Goal: Task Accomplishment & Management: Complete application form

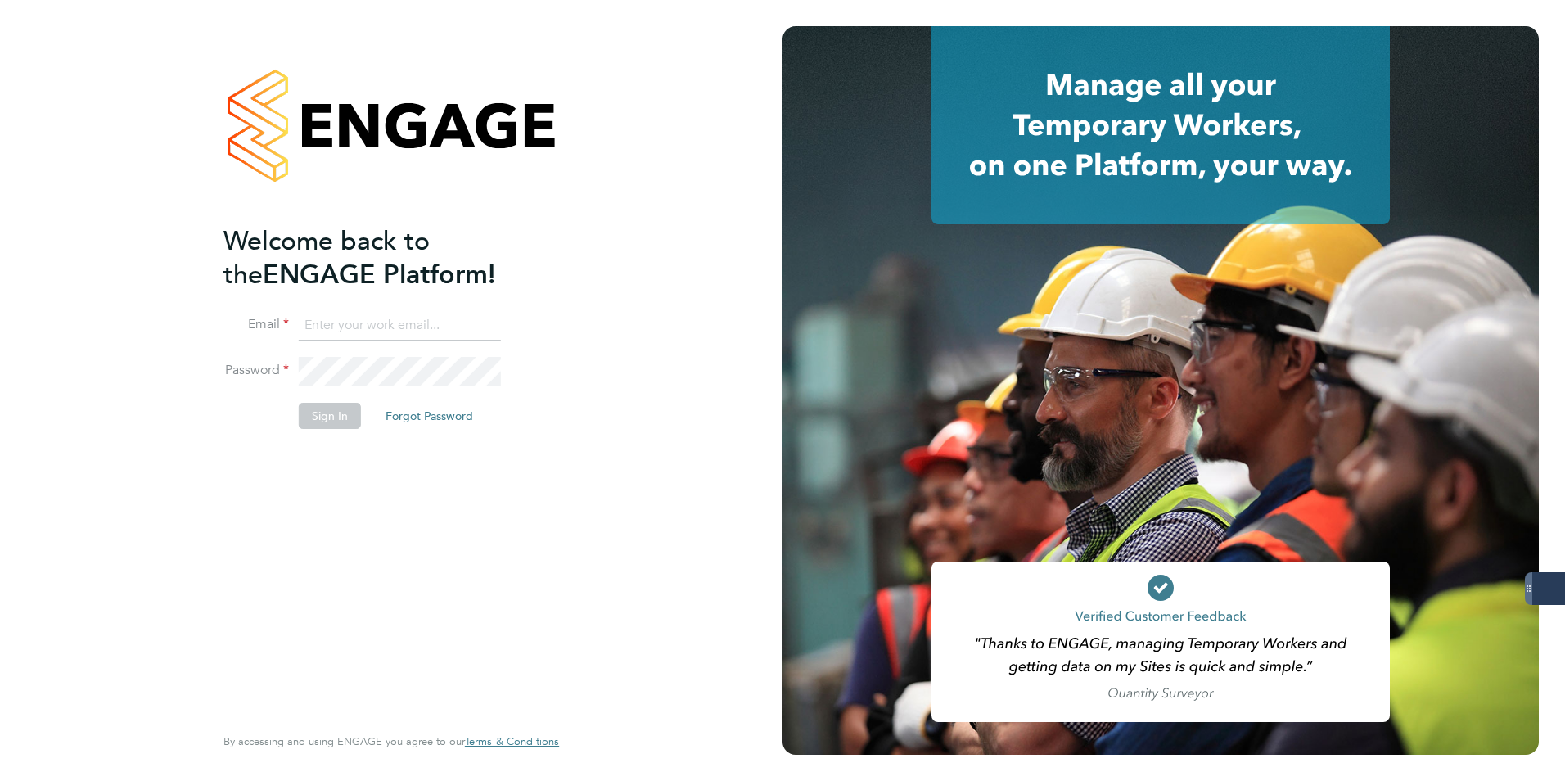
type input "amelia.taylor@konnectrecruit.co.uk"
click at [327, 409] on button "Sign In" at bounding box center [330, 416] width 62 height 26
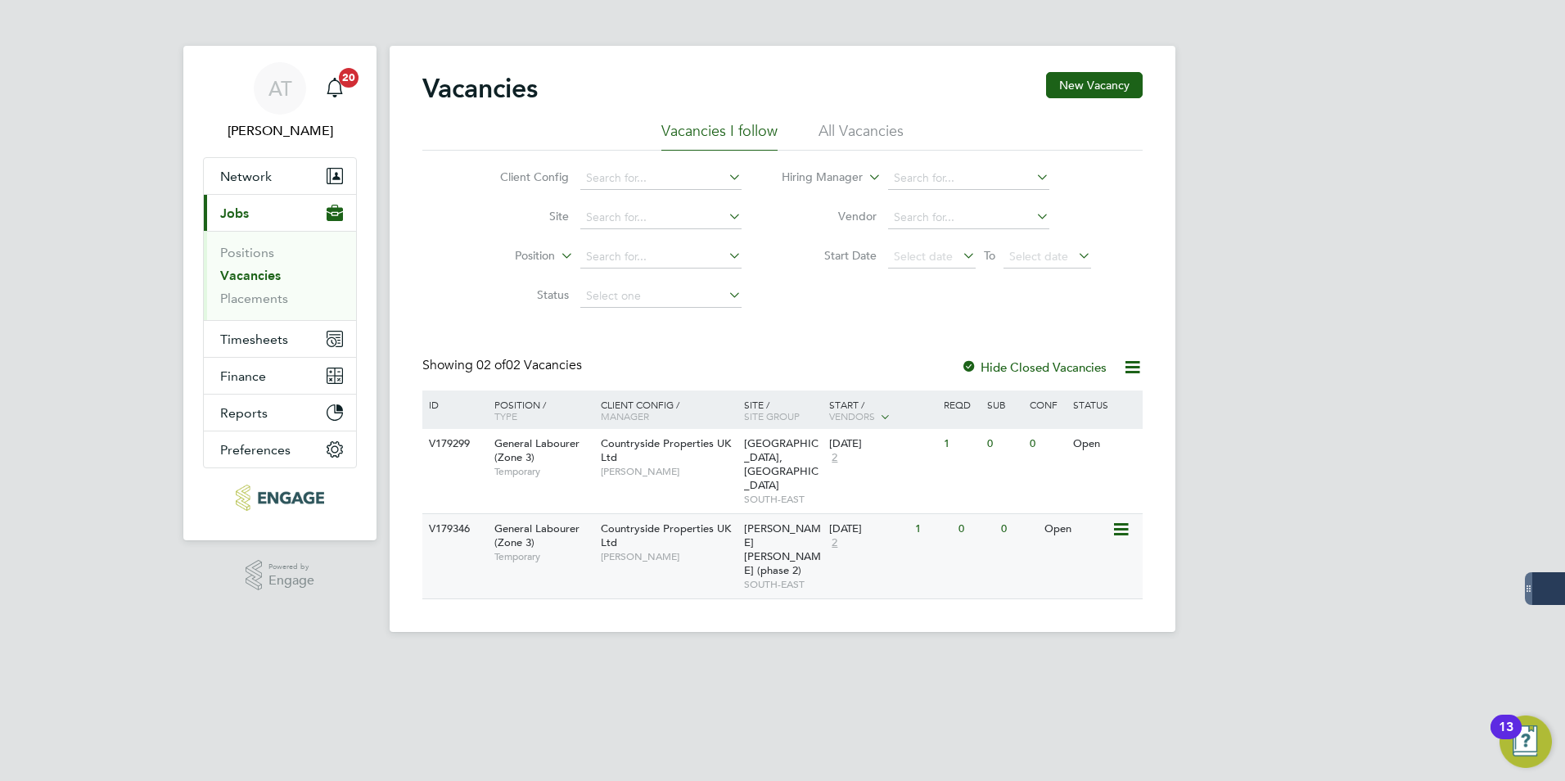
click at [551, 521] on span "General Labourer (Zone 3)" at bounding box center [536, 535] width 85 height 28
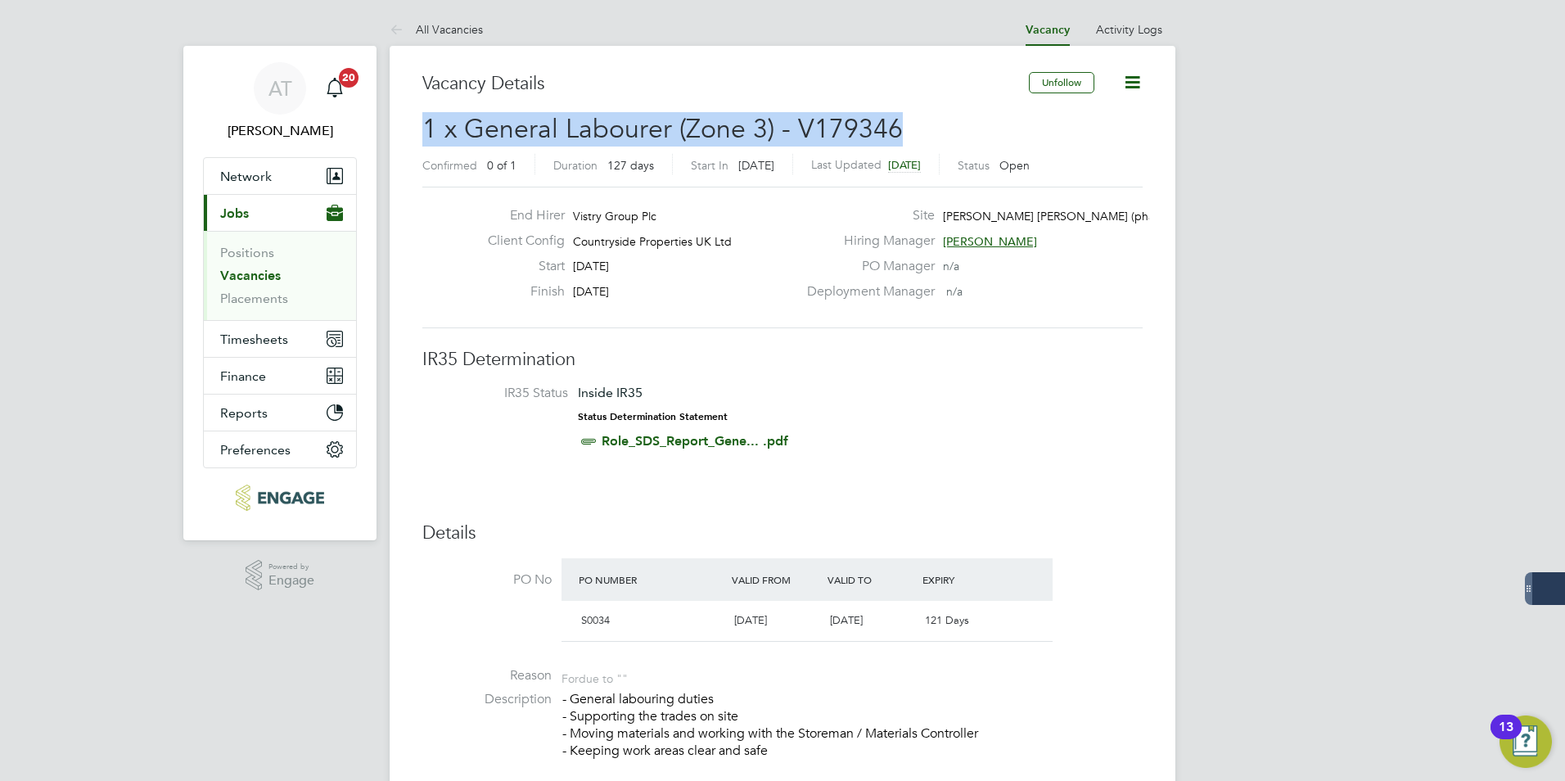
drag, startPoint x: 926, startPoint y: 129, endPoint x: 427, endPoint y: 129, distance: 499.4
click at [427, 129] on h2 "1 x General Labourer (Zone 3) - V179346 Confirmed 0 of 1 Duration 127 days Star…" at bounding box center [782, 146] width 720 height 69
copy span "1 x General Labourer (Zone 3) - V179346"
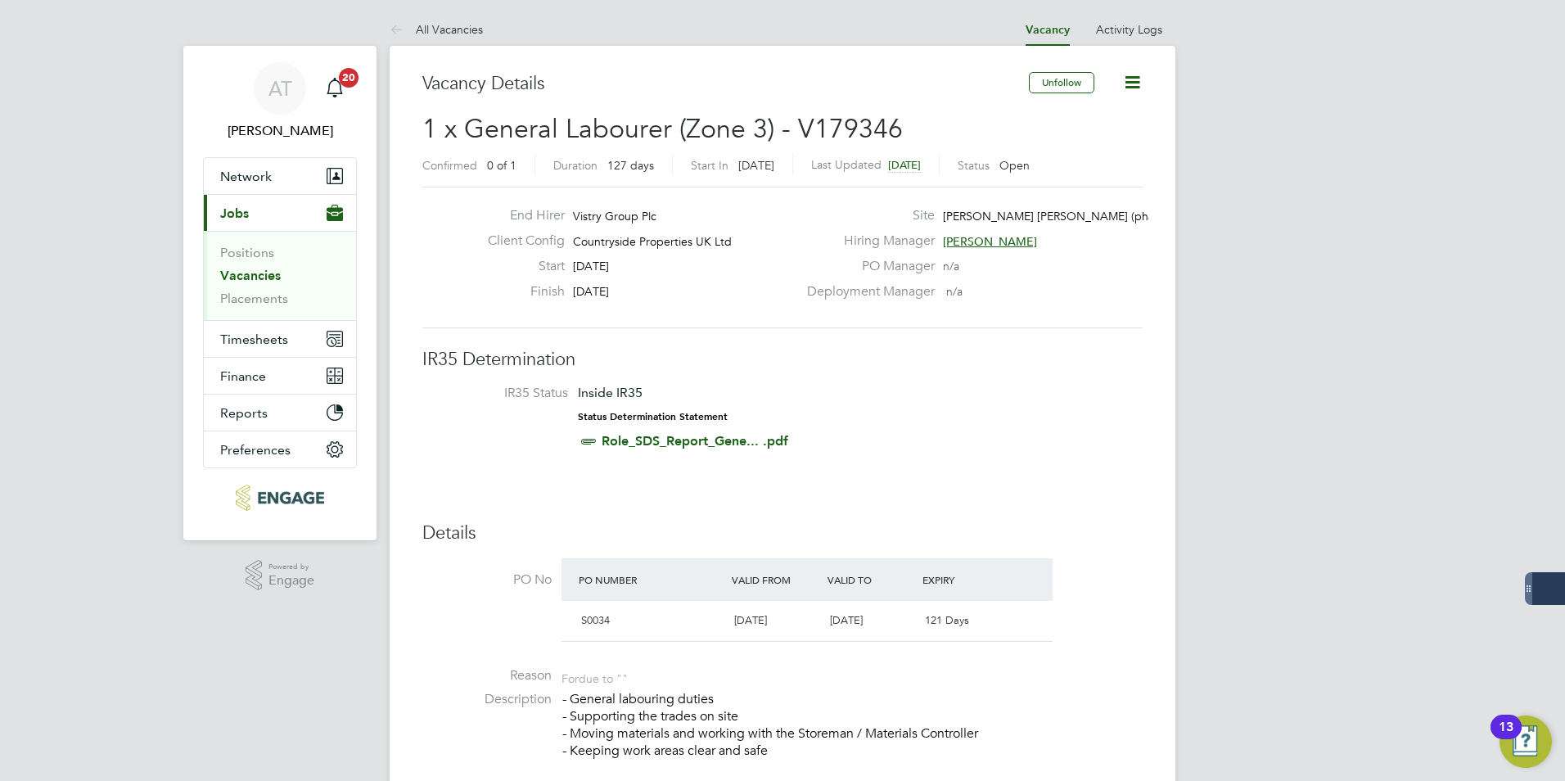
drag, startPoint x: 964, startPoint y: 495, endPoint x: 361, endPoint y: 77, distance: 734.2
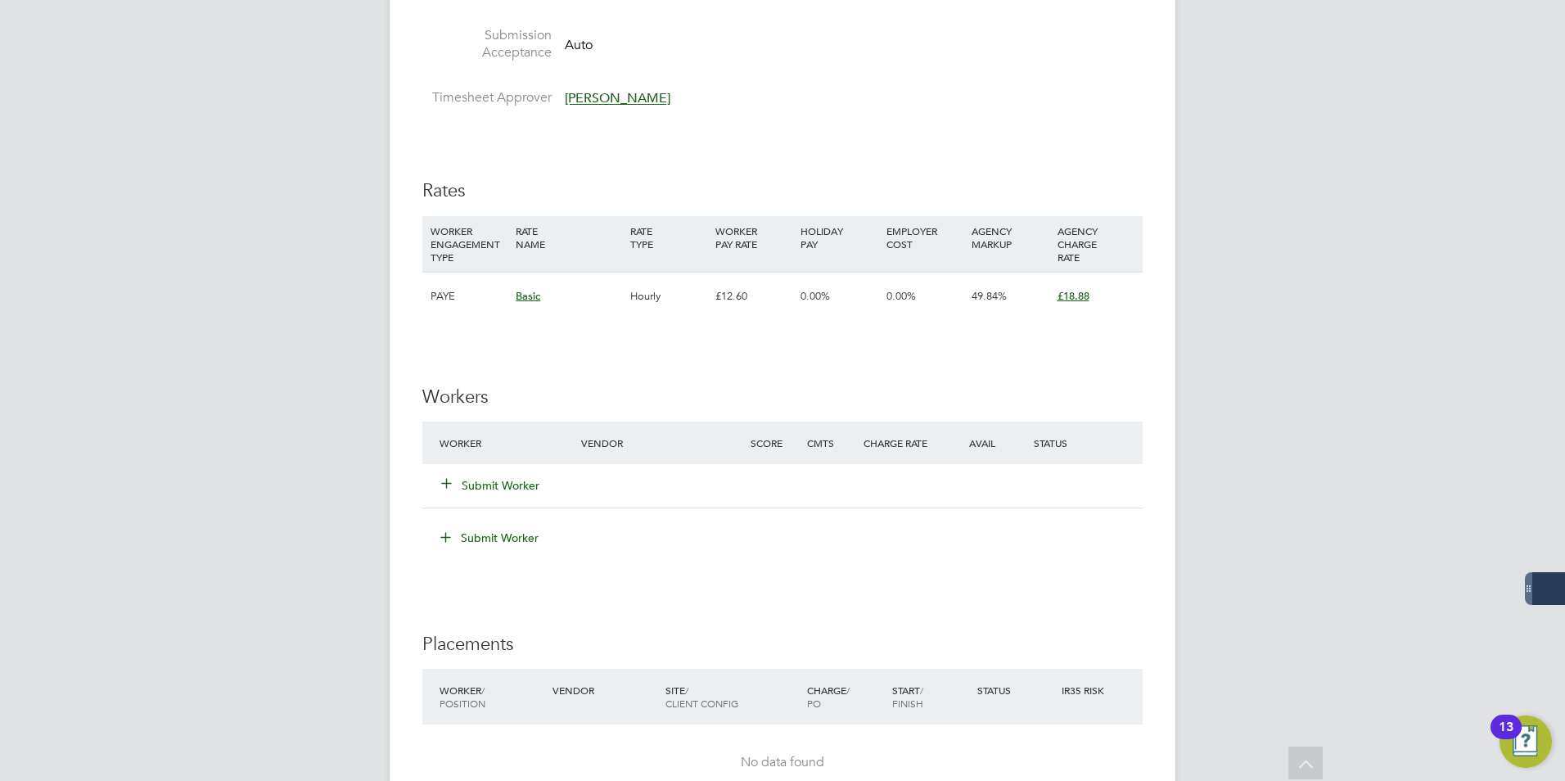
scroll to position [982, 0]
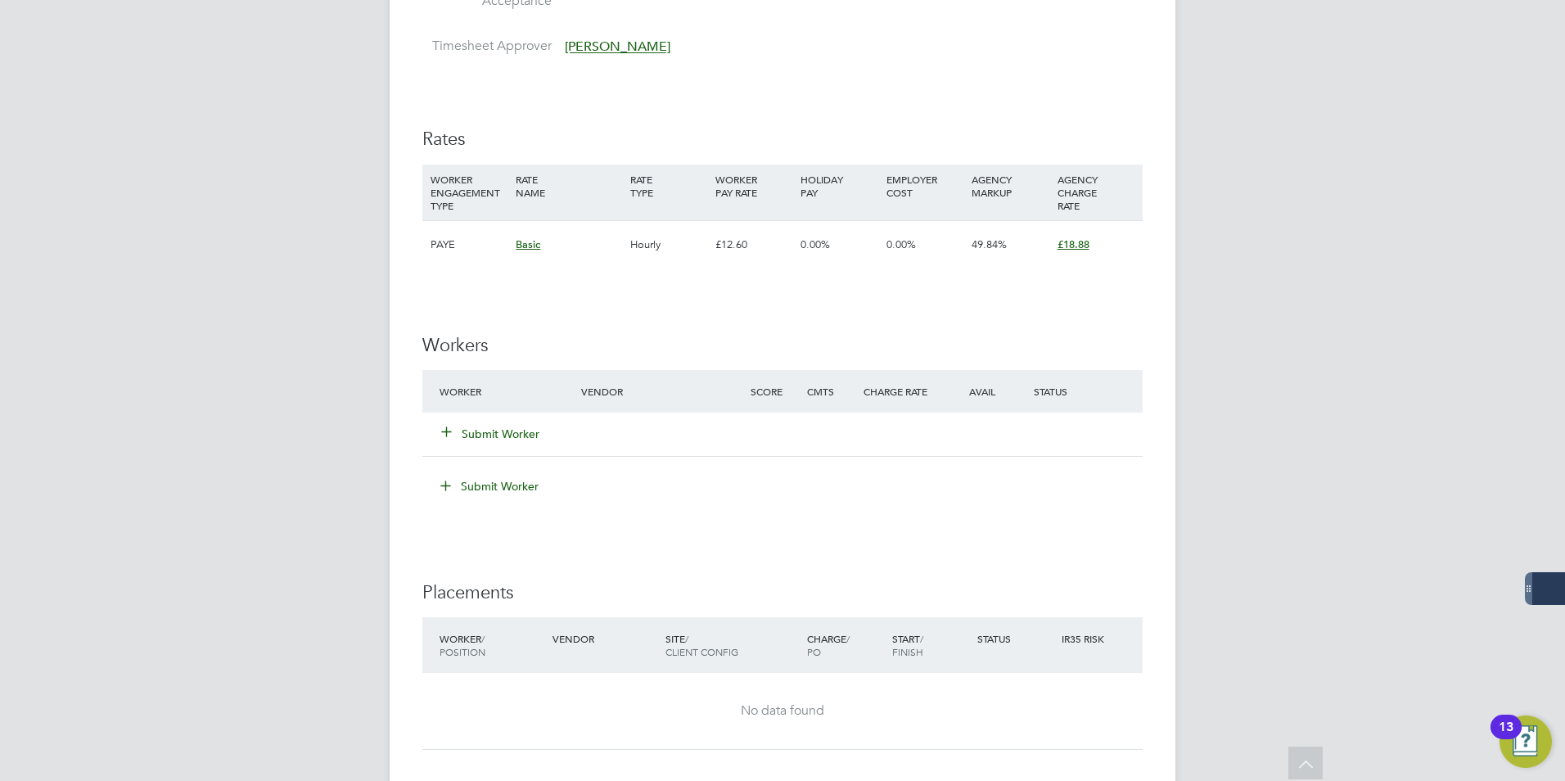
click at [499, 421] on div "Submit Worker" at bounding box center [520, 433] width 169 height 29
click at [495, 430] on button "Submit Worker" at bounding box center [491, 434] width 98 height 16
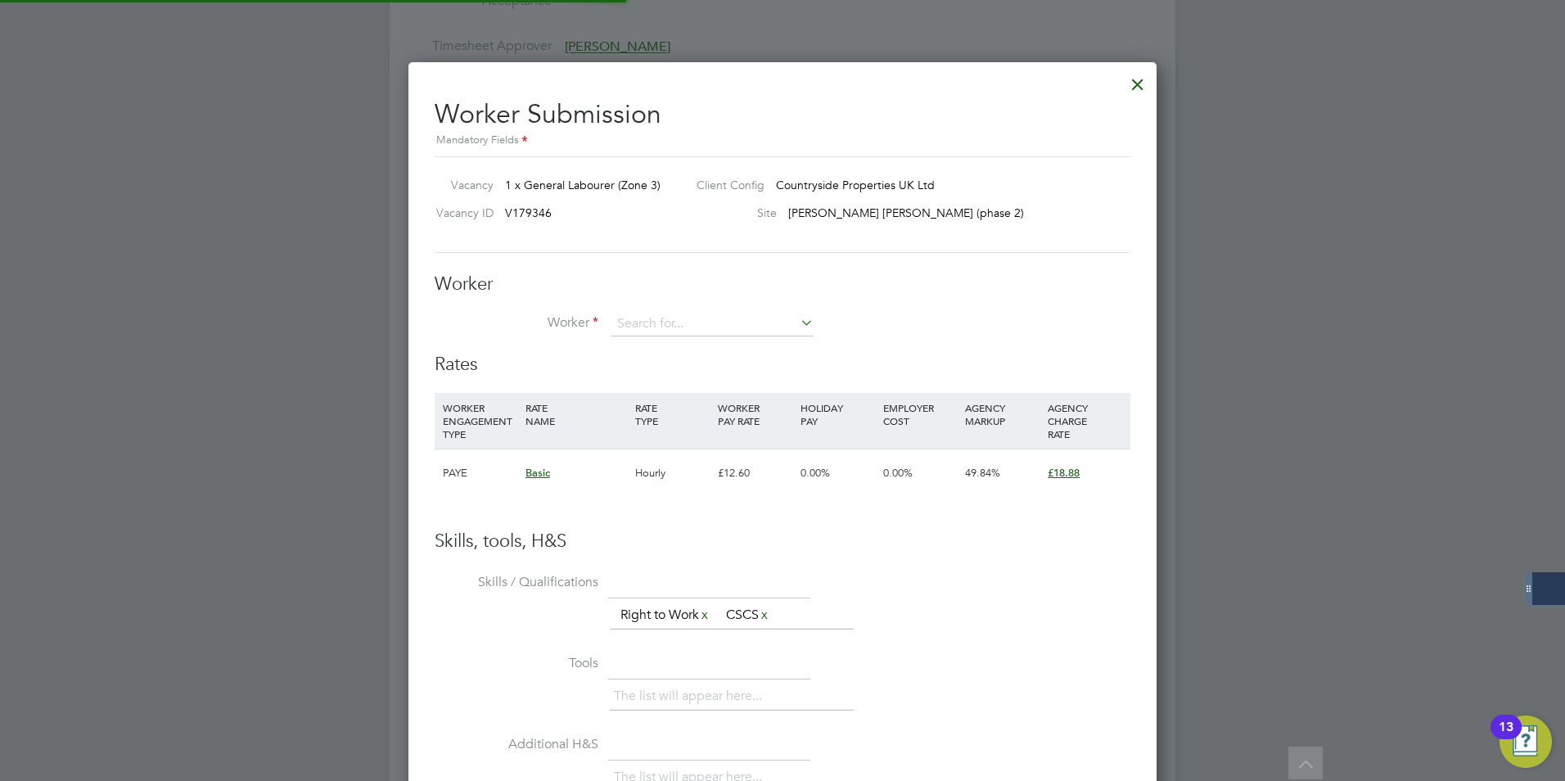
scroll to position [48, 111]
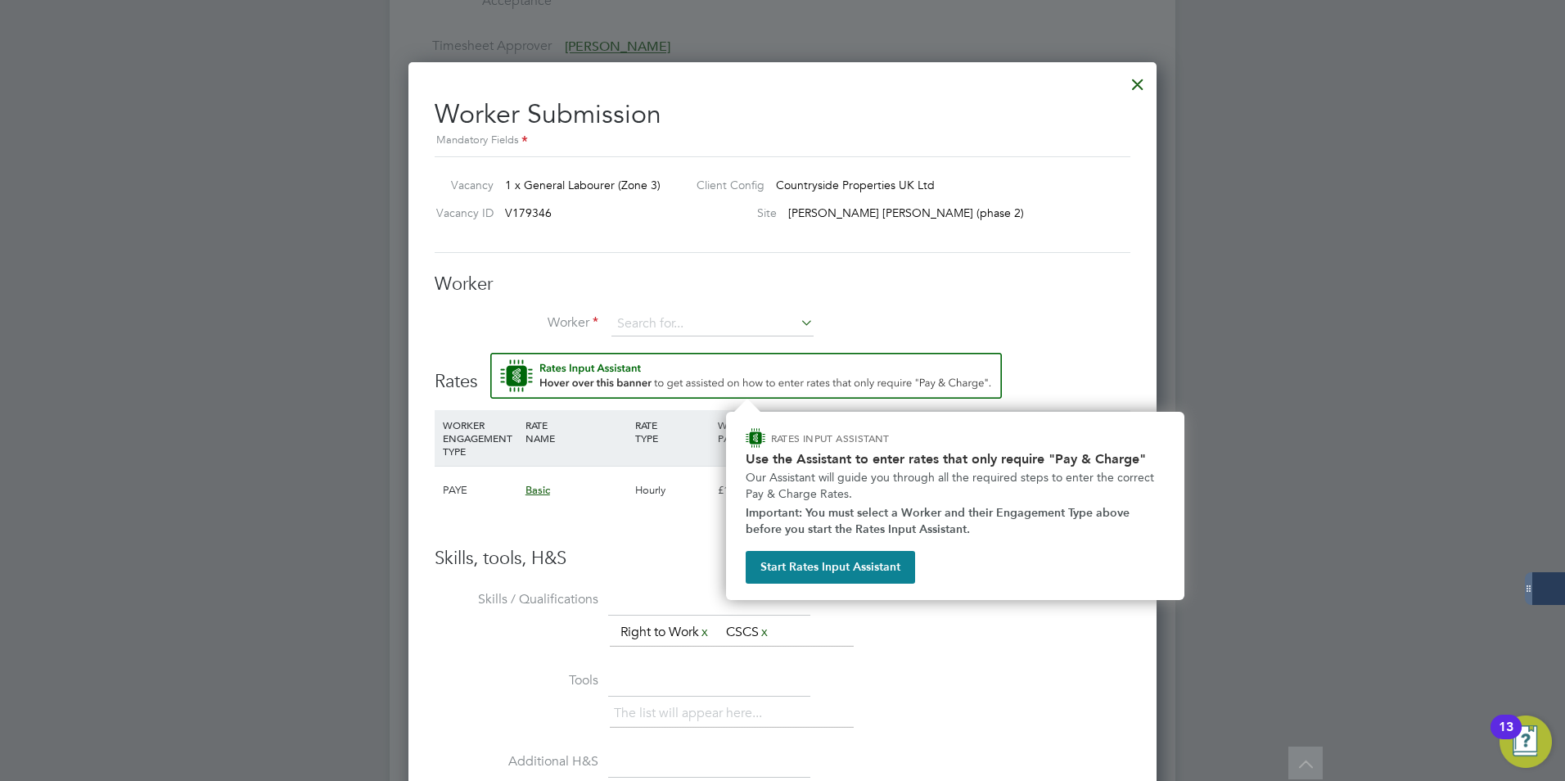
click at [642, 371] on img "Rate Assistant" at bounding box center [746, 376] width 512 height 46
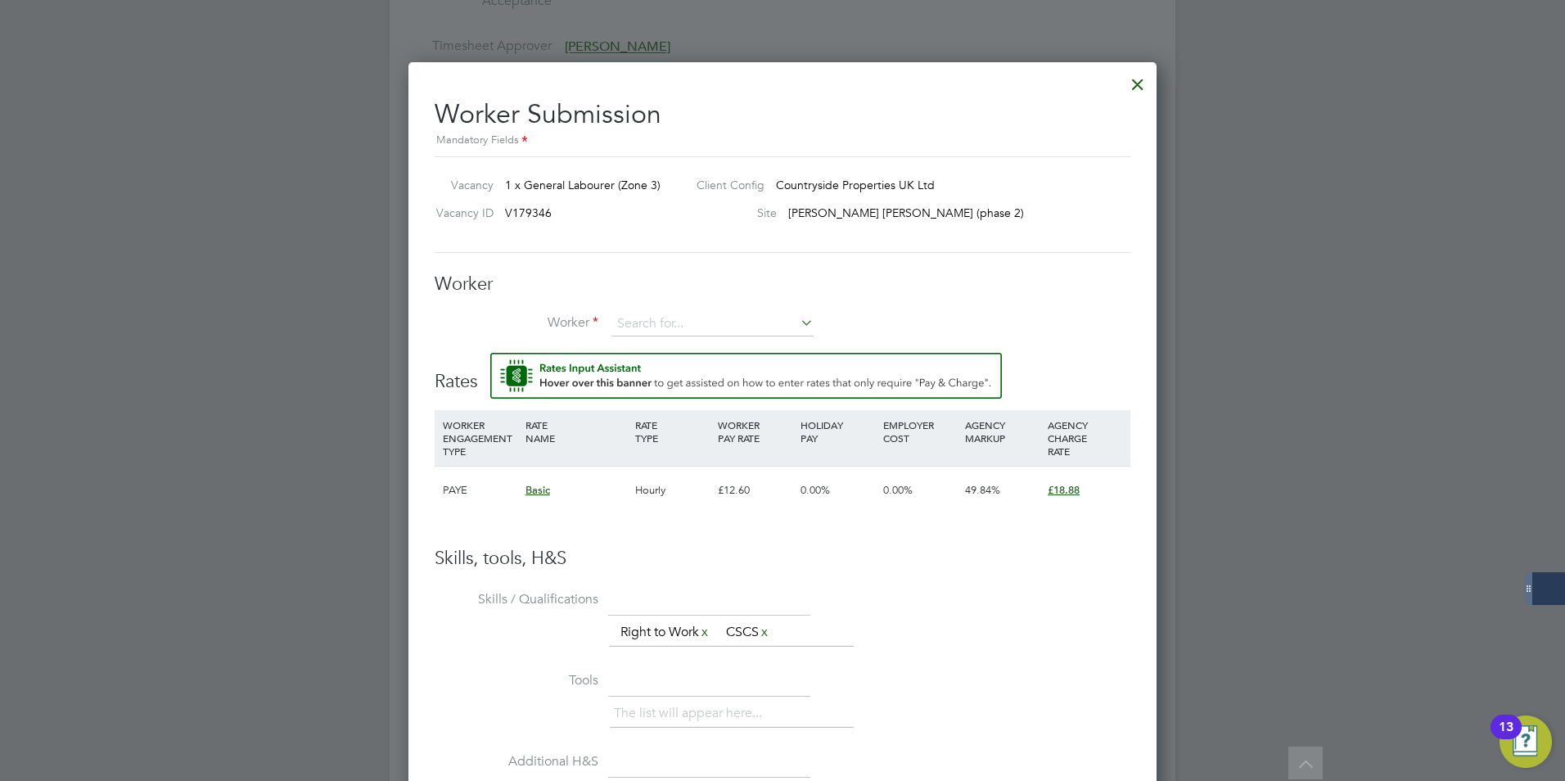
click at [1137, 85] on div at bounding box center [1137, 79] width 29 height 29
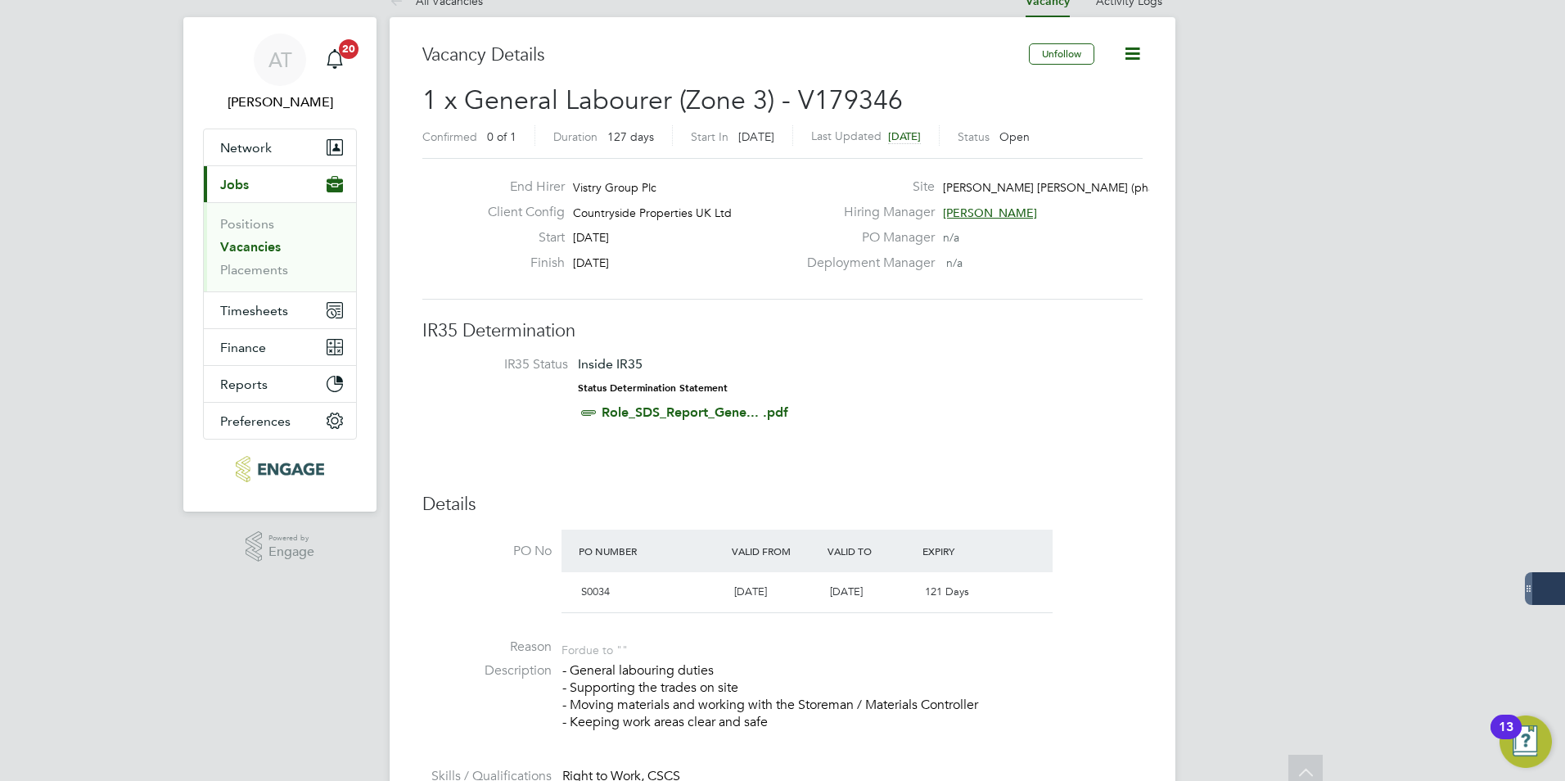
scroll to position [0, 0]
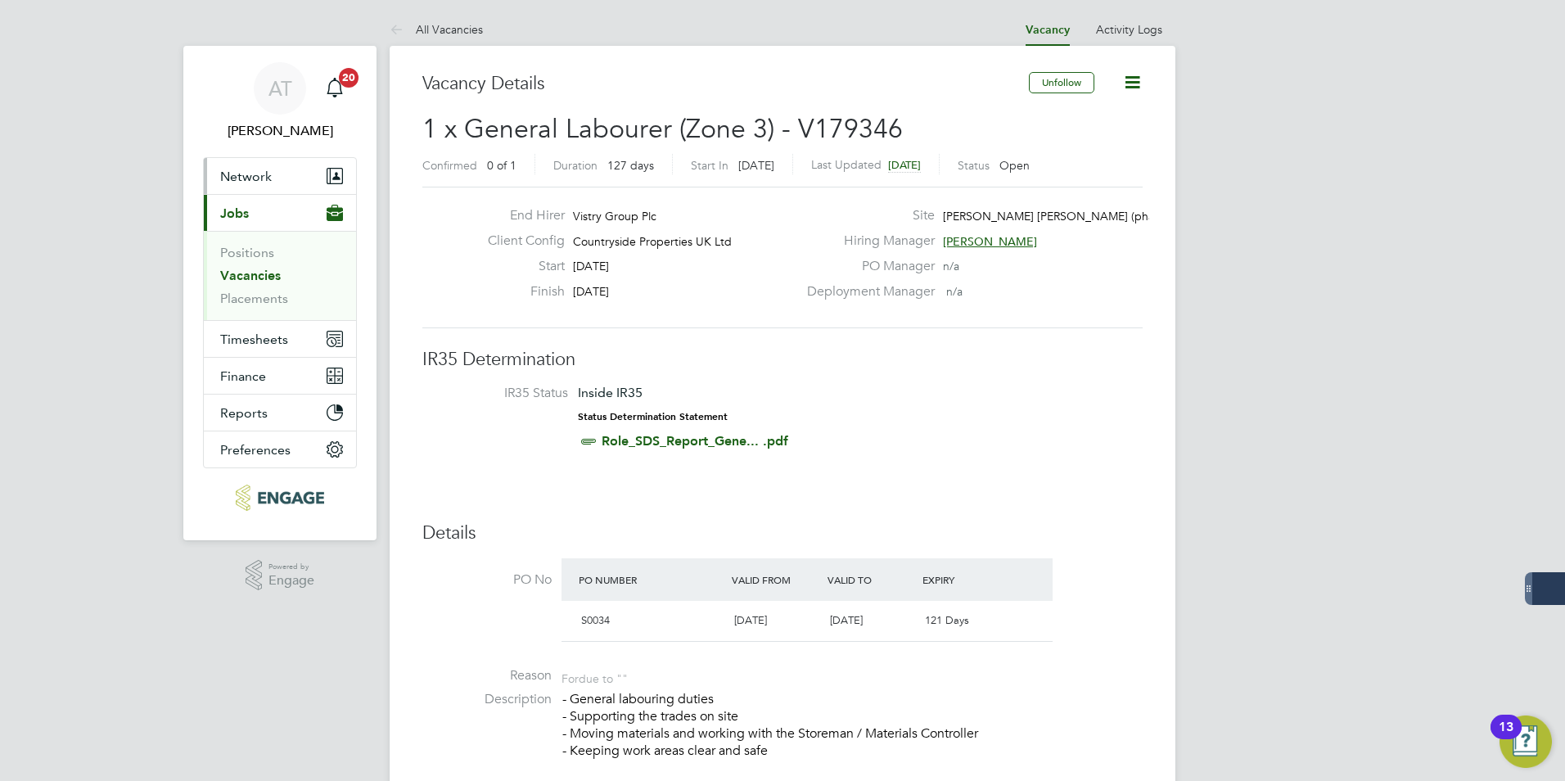
click at [280, 174] on button "Network" at bounding box center [280, 176] width 152 height 36
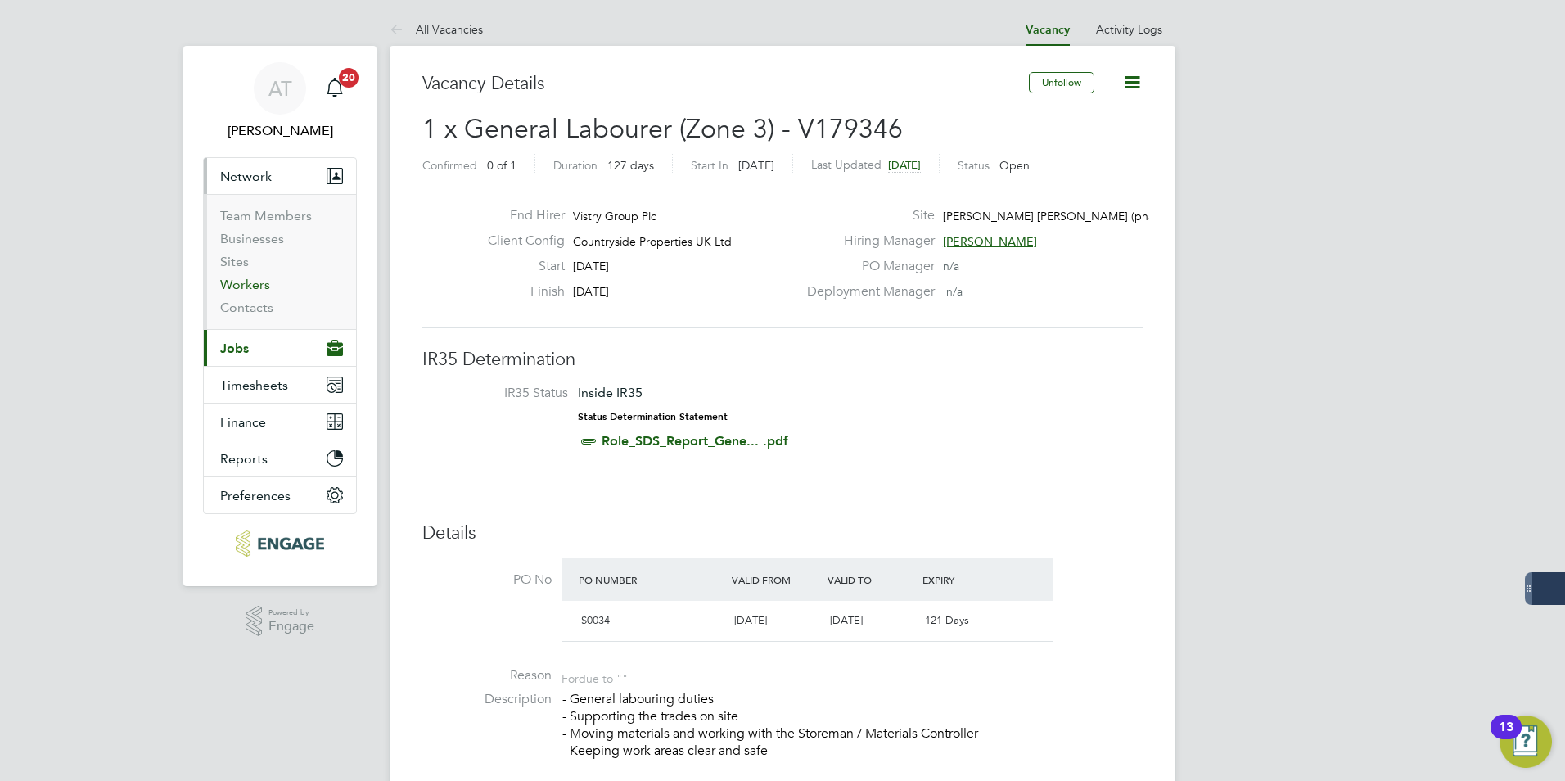
click at [246, 281] on link "Workers" at bounding box center [245, 285] width 50 height 16
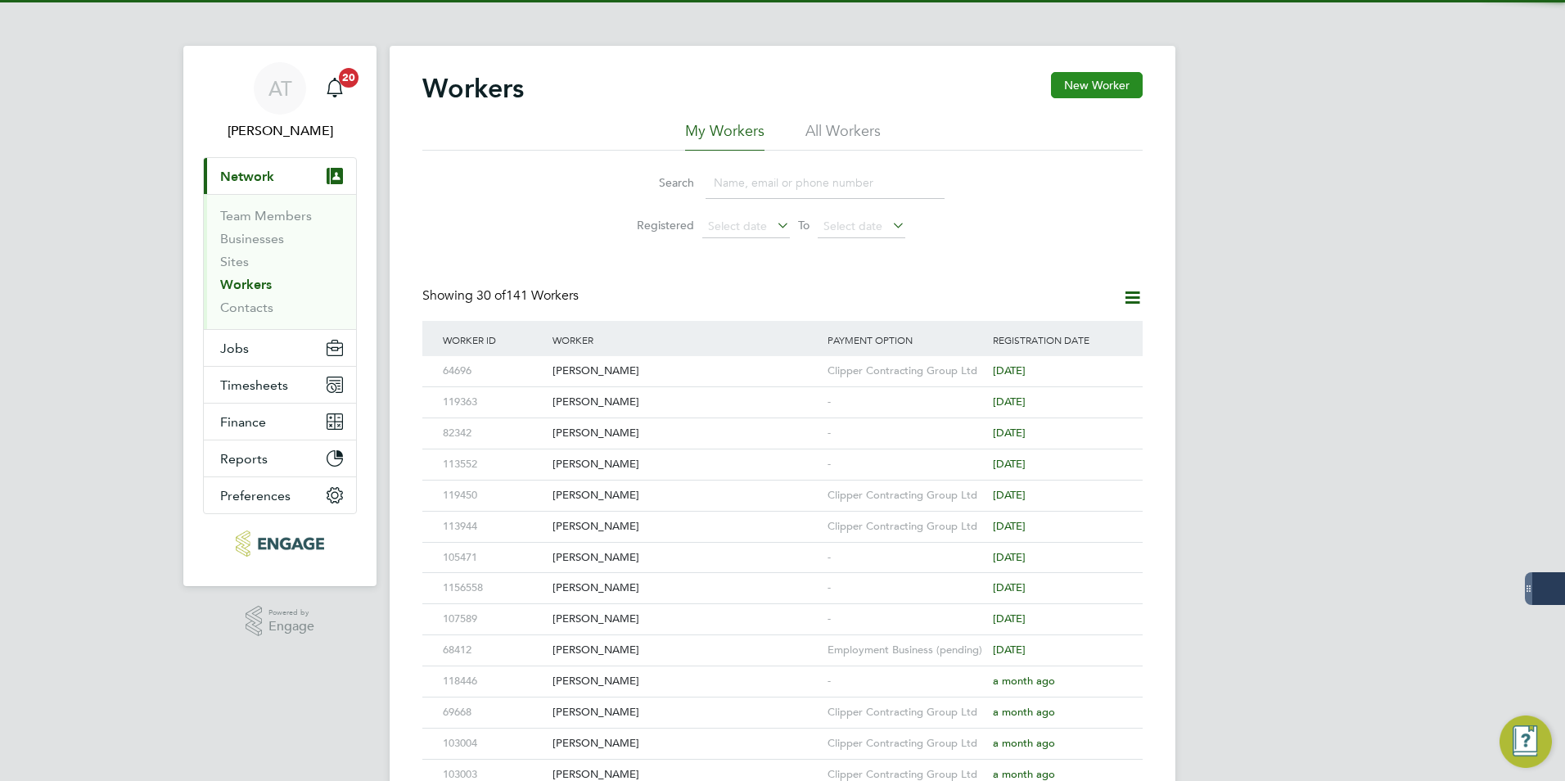
click at [1087, 81] on button "New Worker" at bounding box center [1097, 85] width 92 height 26
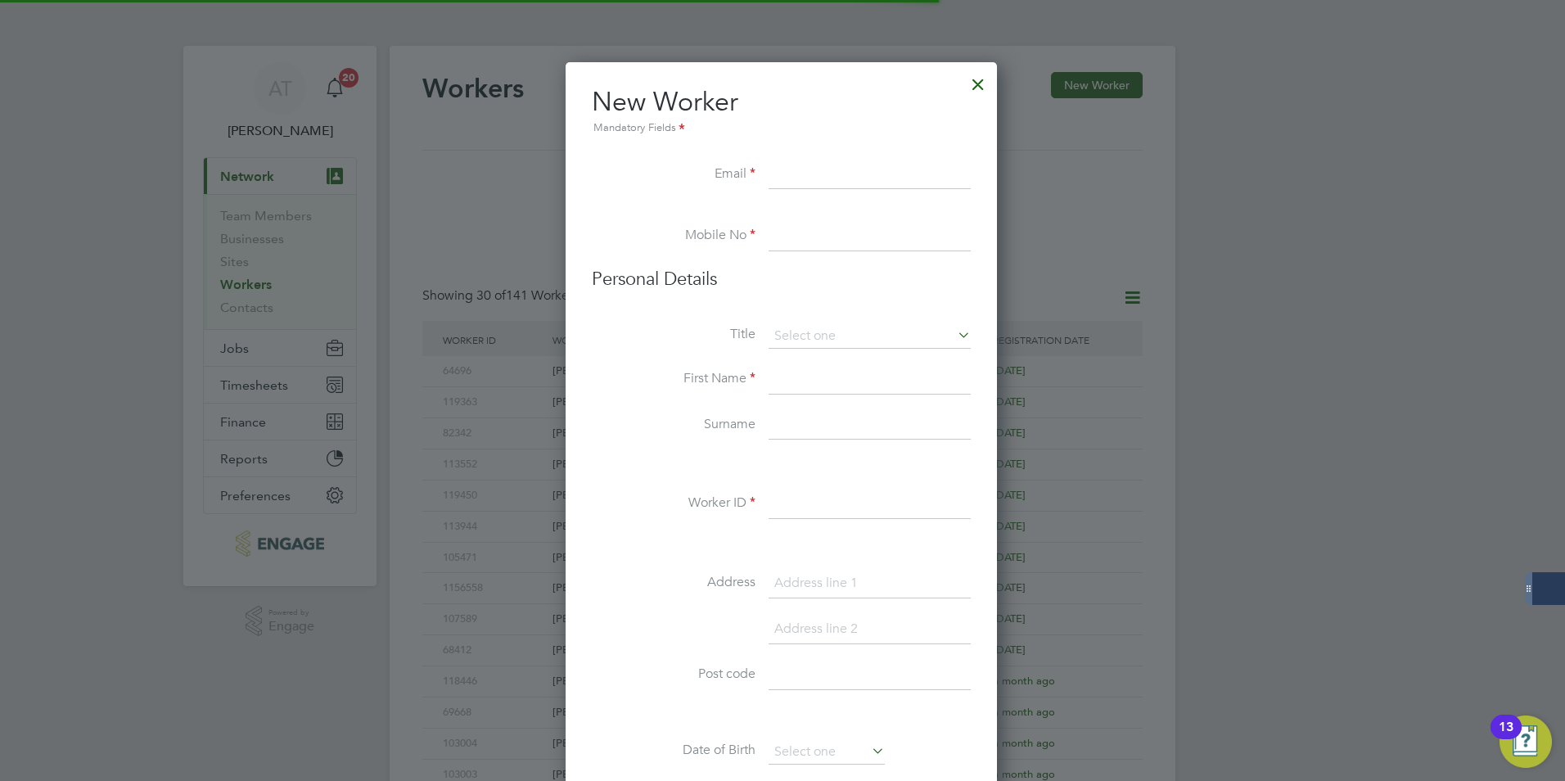
scroll to position [1393, 434]
click at [806, 171] on input at bounding box center [870, 174] width 202 height 29
paste input "Solruiz68@gmail.com"
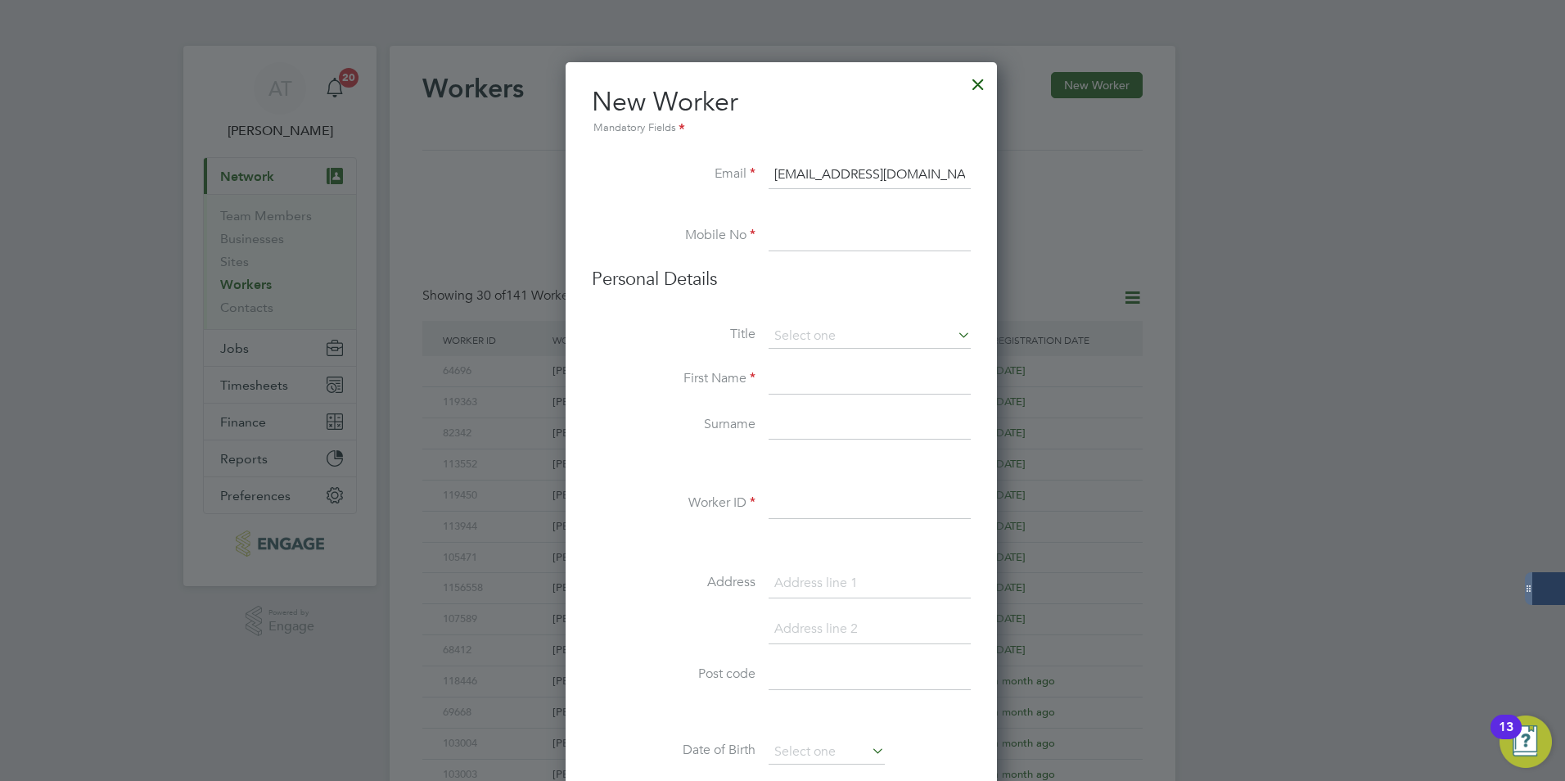
type input "Solruiz68@gmail.com"
click at [790, 229] on input at bounding box center [870, 236] width 202 height 29
paste input "07459046163"
type input "07459046162"
click at [868, 330] on input at bounding box center [870, 336] width 202 height 25
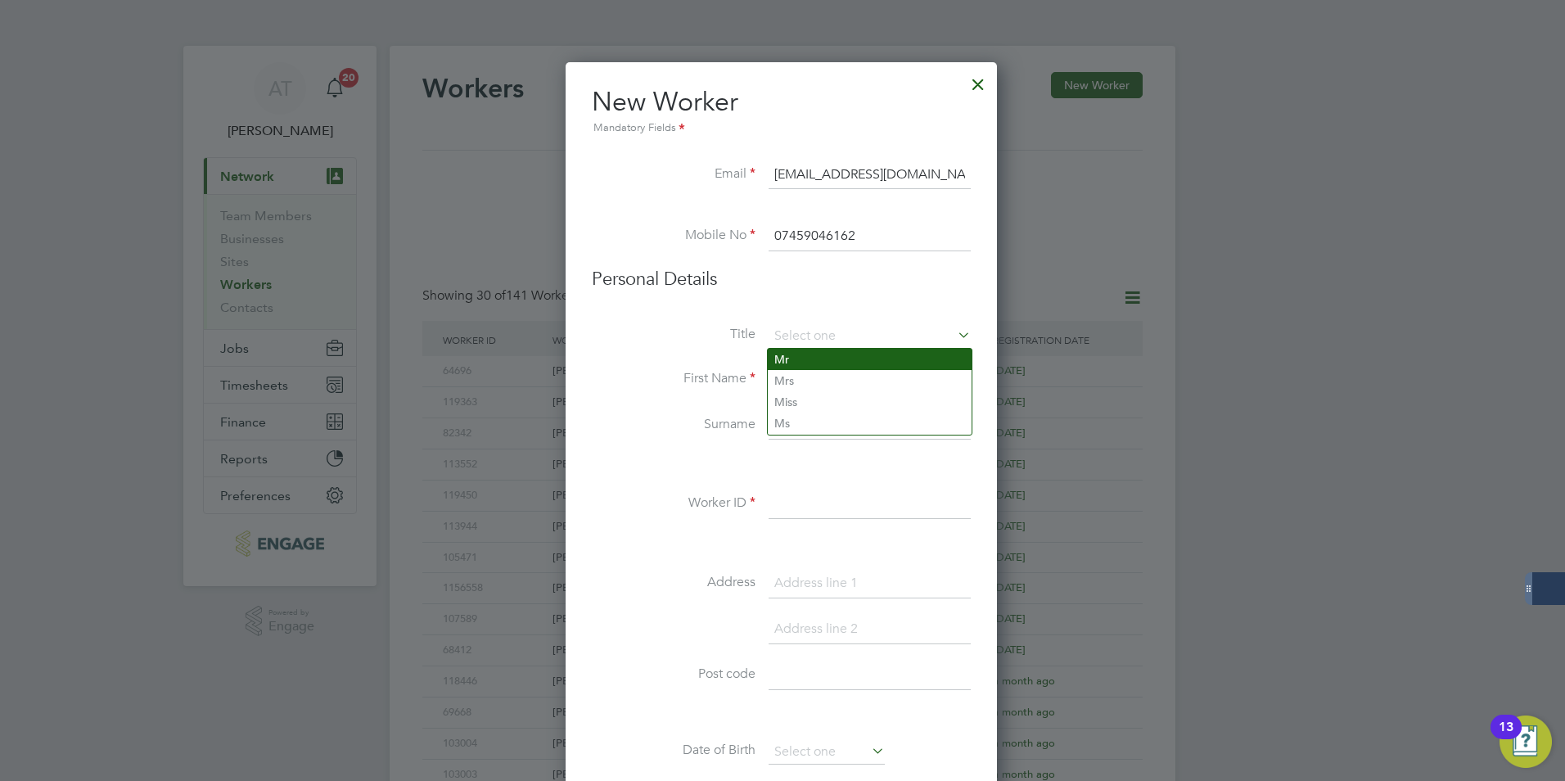
click at [849, 351] on li "Mr" at bounding box center [870, 359] width 204 height 21
type input "Mr"
click at [823, 377] on input at bounding box center [870, 379] width 202 height 29
type input "Ray"
type input "McDermott"
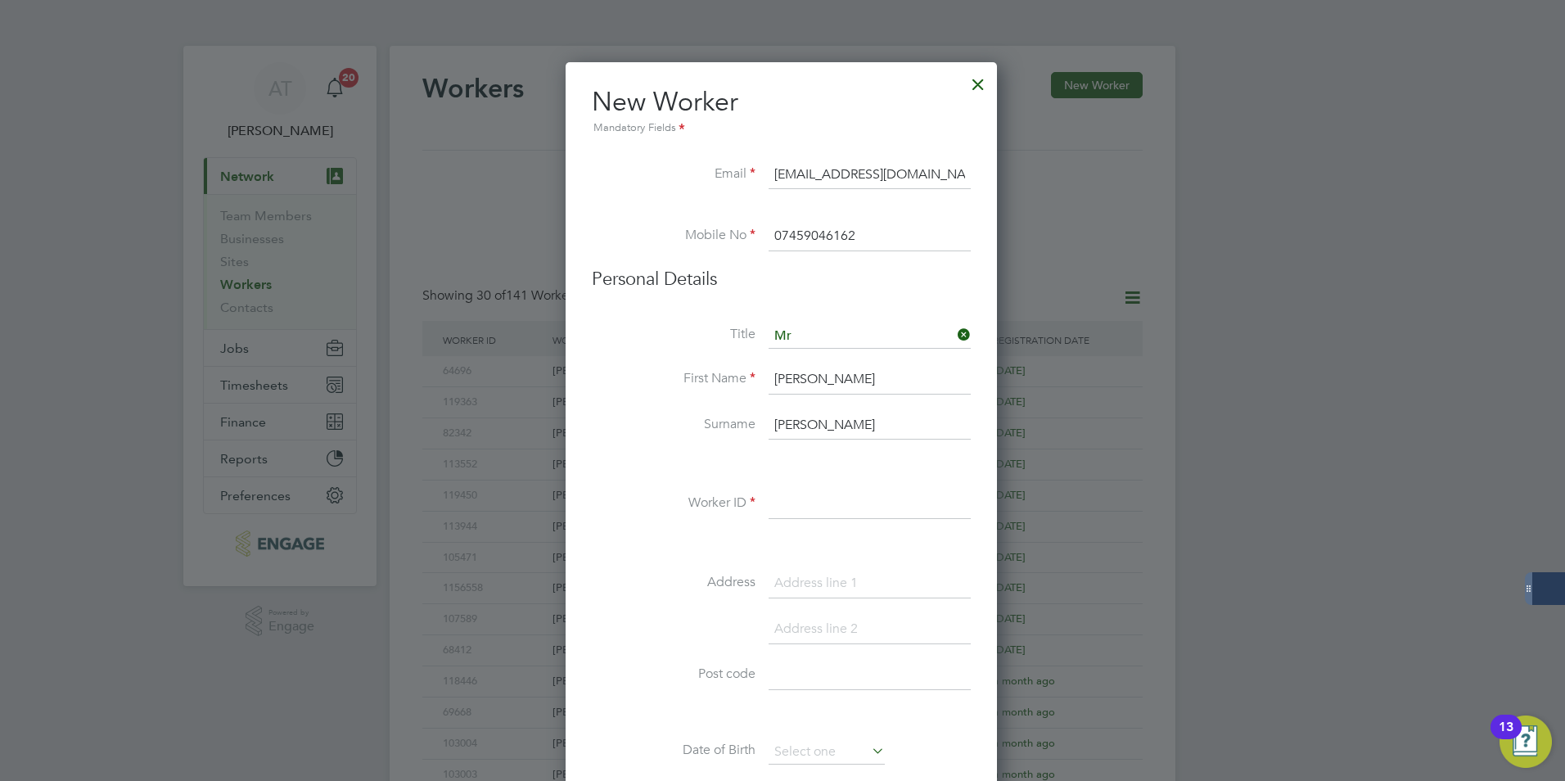
click at [803, 508] on input at bounding box center [870, 504] width 202 height 29
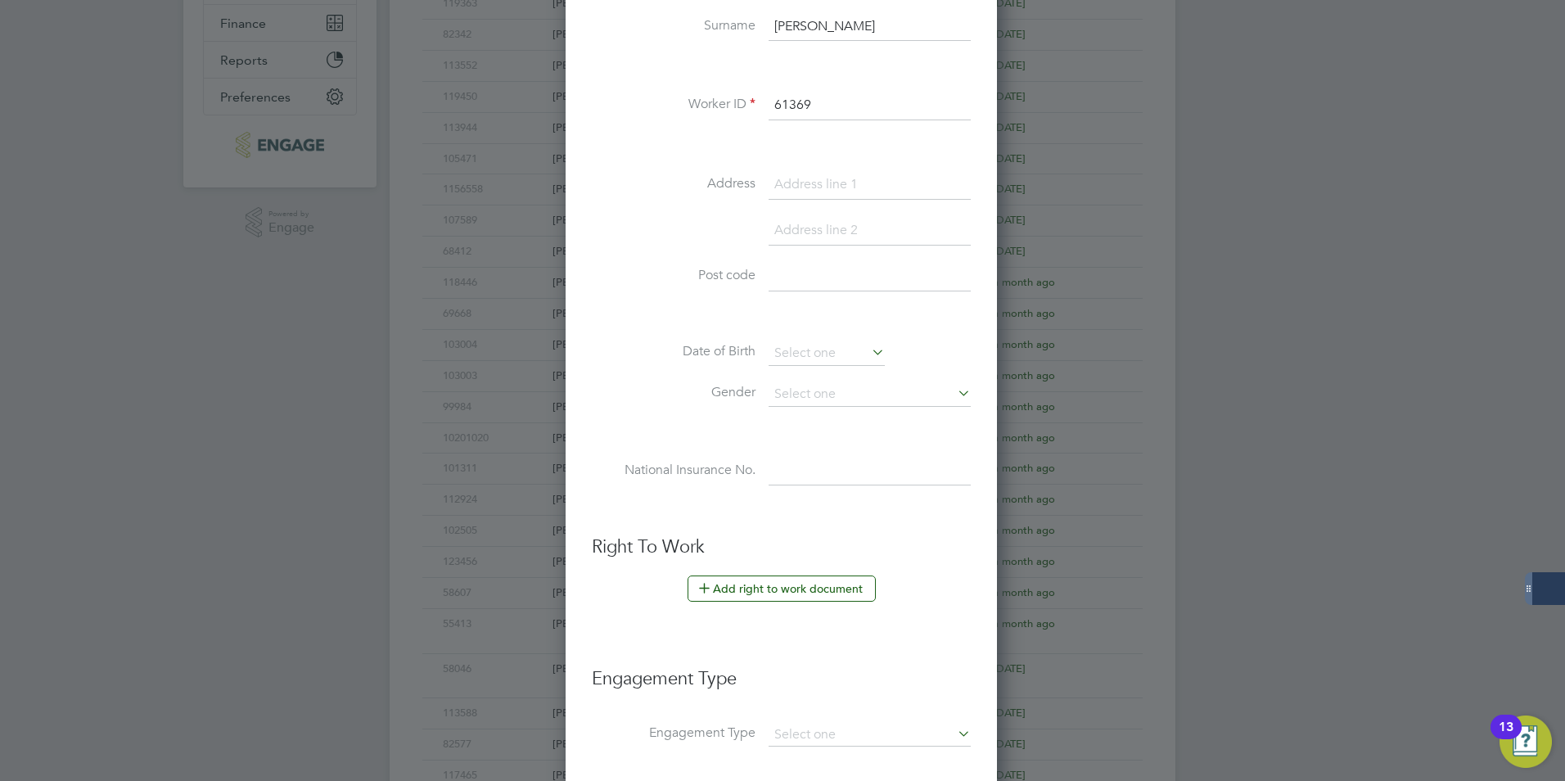
scroll to position [409, 0]
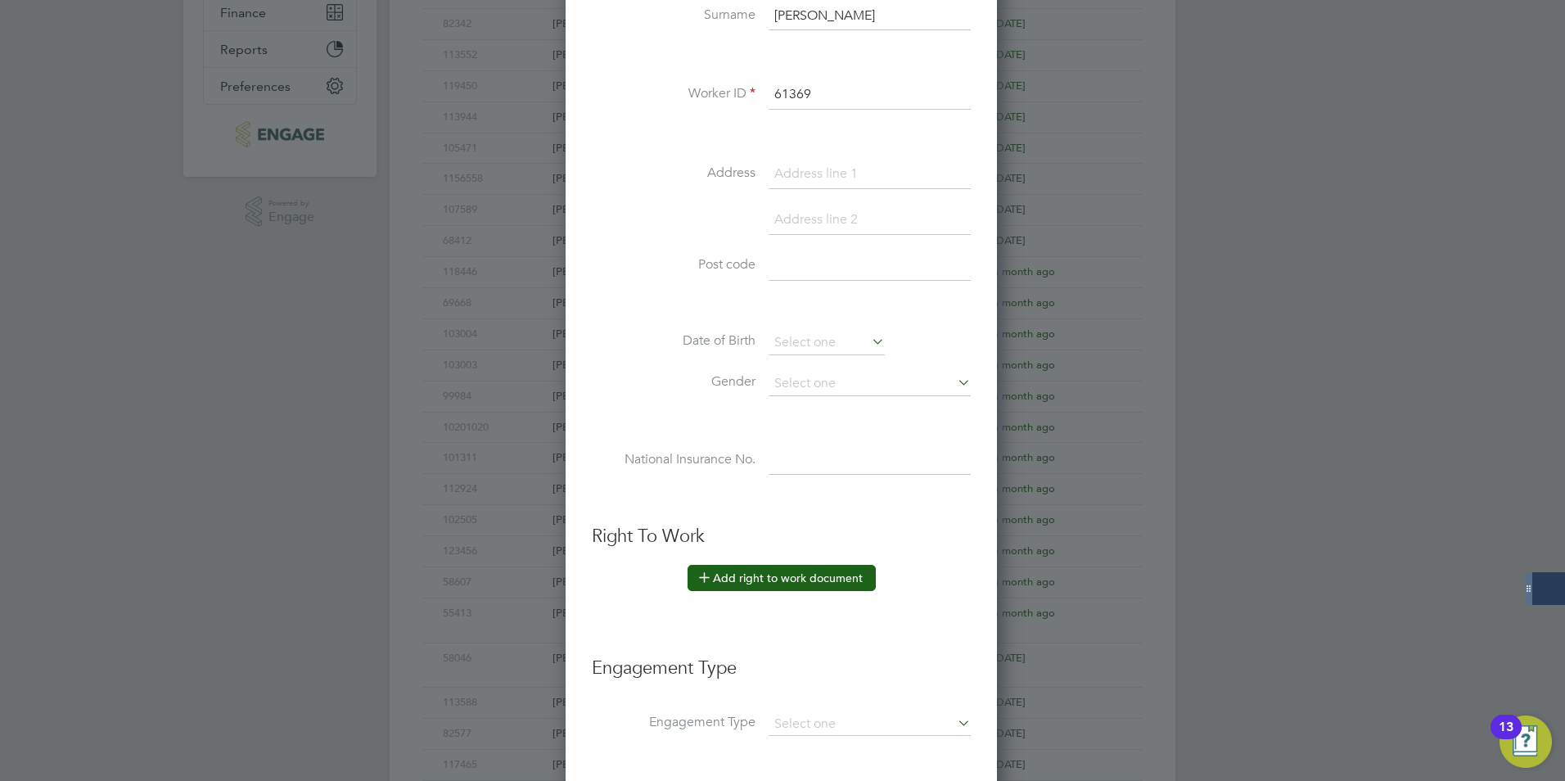
type input "61369"
click at [742, 574] on button "Add right to work document" at bounding box center [782, 578] width 188 height 26
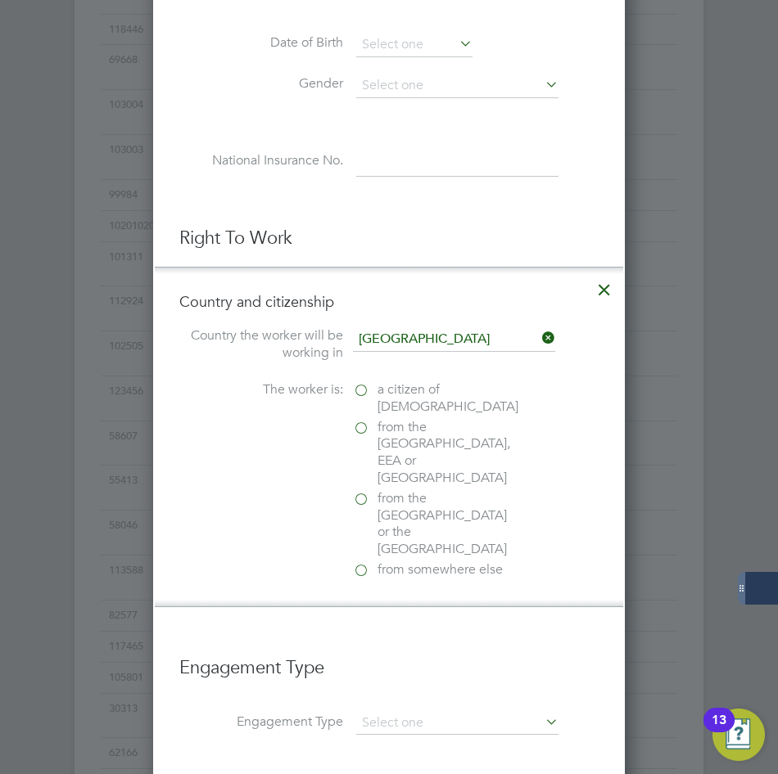
scroll to position [1310, 0]
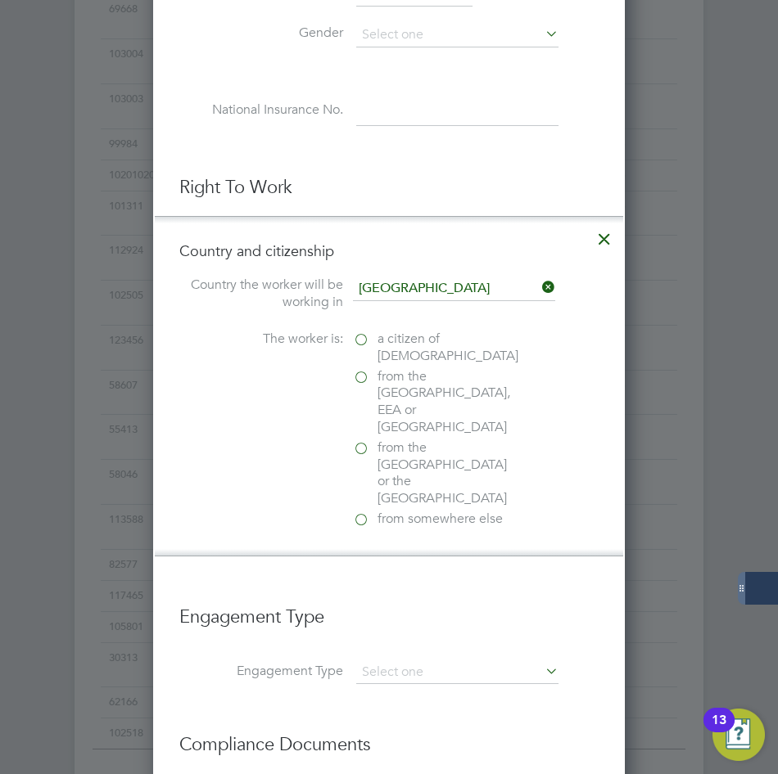
click at [410, 345] on span "a citizen of United Kingdom" at bounding box center [447, 348] width 141 height 34
click at [0, 0] on input "a citizen of United Kingdom" at bounding box center [0, 0] width 0 height 0
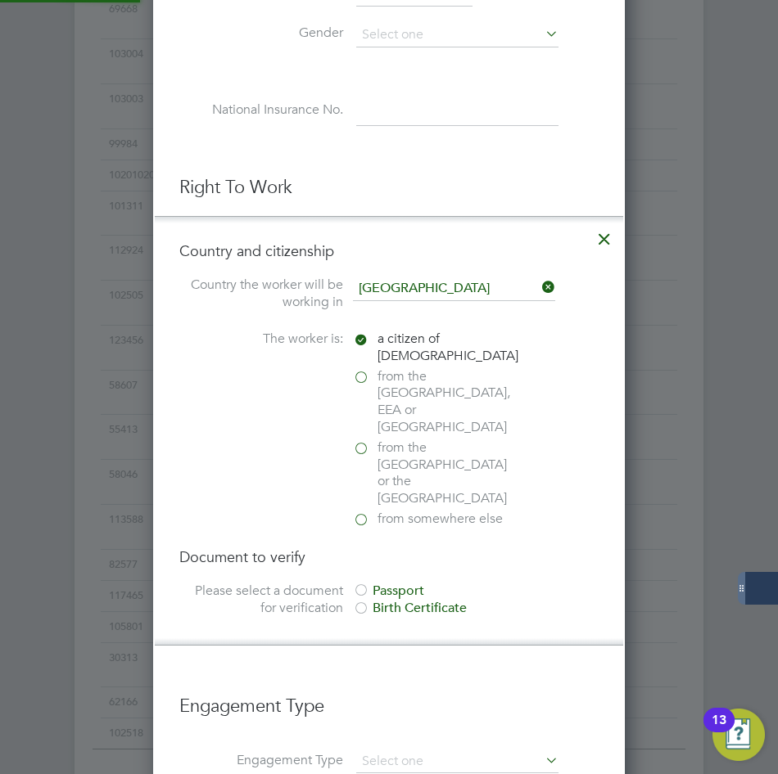
scroll to position [1729, 472]
click at [386, 600] on div "Birth Certificate" at bounding box center [476, 608] width 246 height 17
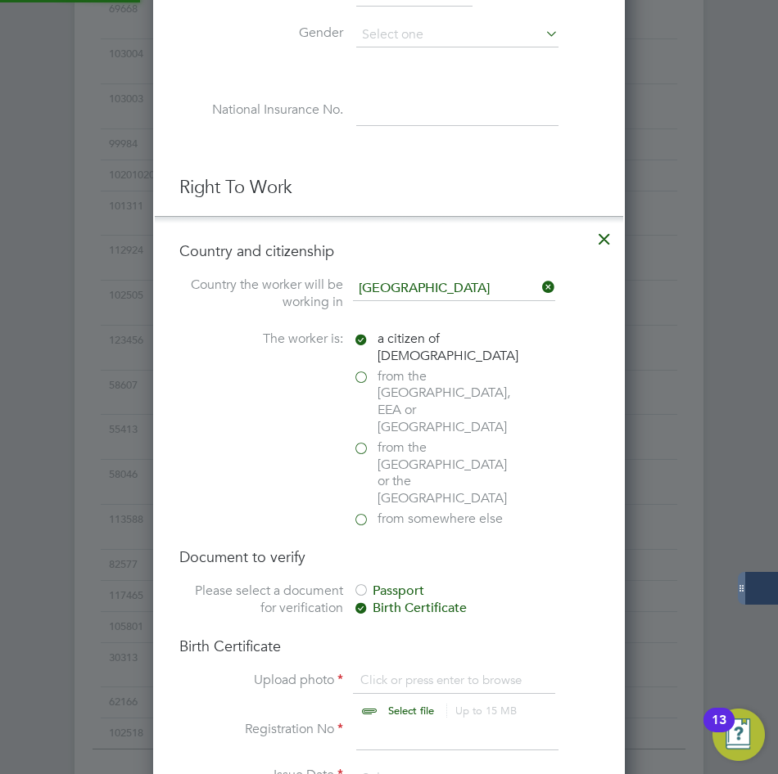
scroll to position [22, 203]
click at [381, 583] on div "Passport" at bounding box center [476, 591] width 246 height 17
click at [395, 600] on div "Birth Certificate" at bounding box center [476, 608] width 246 height 17
click at [386, 672] on input "file" at bounding box center [426, 696] width 257 height 49
drag, startPoint x: 92, startPoint y: 45, endPoint x: 12, endPoint y: 129, distance: 115.2
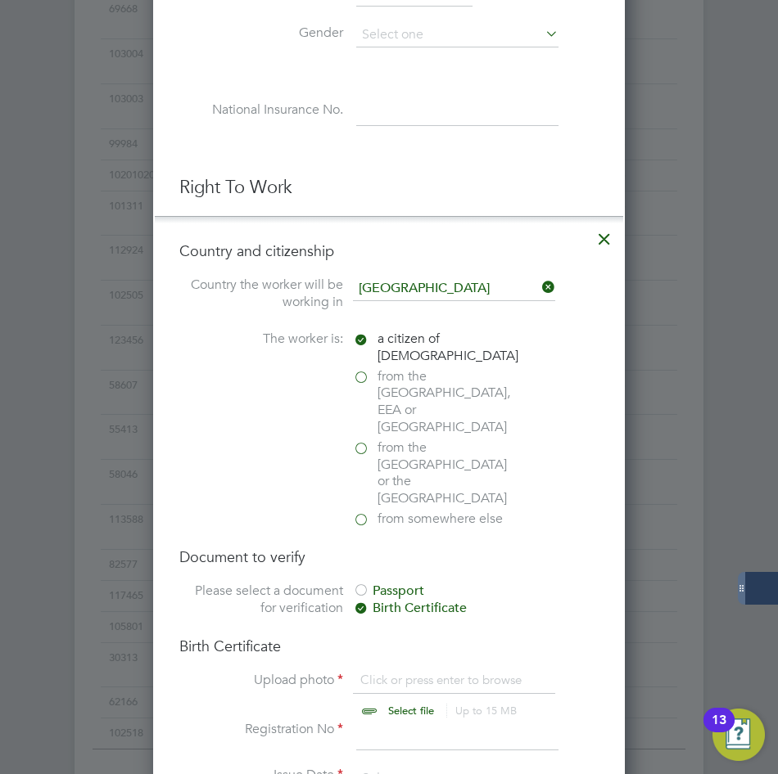
click at [92, 45] on div at bounding box center [389, 387] width 778 height 774
click at [393, 672] on input "file" at bounding box center [426, 696] width 257 height 49
type input "C:\fakepath\Birth certificate Ray (2).jpg.crdownload"
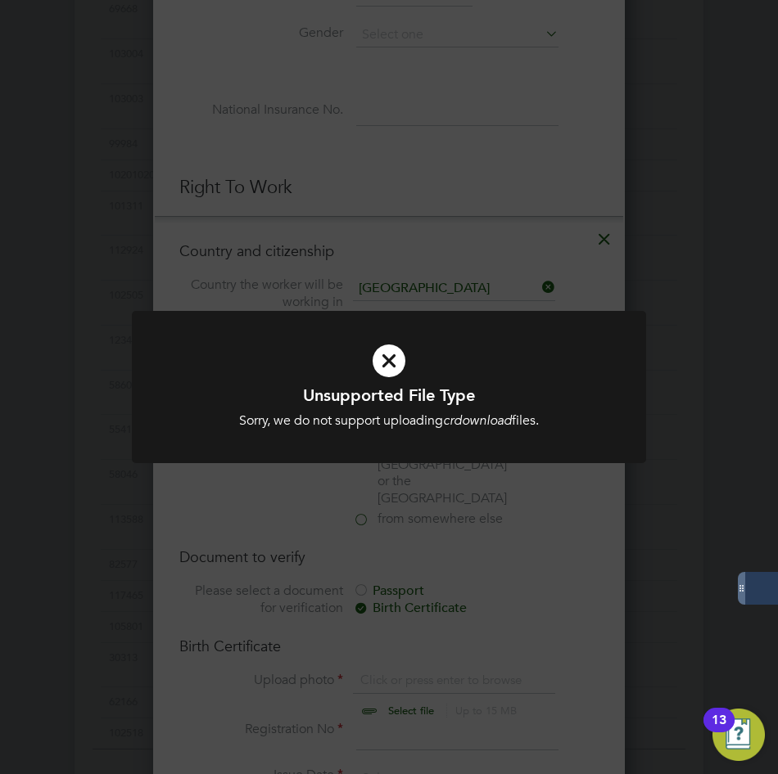
click at [468, 513] on div "Unsupported File Type Sorry, we do not support uploading crdownload files. Canc…" at bounding box center [389, 387] width 778 height 774
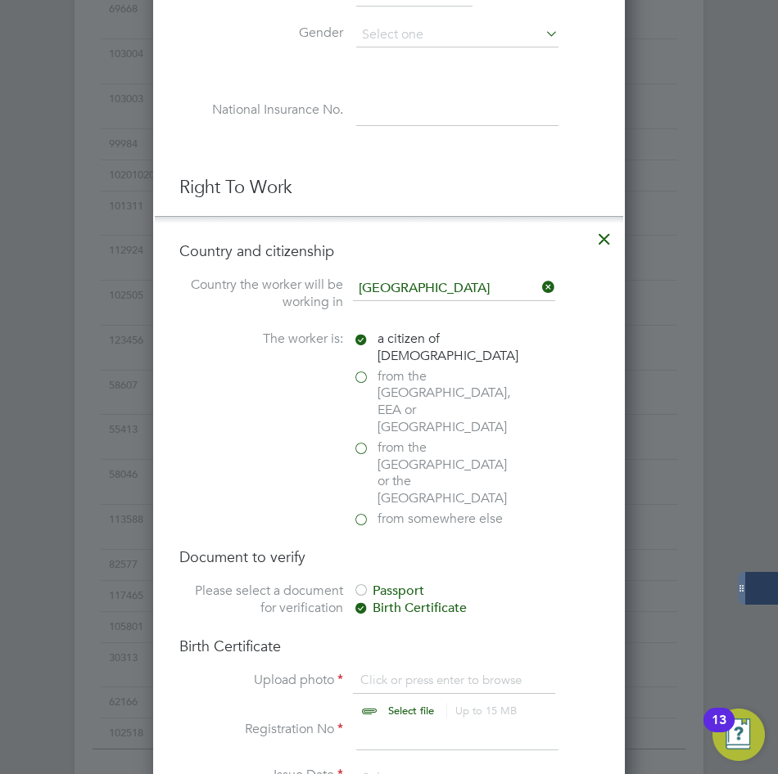
click at [416, 672] on input "file" at bounding box center [426, 696] width 257 height 49
type input "C:\fakepath\Birth certificate Ray (1).jpg"
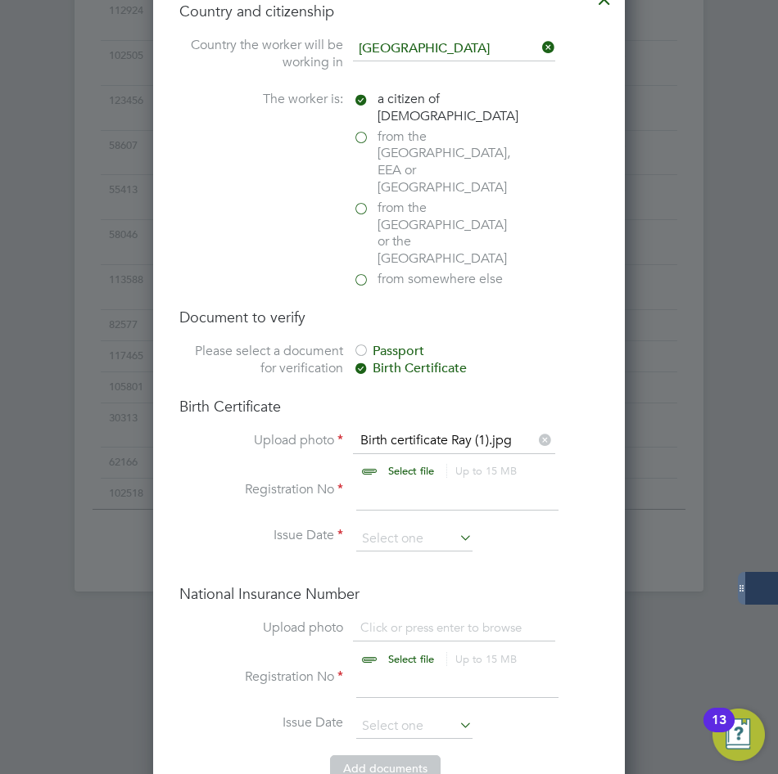
scroll to position [1555, 0]
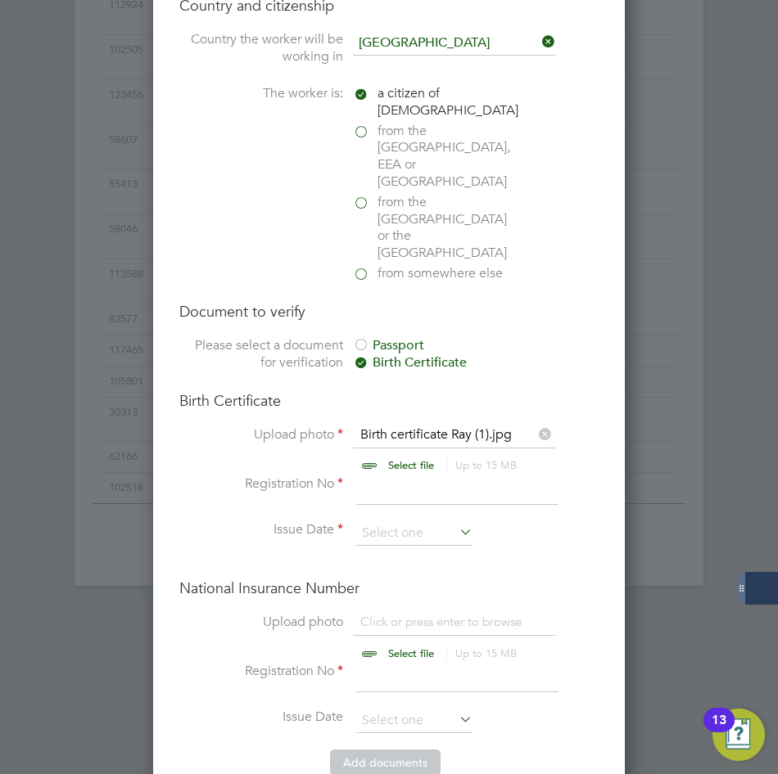
click at [381, 476] on input at bounding box center [457, 490] width 202 height 29
type input "36"
click at [372, 521] on input at bounding box center [414, 533] width 116 height 25
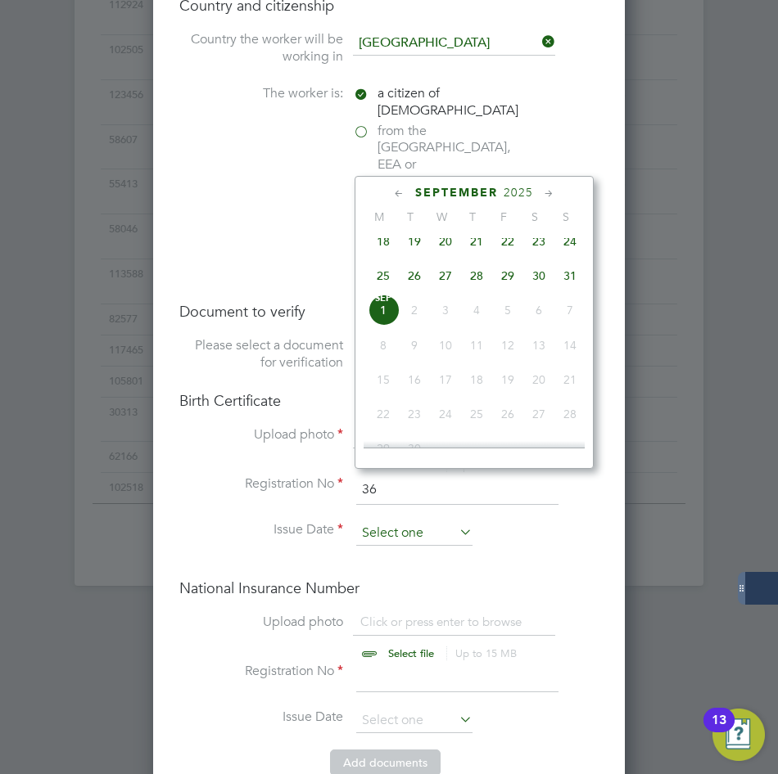
click at [361, 521] on input at bounding box center [414, 533] width 116 height 25
click at [523, 188] on span "2025" at bounding box center [517, 193] width 29 height 14
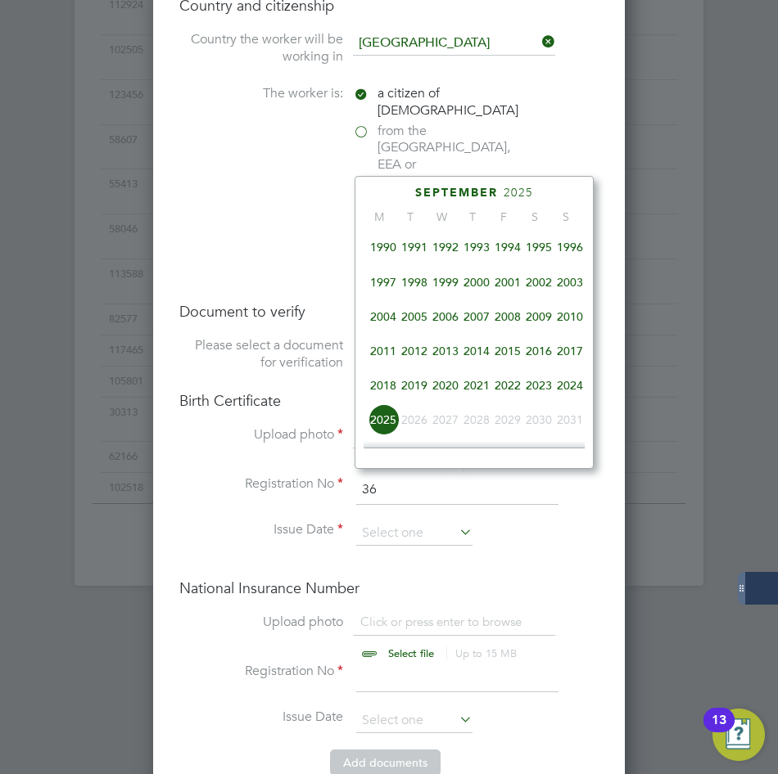
scroll to position [270, 0]
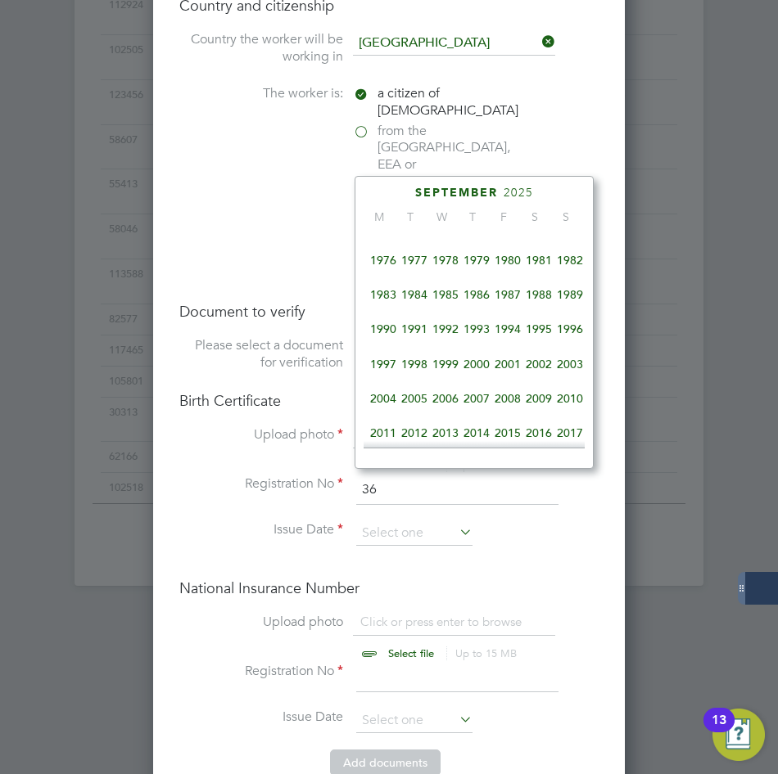
click at [573, 332] on span "1996" at bounding box center [569, 329] width 31 height 31
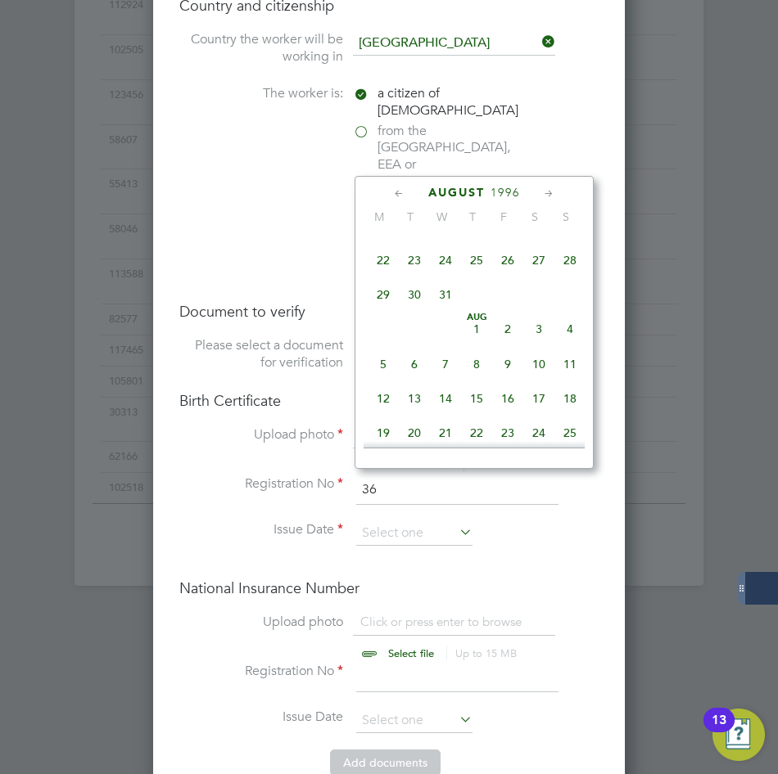
click at [399, 190] on icon at bounding box center [399, 194] width 16 height 18
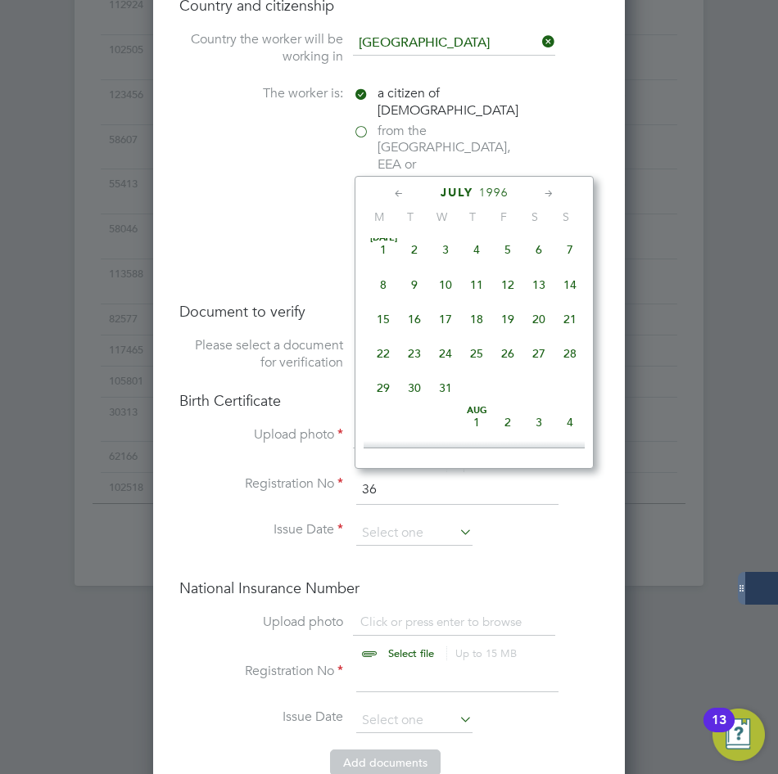
click at [399, 190] on icon at bounding box center [399, 194] width 16 height 18
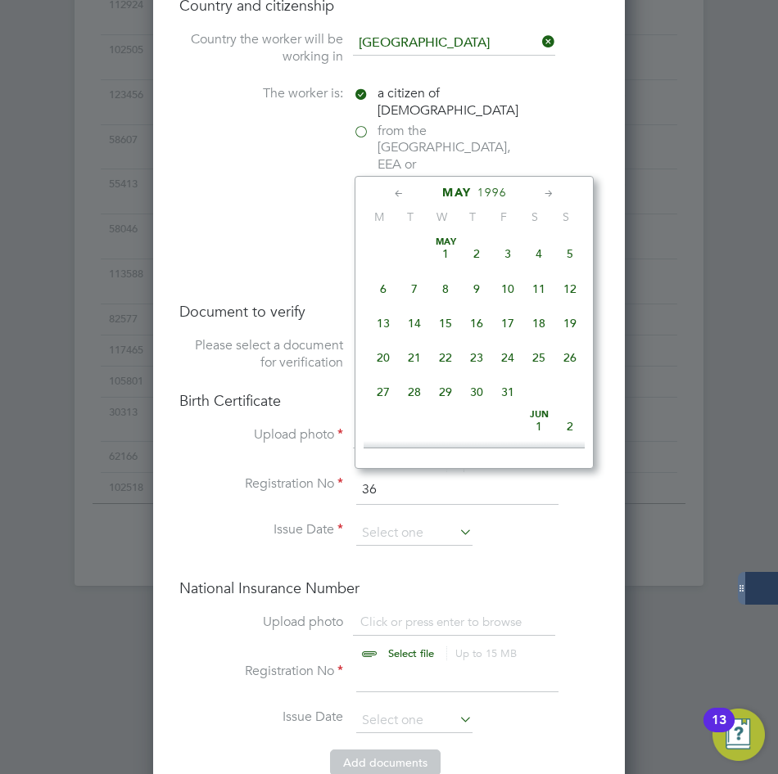
click at [480, 251] on span "2" at bounding box center [476, 253] width 31 height 31
type input "02 May 1996"
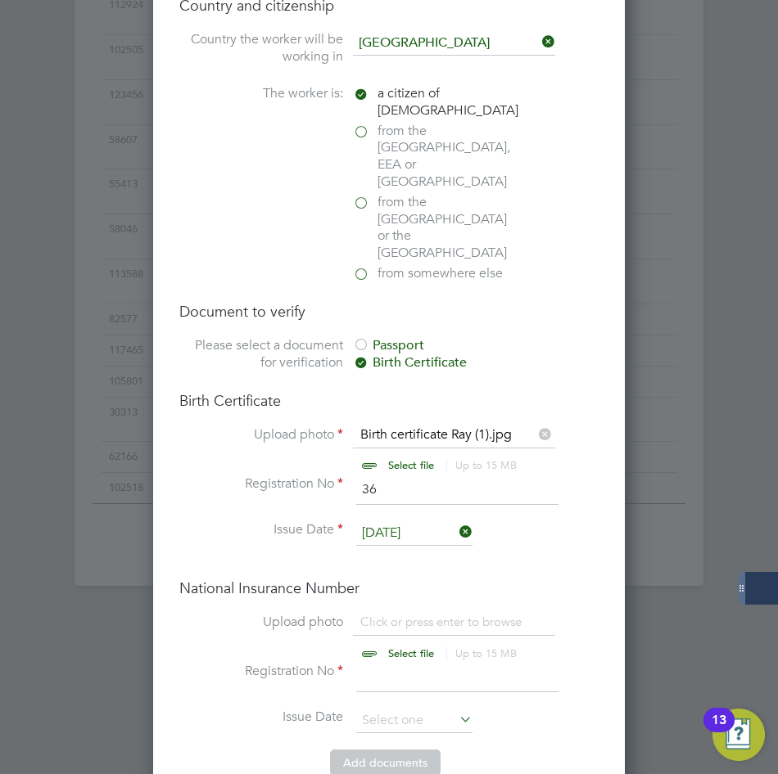
click at [399, 614] on input "file" at bounding box center [426, 638] width 257 height 49
click at [392, 614] on input "file" at bounding box center [426, 638] width 257 height 49
type input "C:\fakepath\ray m ni proof .jpg.crdownload"
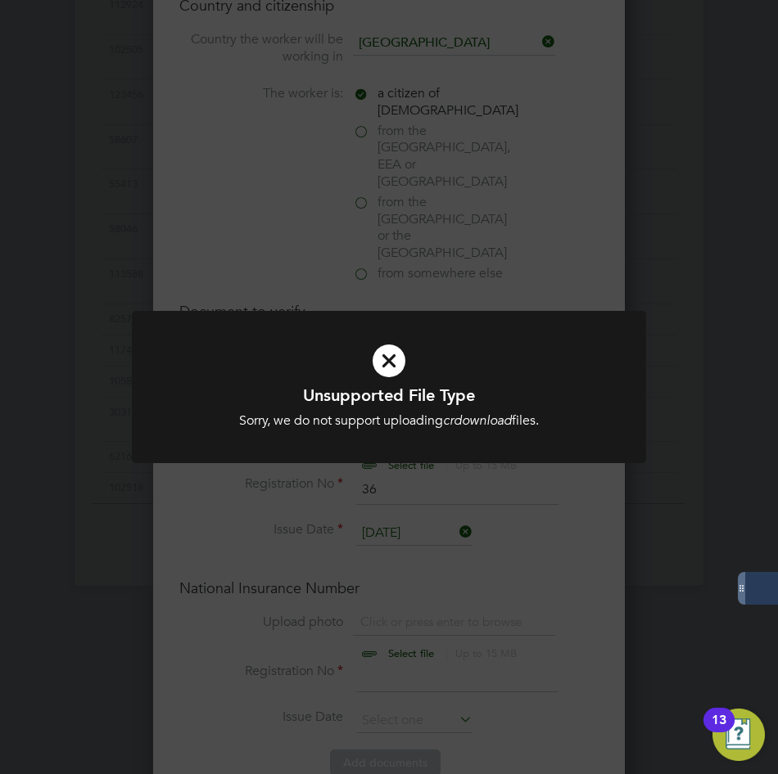
click at [407, 296] on div "Unsupported File Type Sorry, we do not support uploading crdownload files. Canc…" at bounding box center [389, 387] width 778 height 774
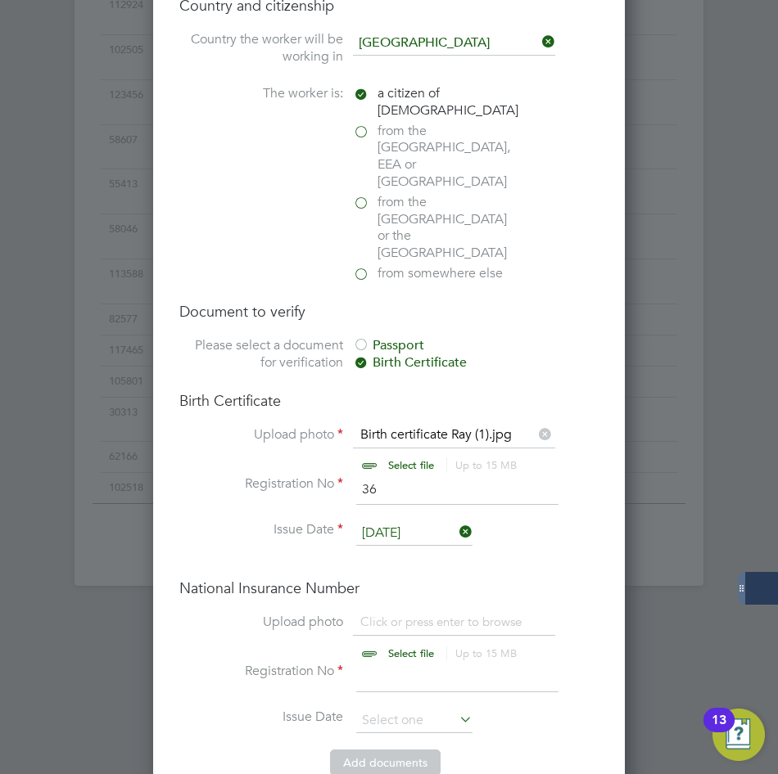
click at [418, 614] on input "file" at bounding box center [426, 638] width 257 height 49
type input "C:\fakepath\ray m ni proof .jpg"
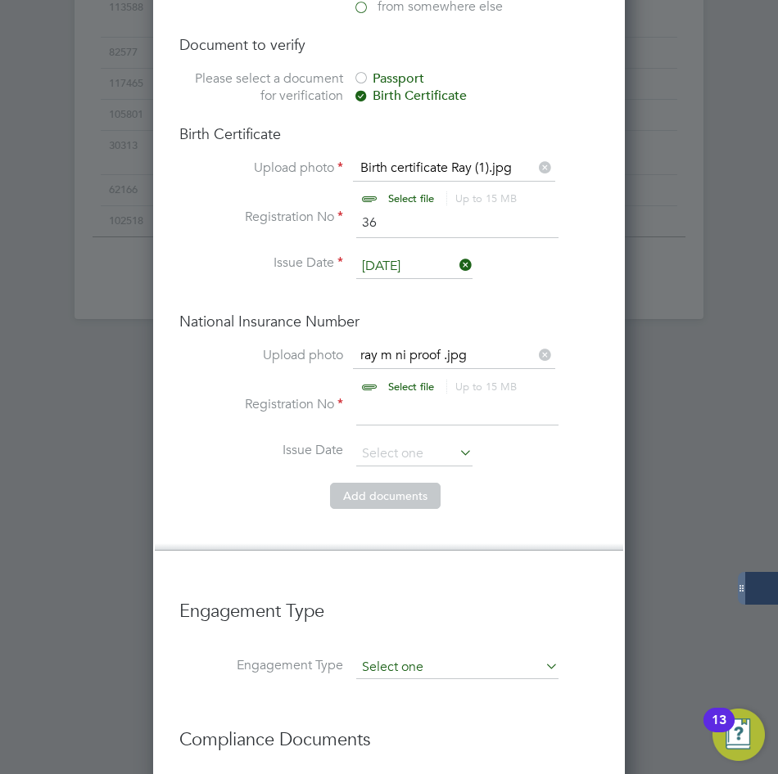
scroll to position [1883, 0]
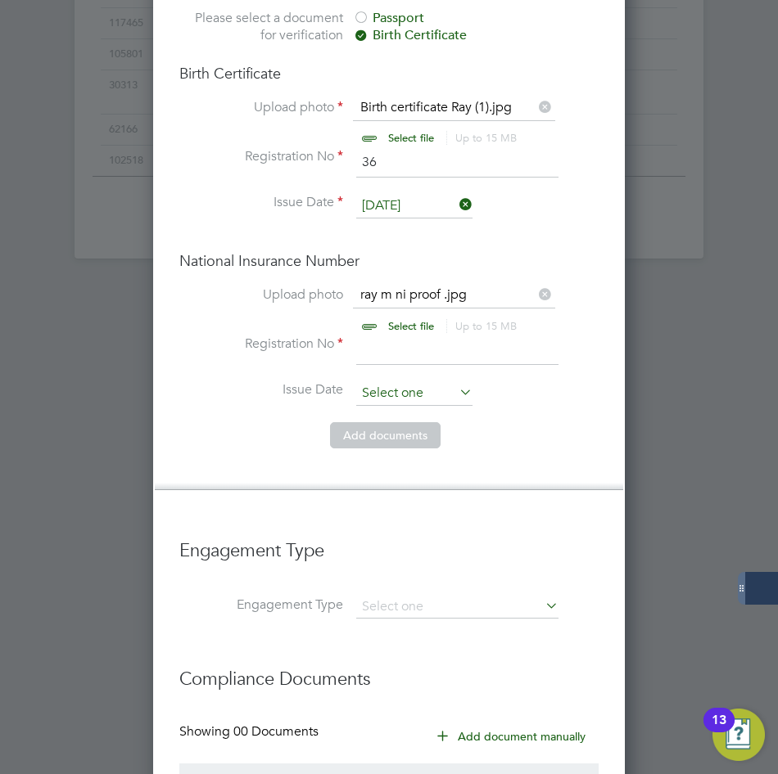
click at [398, 381] on input at bounding box center [414, 393] width 116 height 25
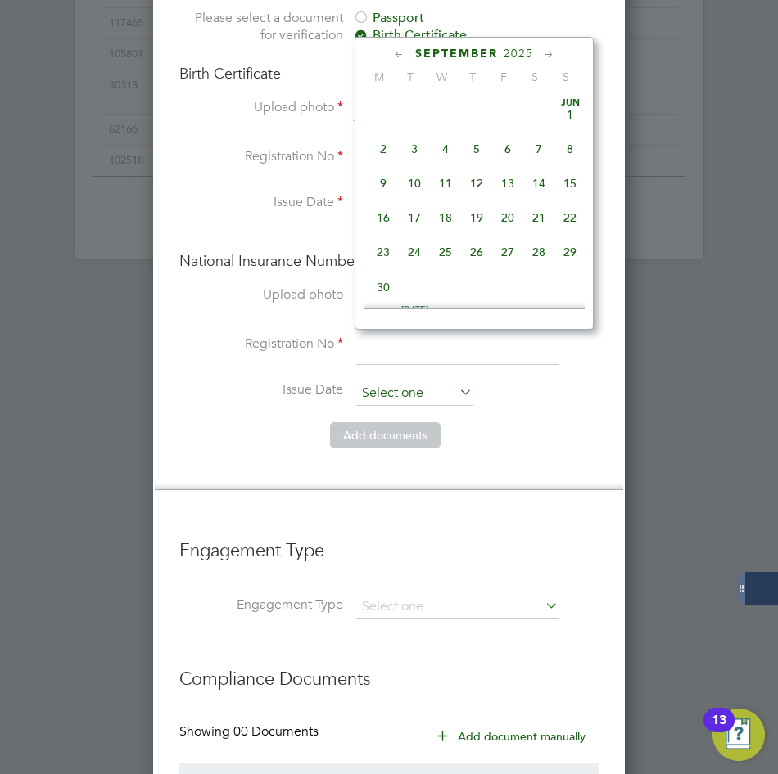
scroll to position [496, 0]
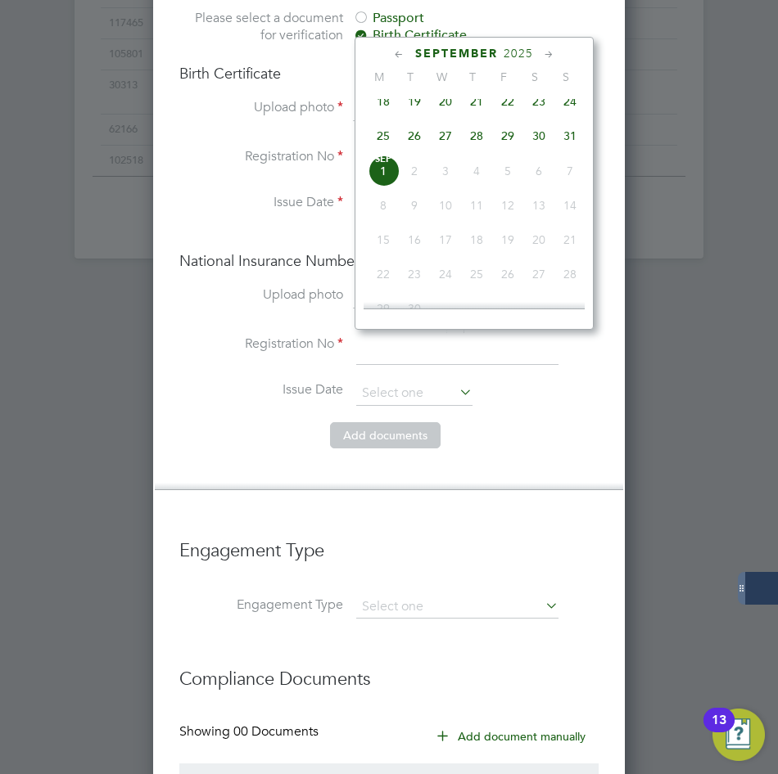
click at [518, 440] on li "Right To Work Country and citizenship Country the worker will be working in Uni…" at bounding box center [388, 55] width 419 height 904
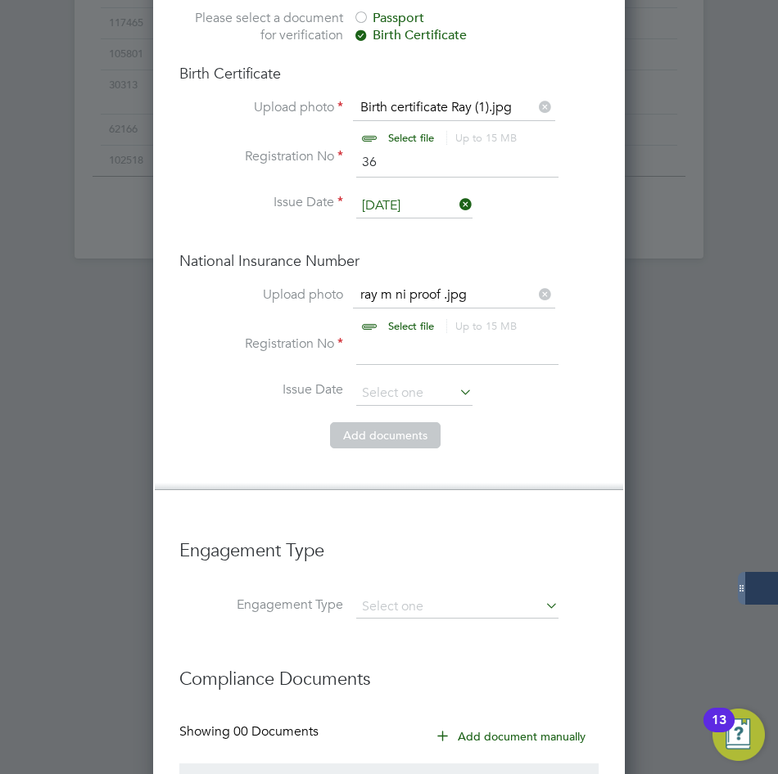
click at [458, 336] on input at bounding box center [457, 350] width 202 height 29
type input "12"
click at [389, 422] on button "Add document s" at bounding box center [385, 435] width 111 height 26
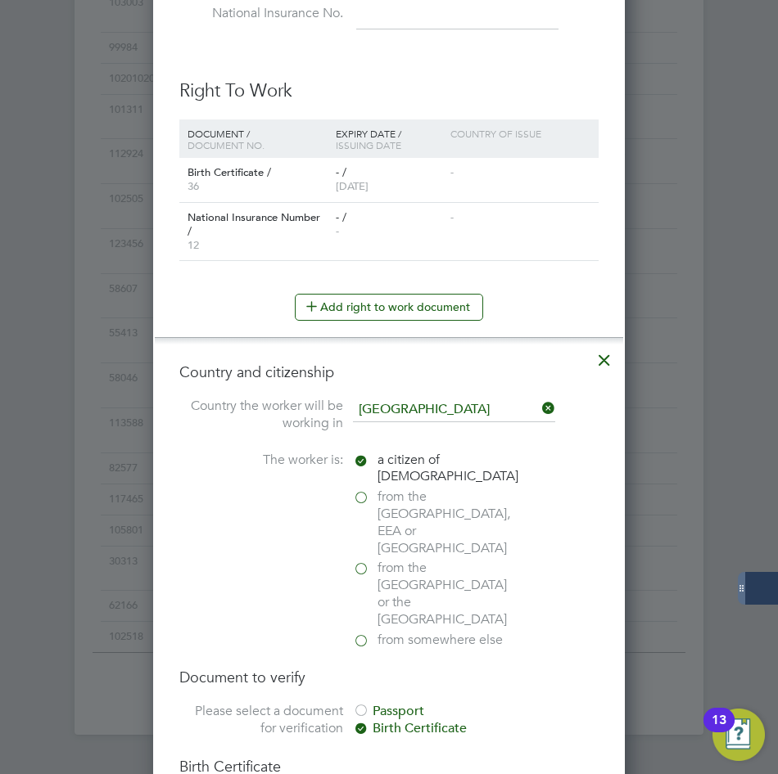
scroll to position [1568, 434]
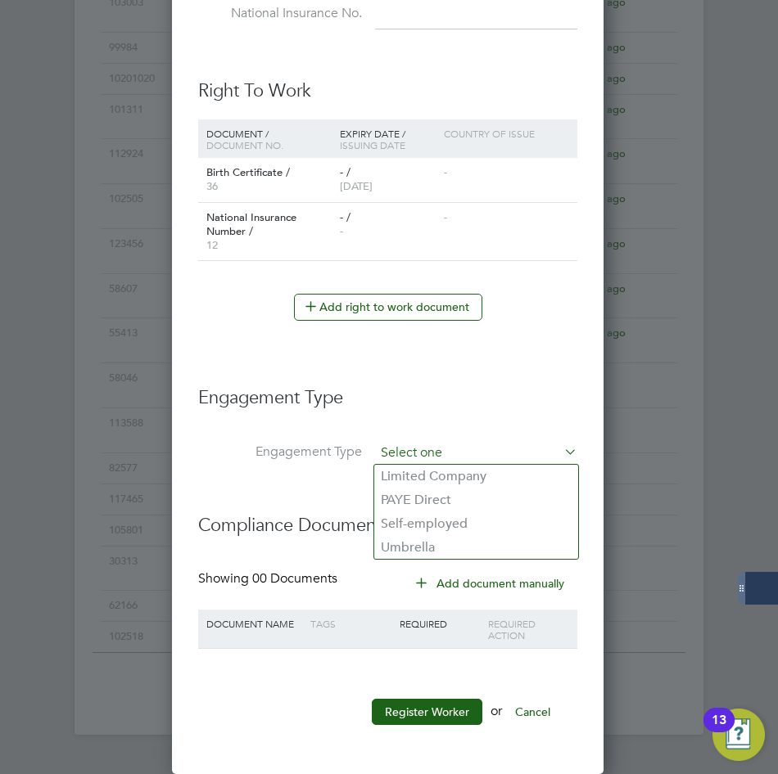
click at [439, 454] on input at bounding box center [476, 453] width 202 height 23
click at [442, 536] on li "Umbrella" at bounding box center [476, 548] width 204 height 24
type input "Umbrella"
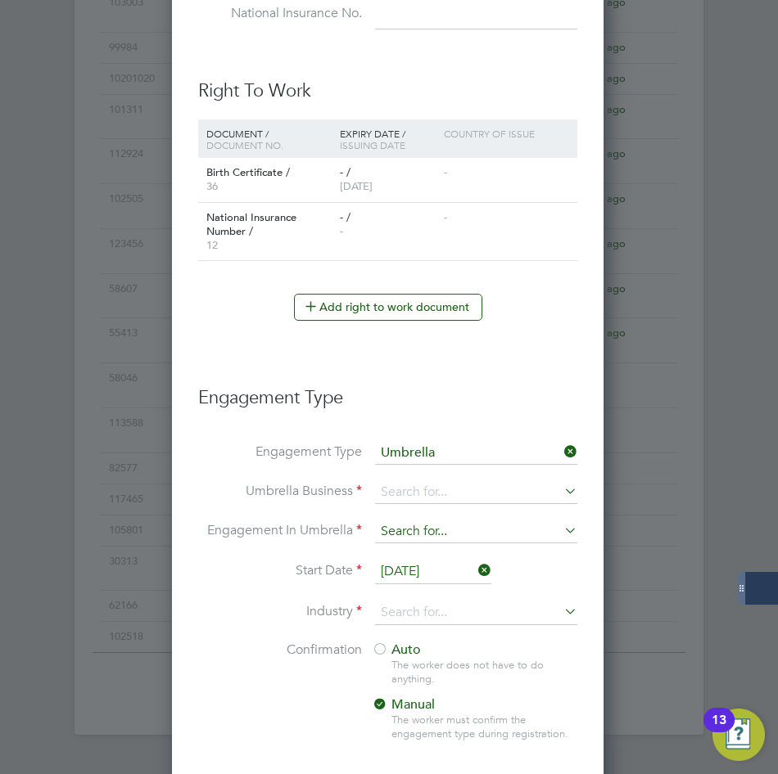
scroll to position [1871, 434]
click at [446, 493] on input at bounding box center [476, 492] width 202 height 23
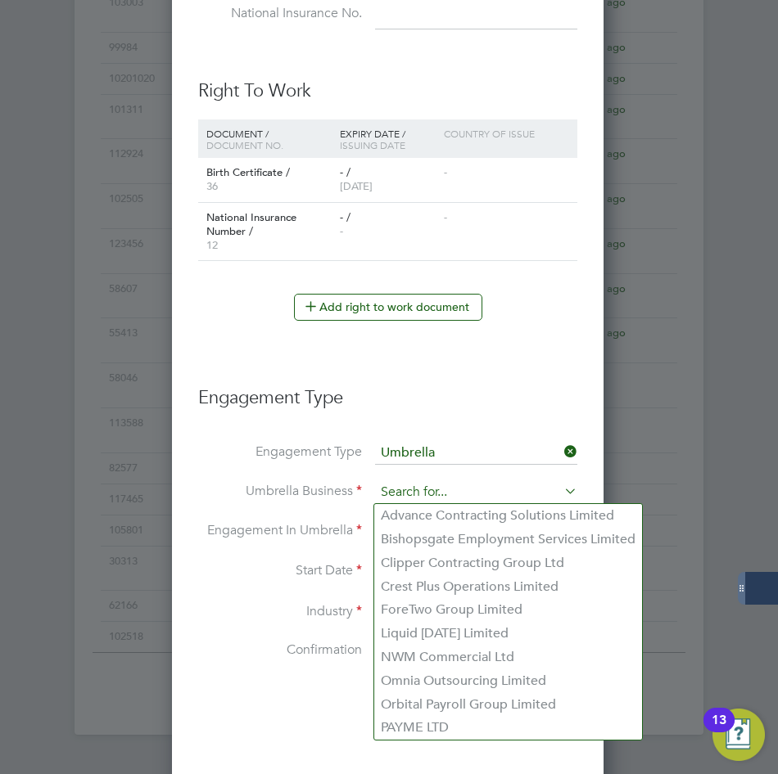
click at [404, 498] on input at bounding box center [476, 492] width 202 height 23
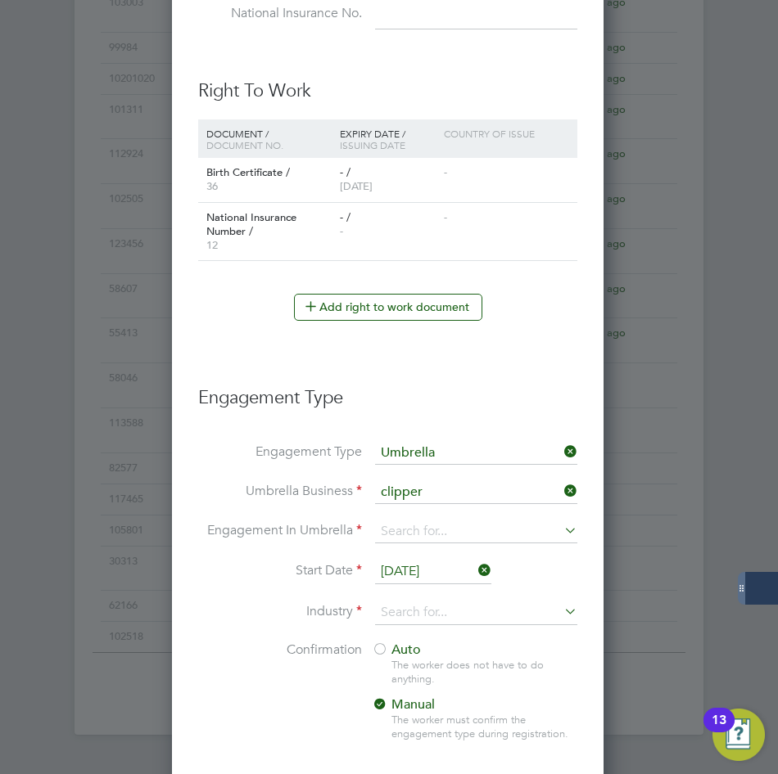
click at [413, 512] on b "Clipper" at bounding box center [403, 516] width 44 height 16
type input "Clipper Contracting Group Ltd"
click at [352, 508] on li "Umbrella Business Clipper Contracting Group Ltd" at bounding box center [387, 500] width 379 height 39
click at [413, 533] on input at bounding box center [476, 532] width 202 height 23
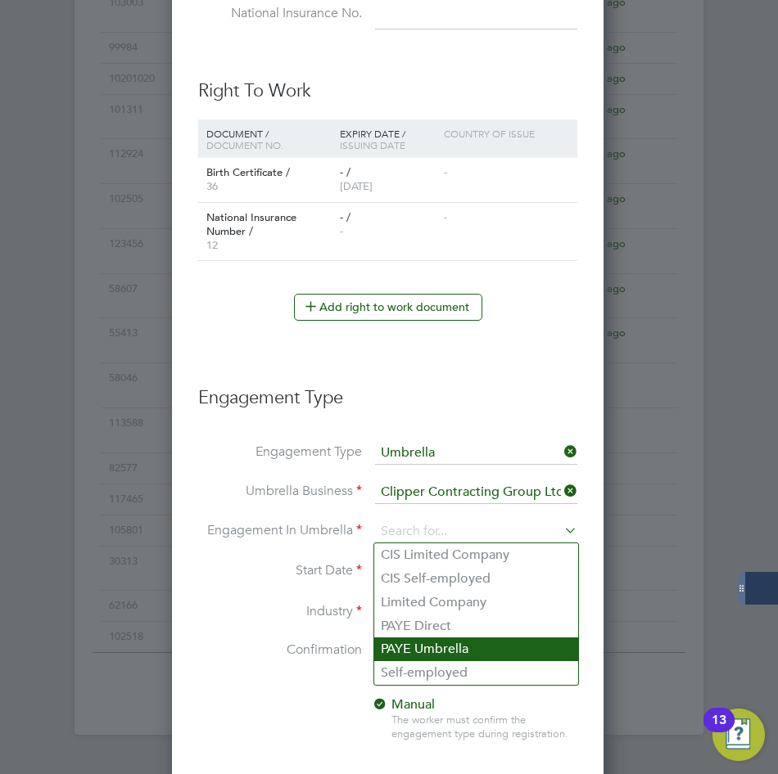
click at [425, 639] on li "PAYE Umbrella" at bounding box center [476, 650] width 204 height 24
type input "PAYE Umbrella"
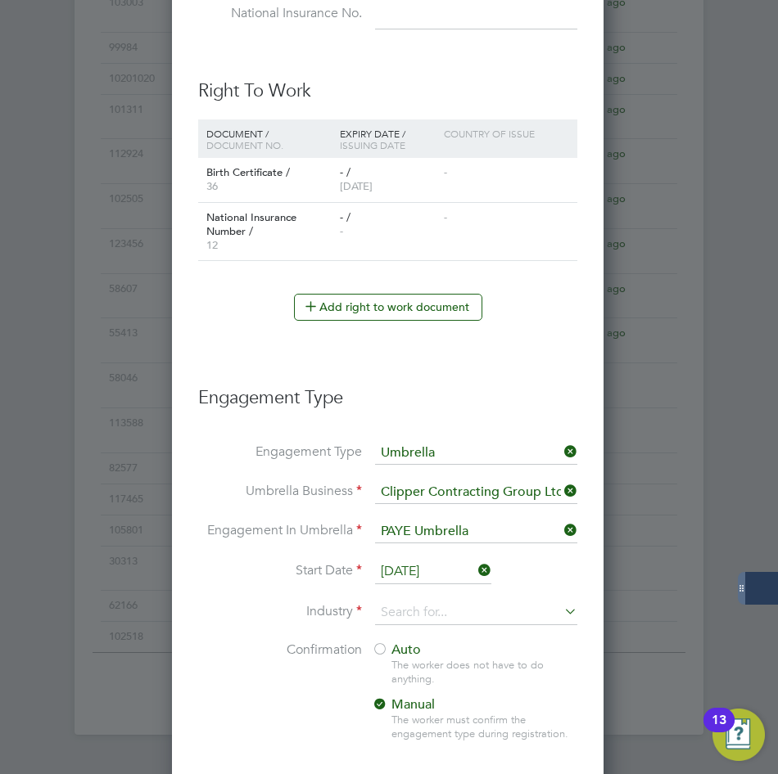
click at [428, 571] on input "01 Sep 2025" at bounding box center [433, 572] width 116 height 25
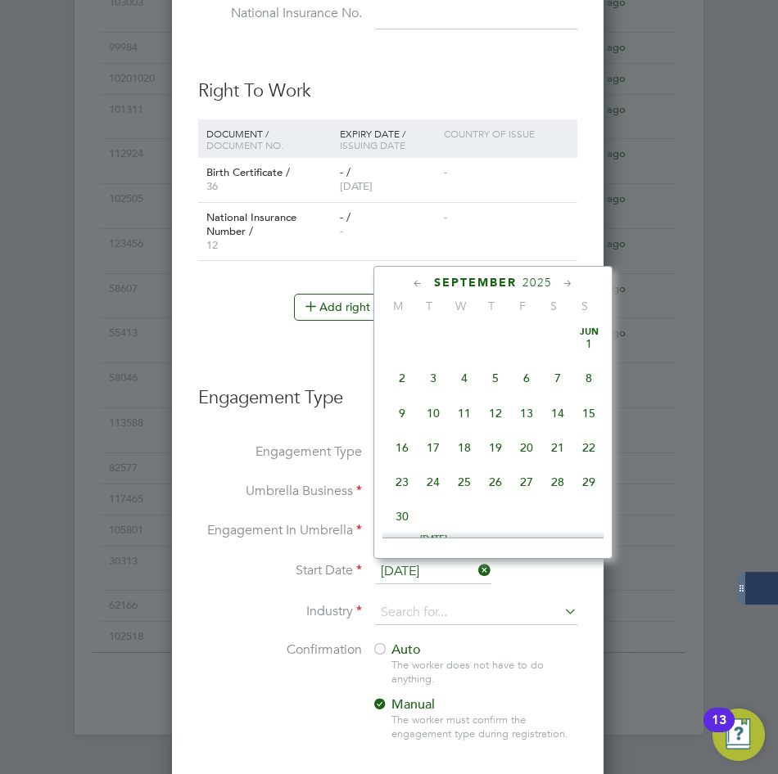
scroll to position [496, 0]
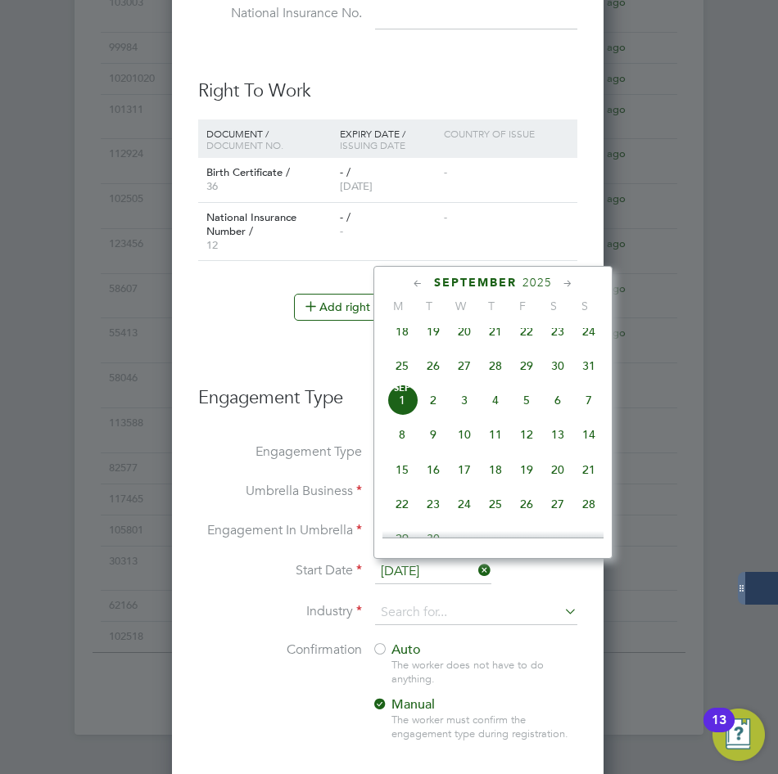
click at [499, 368] on span "28" at bounding box center [495, 365] width 31 height 31
type input "[DATE]"
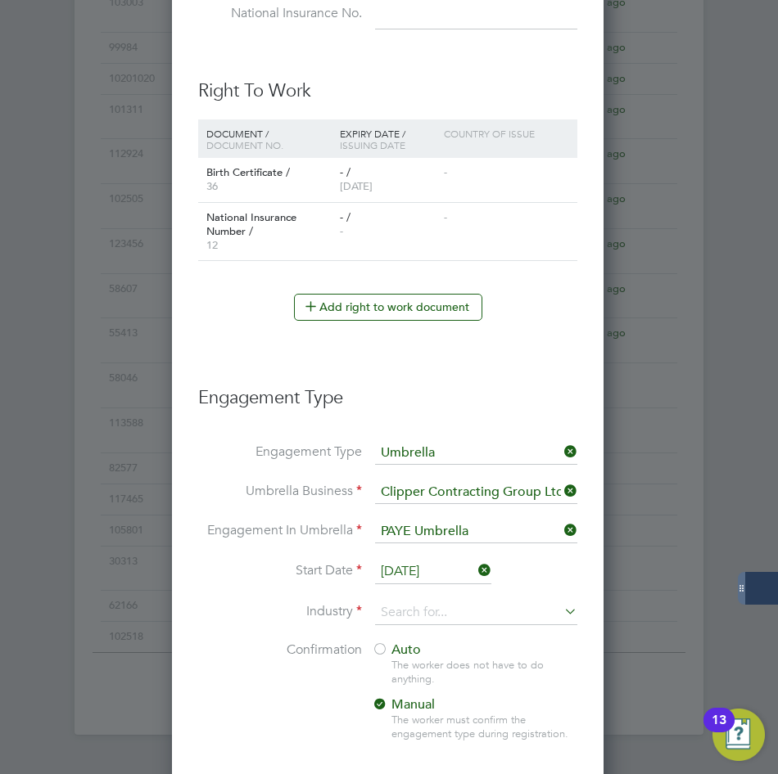
click at [266, 646] on label "Confirmation" at bounding box center [280, 650] width 164 height 17
click at [404, 617] on input at bounding box center [476, 613] width 202 height 25
click at [398, 630] on b "Construct" at bounding box center [407, 637] width 52 height 14
type input "Construction"
click at [268, 639] on li "Industry Construction" at bounding box center [387, 621] width 379 height 41
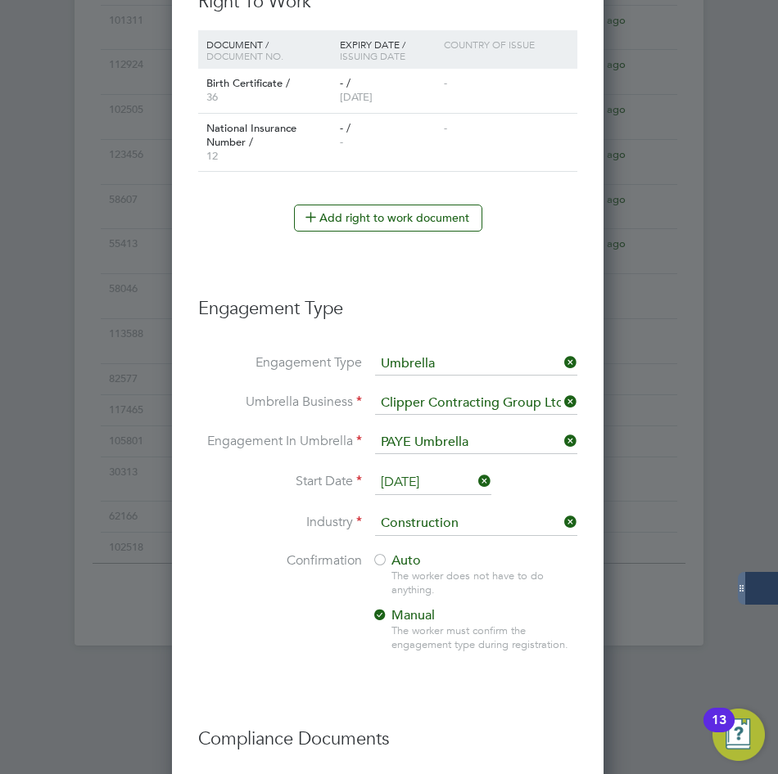
scroll to position [1652, 0]
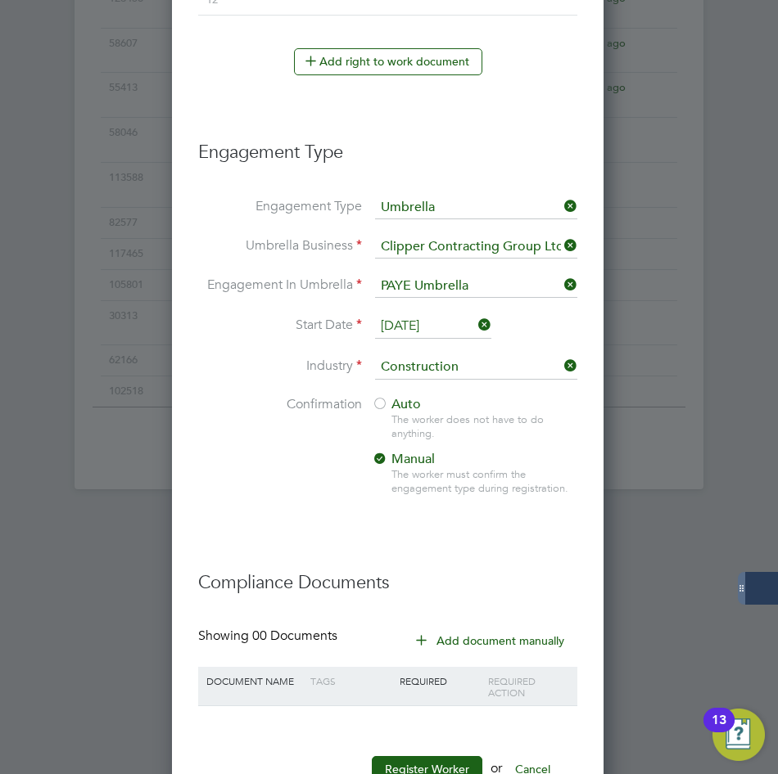
click at [398, 401] on span "Auto" at bounding box center [396, 404] width 49 height 16
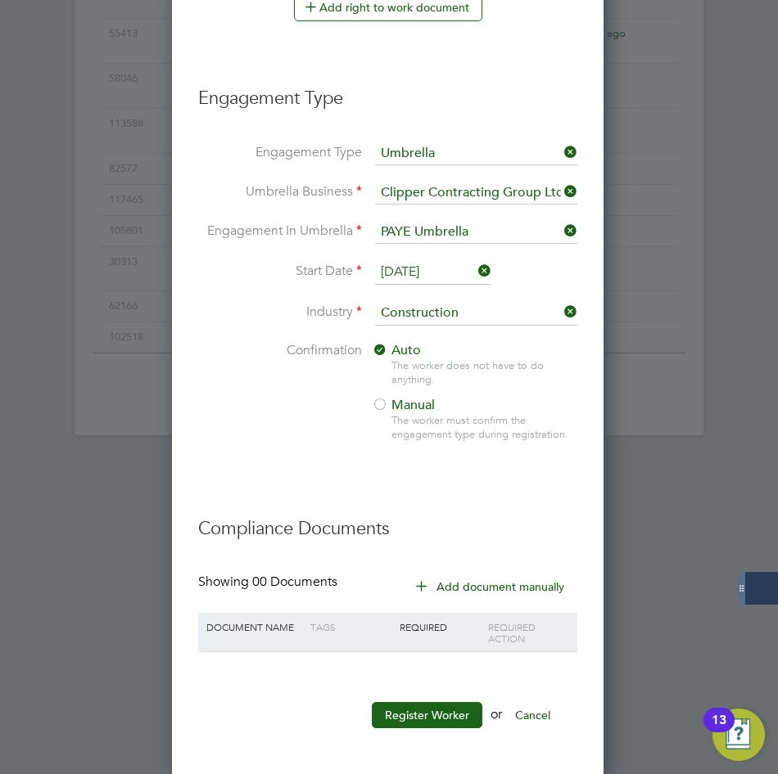
scroll to position [1709, 0]
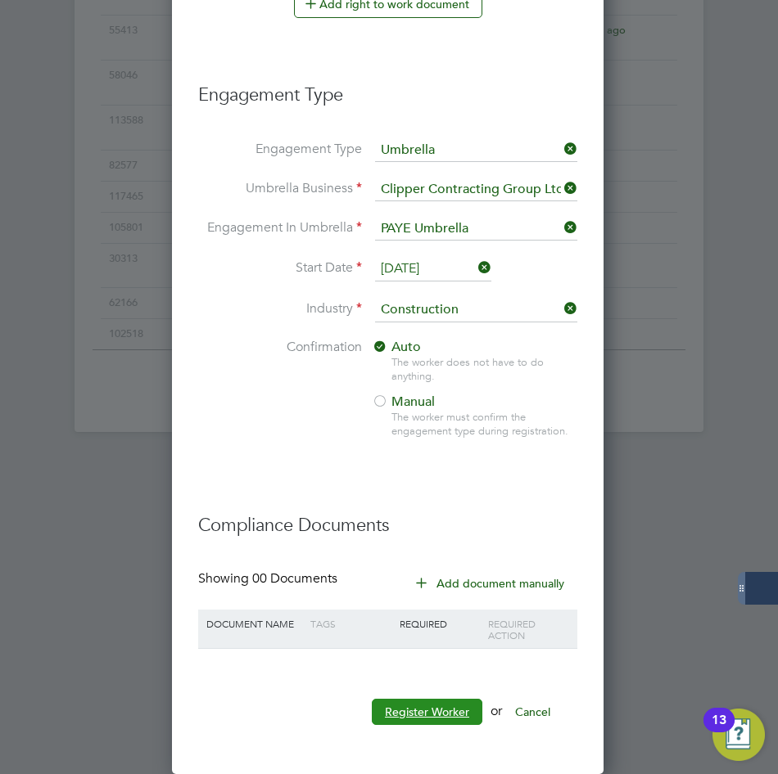
click at [430, 715] on button "Register Worker" at bounding box center [427, 712] width 111 height 26
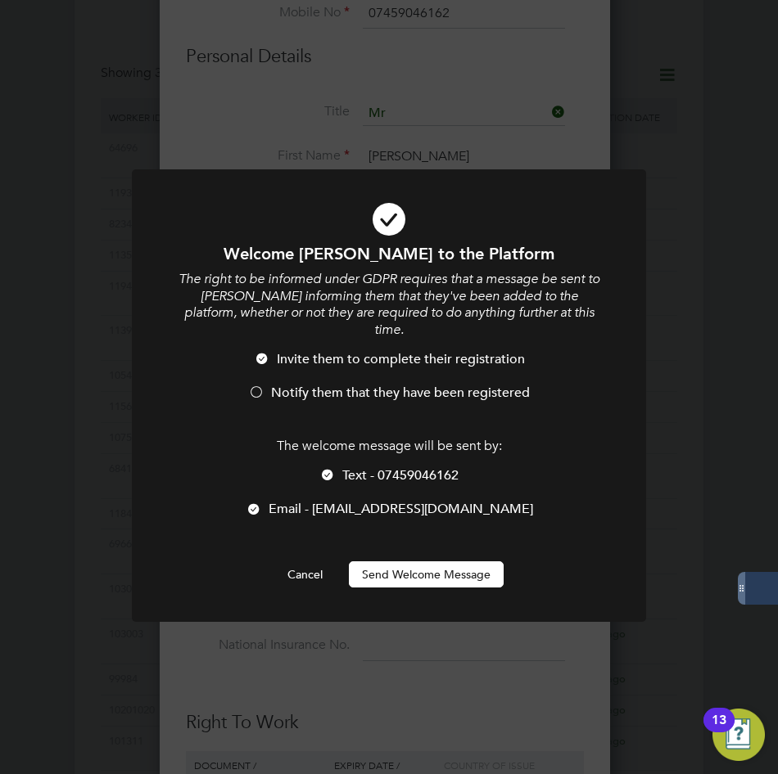
click at [337, 501] on span "Email - Solruiz68@gmail.com" at bounding box center [401, 509] width 264 height 16
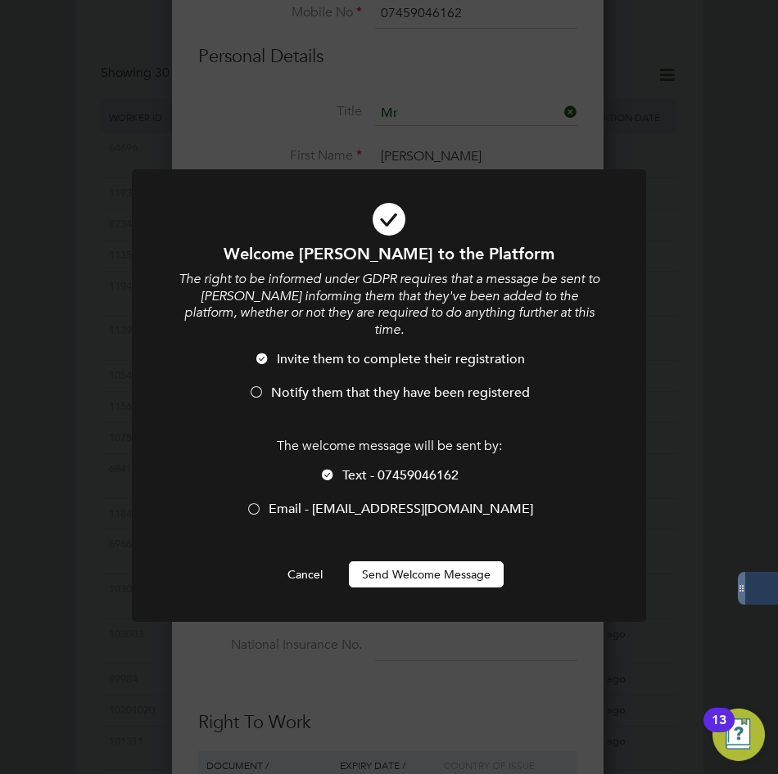
click at [275, 364] on li "Invite them to complete their registration" at bounding box center [389, 368] width 426 height 34
click at [429, 562] on button "Send Welcome Message" at bounding box center [426, 575] width 155 height 26
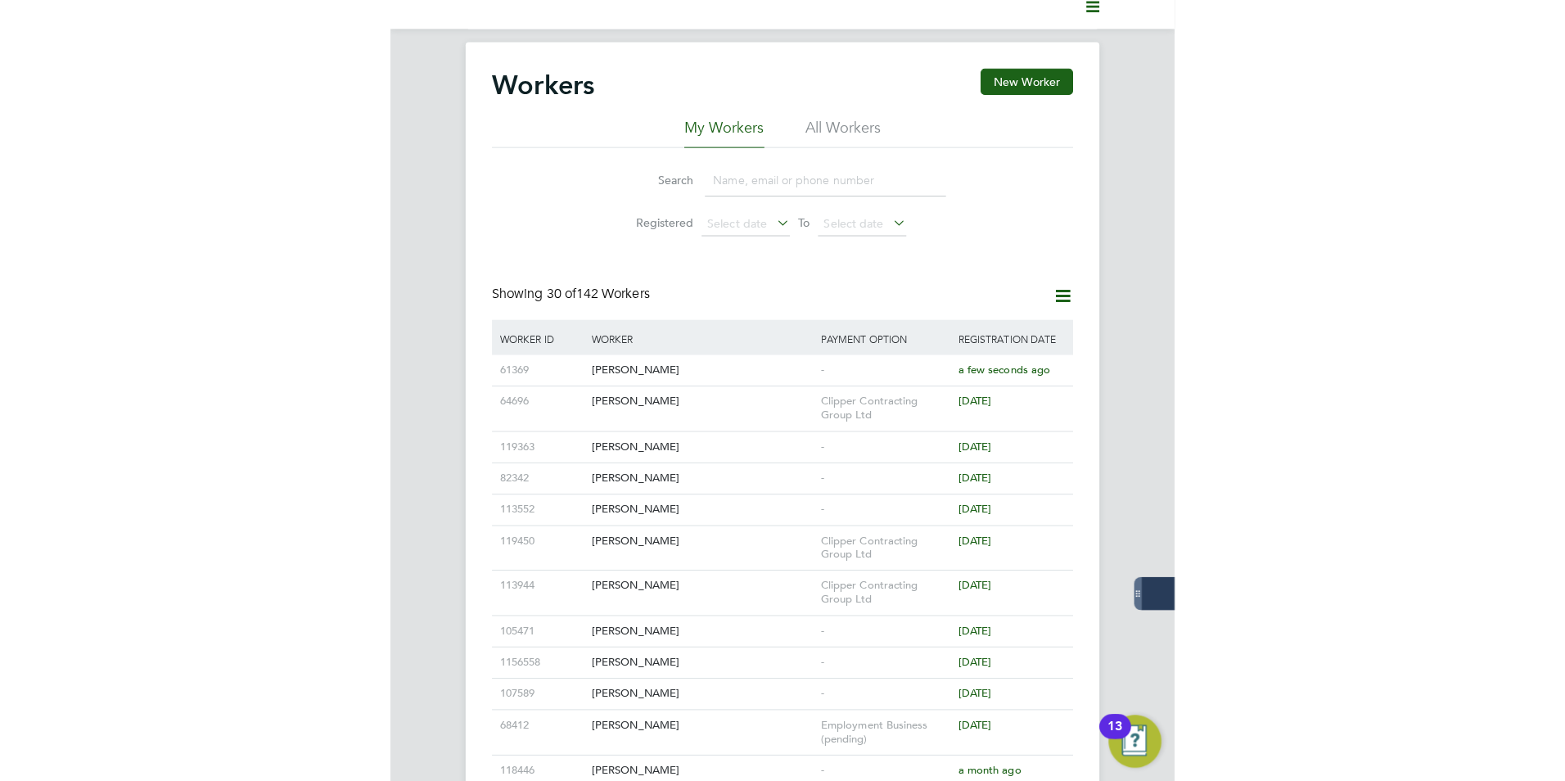
scroll to position [0, 0]
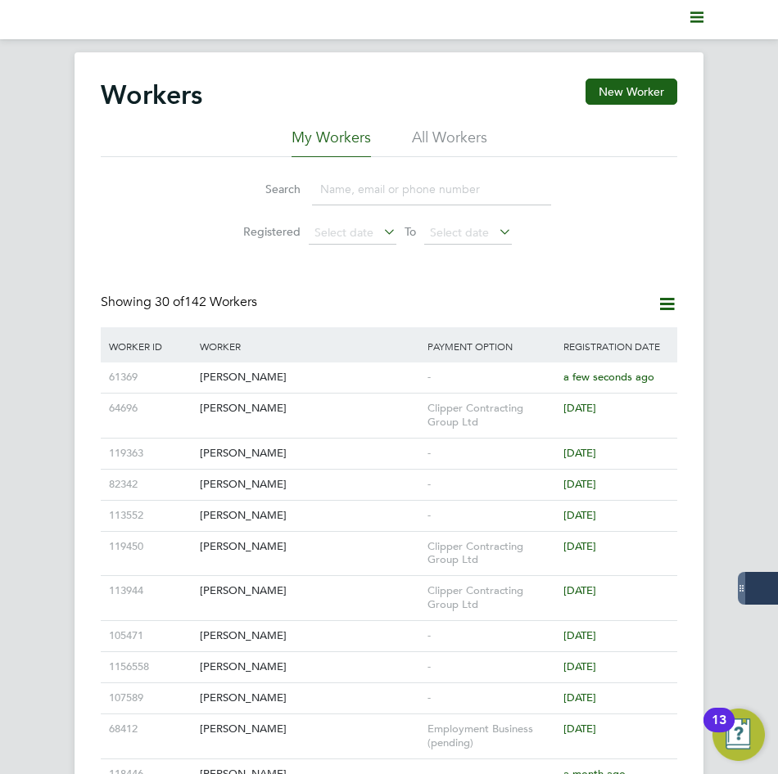
click at [694, 16] on icon "Main navigation" at bounding box center [696, 17] width 13 height 13
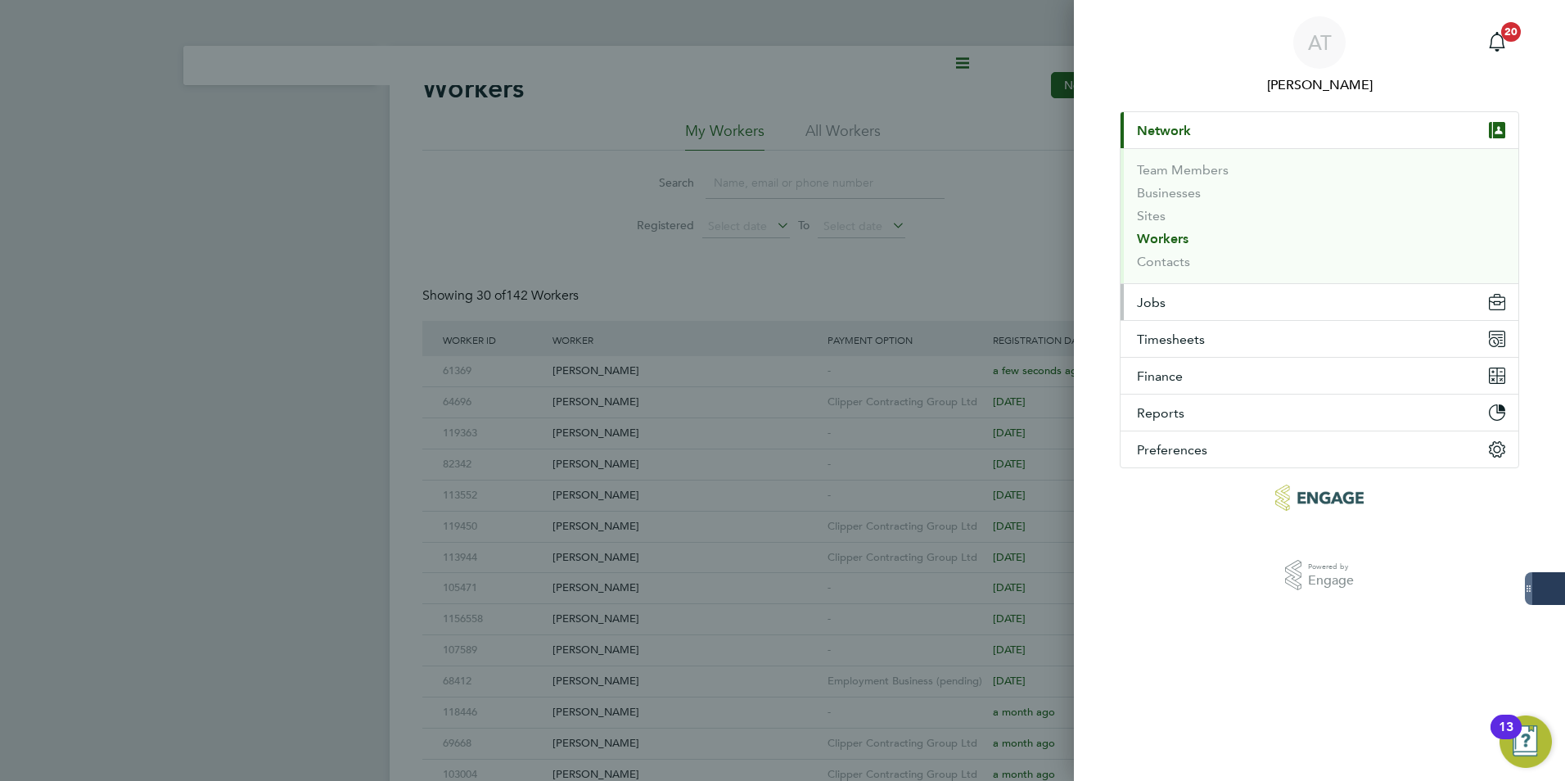
click at [1185, 300] on button "Jobs" at bounding box center [1320, 302] width 398 height 36
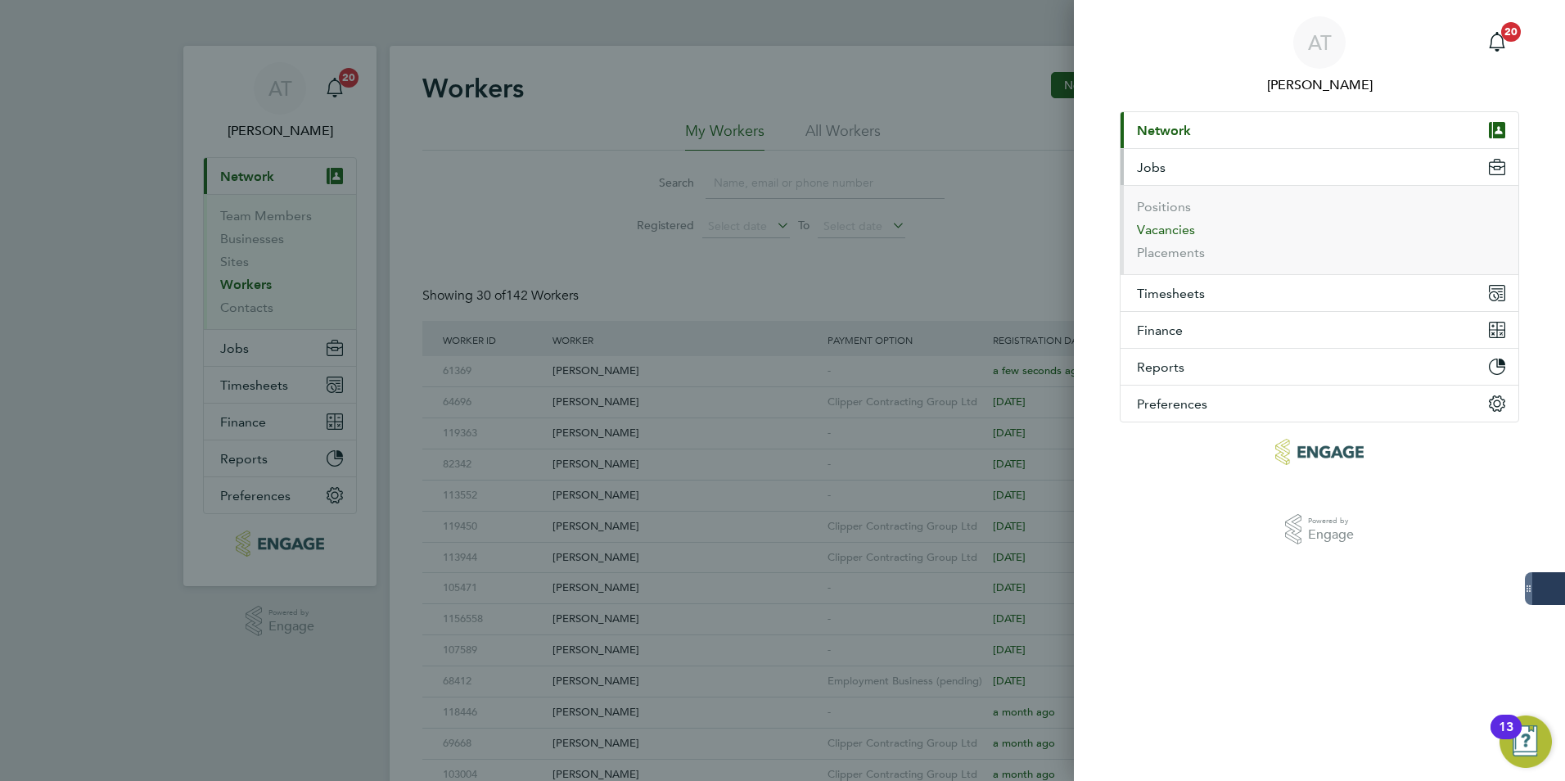
click at [1169, 226] on button "Vacancies" at bounding box center [1166, 230] width 58 height 16
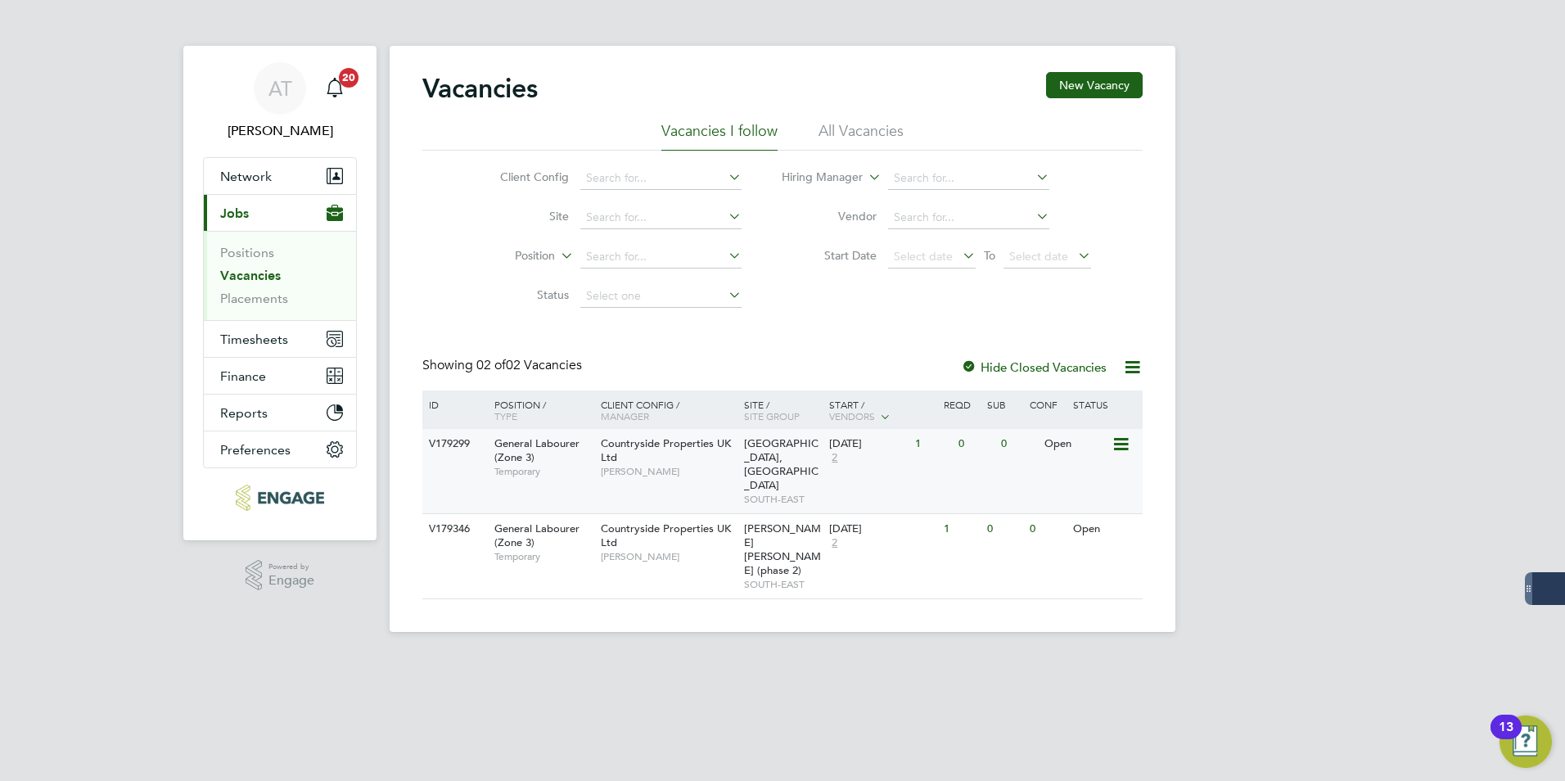
click at [535, 461] on div "General Labourer (Zone 3) Temporary" at bounding box center [539, 457] width 115 height 56
click at [503, 532] on span "General Labourer (Zone 3)" at bounding box center [536, 535] width 85 height 28
click at [654, 459] on div "Countryside Properties UK Ltd Hannah Cornford" at bounding box center [668, 457] width 143 height 56
click at [250, 333] on span "Timesheets" at bounding box center [254, 340] width 68 height 16
click at [261, 339] on span "Timesheets" at bounding box center [254, 340] width 68 height 16
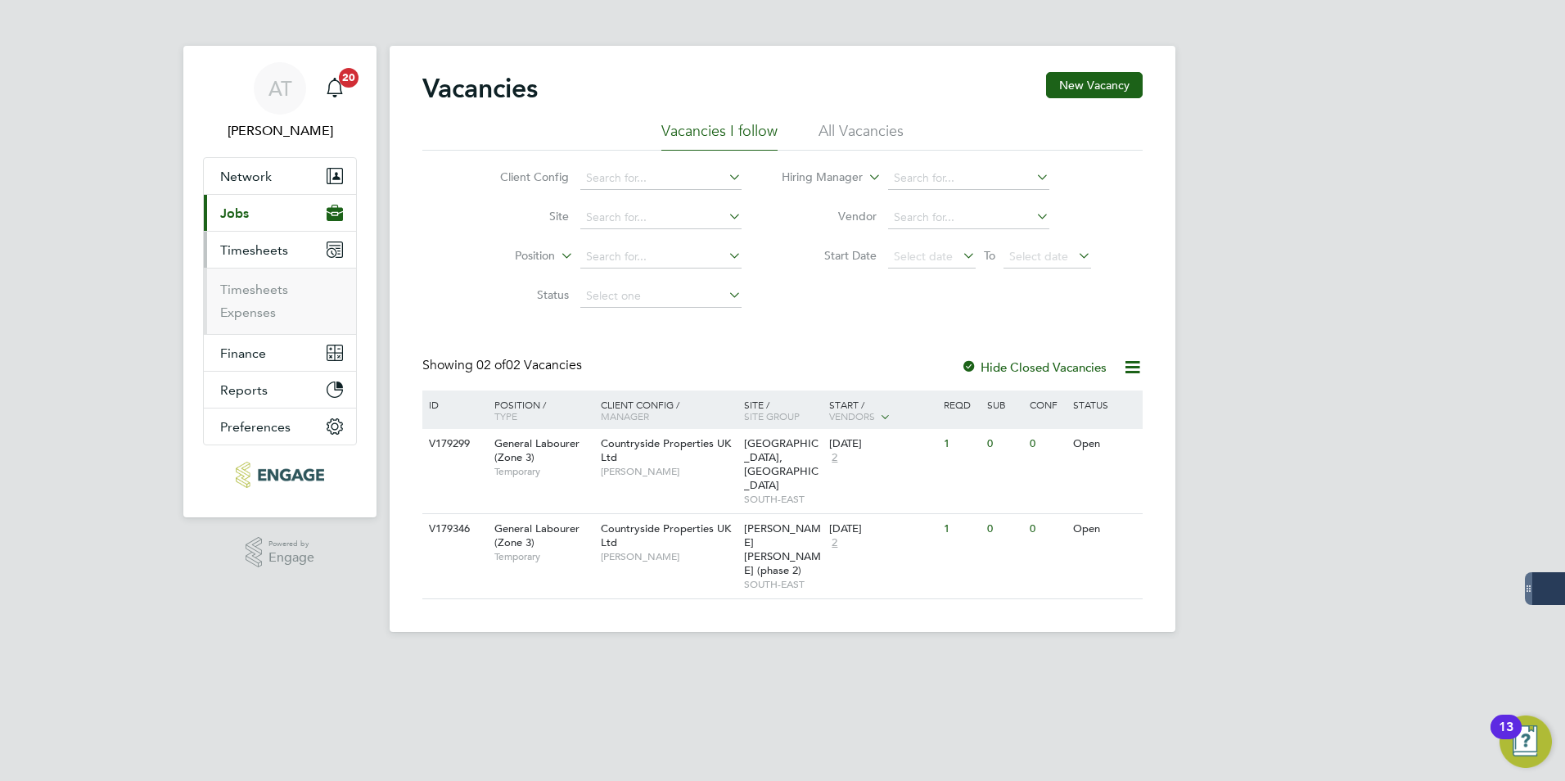
click at [264, 300] on li "Timesheets" at bounding box center [281, 293] width 123 height 23
click at [264, 293] on link "Timesheets" at bounding box center [254, 290] width 68 height 16
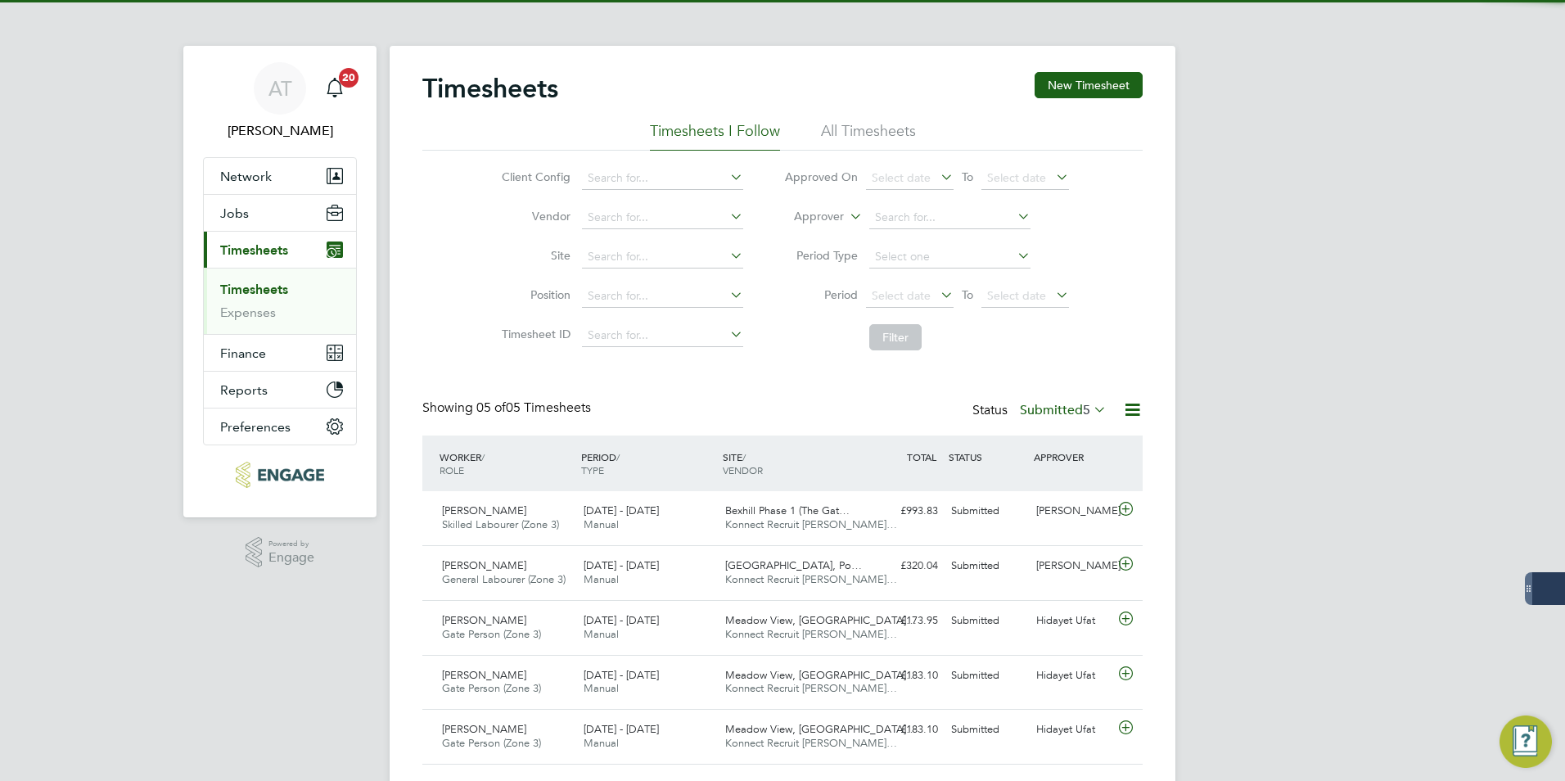
scroll to position [42, 142]
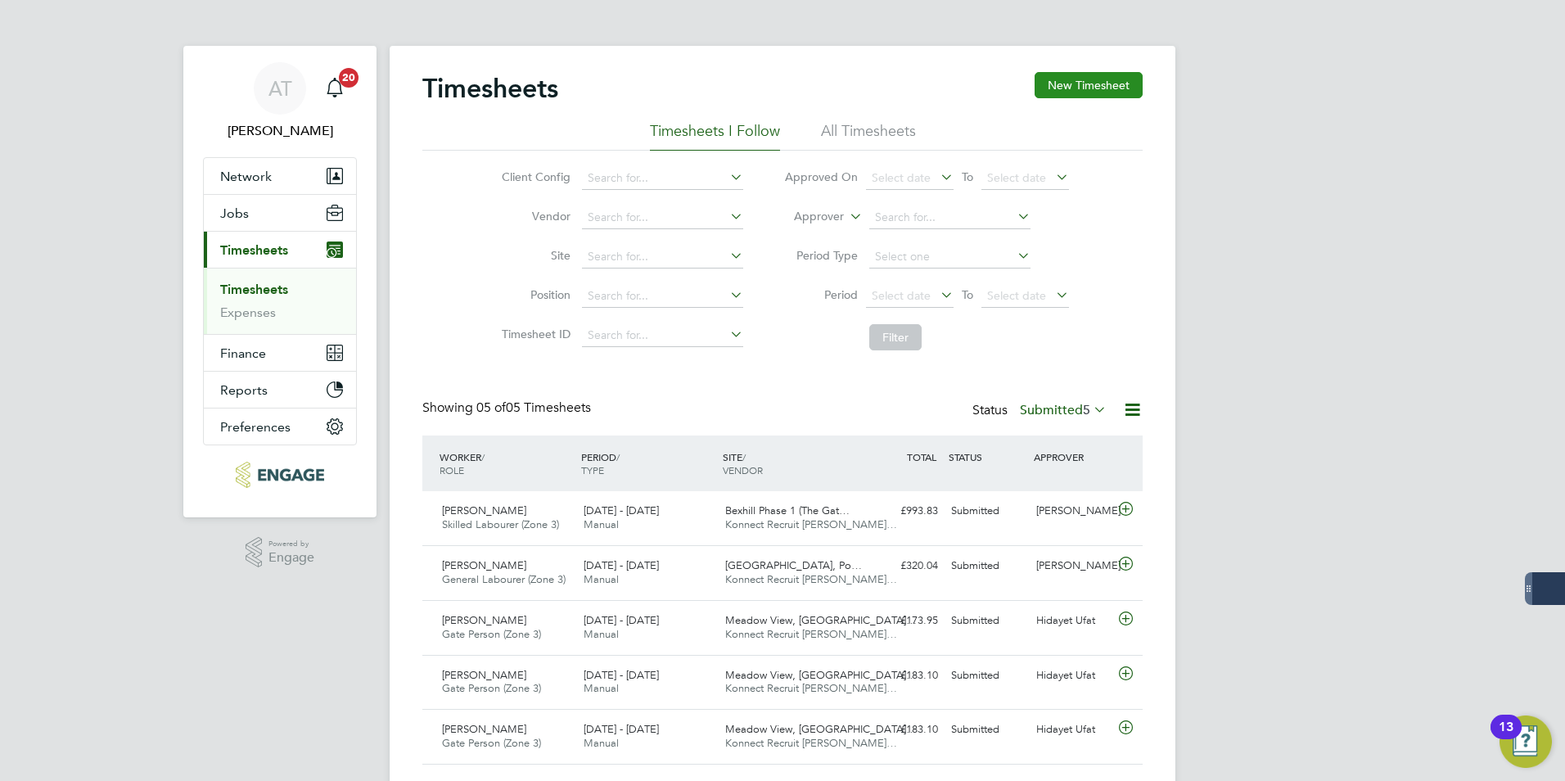
click at [1077, 84] on button "New Timesheet" at bounding box center [1089, 85] width 108 height 26
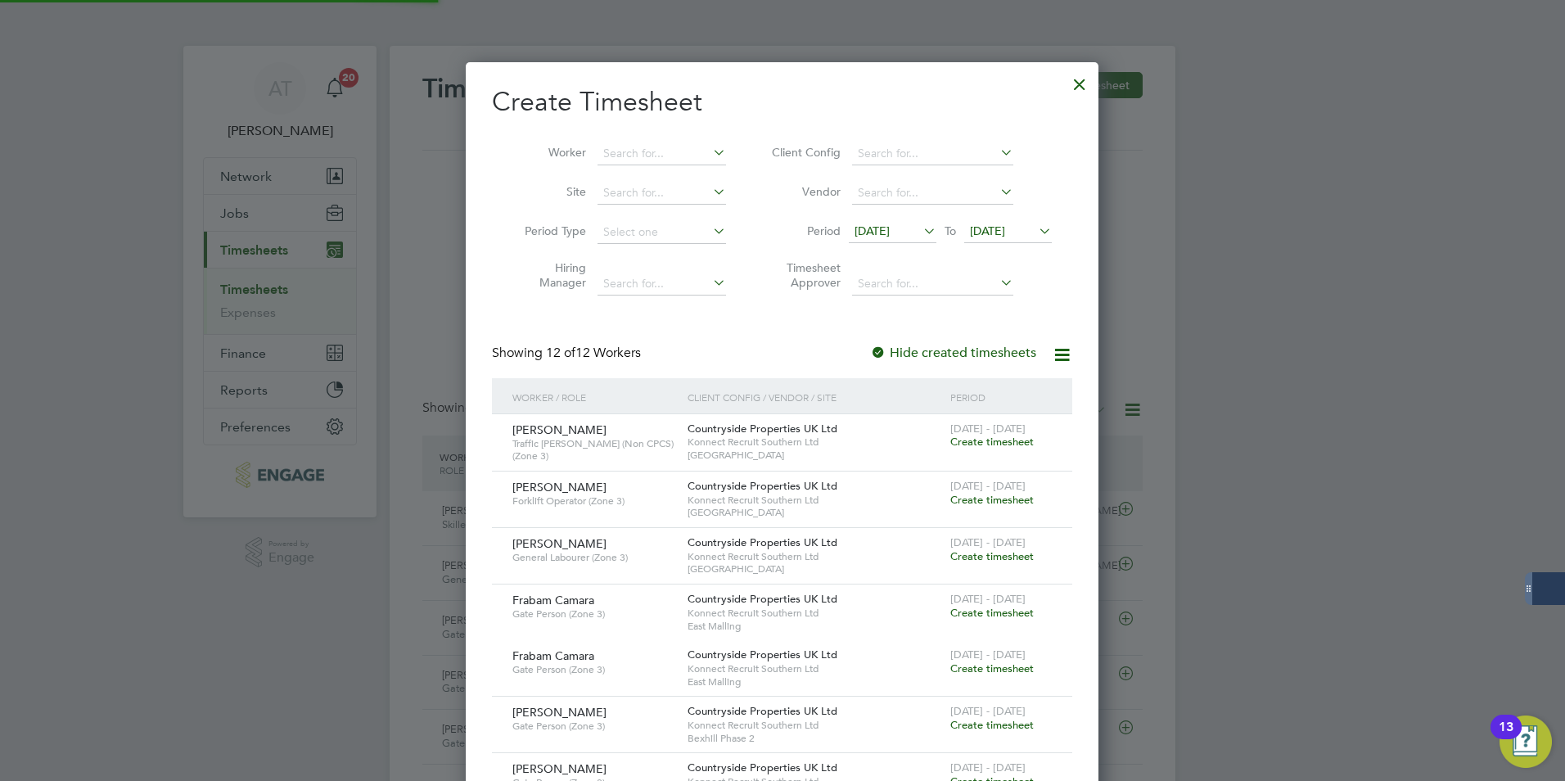
scroll to position [1398, 634]
click at [650, 155] on input at bounding box center [662, 153] width 129 height 23
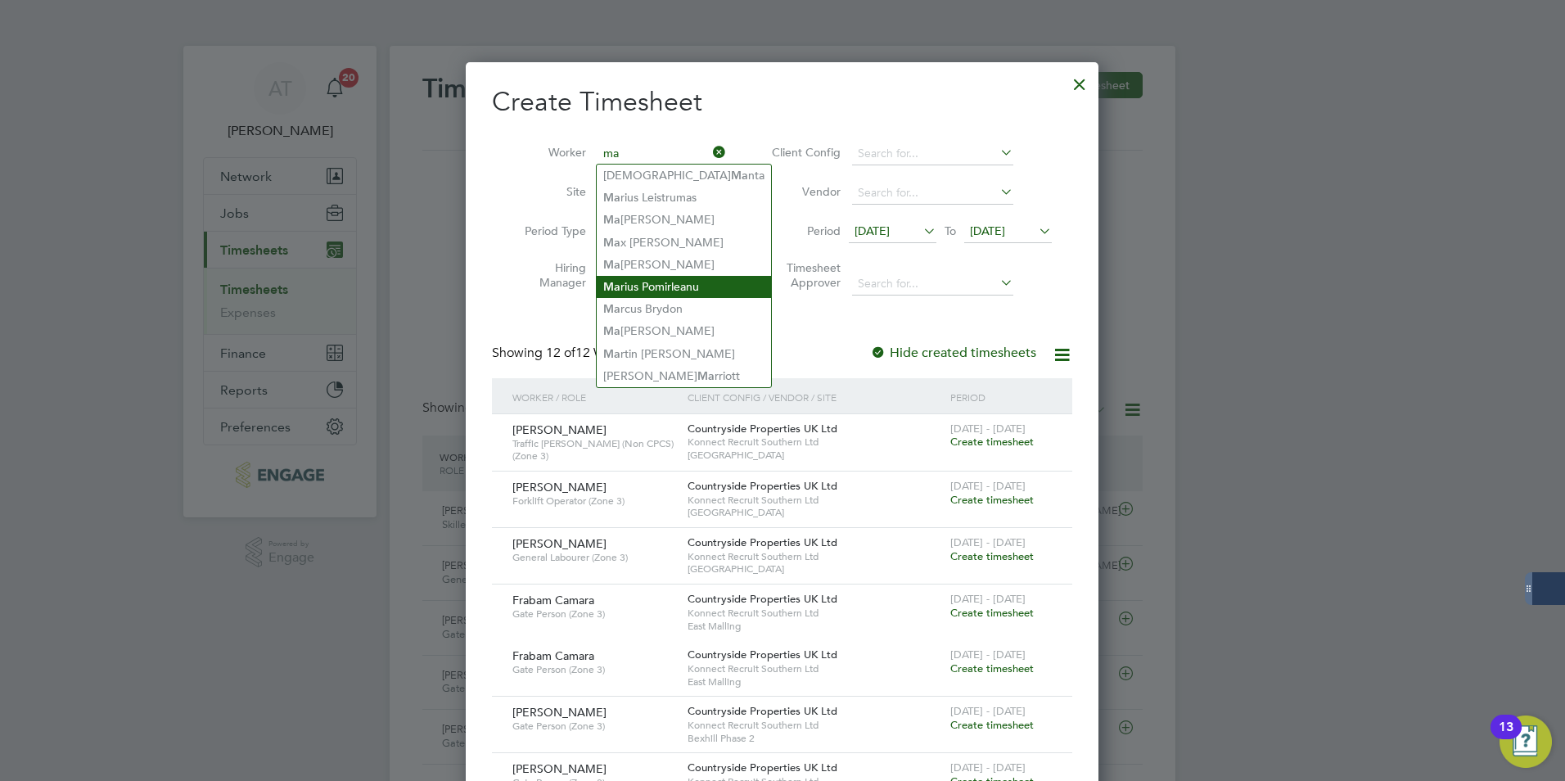
click at [649, 278] on li "Ma rius Pomirleanu" at bounding box center [684, 287] width 174 height 22
type input "Marius Pomirleanu"
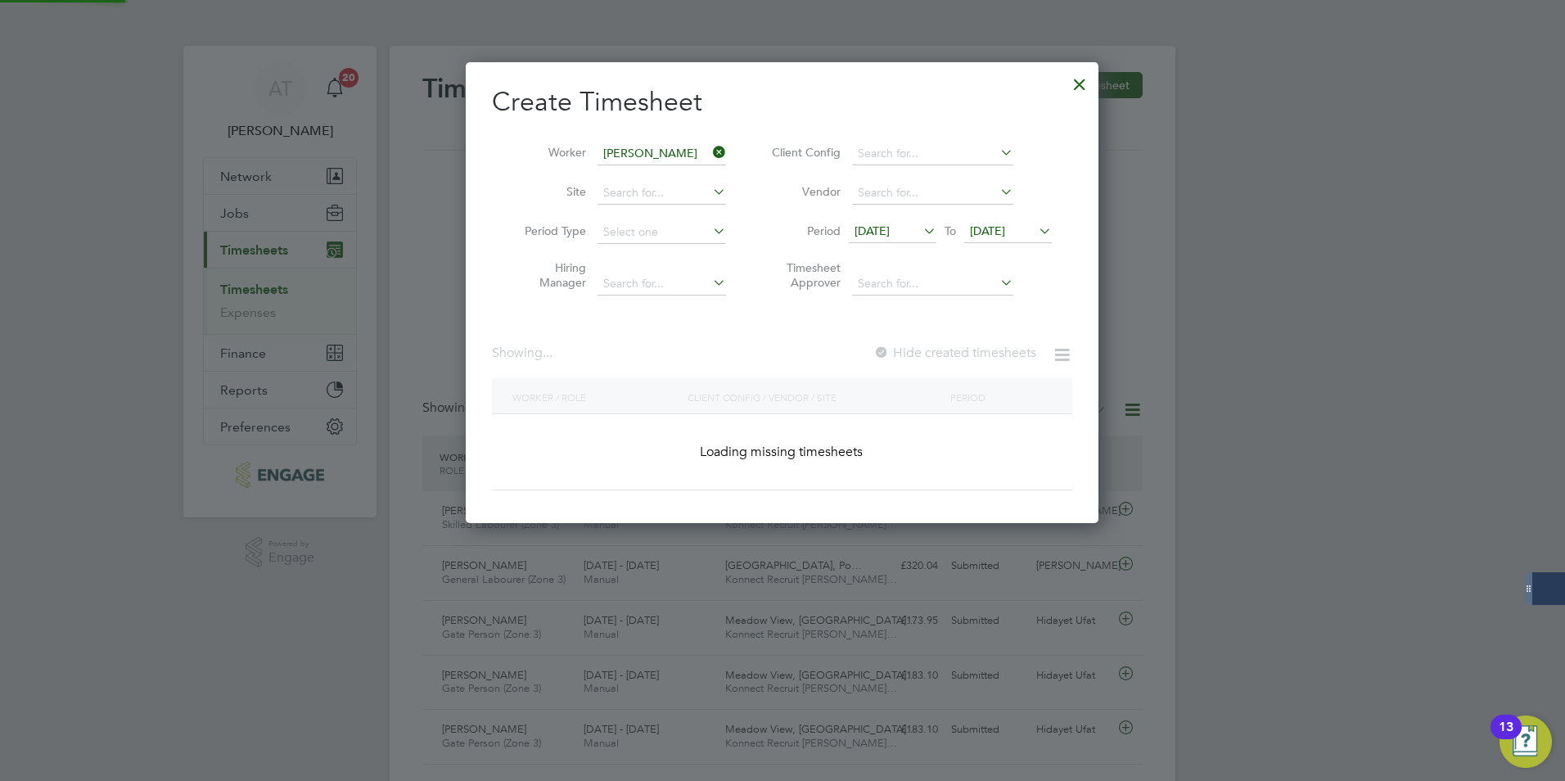
scroll to position [441, 634]
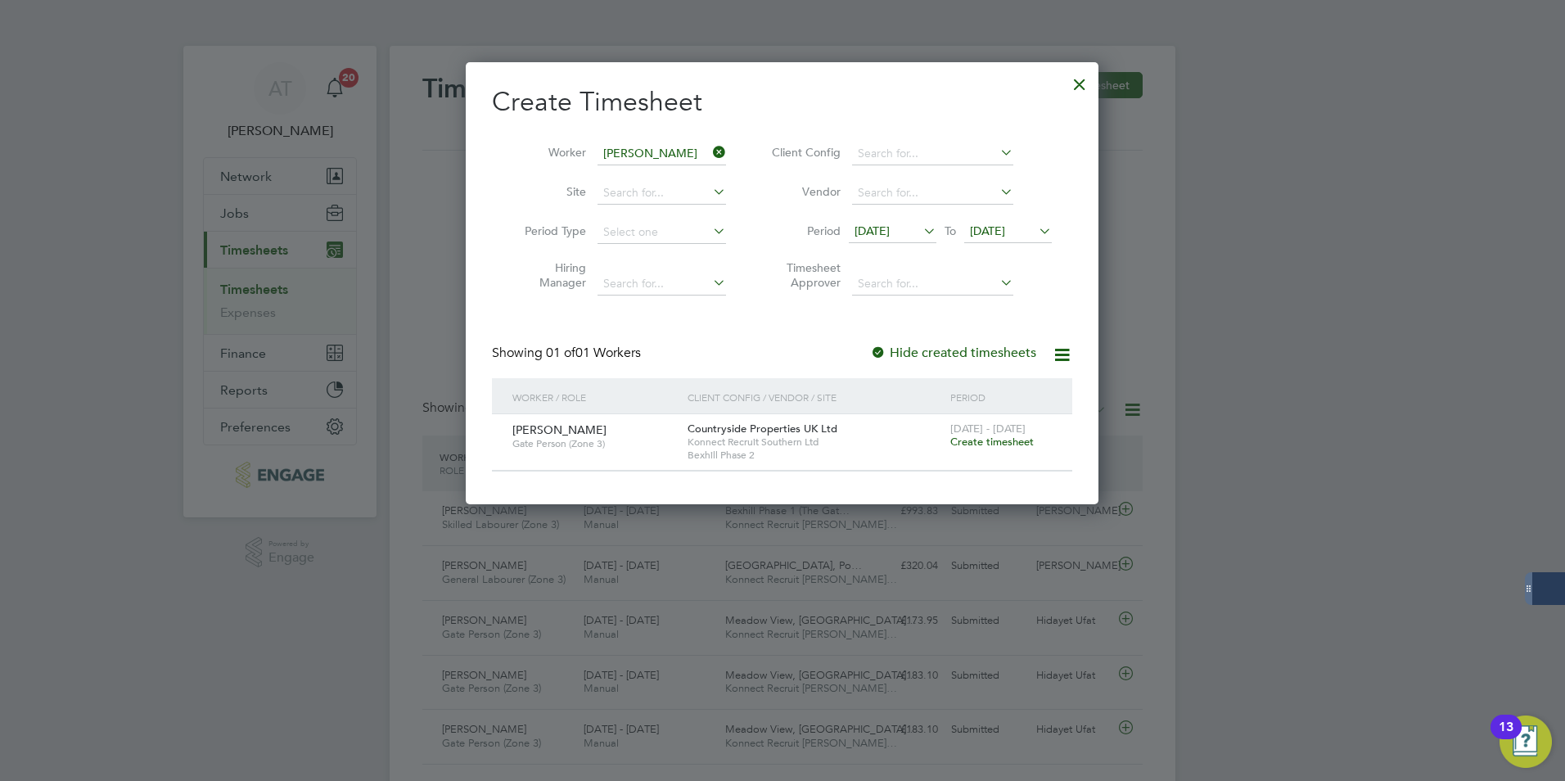
click at [1024, 440] on span "Create timesheet" at bounding box center [992, 442] width 84 height 14
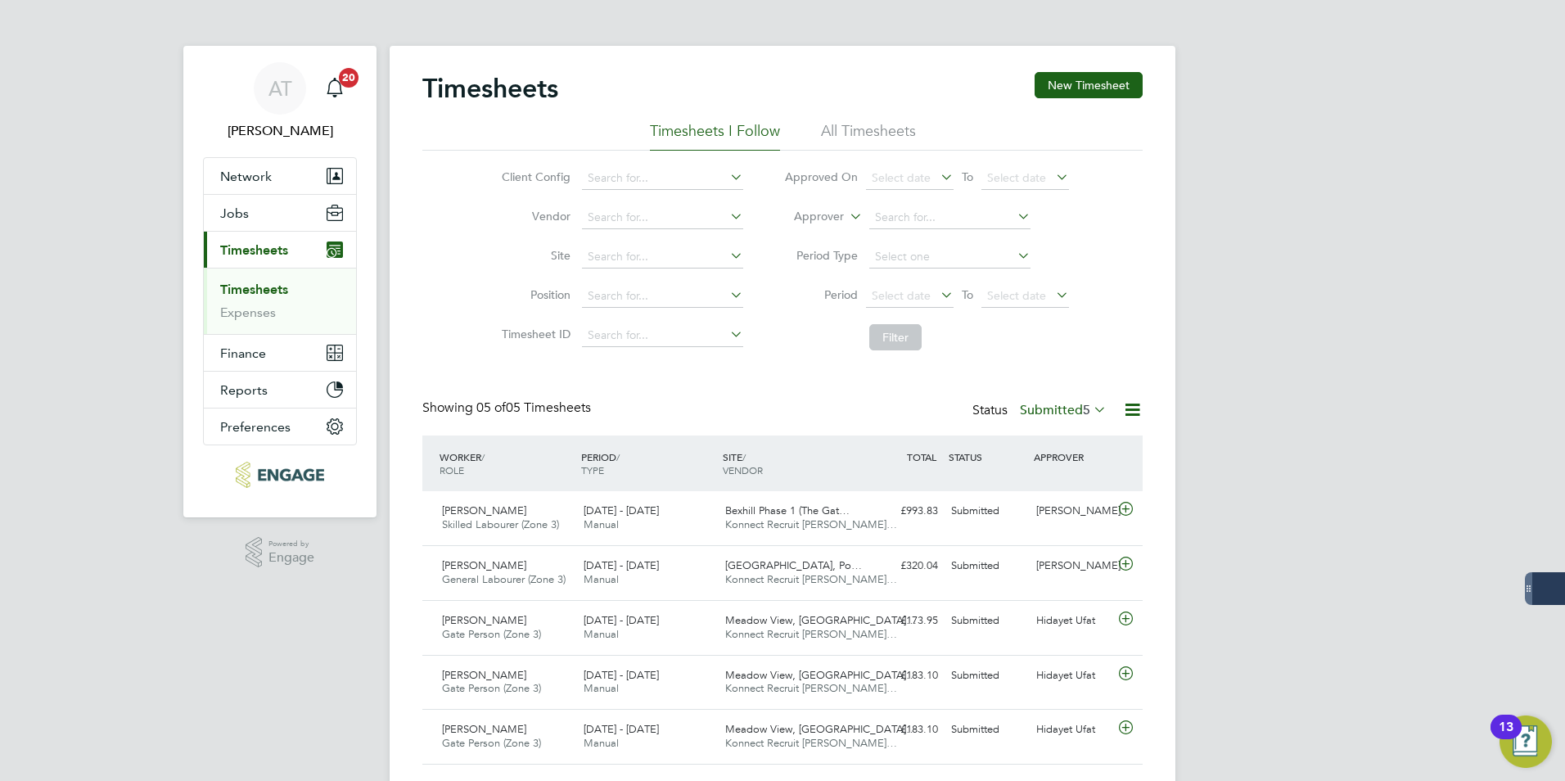
scroll to position [42, 142]
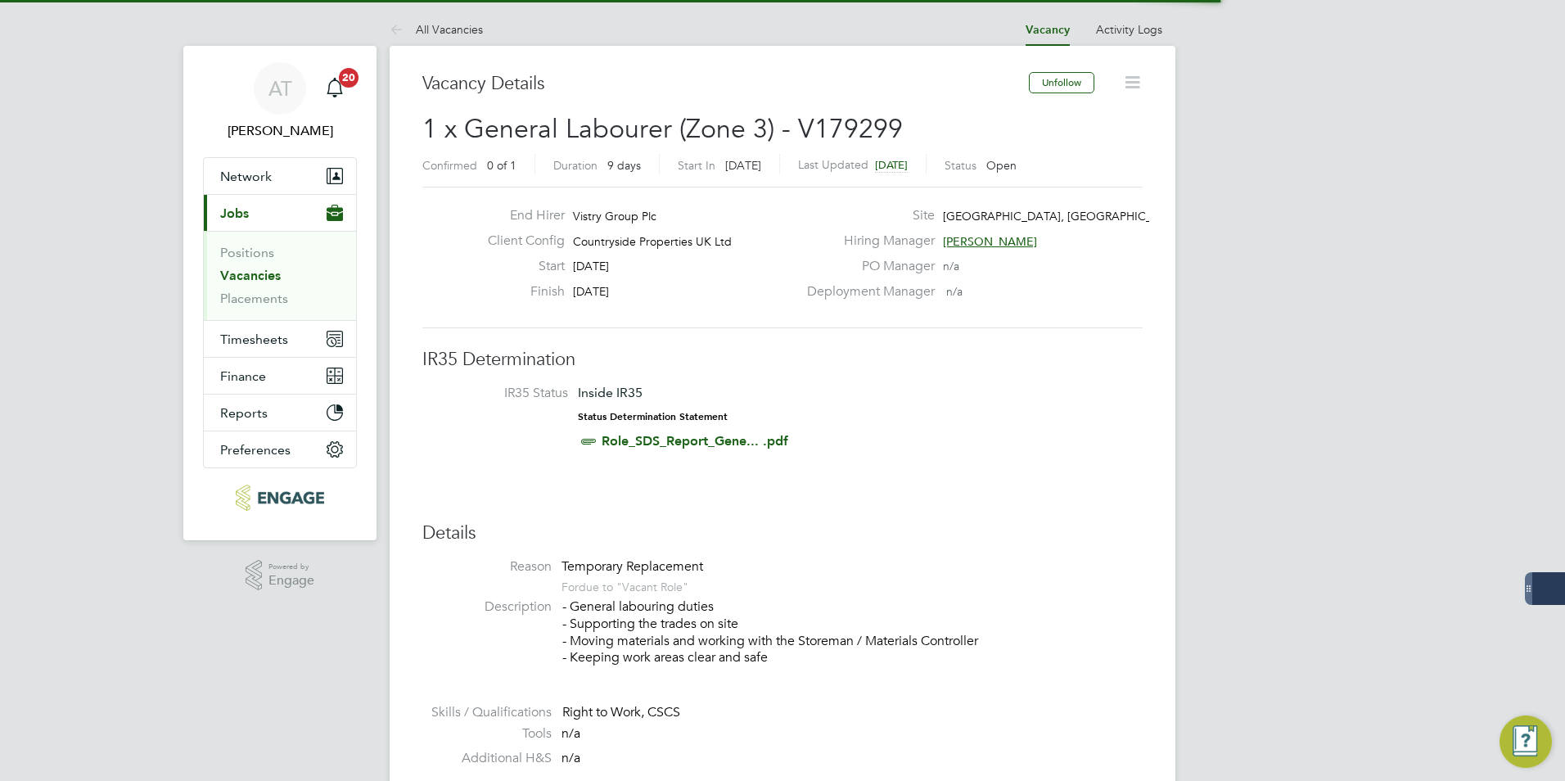
scroll to position [48, 115]
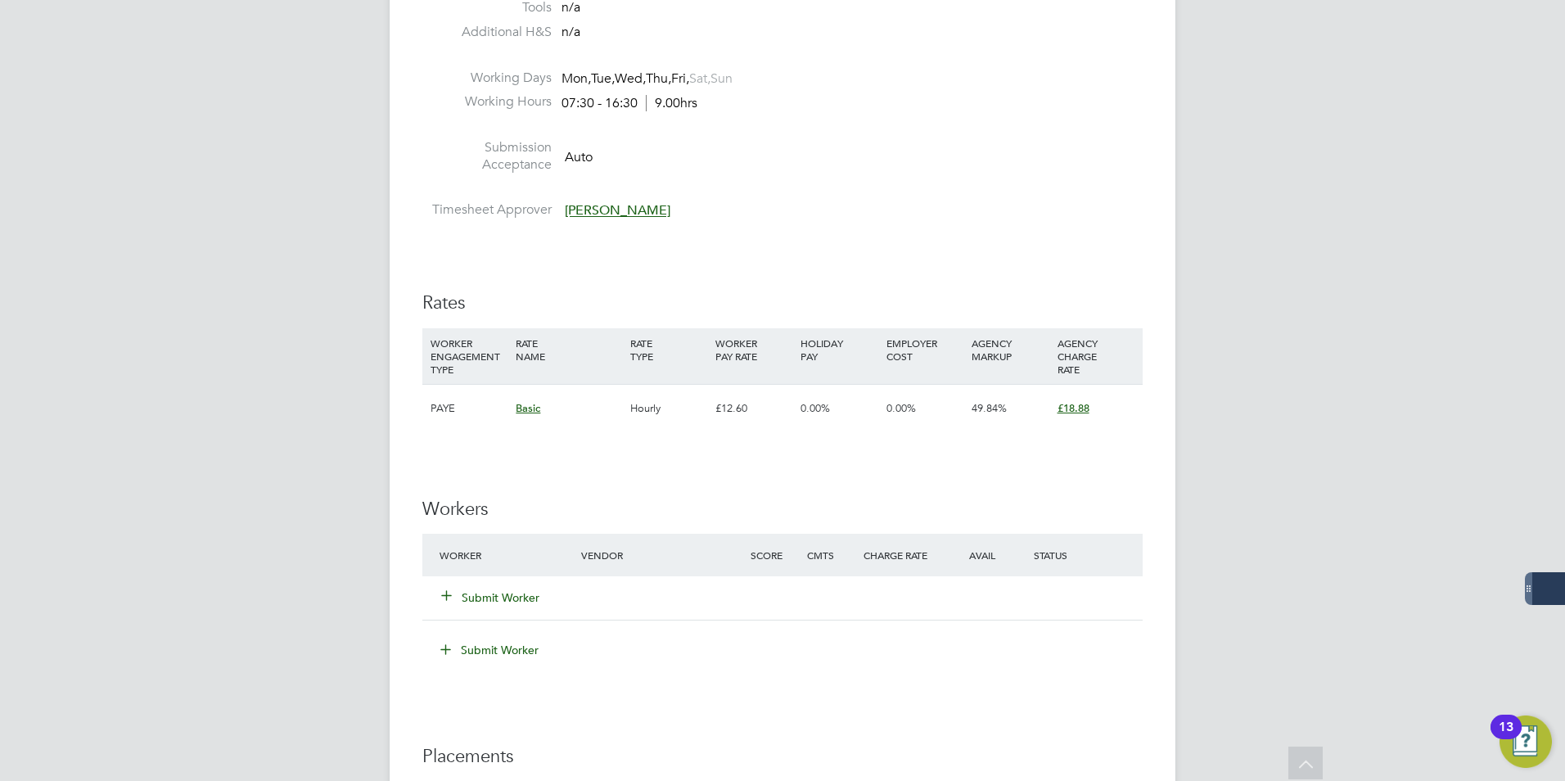
click at [498, 597] on button "Submit Worker" at bounding box center [491, 597] width 98 height 16
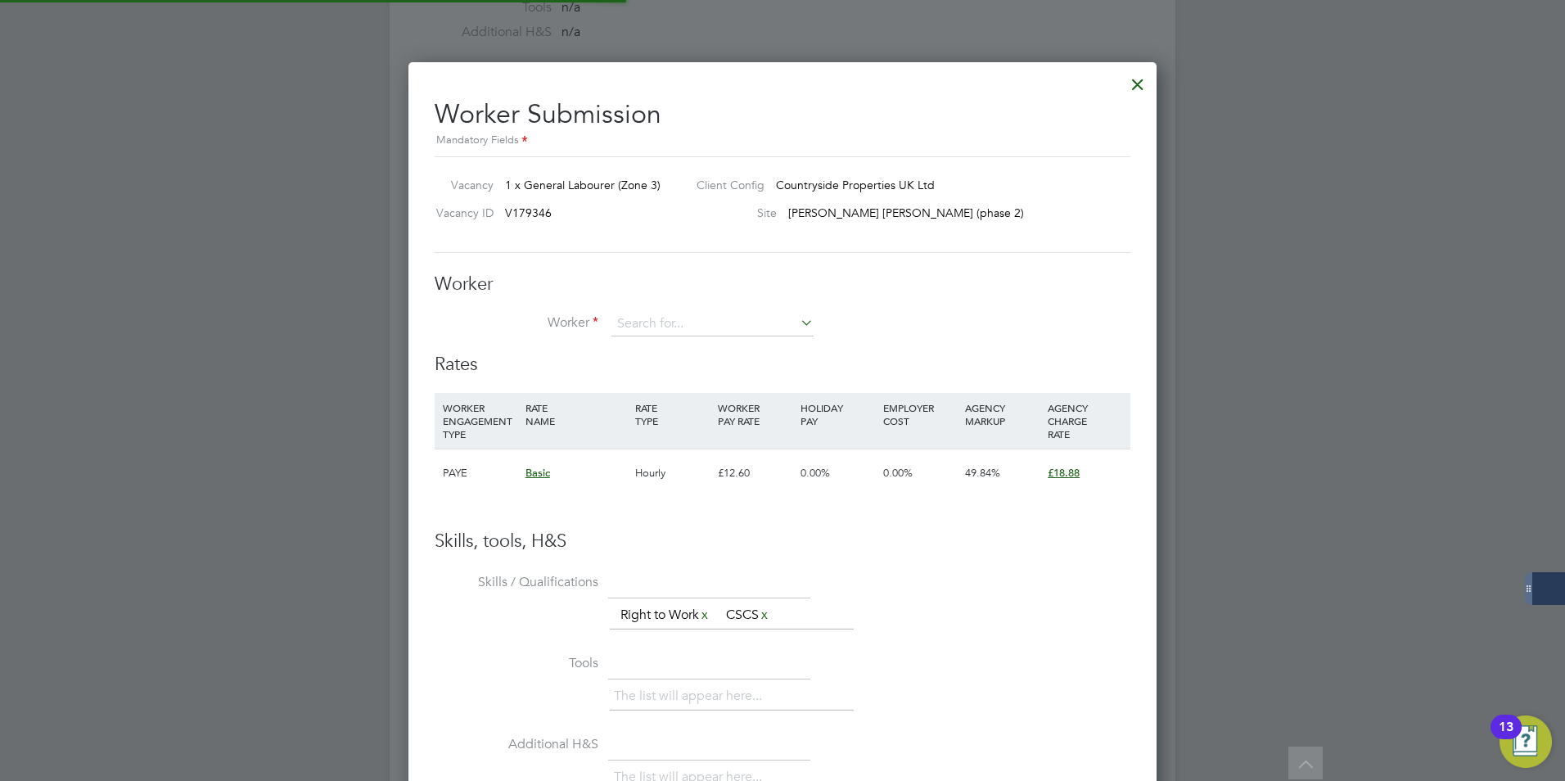
scroll to position [48, 111]
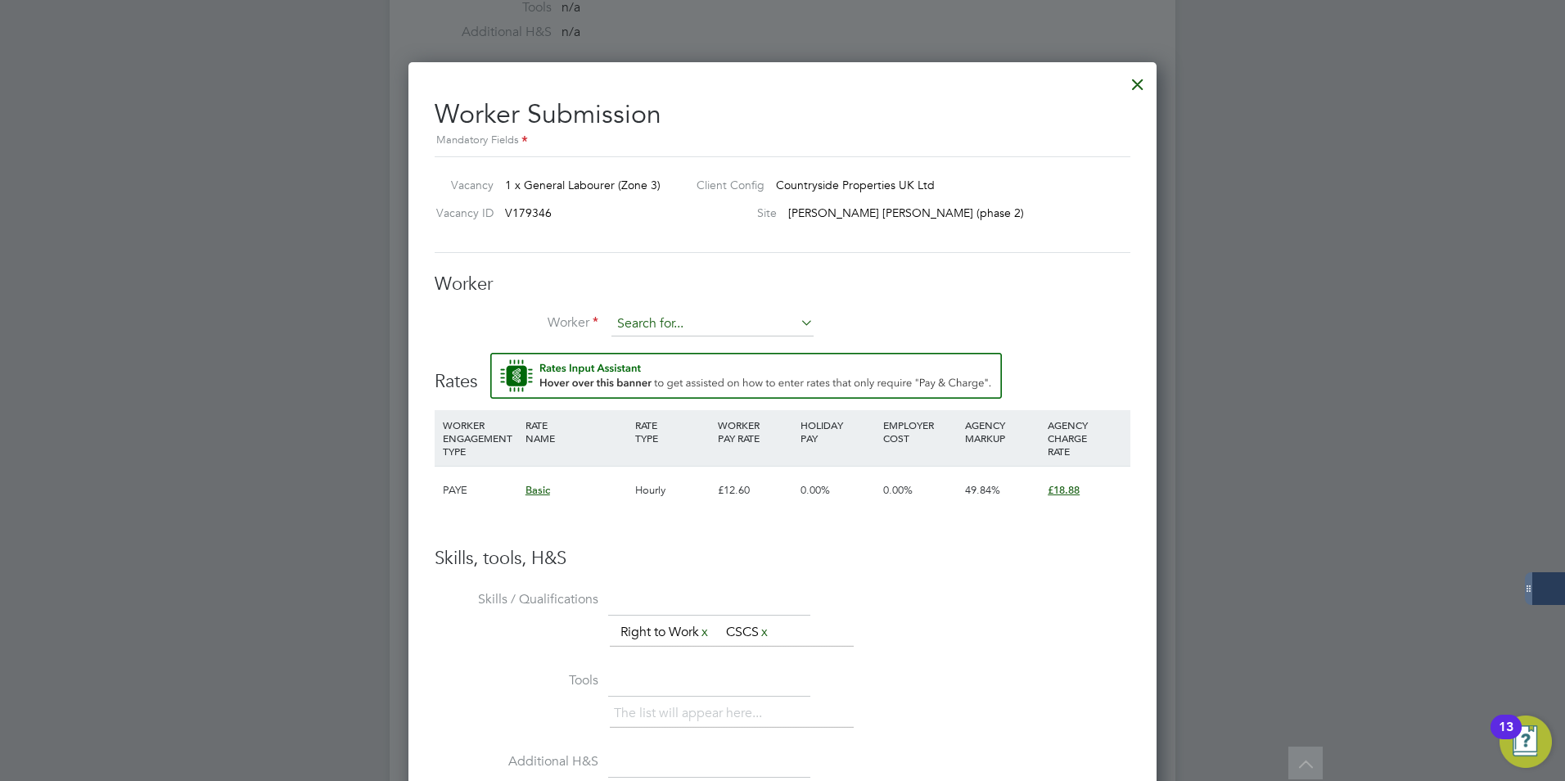
click at [656, 322] on input at bounding box center [713, 324] width 202 height 25
click at [661, 346] on li "Ray Mc dermott (61369)" at bounding box center [717, 347] width 213 height 22
type input "Ray Mcdermott (61369)"
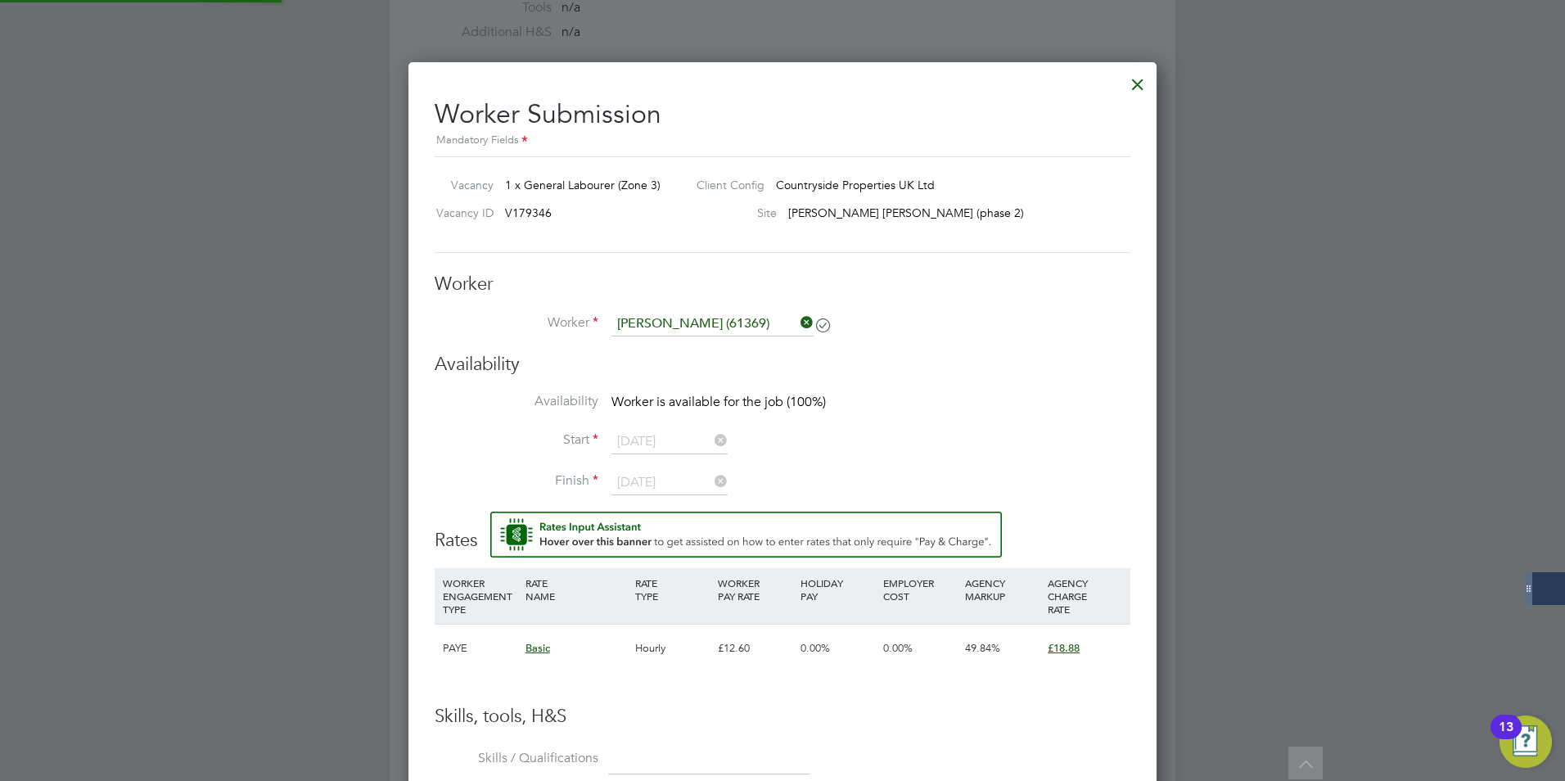
scroll to position [1170, 749]
click at [875, 342] on li "Worker Ray Mcdermott (61369)" at bounding box center [783, 332] width 696 height 41
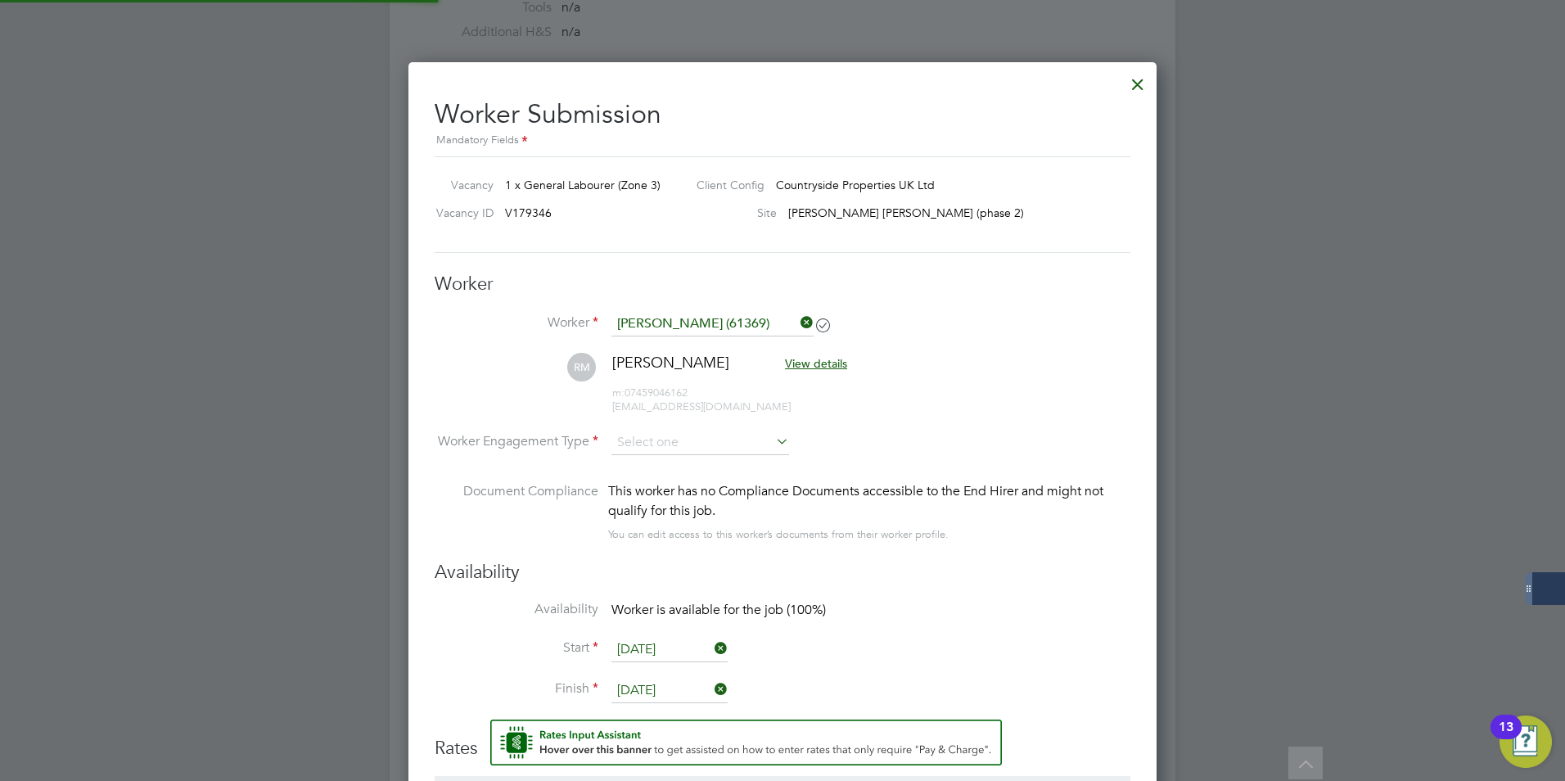
scroll to position [1378, 749]
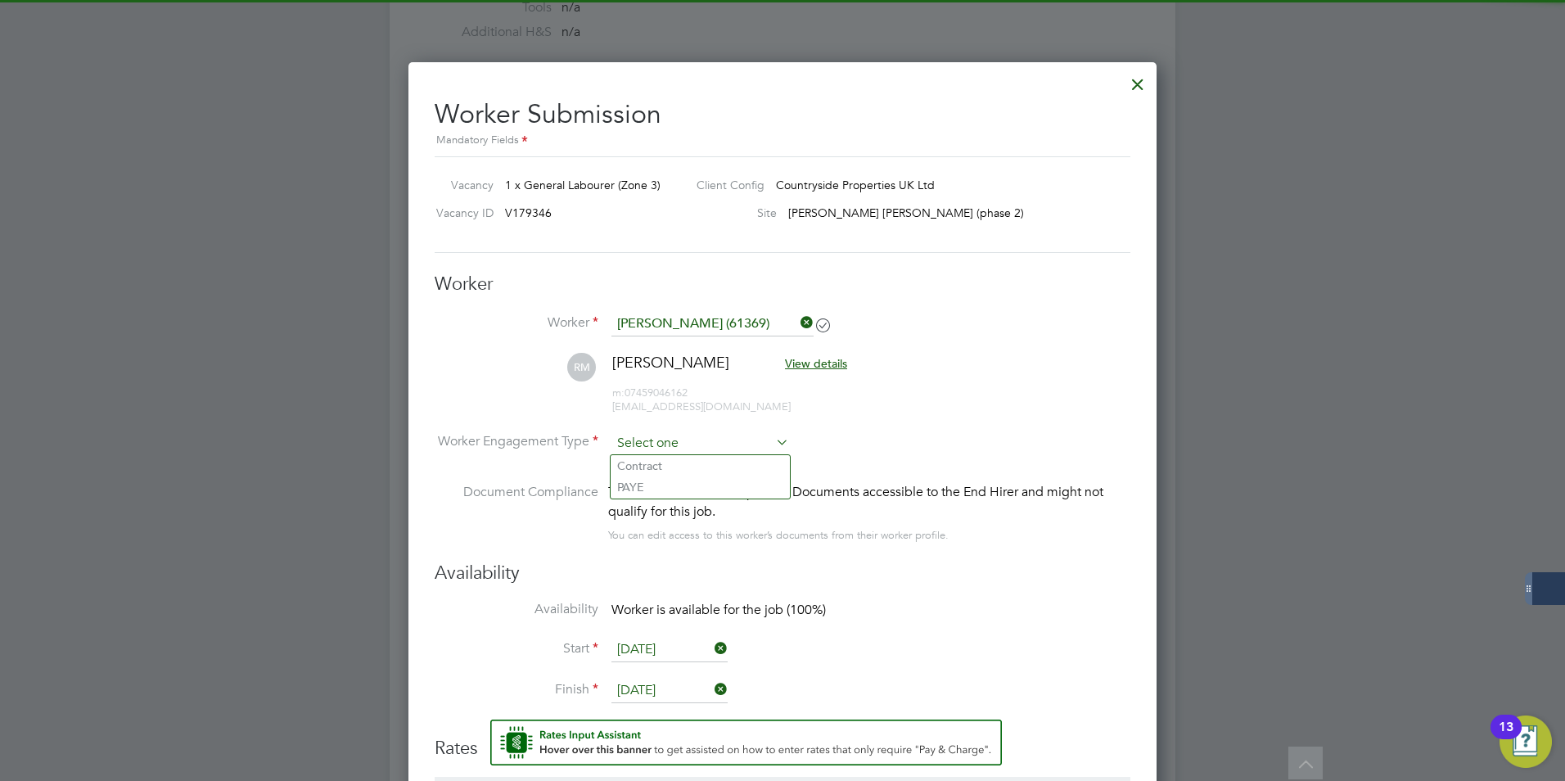
click at [665, 431] on input at bounding box center [701, 443] width 178 height 25
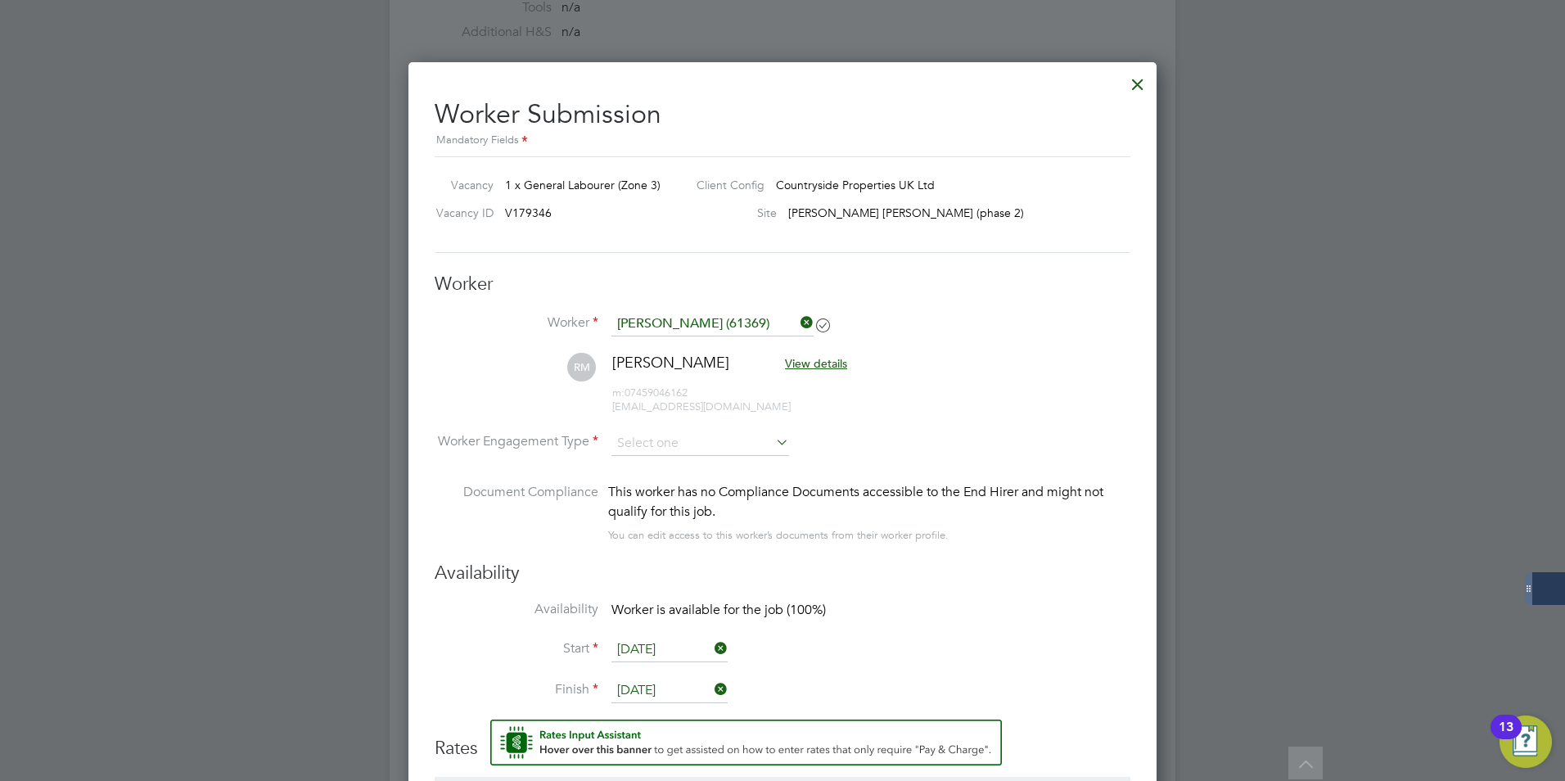
click at [655, 465] on li "Contract" at bounding box center [700, 465] width 179 height 21
type input "Contract"
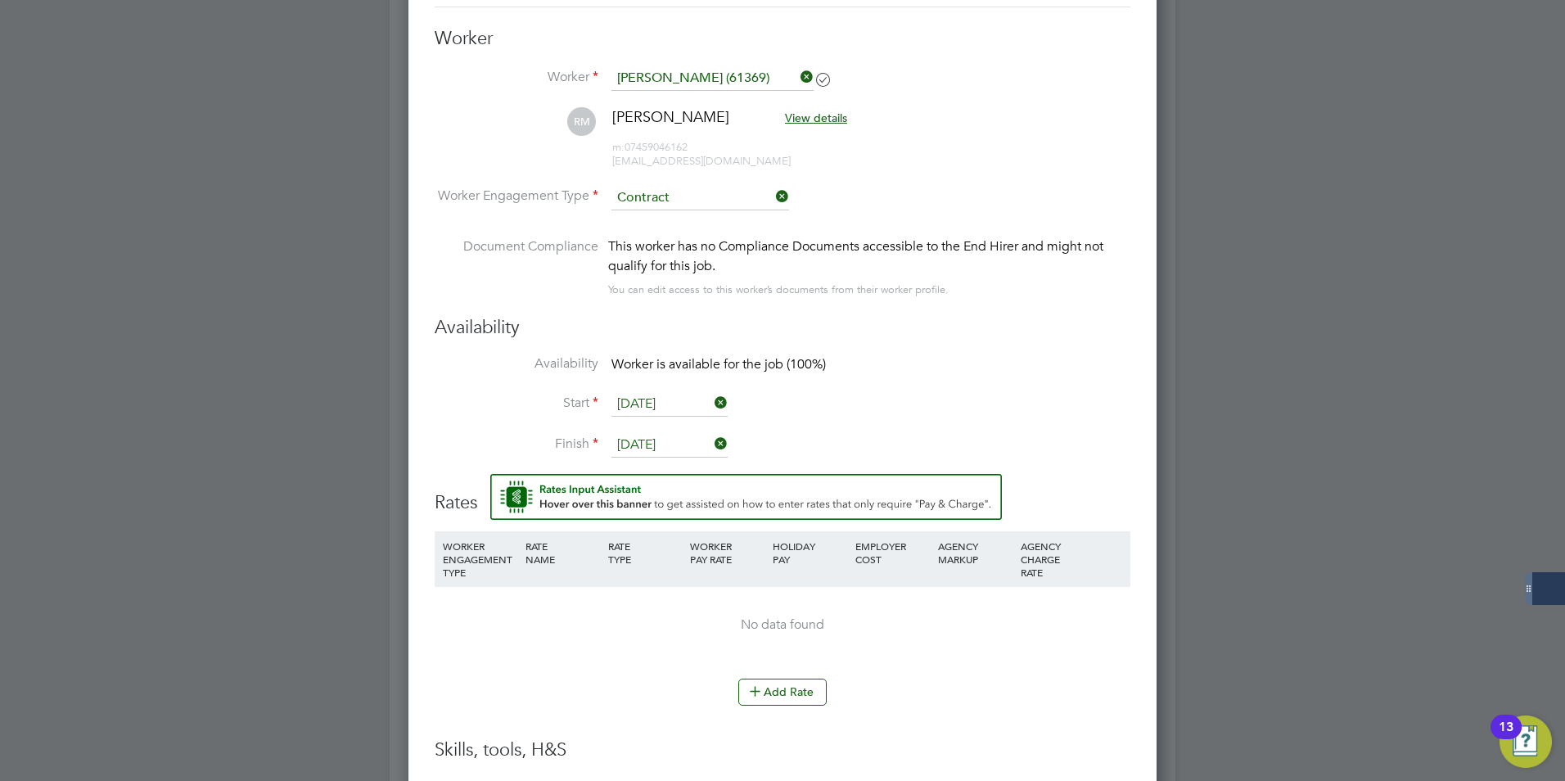
click at [679, 400] on input "[DATE]" at bounding box center [670, 404] width 116 height 25
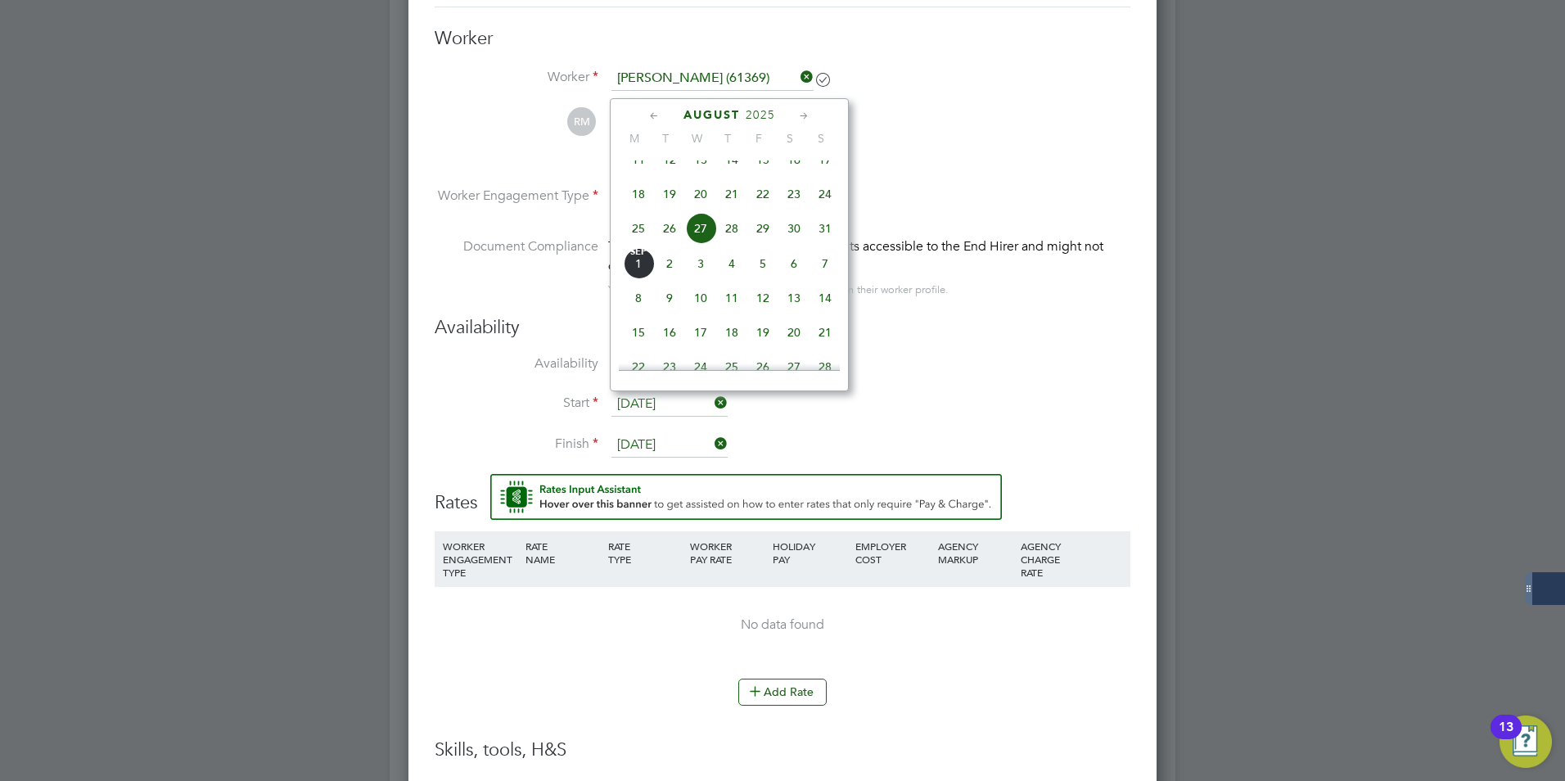
click at [706, 244] on span "27" at bounding box center [700, 228] width 31 height 31
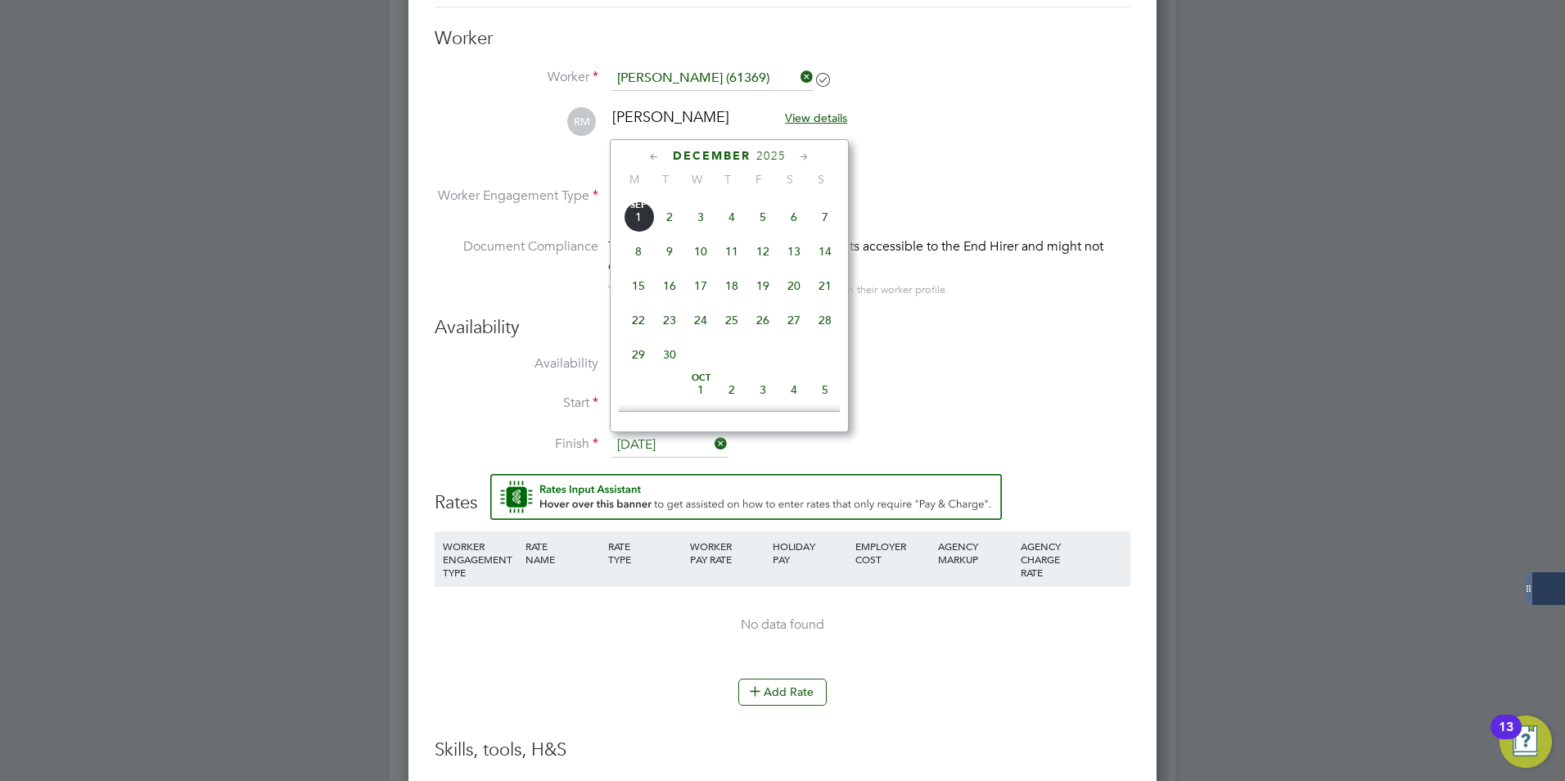
click at [682, 440] on input "31 Dec 2025" at bounding box center [670, 445] width 116 height 25
click at [648, 153] on icon at bounding box center [655, 157] width 16 height 18
click at [802, 153] on icon at bounding box center [805, 157] width 16 height 18
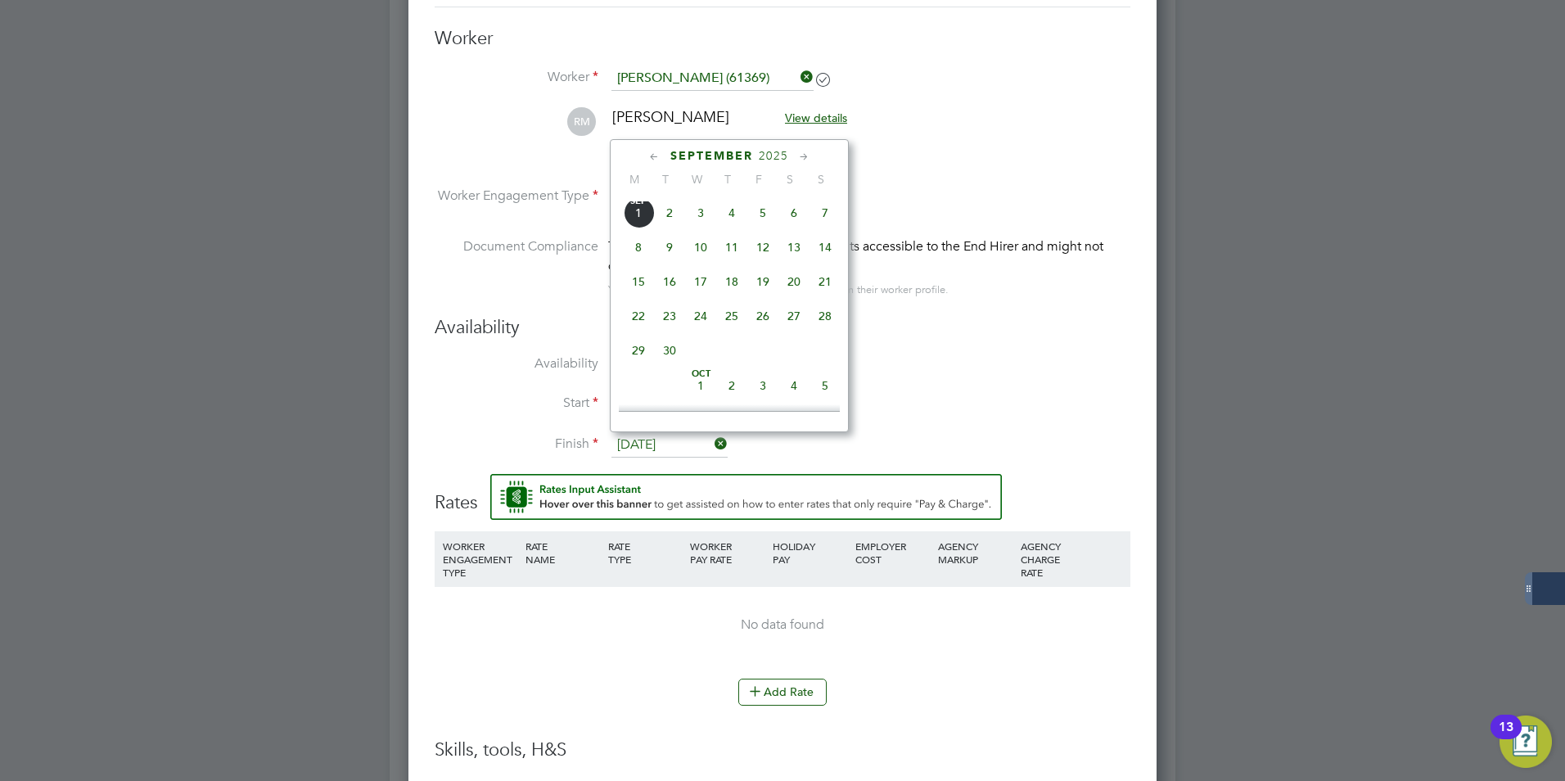
click at [696, 213] on span "3" at bounding box center [700, 212] width 31 height 31
type input "03 Sep 2025"
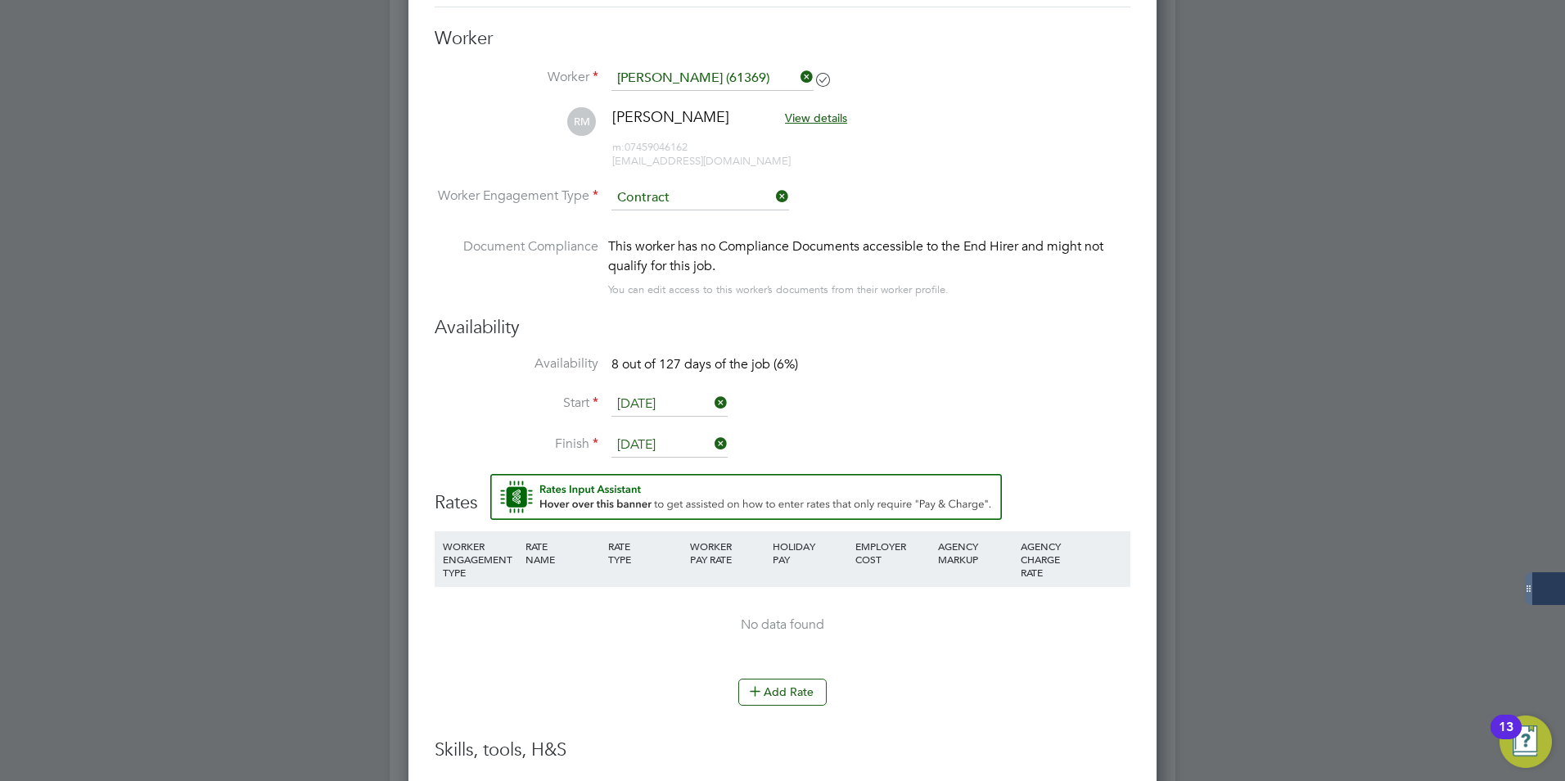
click at [1102, 411] on li "Start 27 Aug 2025" at bounding box center [783, 412] width 696 height 41
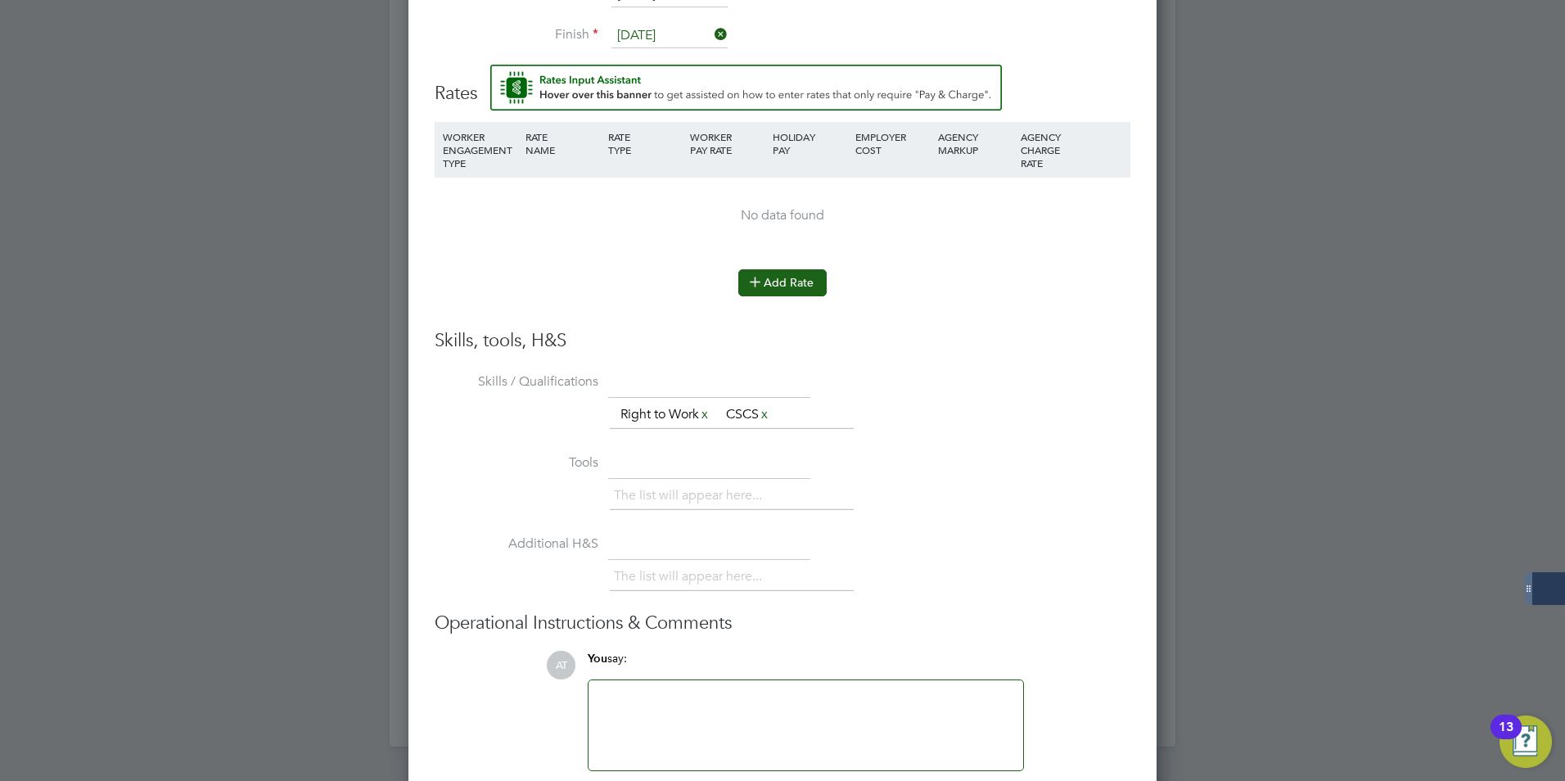
click at [767, 277] on button "Add Rate" at bounding box center [782, 282] width 88 height 26
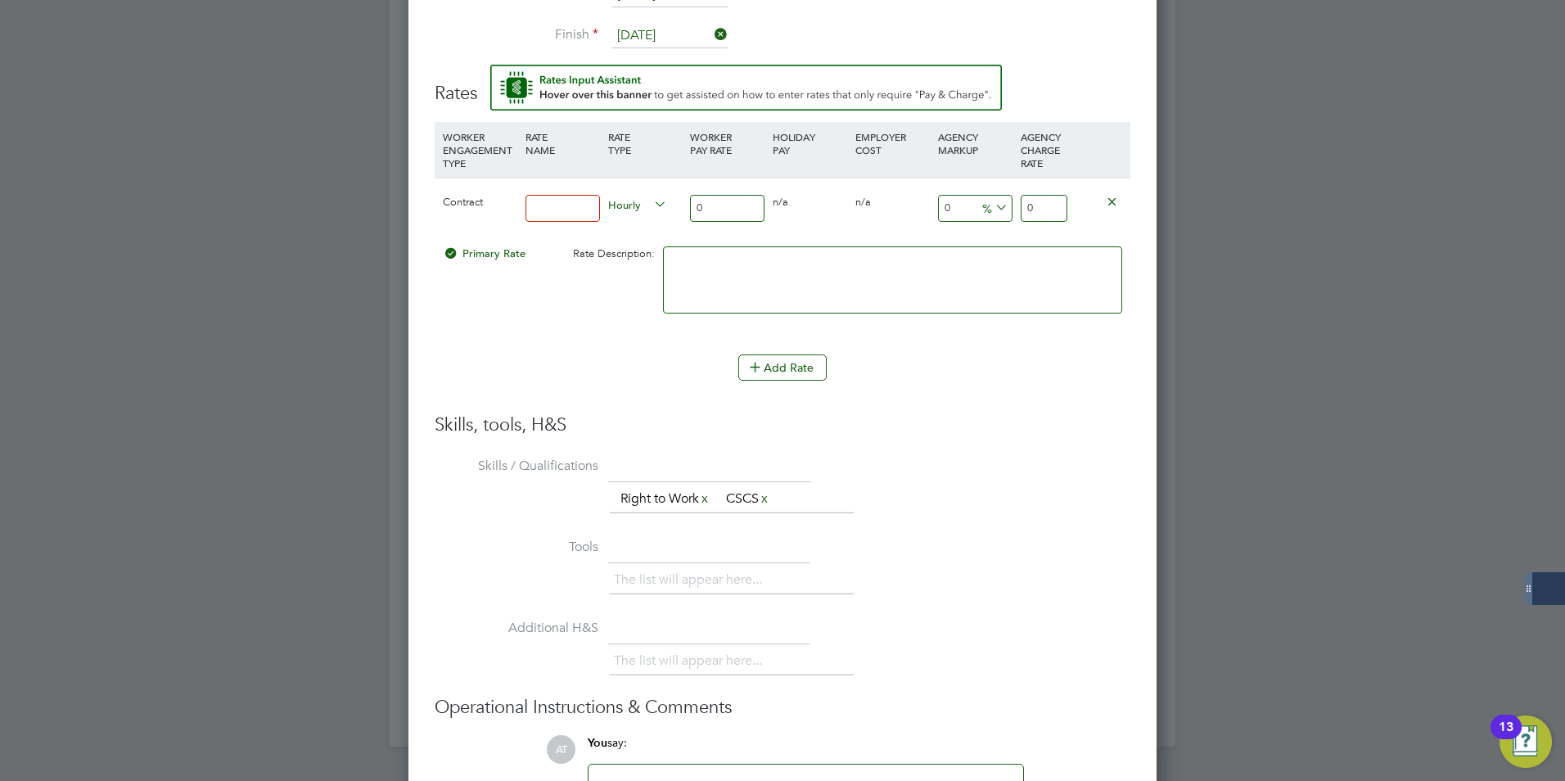
click at [583, 205] on input at bounding box center [563, 208] width 74 height 27
type input "1"
click at [755, 209] on input "0" at bounding box center [727, 208] width 74 height 27
type input "1"
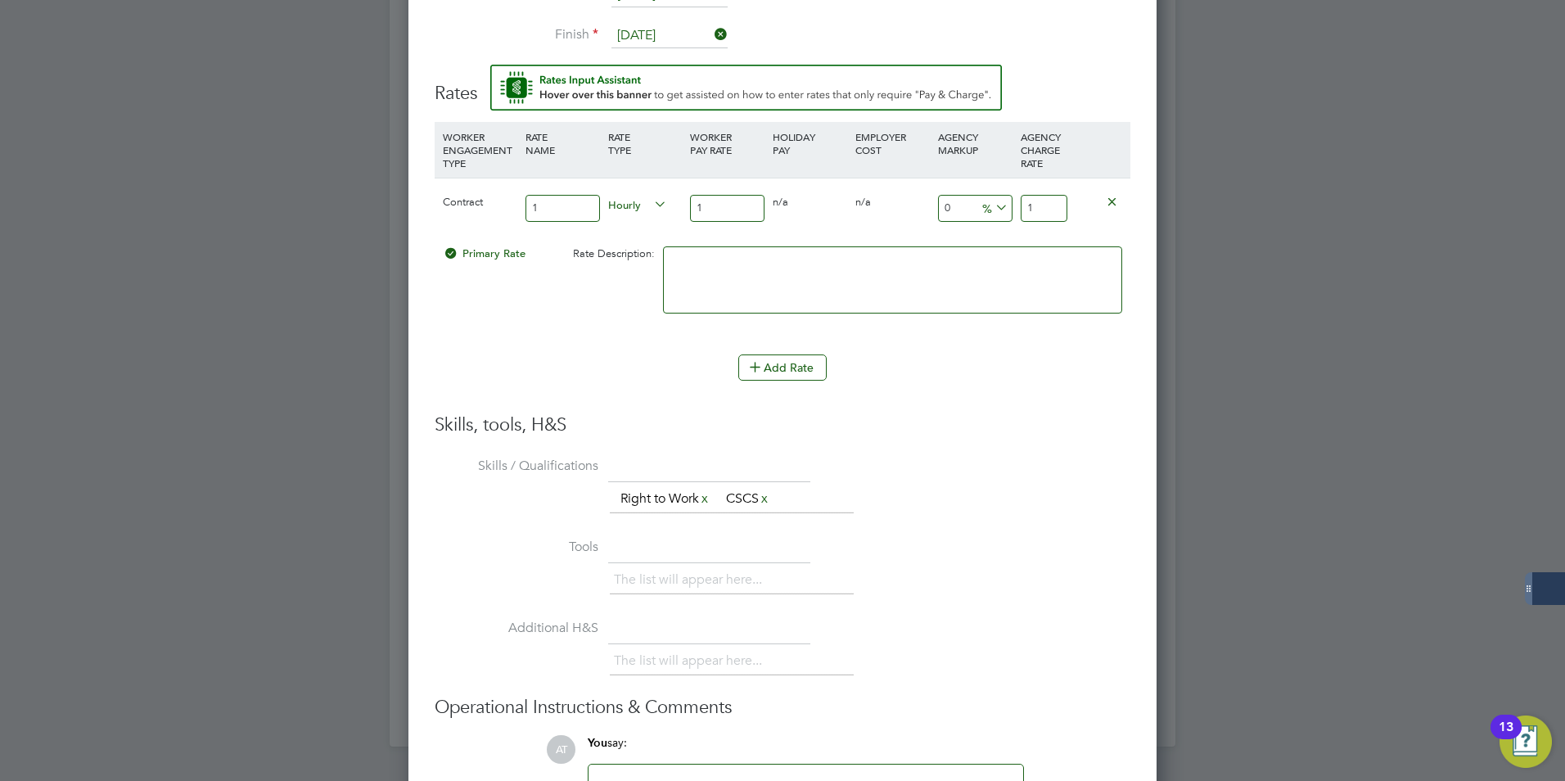
type input "15"
type input "15.9"
type input "15.90"
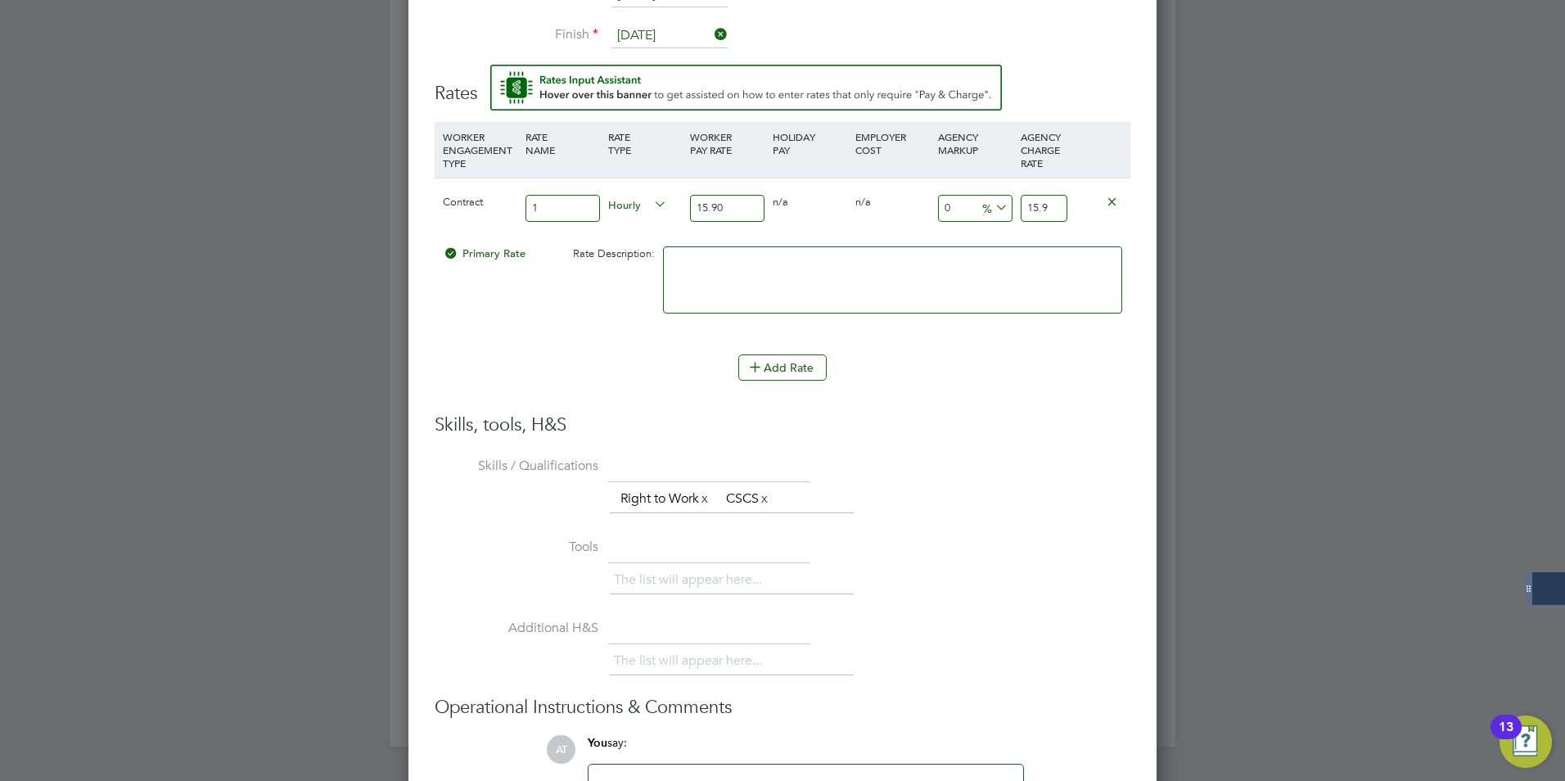
drag, startPoint x: 1052, startPoint y: 210, endPoint x: 1000, endPoint y: 212, distance: 51.6
click at [1000, 212] on div "Contract 1 Hourly 15.90 0 n/a 0 n/a 0 0 % 15.9" at bounding box center [783, 208] width 696 height 61
type input "-93.71069182389937"
type input "1"
type input "13.20754716981132"
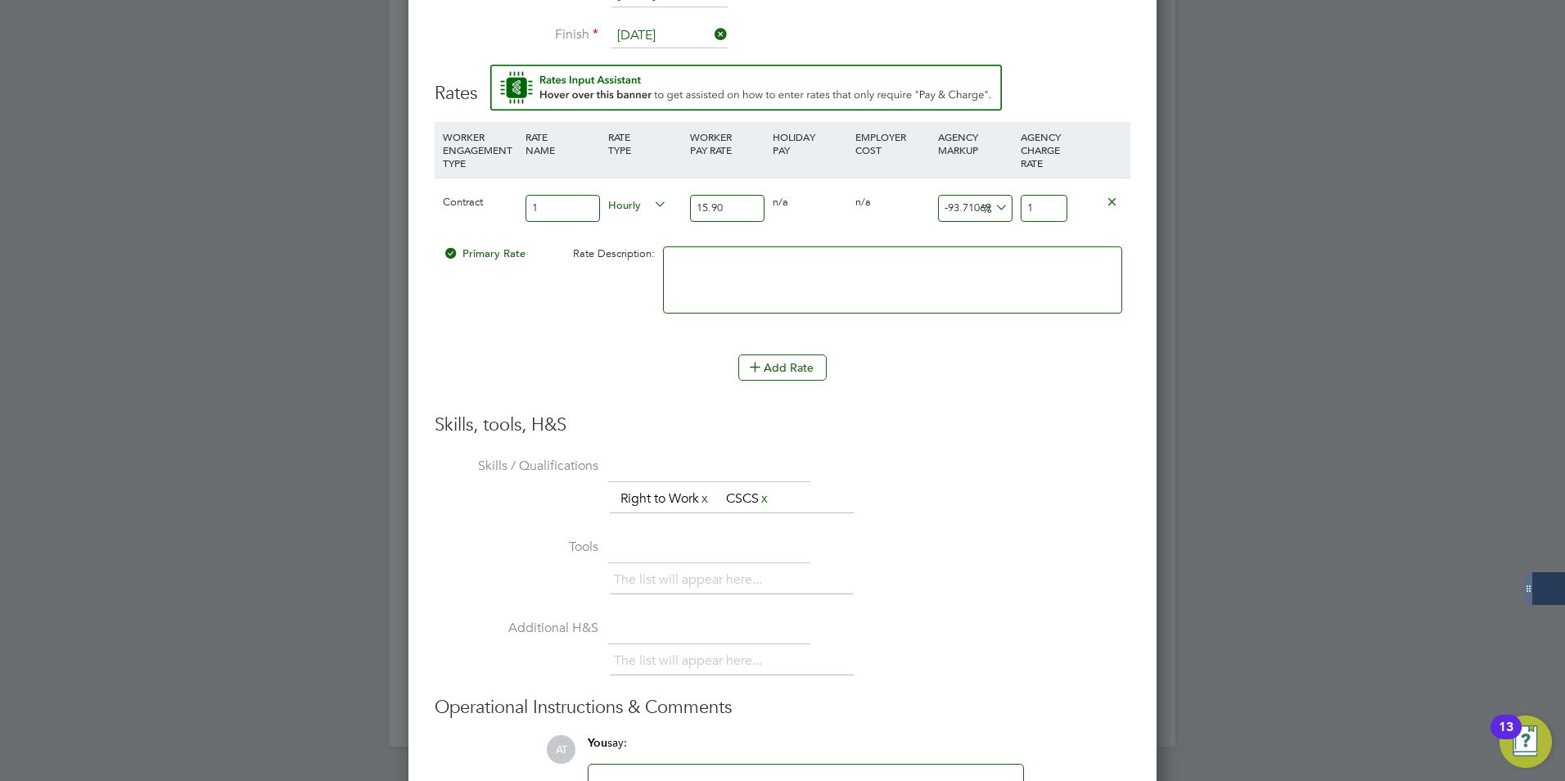
type input "18"
type input "18.238993710691823"
type input "18.8"
type input "18.742138364779873"
type input "18.88"
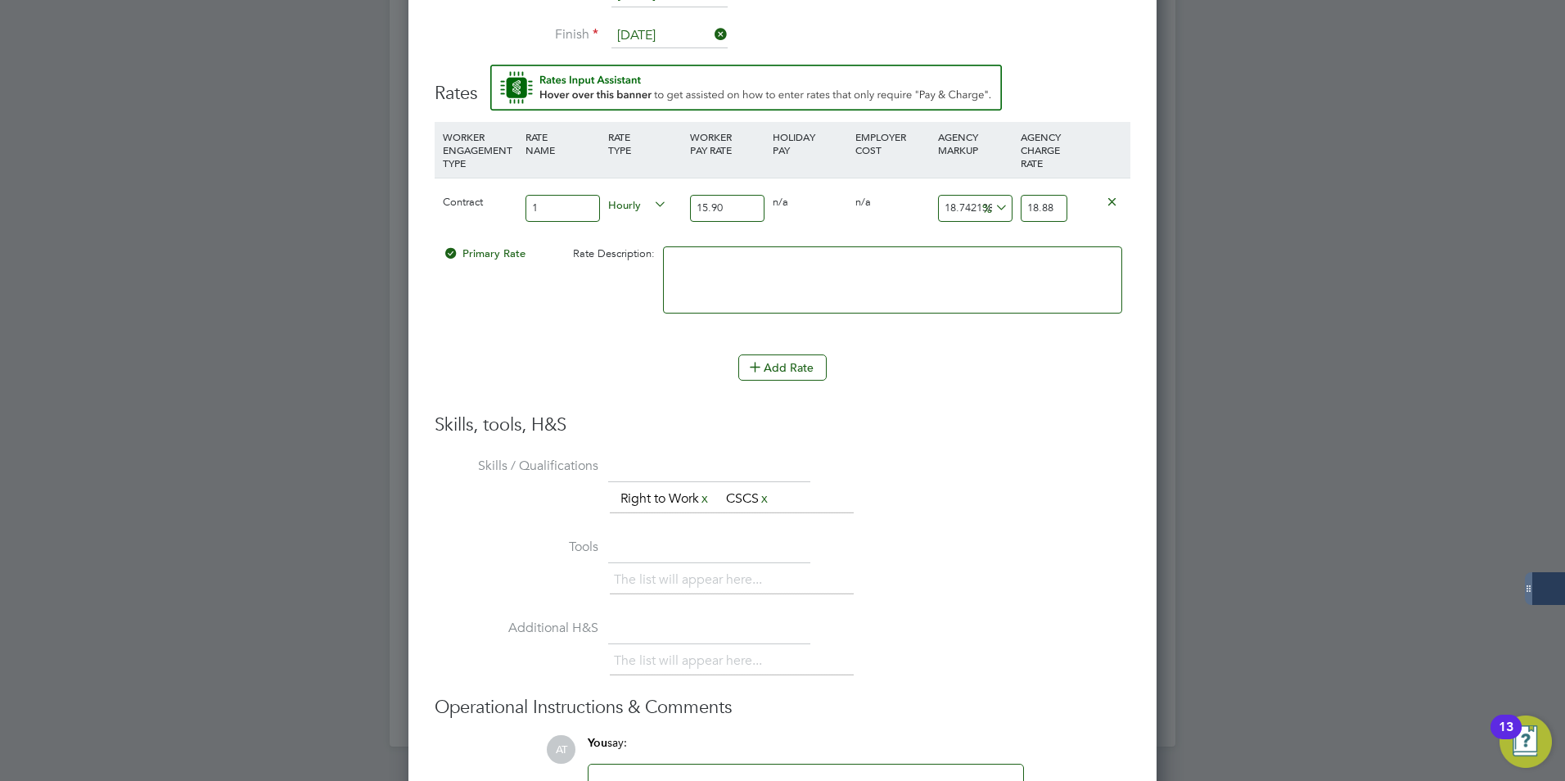
click at [1121, 370] on div "Add Rate" at bounding box center [783, 367] width 696 height 26
click at [899, 381] on li "Add Rate" at bounding box center [783, 375] width 696 height 43
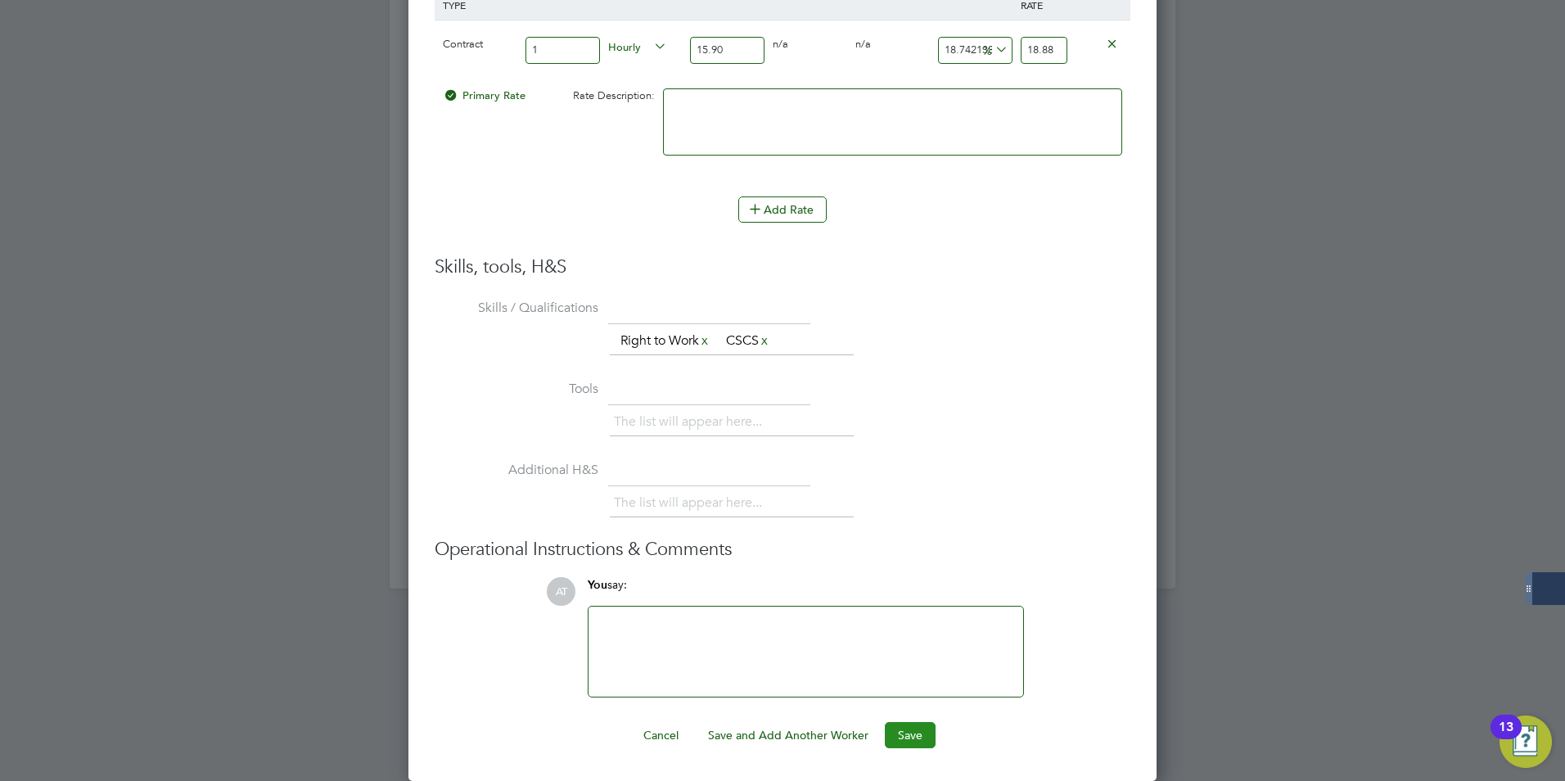
click at [908, 739] on button "Save" at bounding box center [910, 735] width 51 height 26
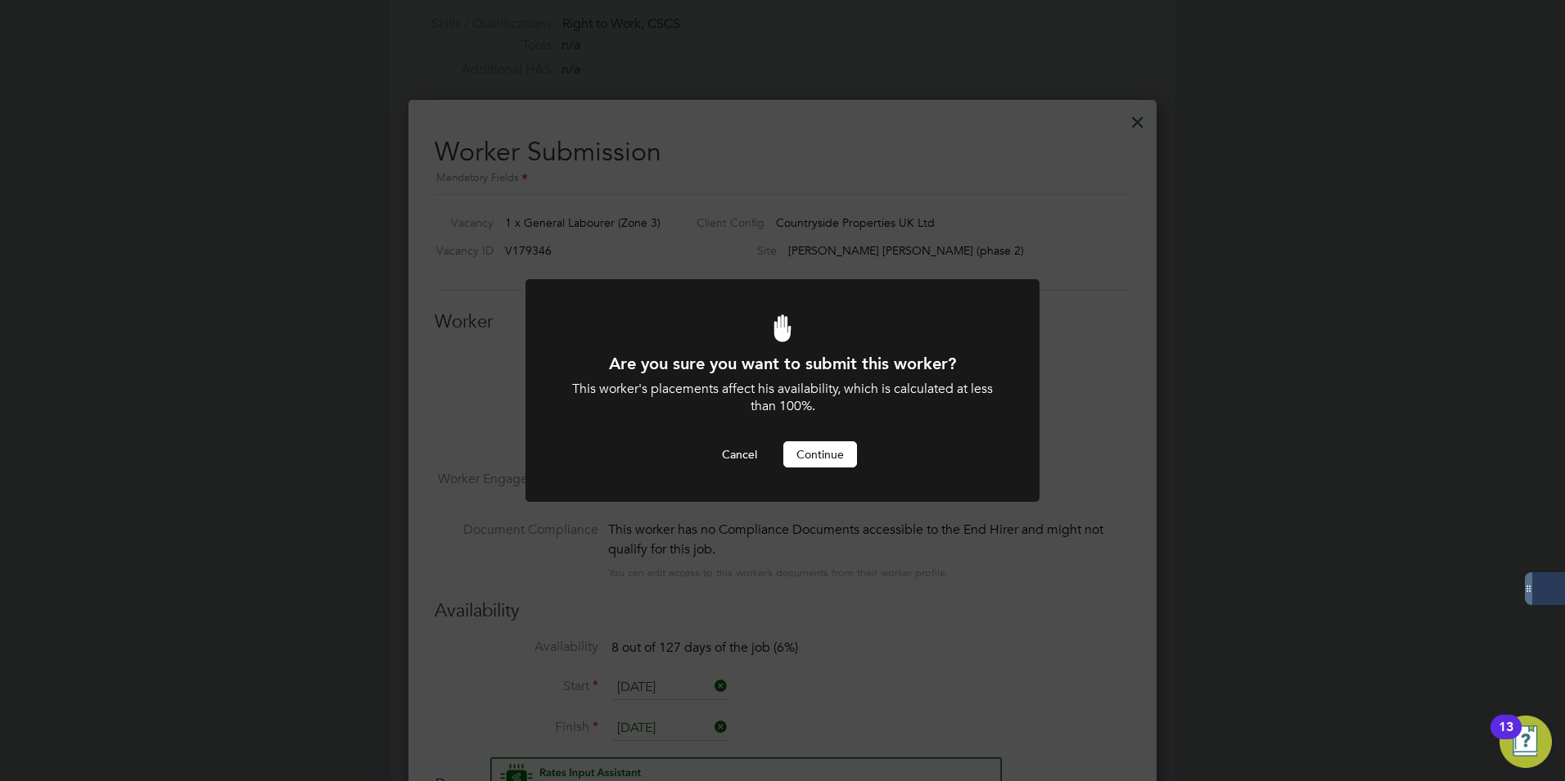
click at [822, 449] on button "Continue" at bounding box center [820, 454] width 74 height 26
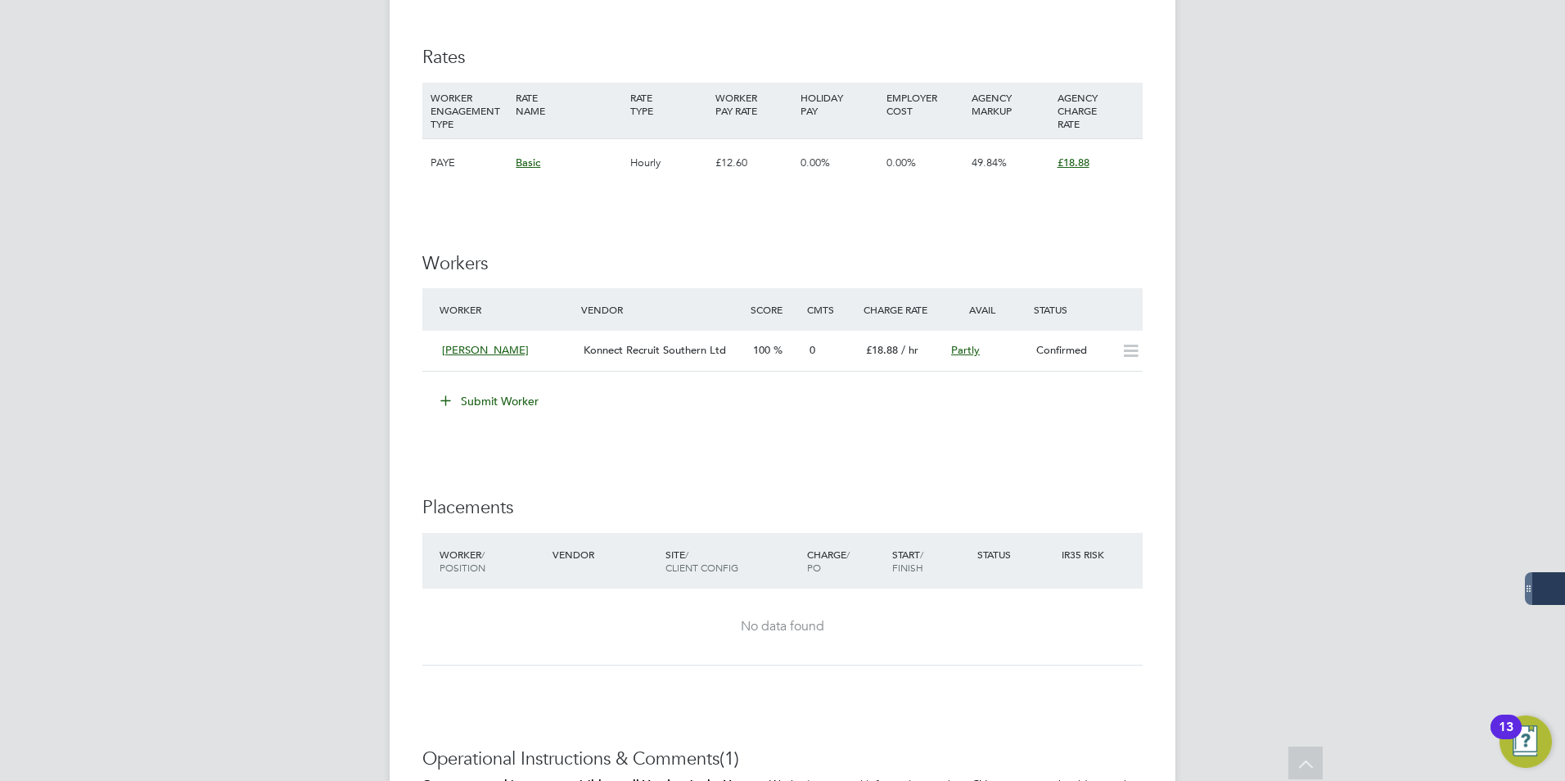
click at [874, 508] on h3 "Placements" at bounding box center [782, 508] width 720 height 24
click at [565, 347] on div "Ray Mcdermott" at bounding box center [507, 350] width 142 height 27
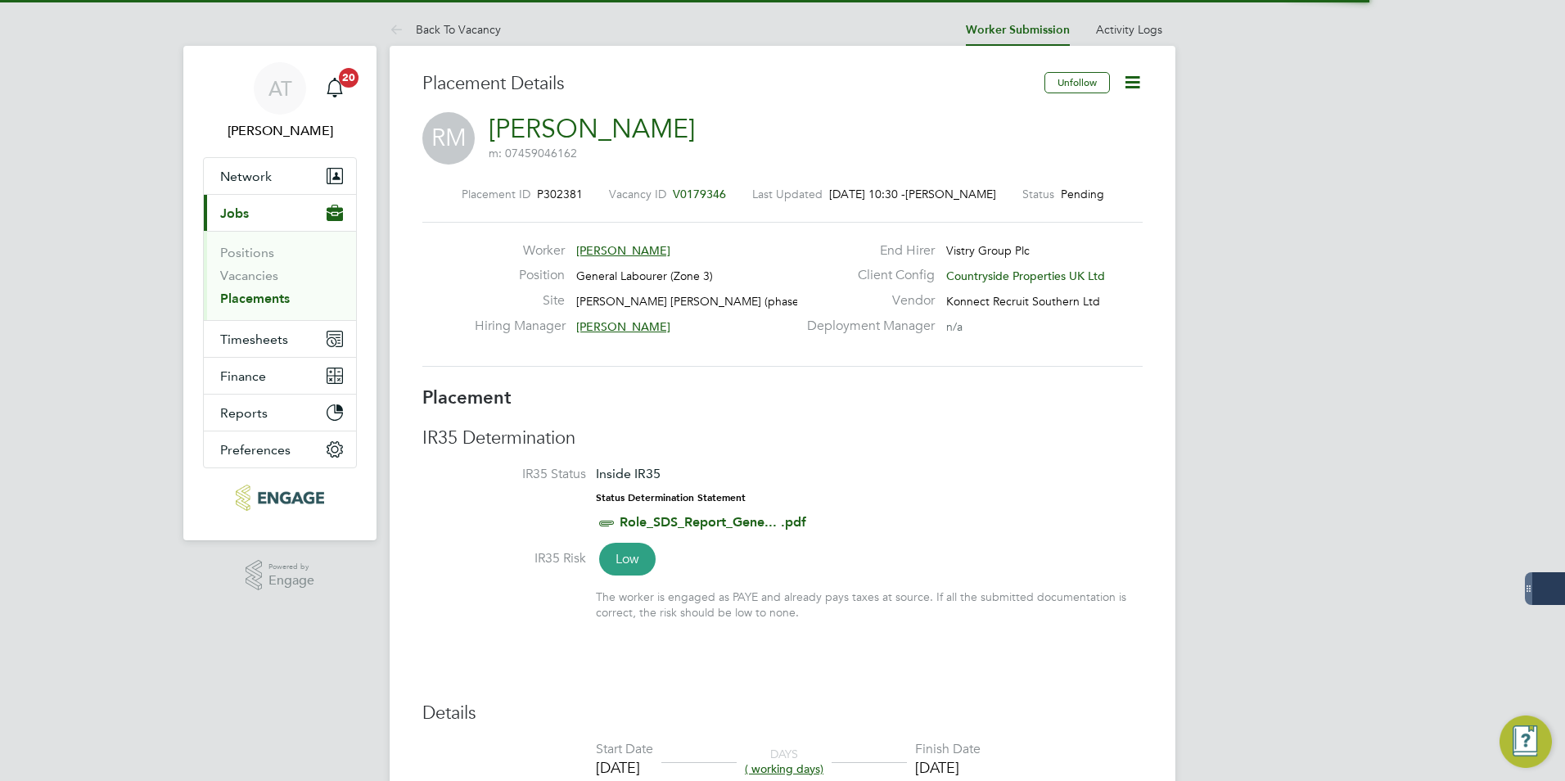
scroll to position [16, 120]
click at [1135, 77] on icon at bounding box center [1132, 82] width 20 height 20
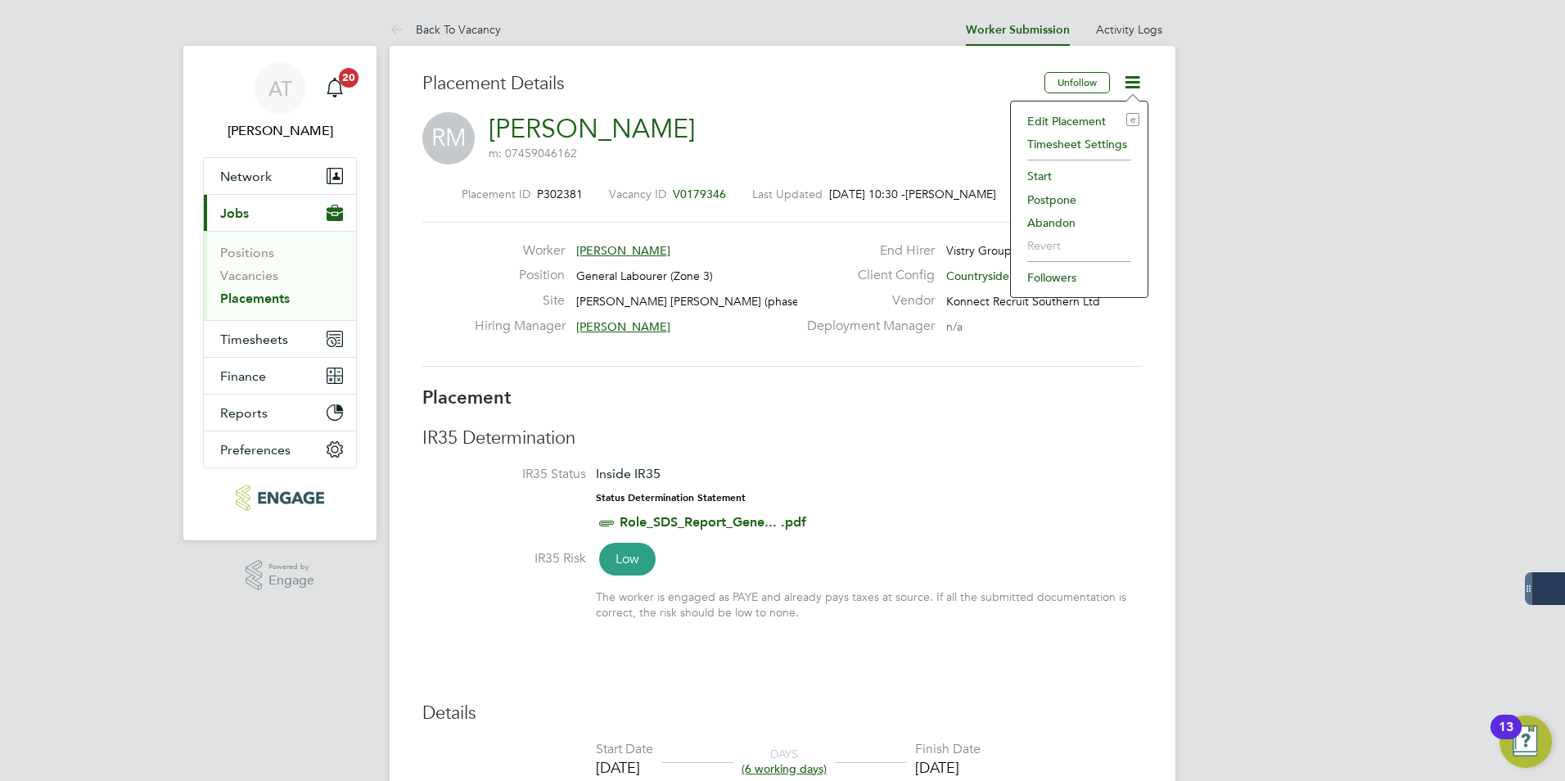
click at [1048, 174] on li "Start" at bounding box center [1079, 176] width 120 height 23
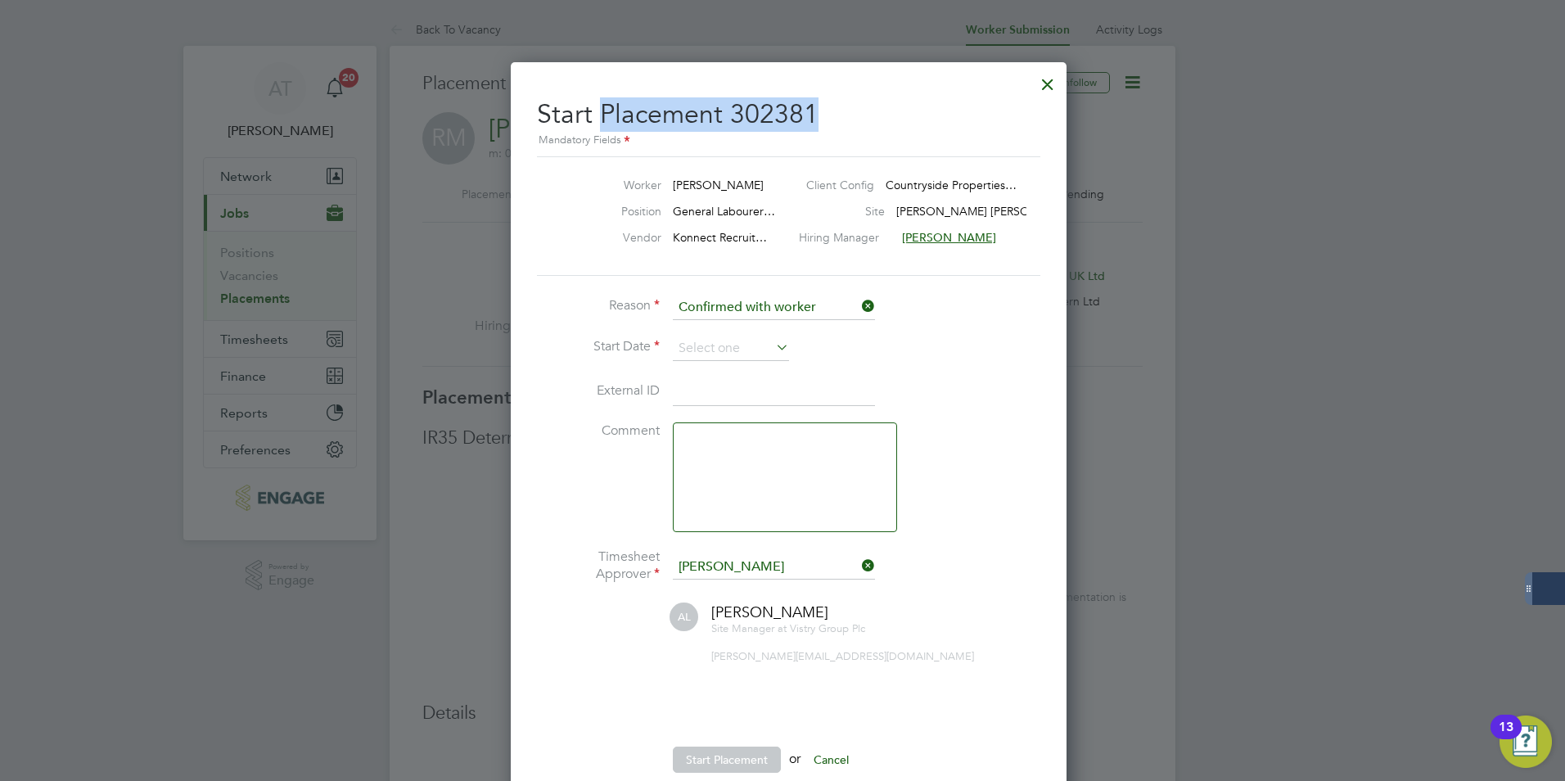
drag, startPoint x: 869, startPoint y: 103, endPoint x: 598, endPoint y: 111, distance: 271.1
click at [598, 111] on h2 "Start Placement 302381 Mandatory Fields" at bounding box center [788, 117] width 503 height 65
copy h2 "Placement 302381"
click at [750, 345] on input at bounding box center [731, 348] width 116 height 25
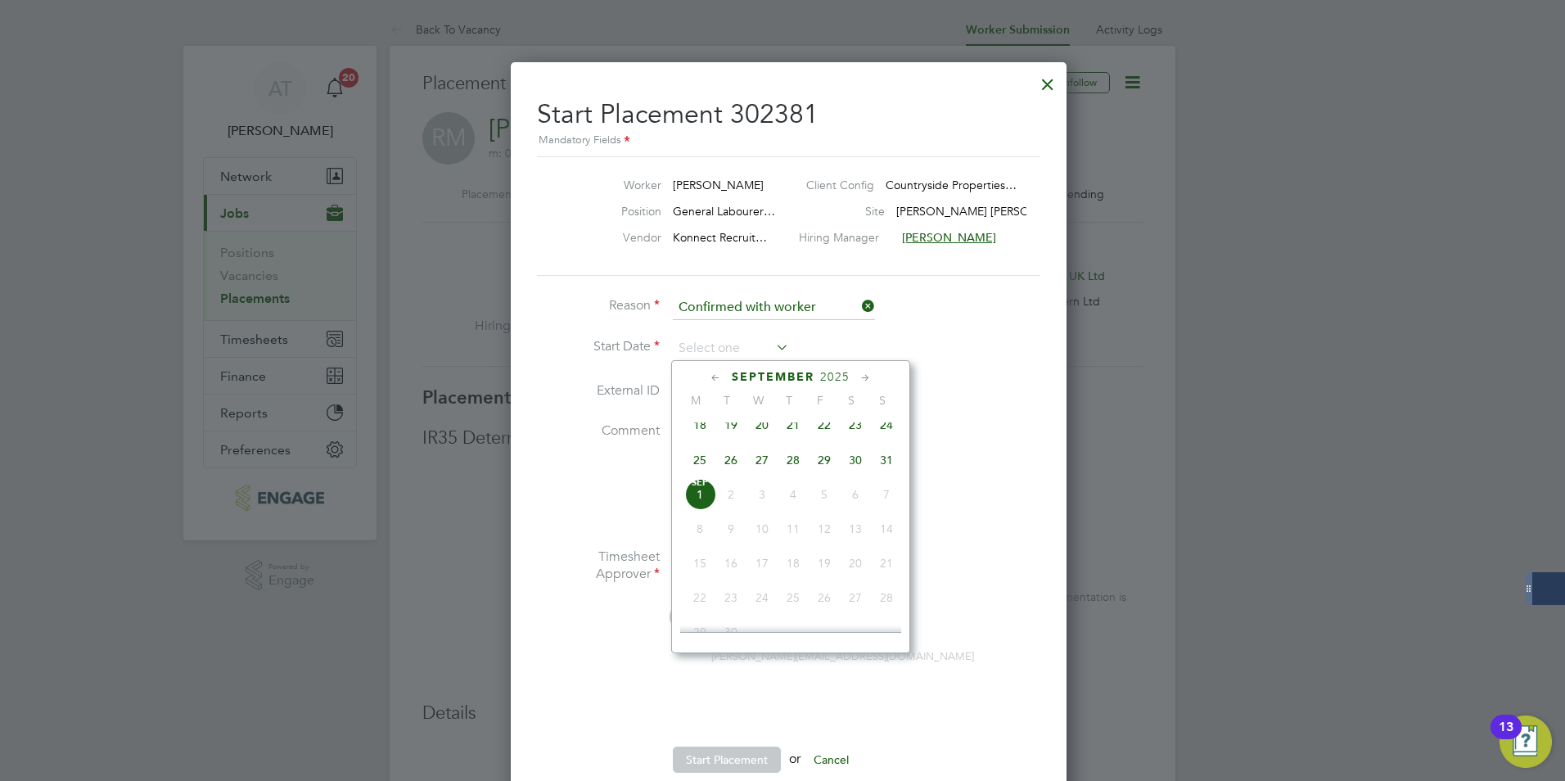
click at [720, 375] on icon at bounding box center [716, 378] width 16 height 18
click at [763, 571] on span "27" at bounding box center [762, 567] width 31 height 31
type input "27 Aug 2025"
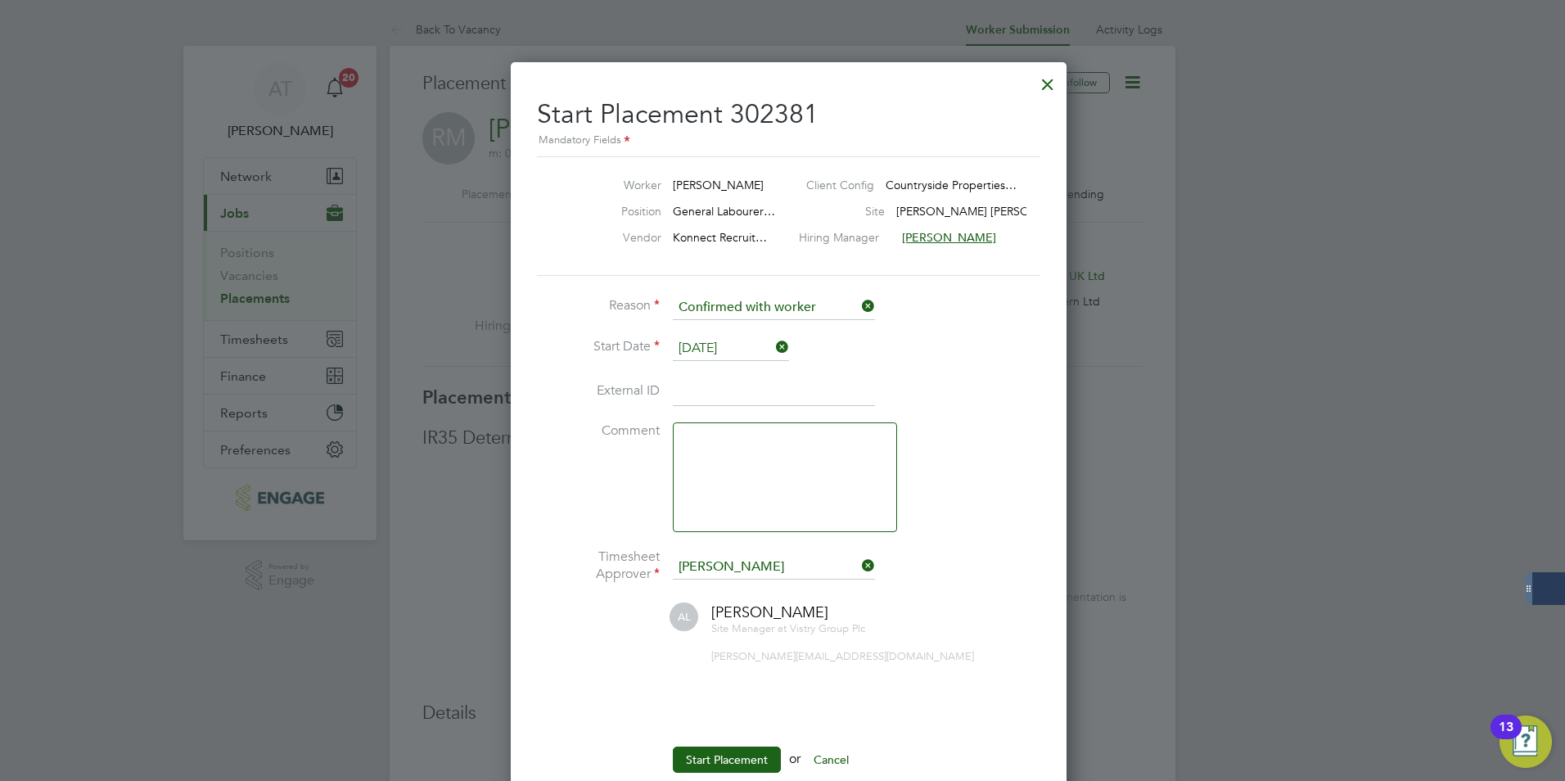
click at [1059, 437] on div at bounding box center [782, 390] width 1565 height 781
click at [1035, 78] on div at bounding box center [1047, 79] width 29 height 29
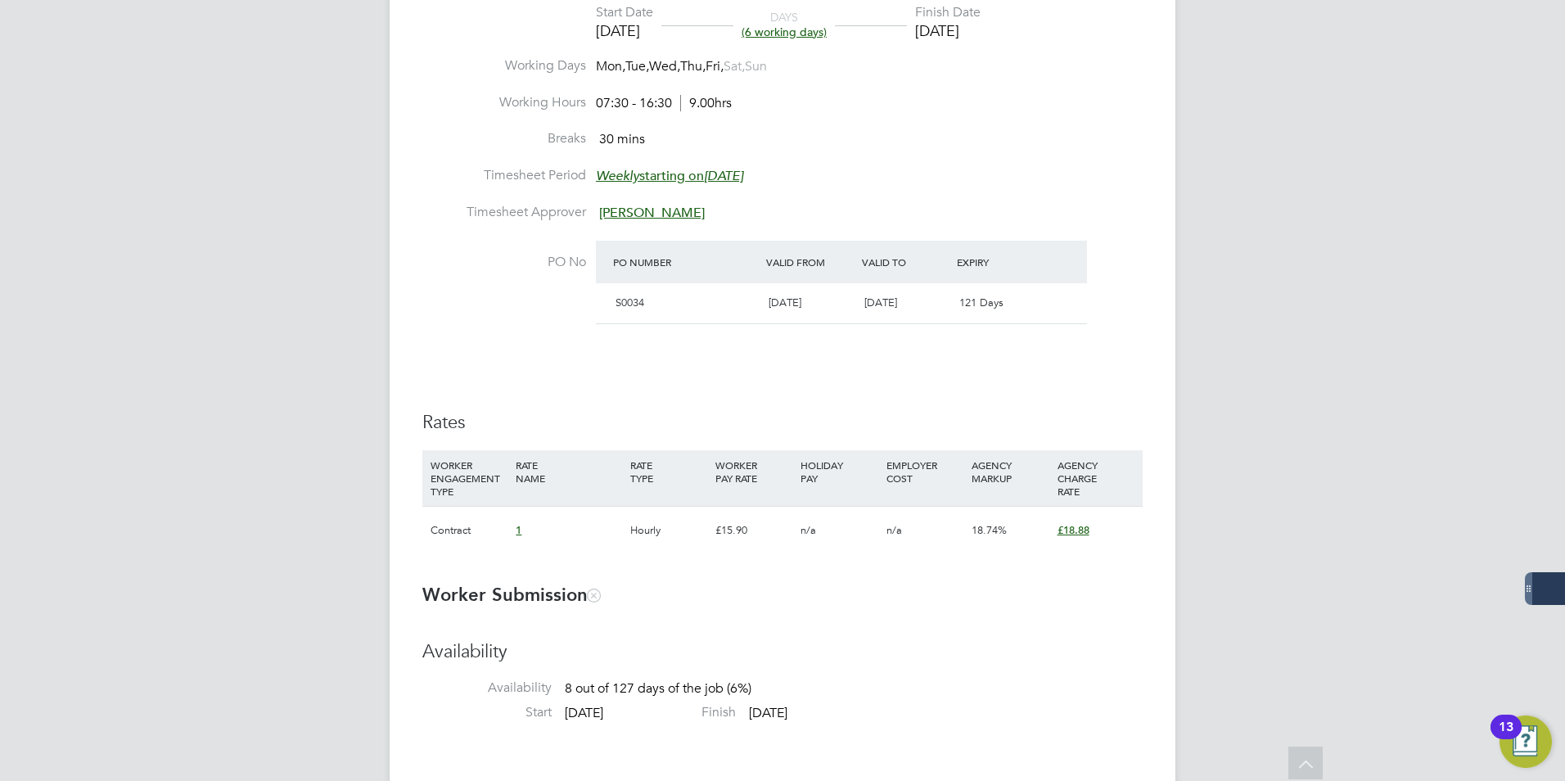
click at [897, 299] on span "31 Dec 2025" at bounding box center [880, 303] width 33 height 14
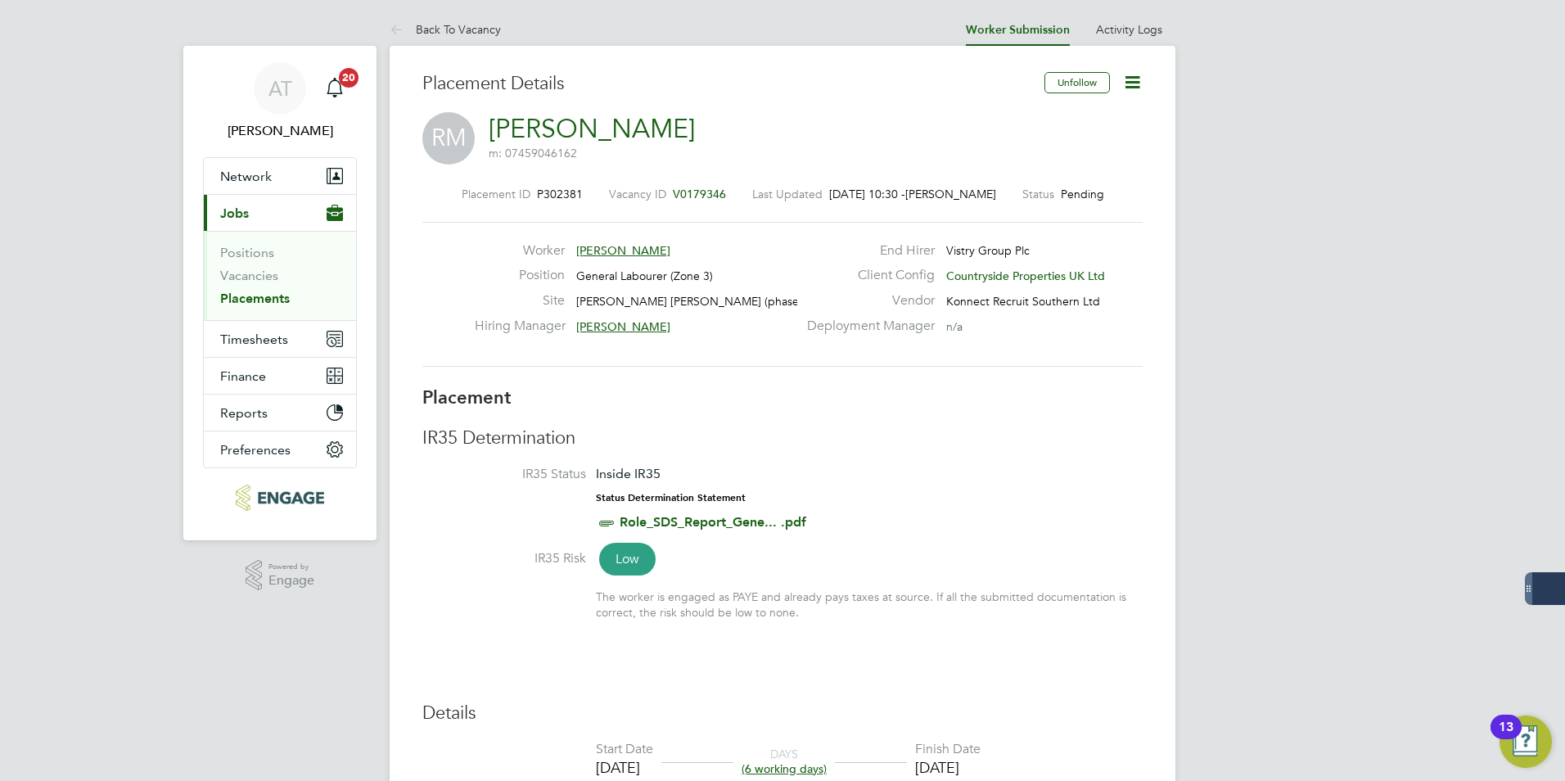
click at [1143, 82] on icon at bounding box center [1132, 82] width 20 height 20
click at [1080, 115] on li "Edit Placement e" at bounding box center [1079, 121] width 120 height 23
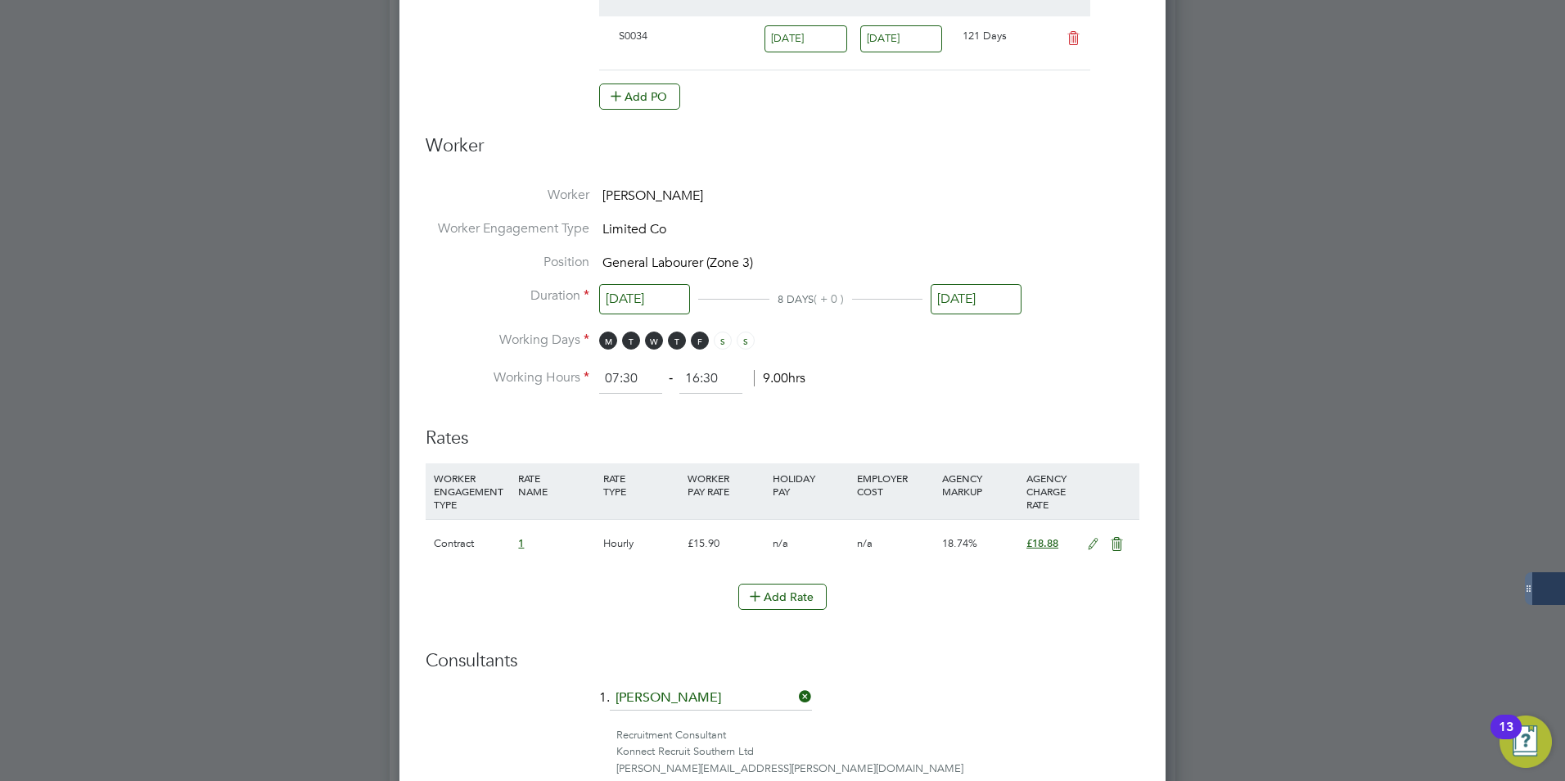
click at [984, 286] on input "03 Sep 2025" at bounding box center [976, 299] width 91 height 30
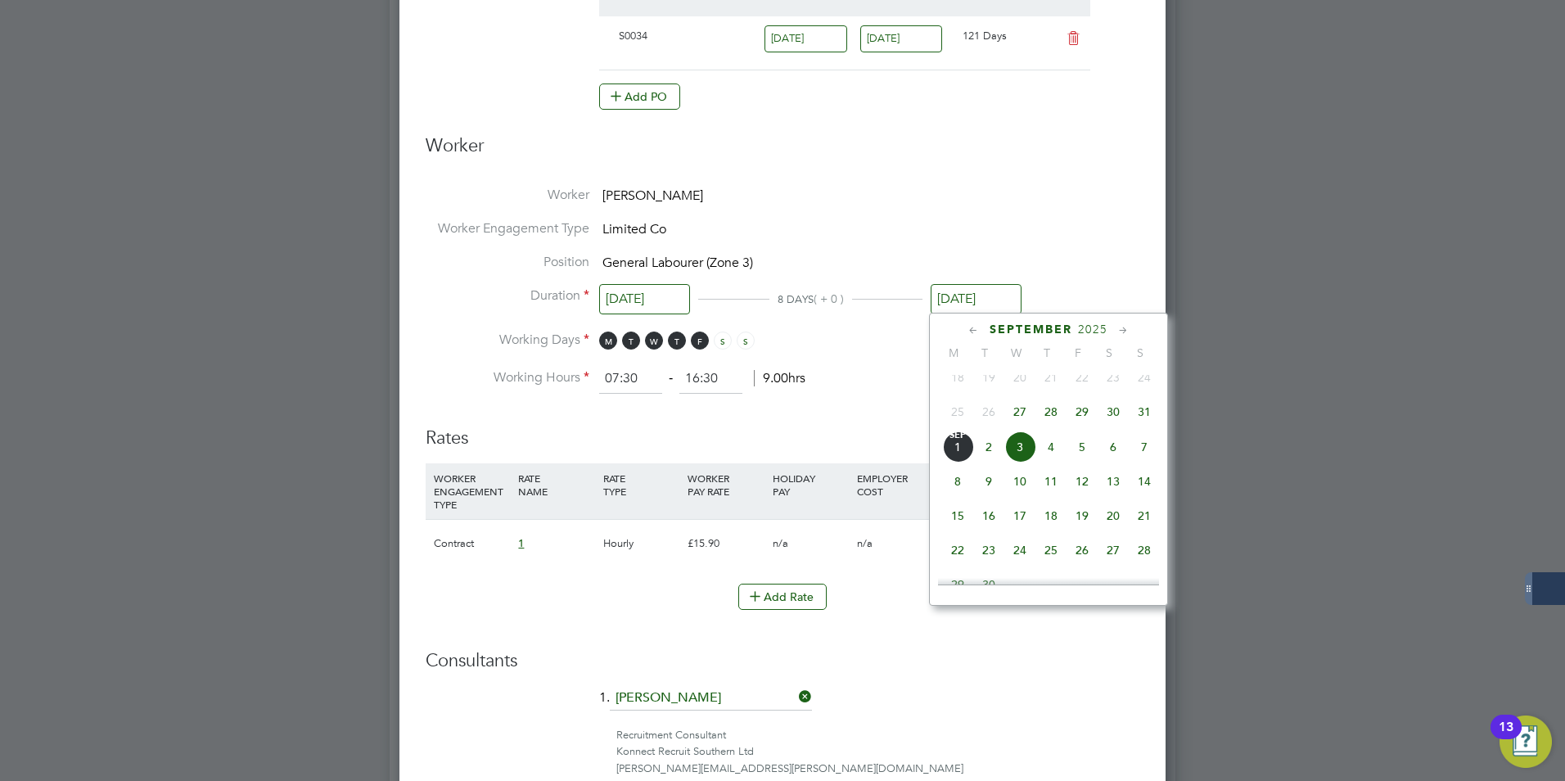
click at [1122, 320] on div "September 2025 M T W T F S S Jun 1 2 3 4 5 6 7 8 9 10 11 12 13 14 15 16 17 18 1…" at bounding box center [1048, 459] width 239 height 293
click at [1120, 327] on icon at bounding box center [1124, 331] width 16 height 18
click at [1014, 518] on span "31" at bounding box center [1019, 502] width 31 height 31
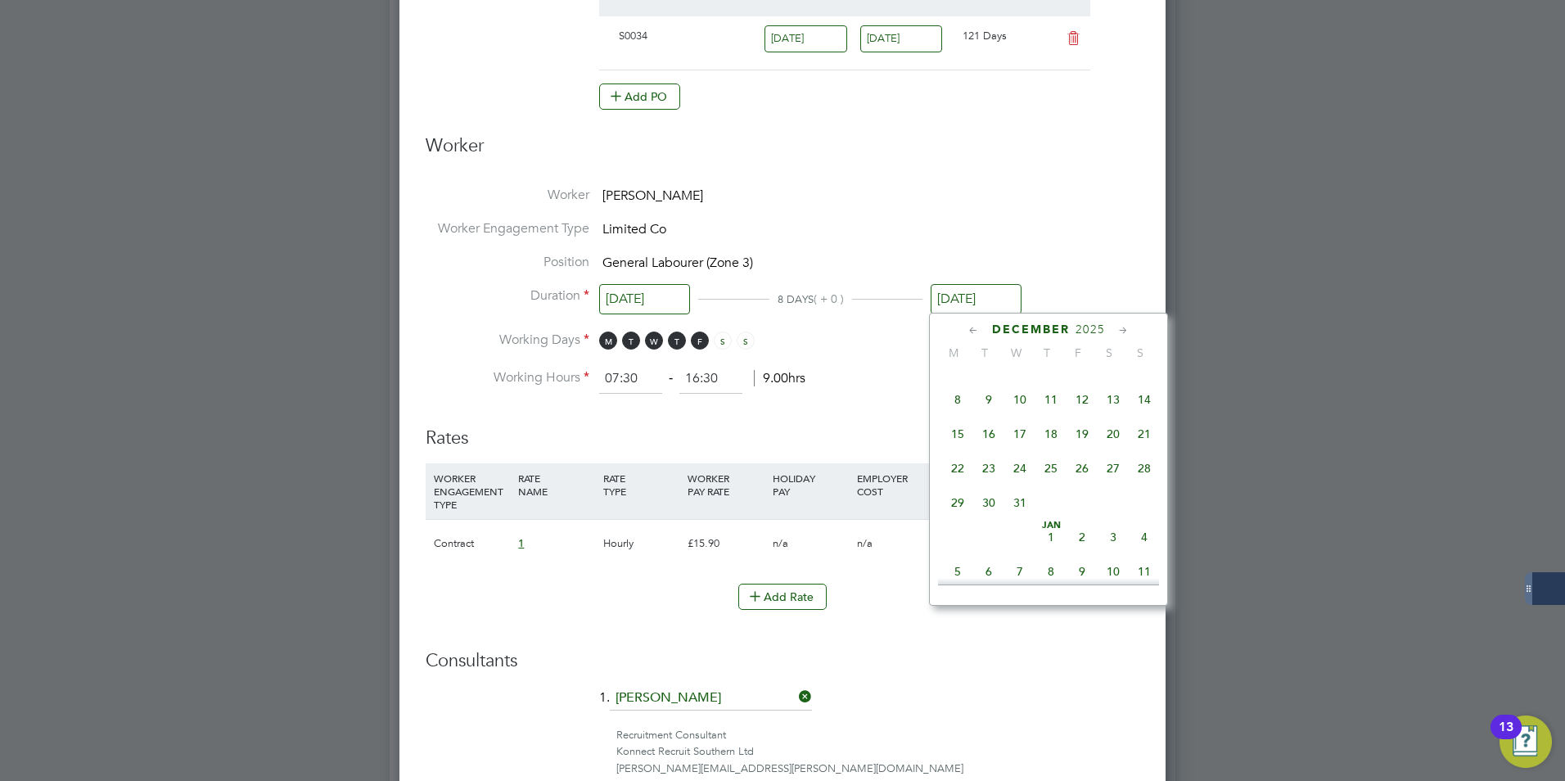
type input "31 Dec 2025"
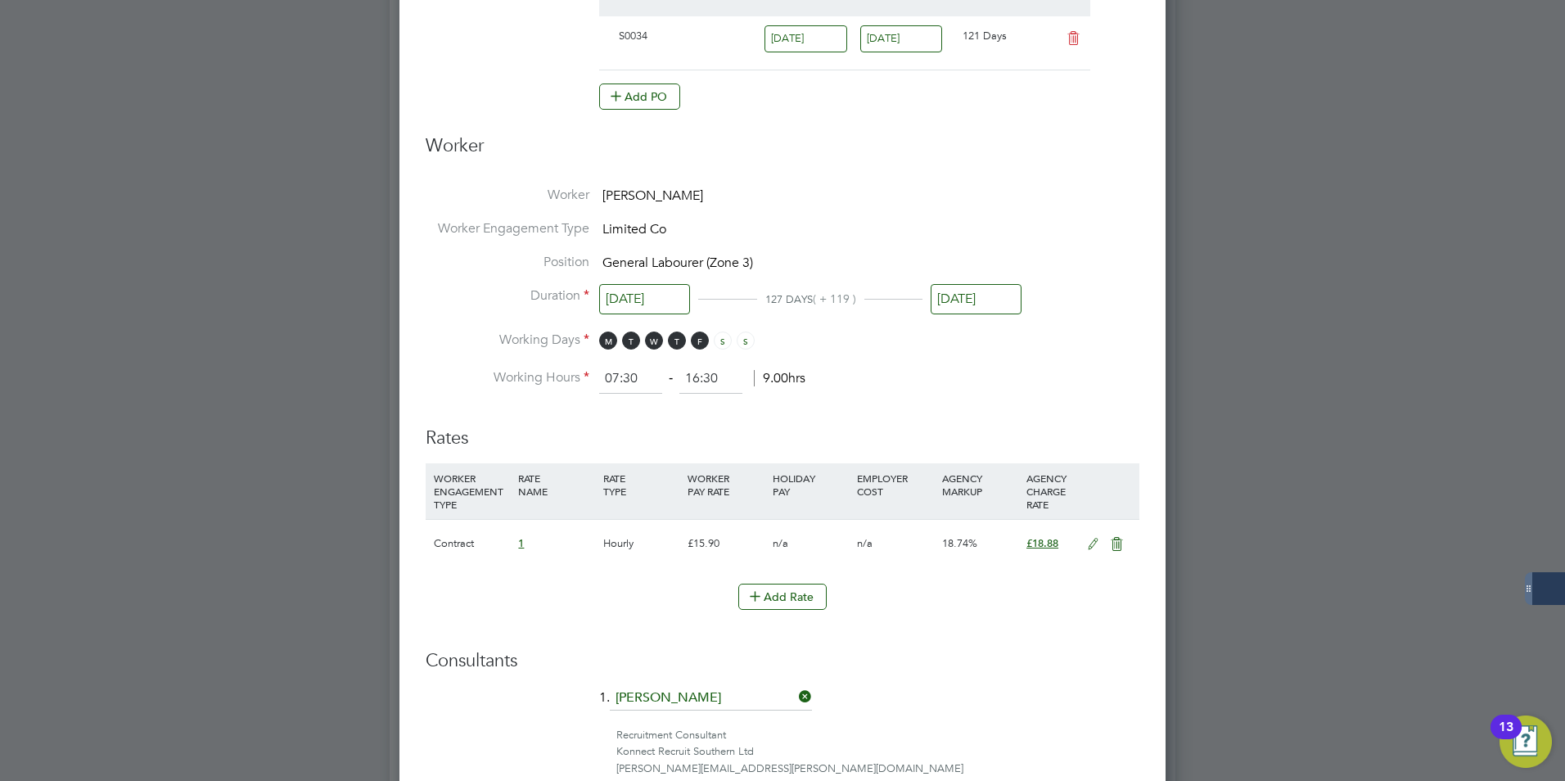
click at [995, 368] on li "Working Hours 07:30 ‐ 16:30 9.00hrs" at bounding box center [783, 378] width 714 height 29
click at [644, 305] on input "27 Aug 2025" at bounding box center [644, 299] width 91 height 30
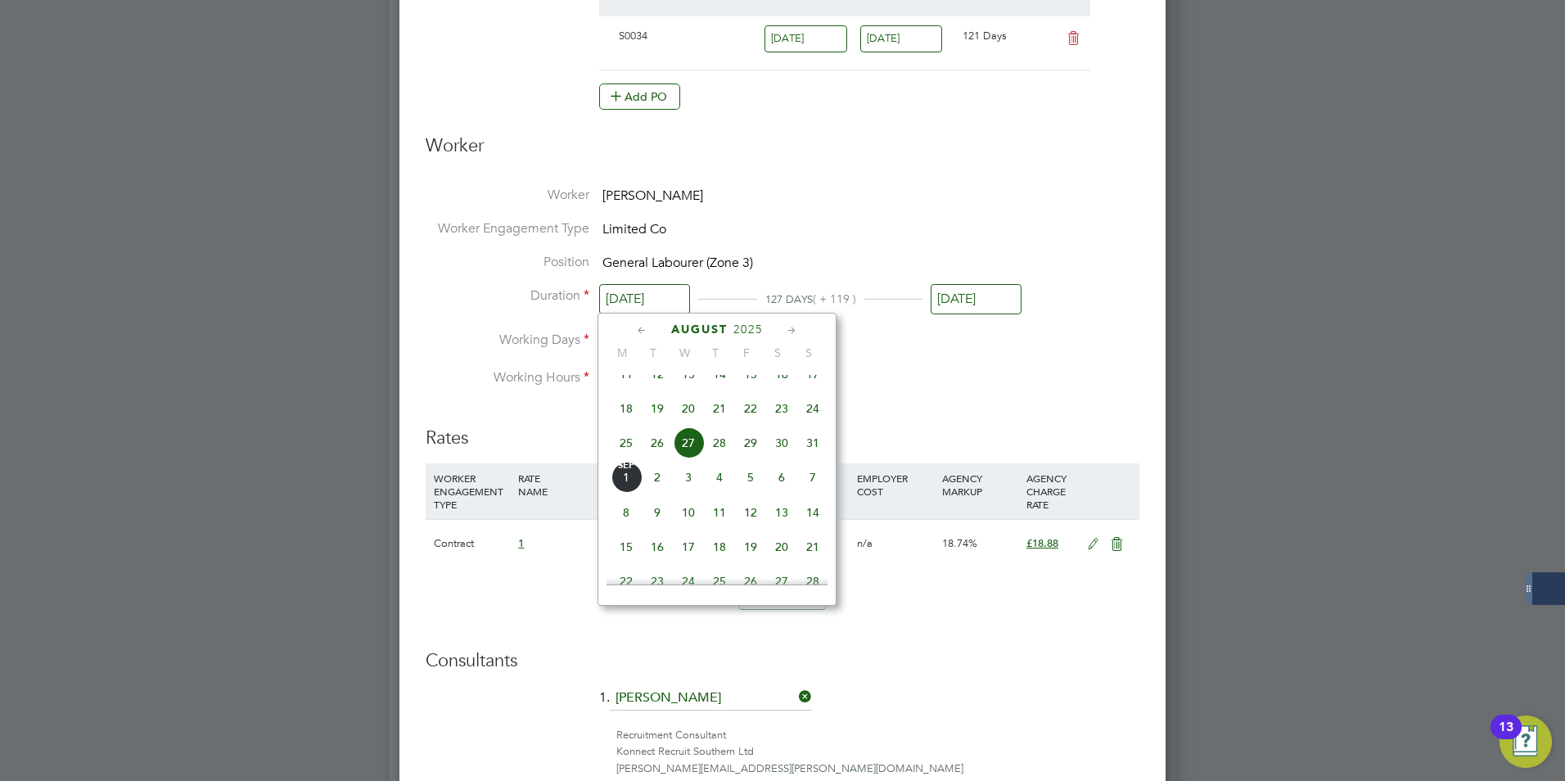
click at [684, 454] on span "27" at bounding box center [688, 442] width 31 height 31
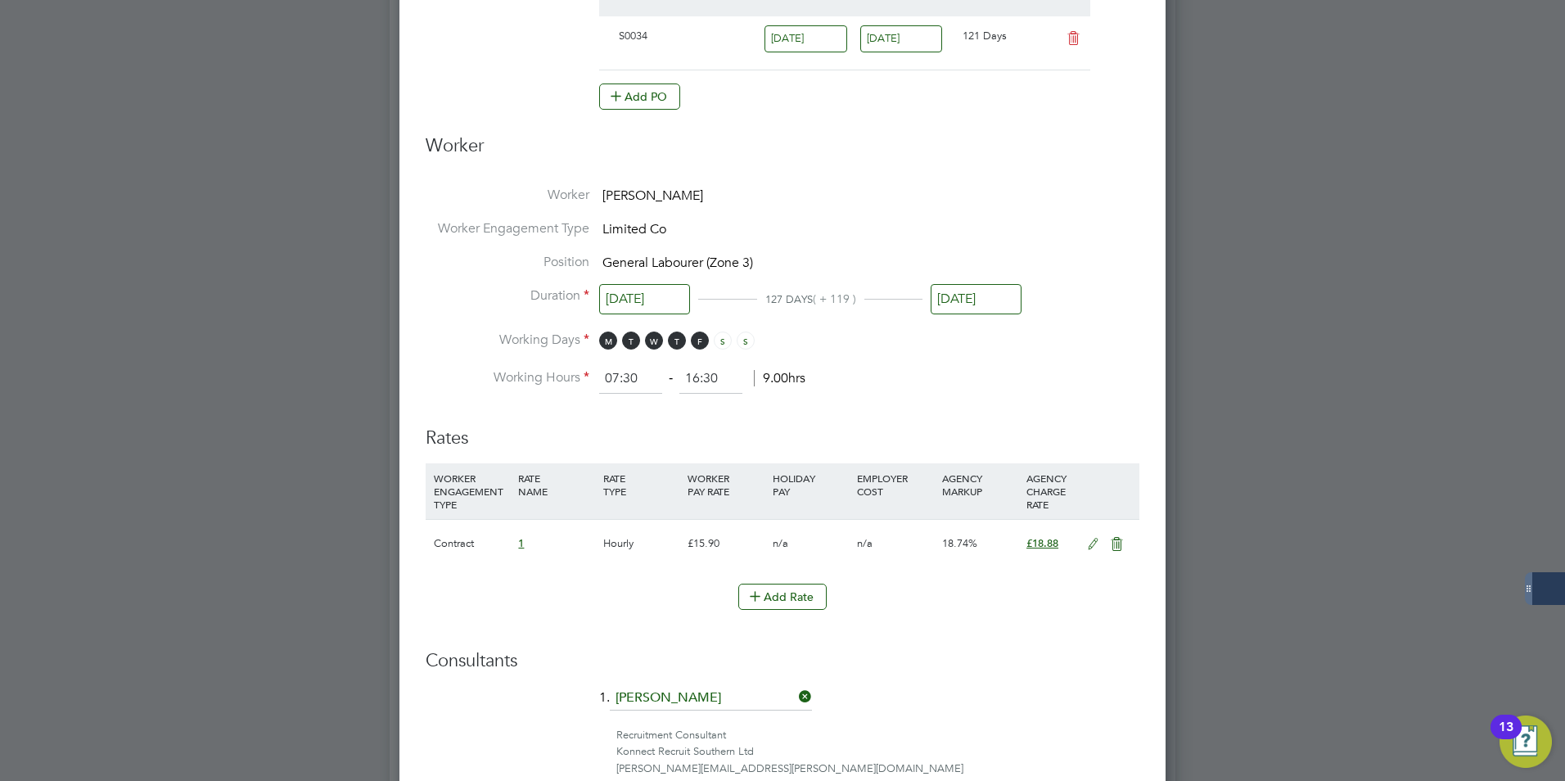
click at [946, 395] on ng-form "Deployment End Hirer Vistry Group Plc Client Config Countryside Properties UK L…" at bounding box center [783, 335] width 714 height 1667
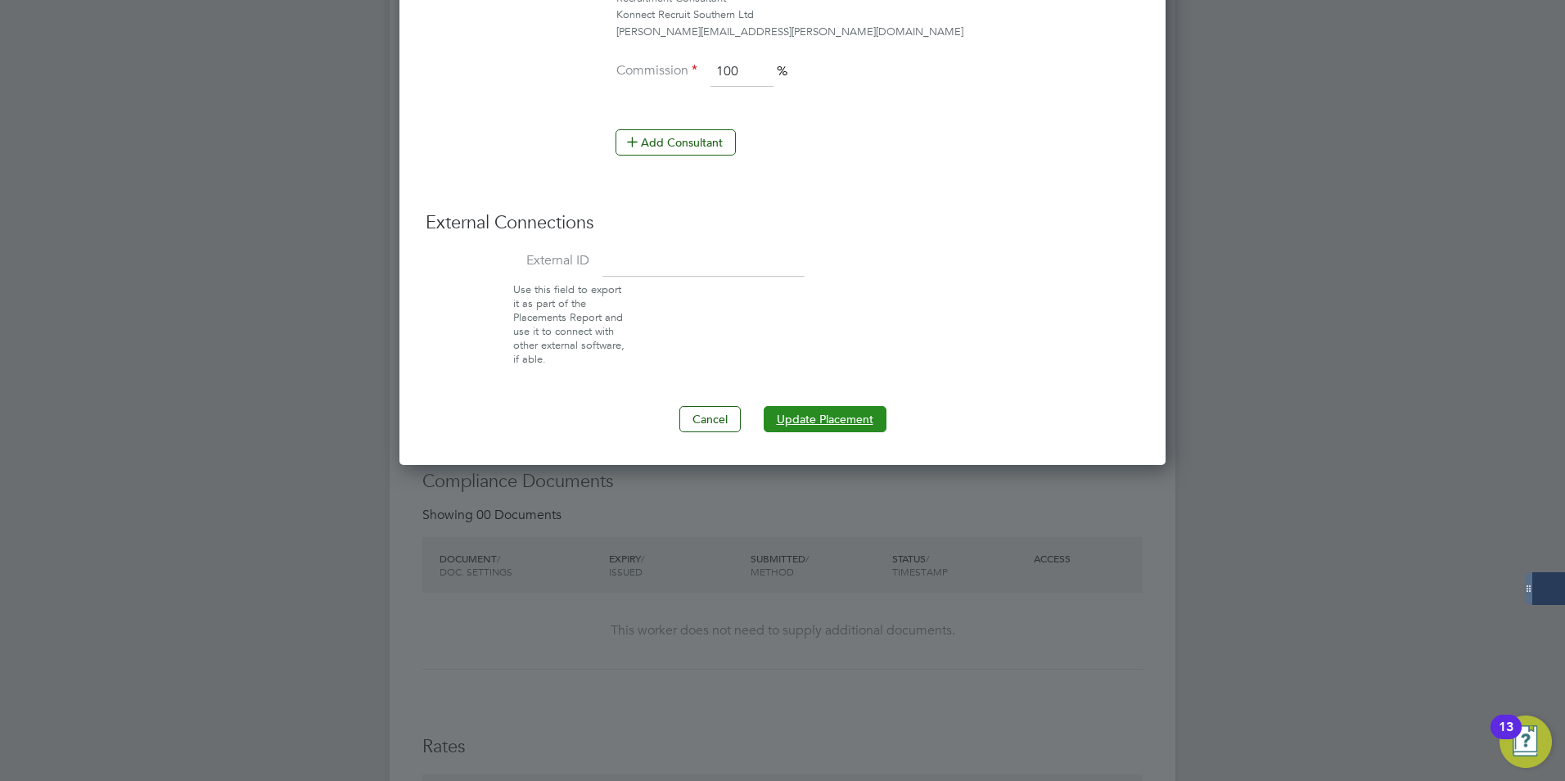
click at [872, 422] on button "Update Placement" at bounding box center [825, 419] width 123 height 26
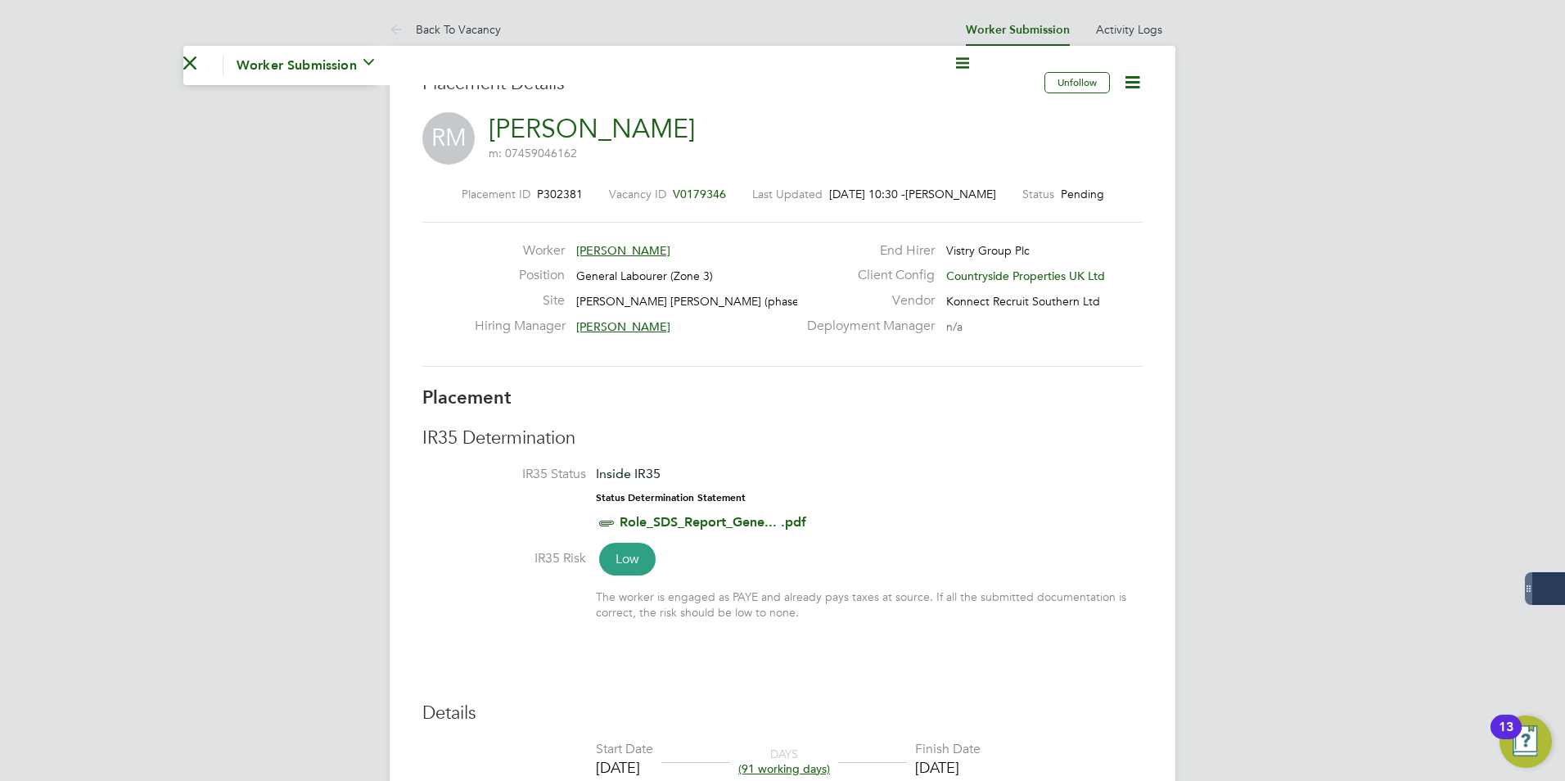
click at [1135, 82] on icon at bounding box center [1132, 82] width 20 height 20
click at [1045, 173] on li "Start" at bounding box center [1079, 176] width 120 height 23
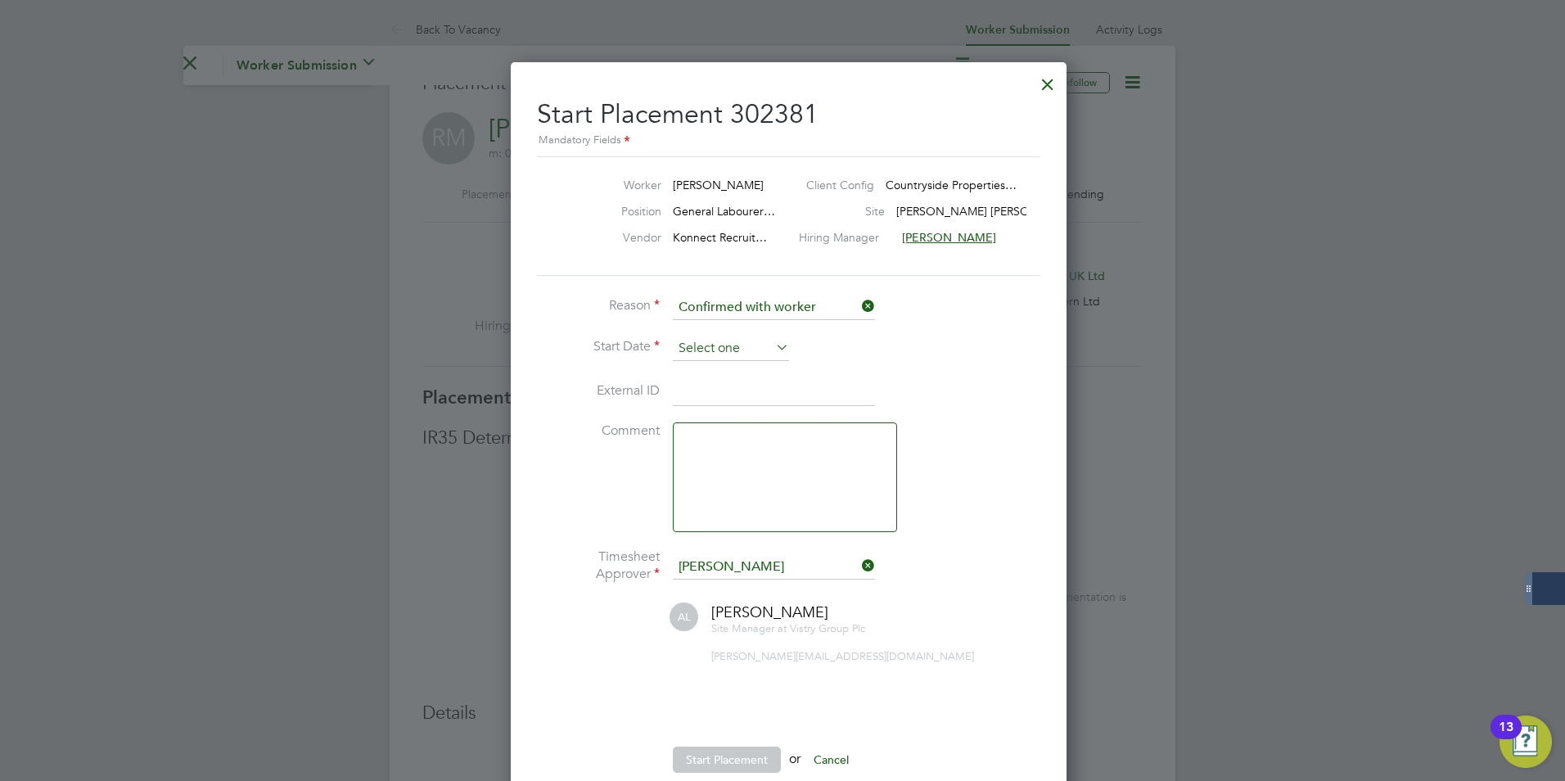
click at [733, 354] on input at bounding box center [731, 348] width 116 height 25
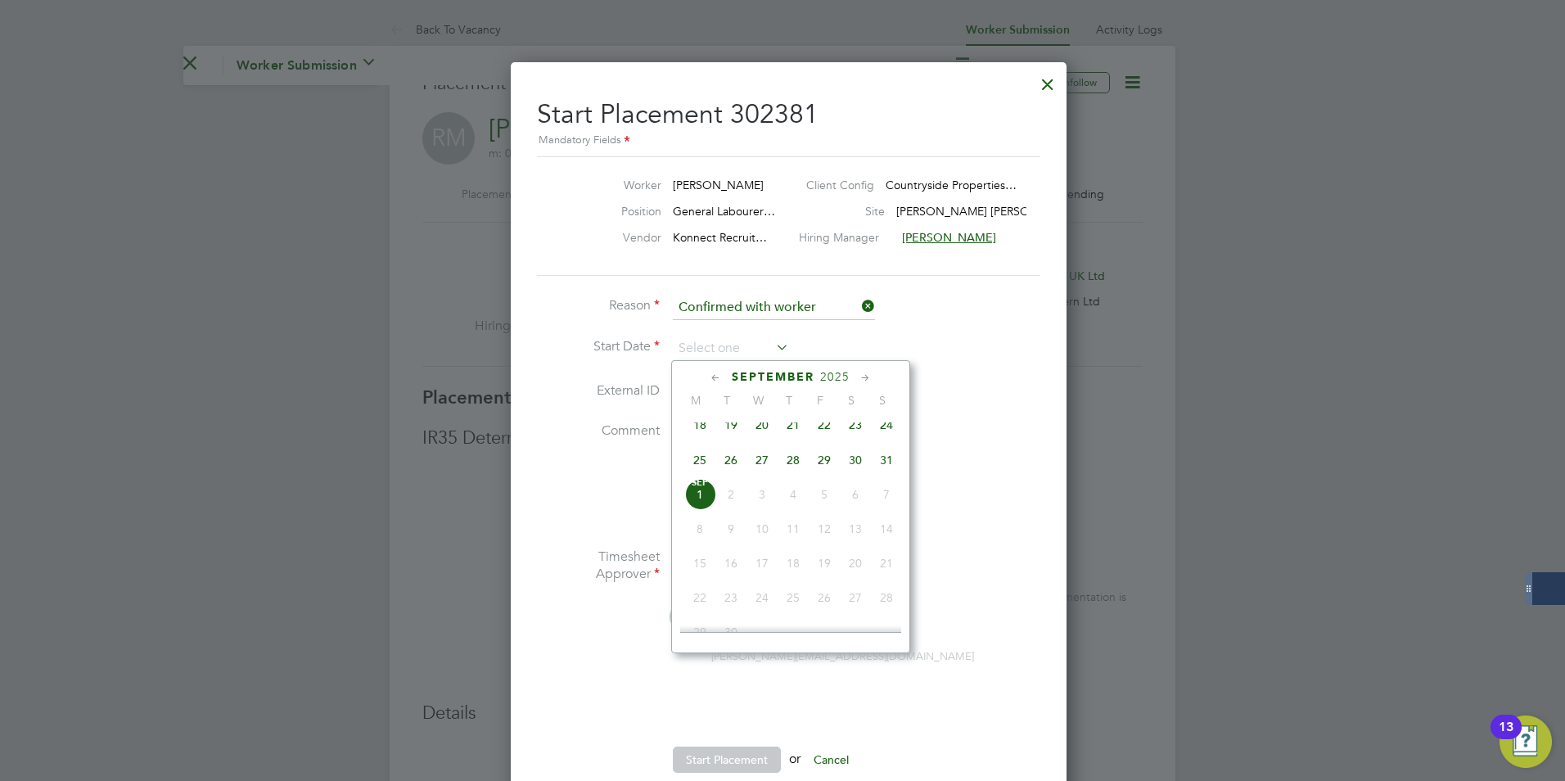
click at [768, 466] on span "27" at bounding box center [762, 460] width 31 height 31
type input "27 Aug 2025"
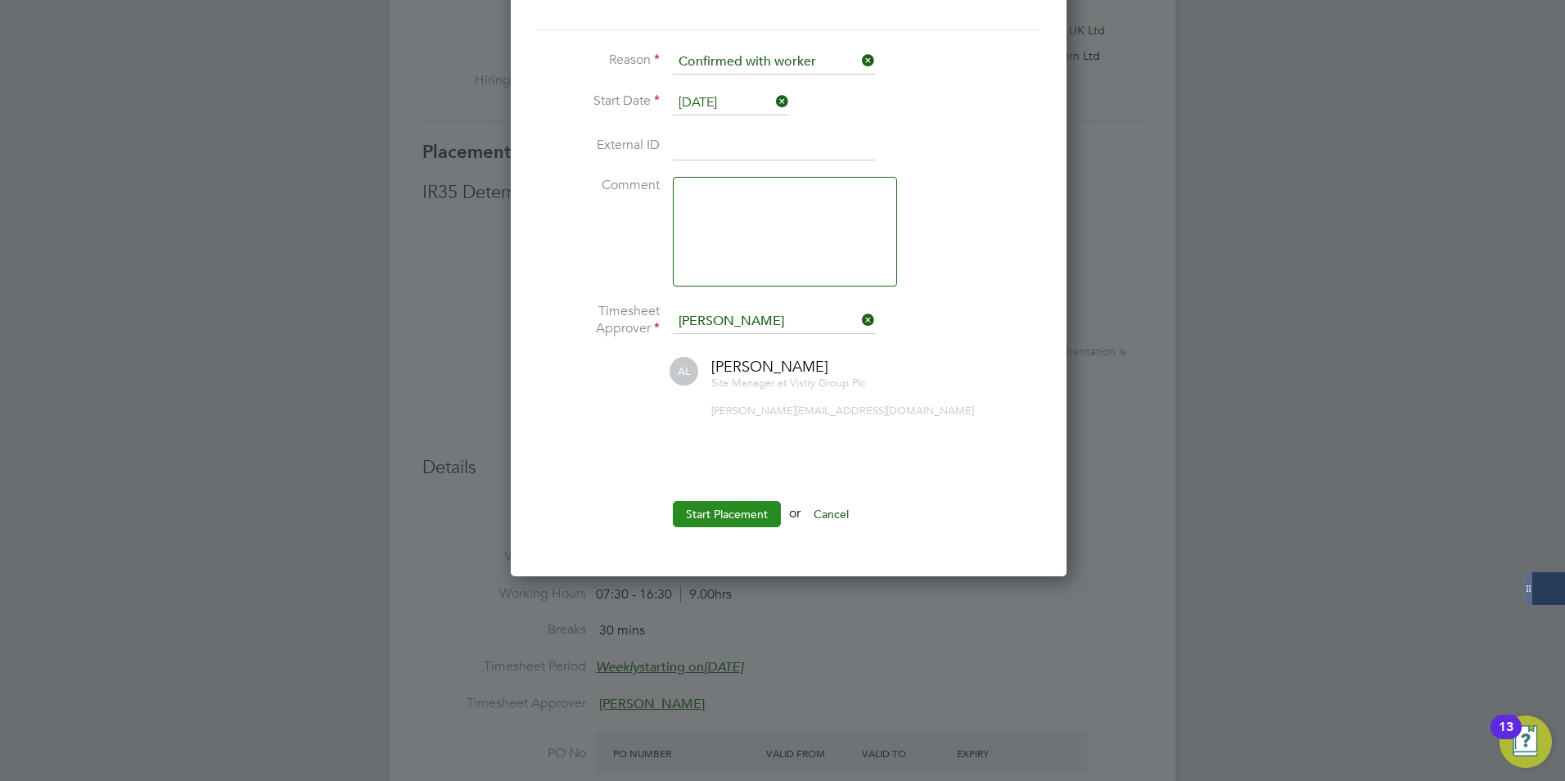
click at [738, 513] on button "Start Placement" at bounding box center [727, 514] width 108 height 26
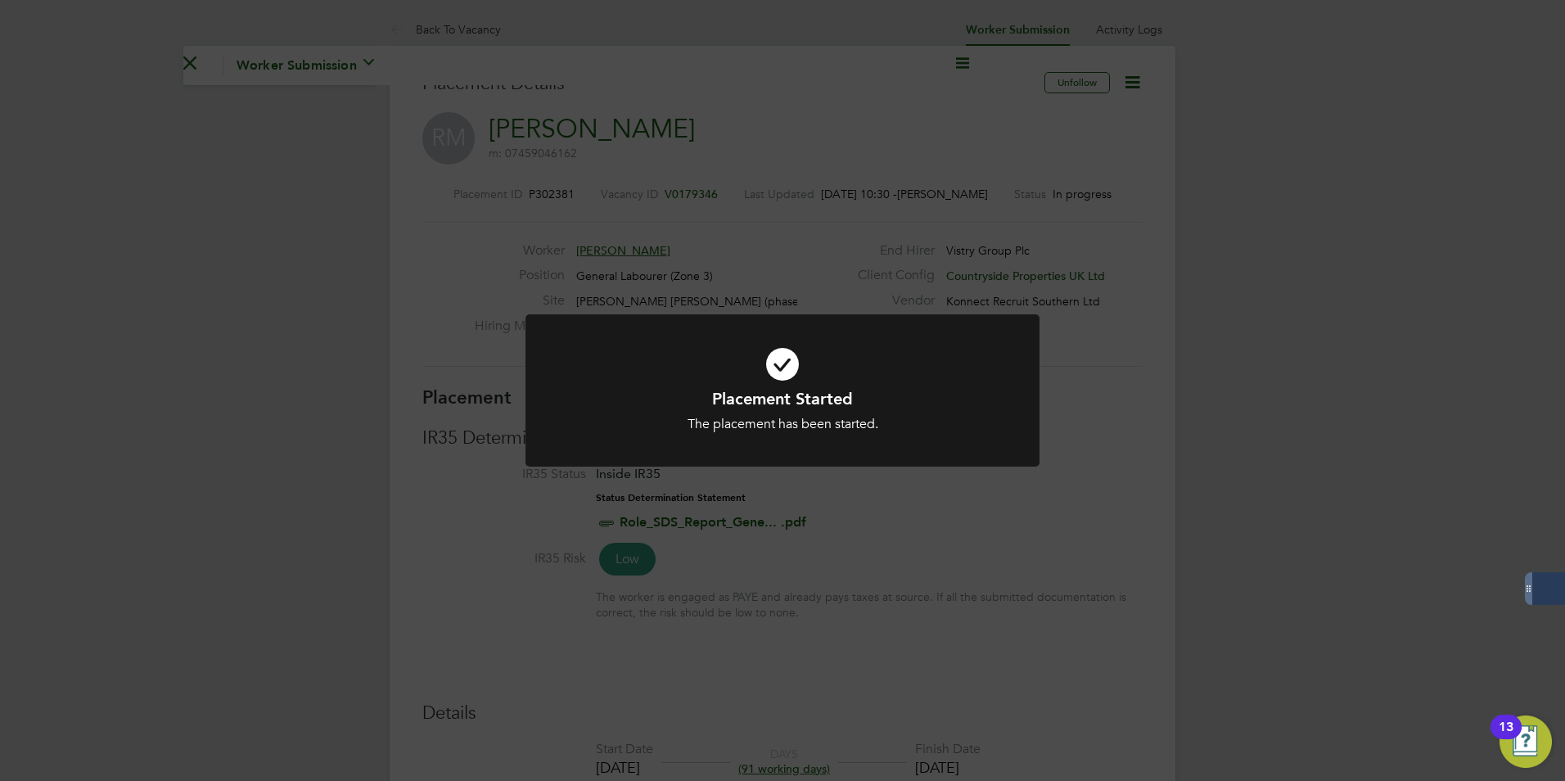
drag, startPoint x: 448, startPoint y: 189, endPoint x: 571, endPoint y: 189, distance: 122.8
click at [571, 189] on div "Placement Started The placement has been started. Cancel Okay" at bounding box center [782, 390] width 1565 height 781
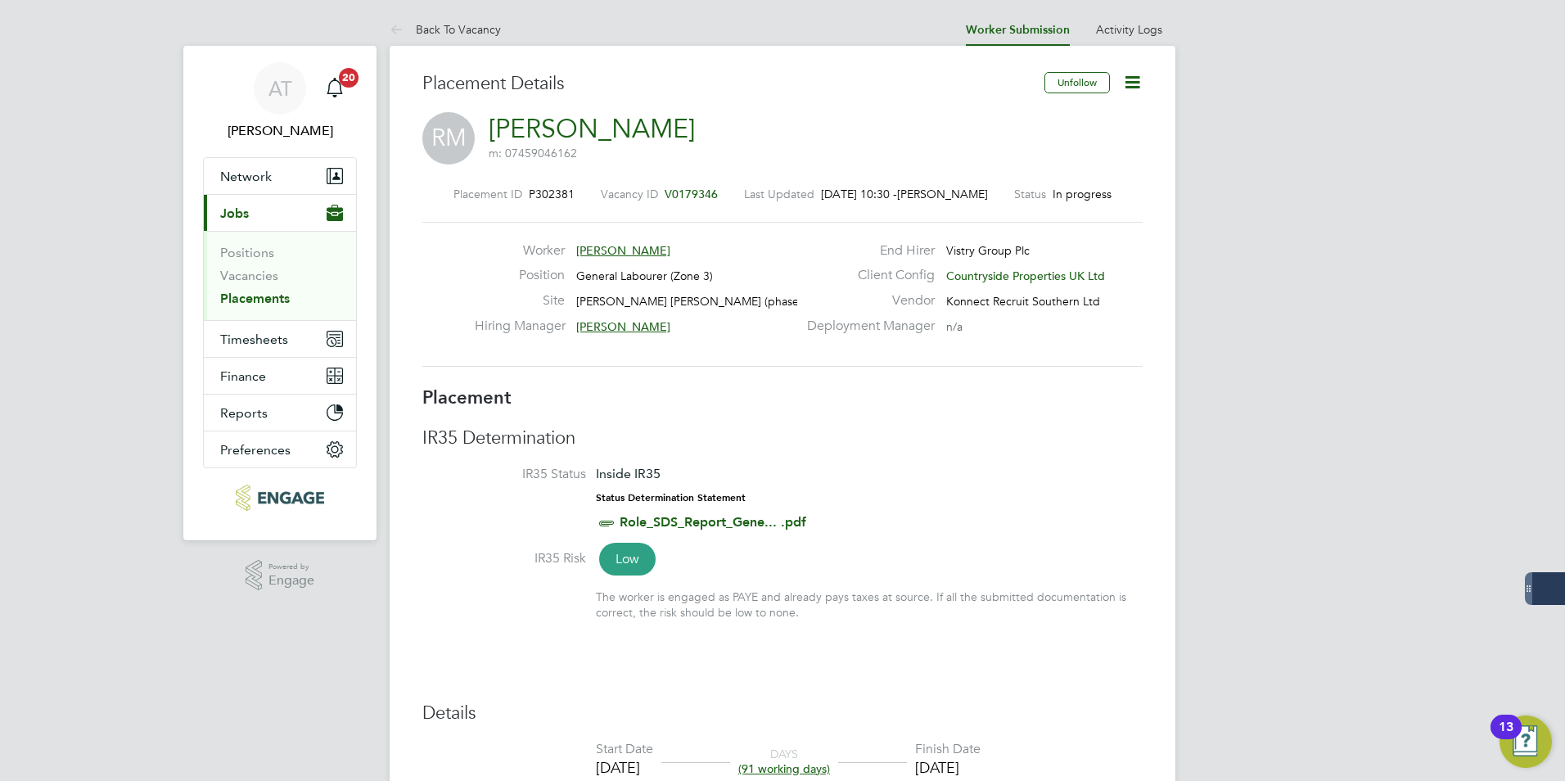
click at [586, 201] on div "Placement ID P302381 Vacancy ID V0179346 Last Updated 01 Sep 2025, 10:30 - Amel…" at bounding box center [782, 194] width 720 height 15
drag, startPoint x: 583, startPoint y: 193, endPoint x: 446, endPoint y: 192, distance: 136.7
click at [446, 192] on div "Placement ID P302381 Vacancy ID V0179346 Last Updated 01 Sep 2025, 10:30 - Amel…" at bounding box center [782, 194] width 720 height 15
copy div "P302381"
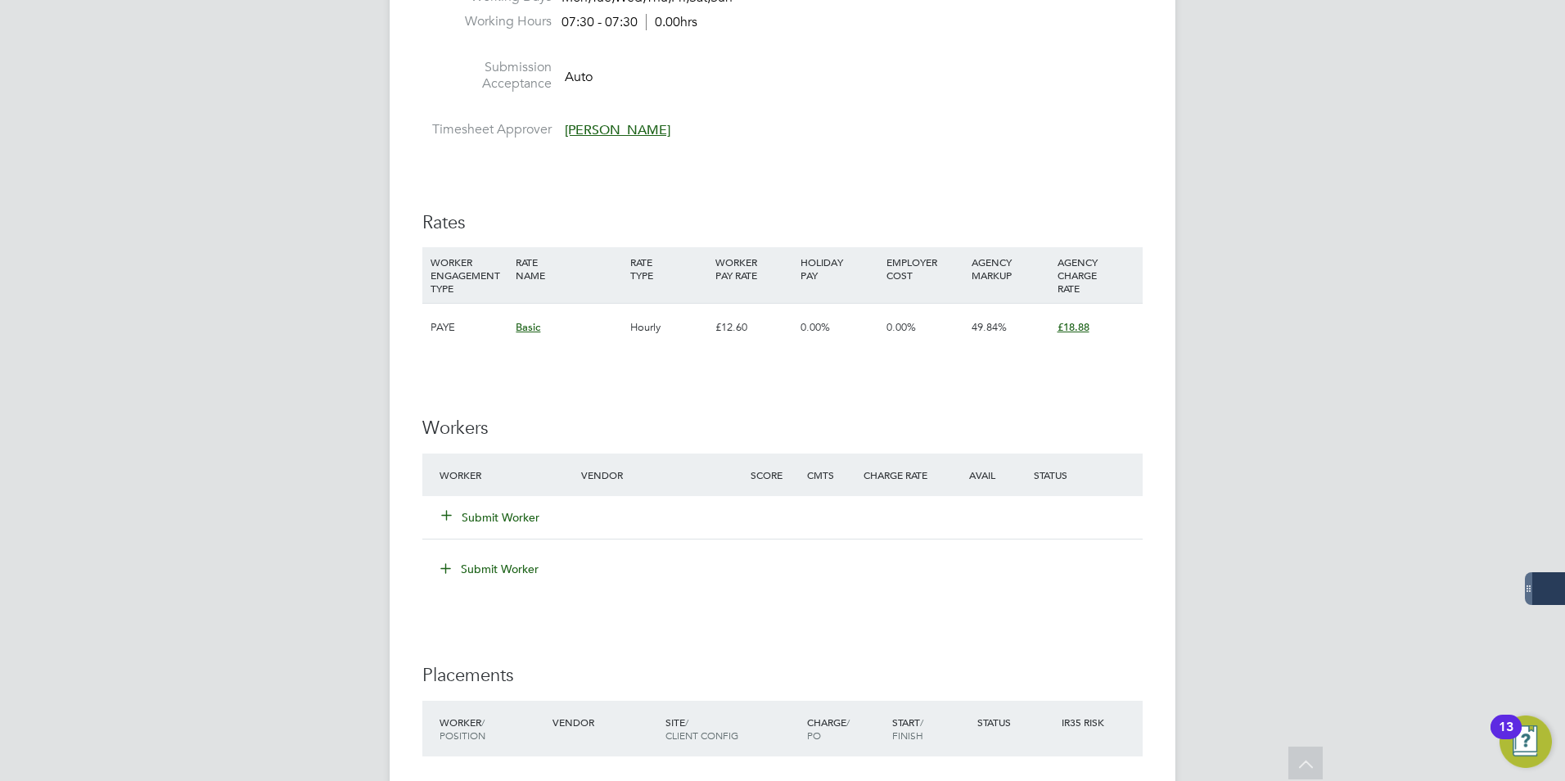
scroll to position [1064, 0]
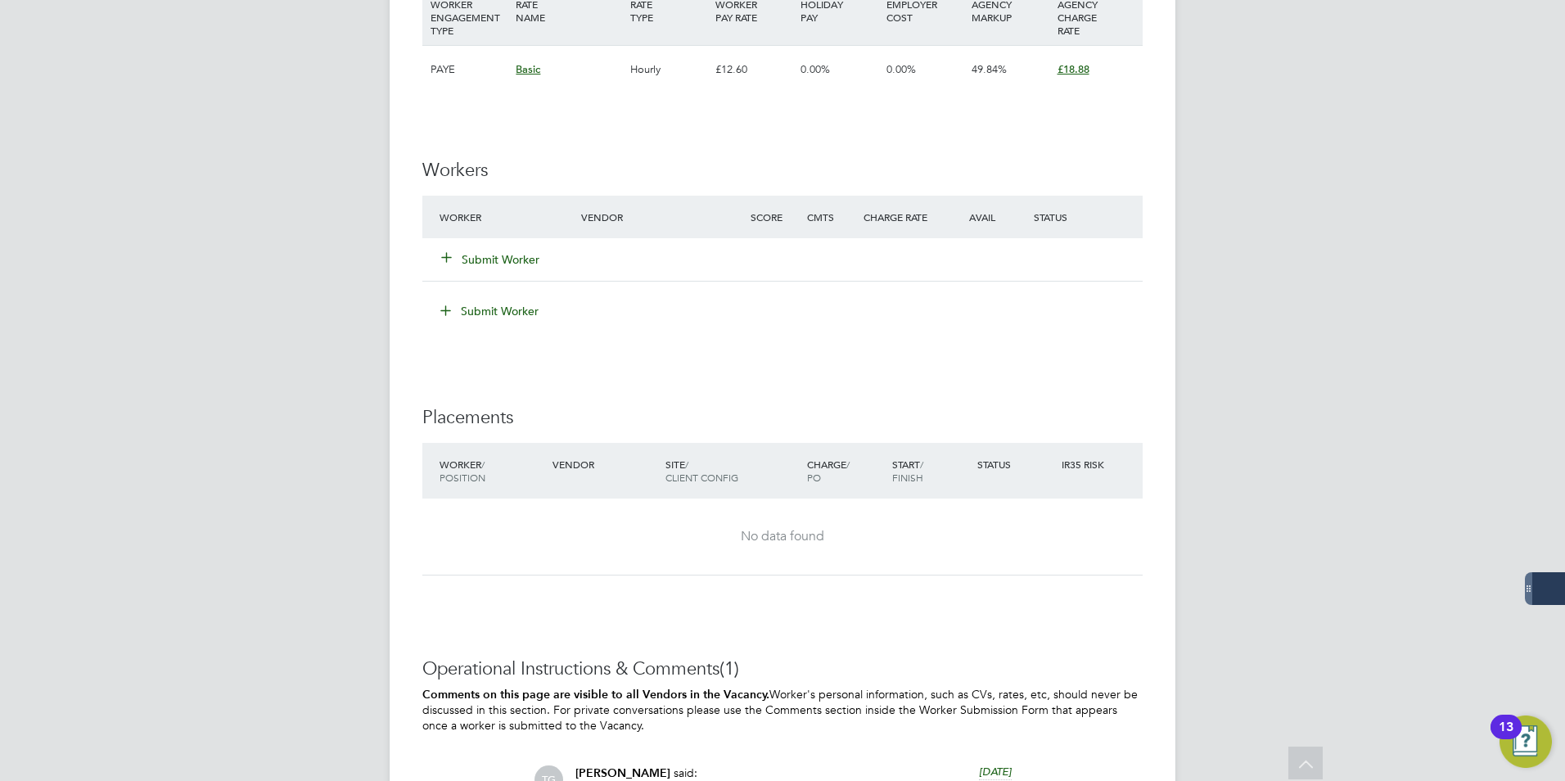
click at [508, 261] on button "Submit Worker" at bounding box center [491, 259] width 98 height 16
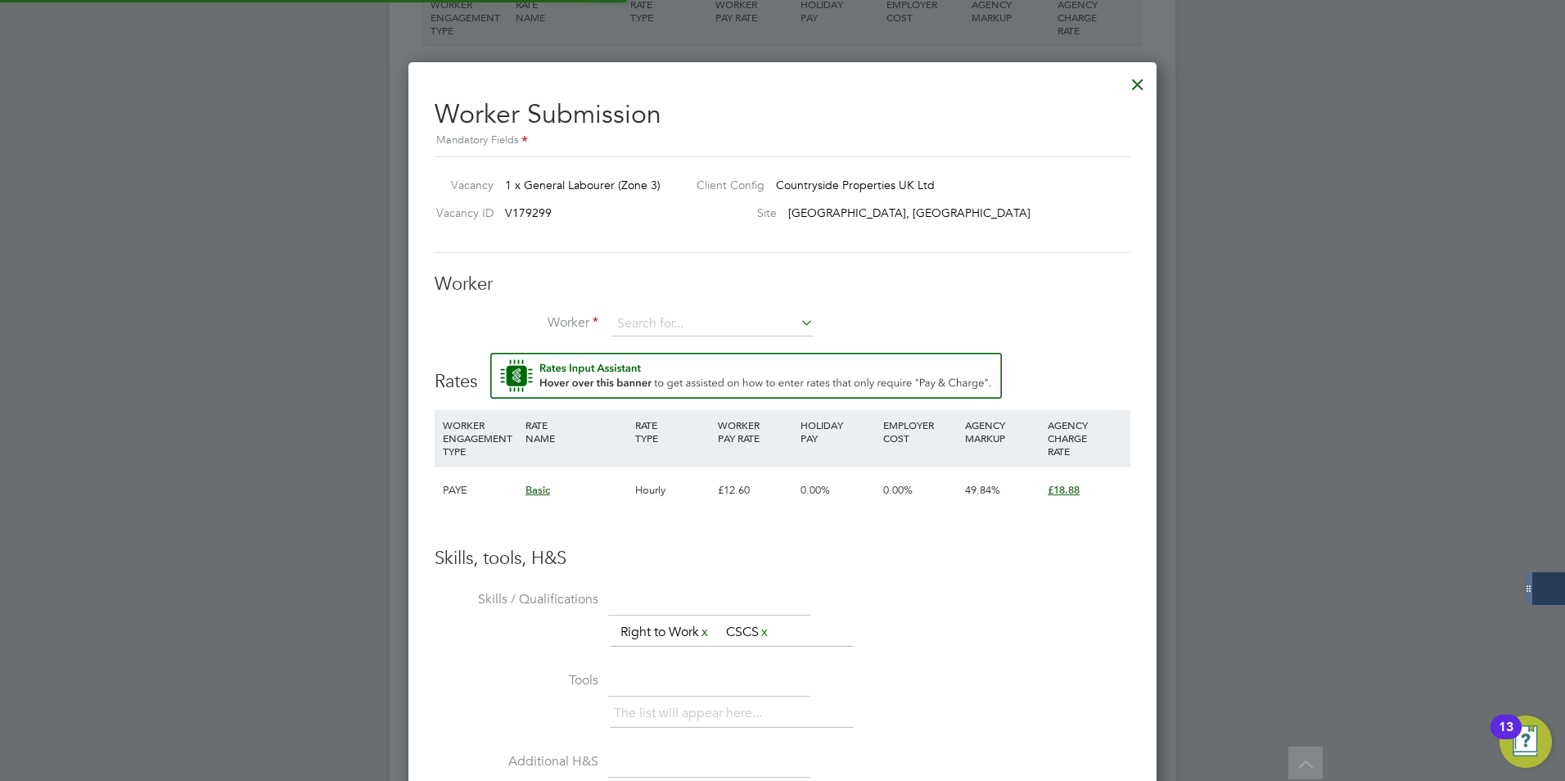
scroll to position [1011, 749]
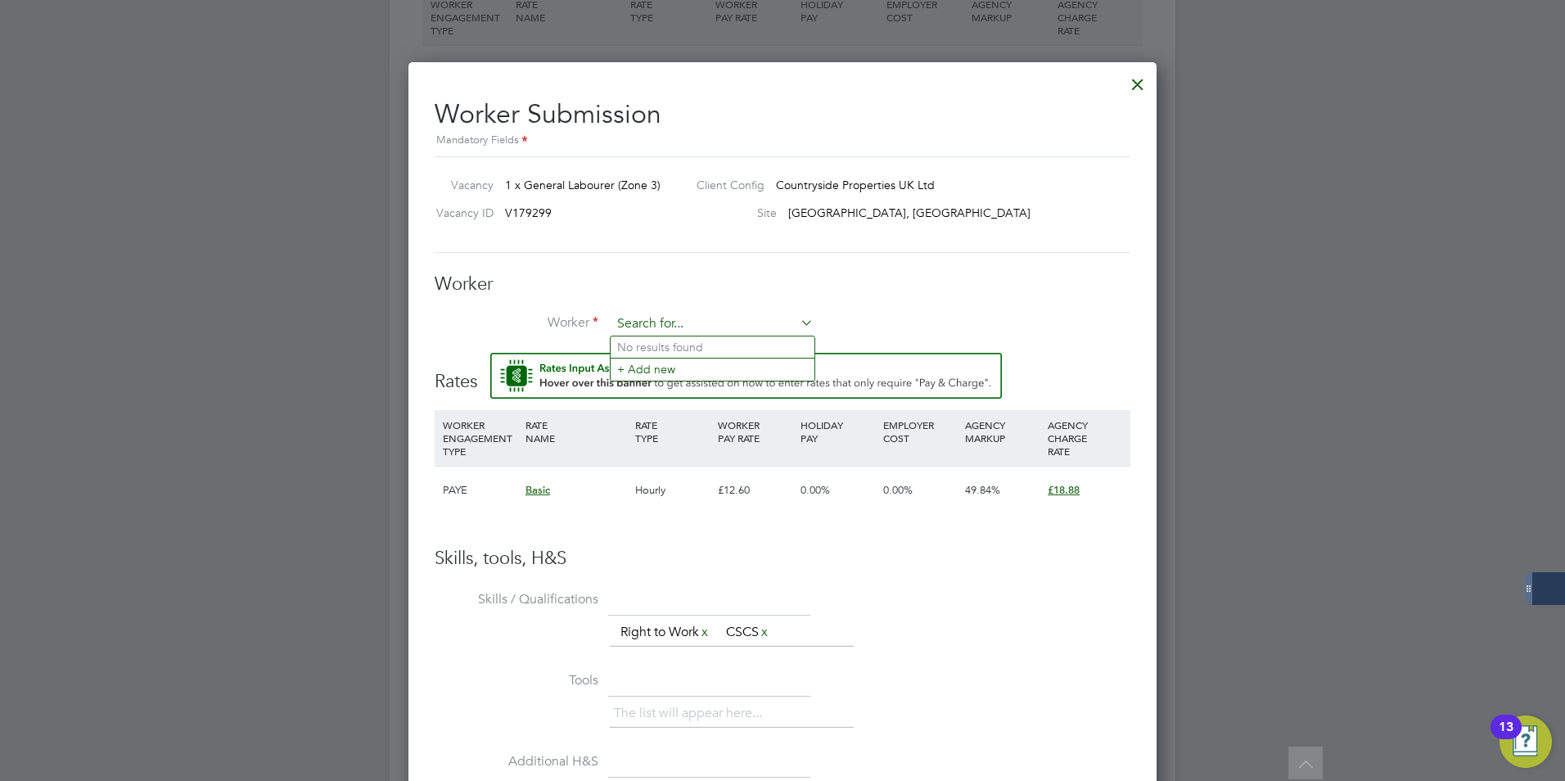
click at [708, 324] on input at bounding box center [713, 324] width 202 height 25
type input "Dusty"
click at [1133, 82] on div at bounding box center [1137, 79] width 29 height 29
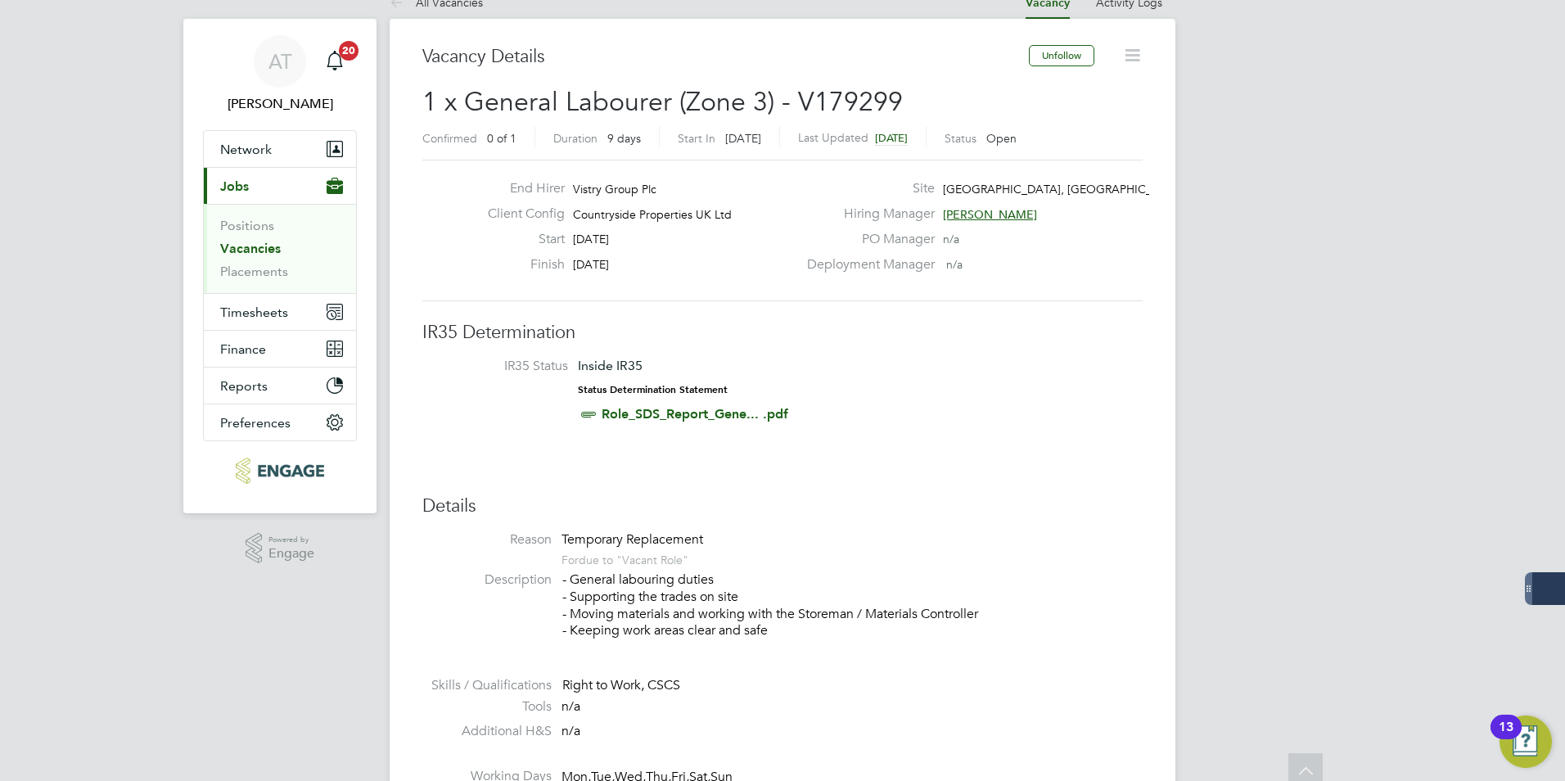
scroll to position [0, 0]
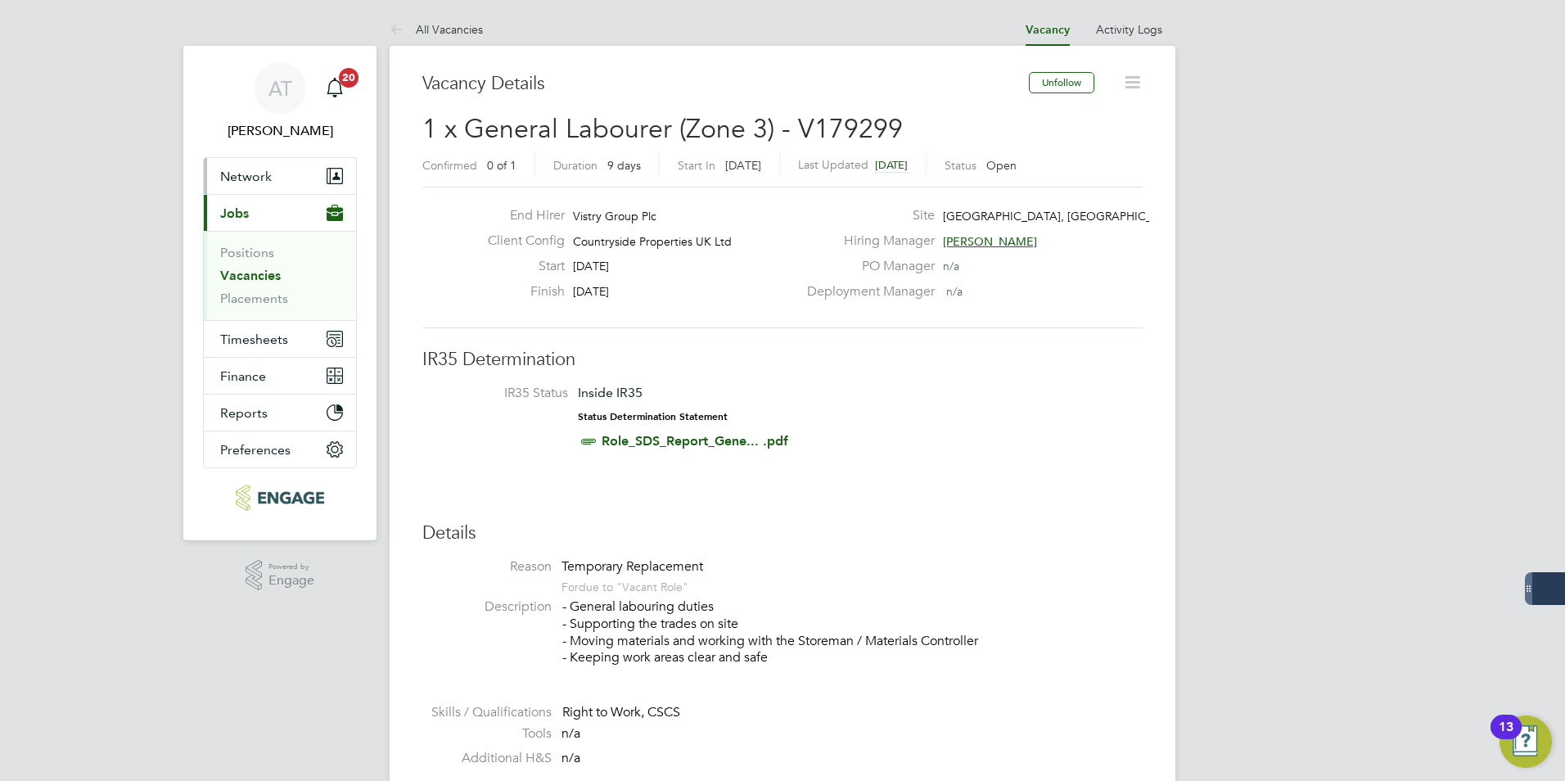
click at [264, 176] on span "Network" at bounding box center [246, 177] width 52 height 16
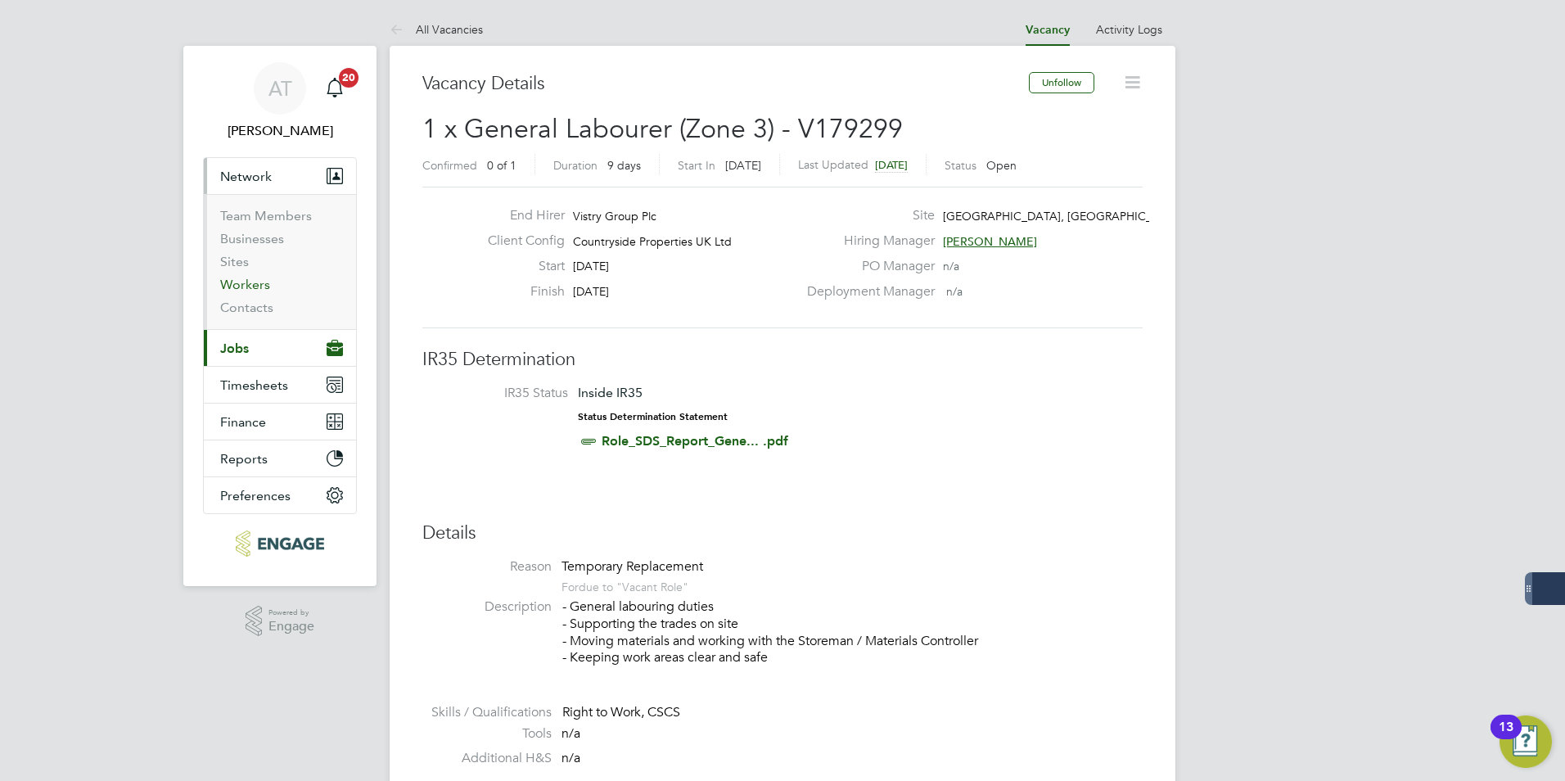
drag, startPoint x: 241, startPoint y: 286, endPoint x: 269, endPoint y: 273, distance: 29.7
click at [241, 286] on link "Workers" at bounding box center [245, 285] width 50 height 16
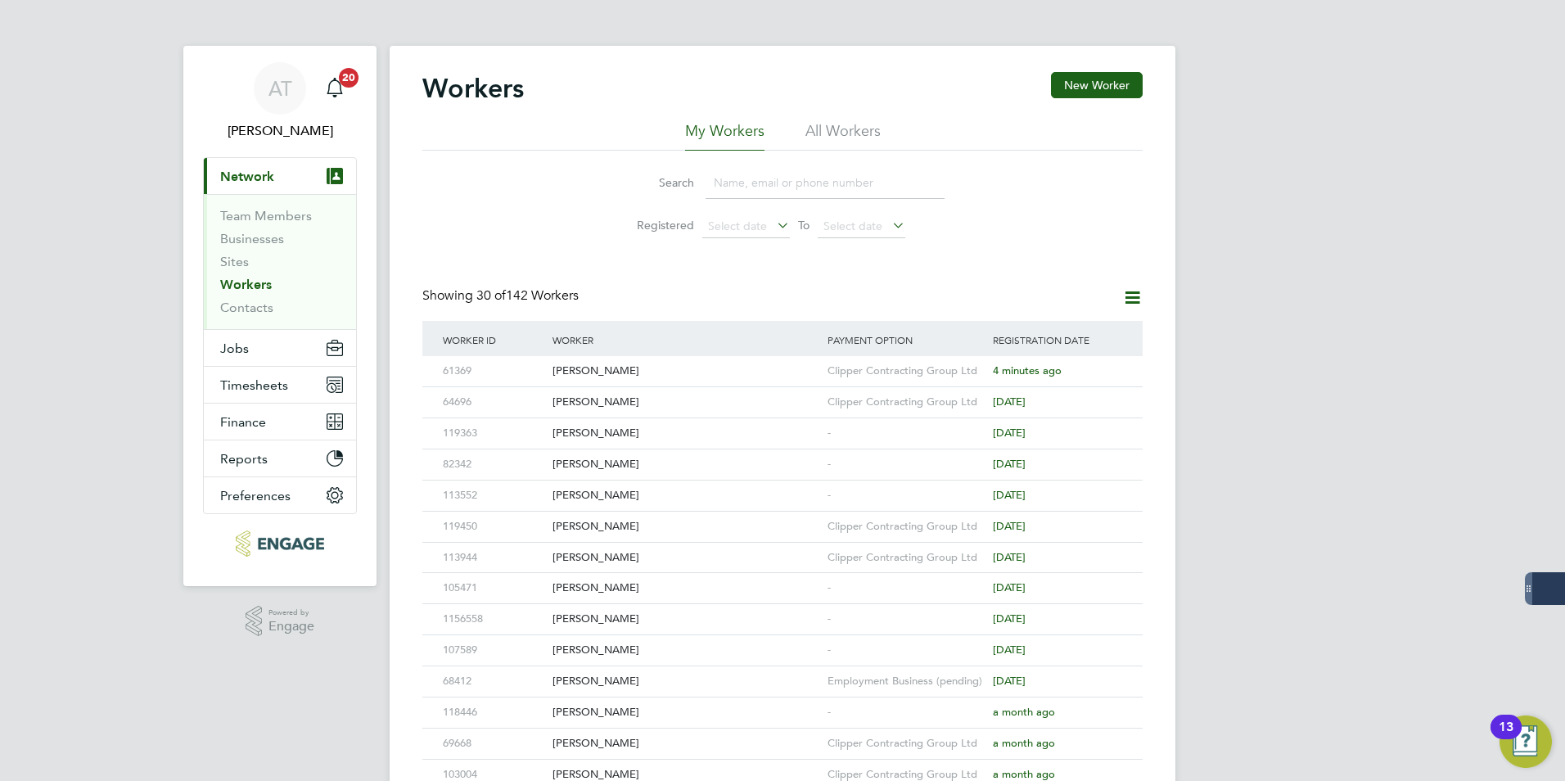
click at [1073, 99] on div "Workers New Worker" at bounding box center [782, 96] width 720 height 49
click at [1086, 79] on button "New Worker" at bounding box center [1097, 85] width 92 height 26
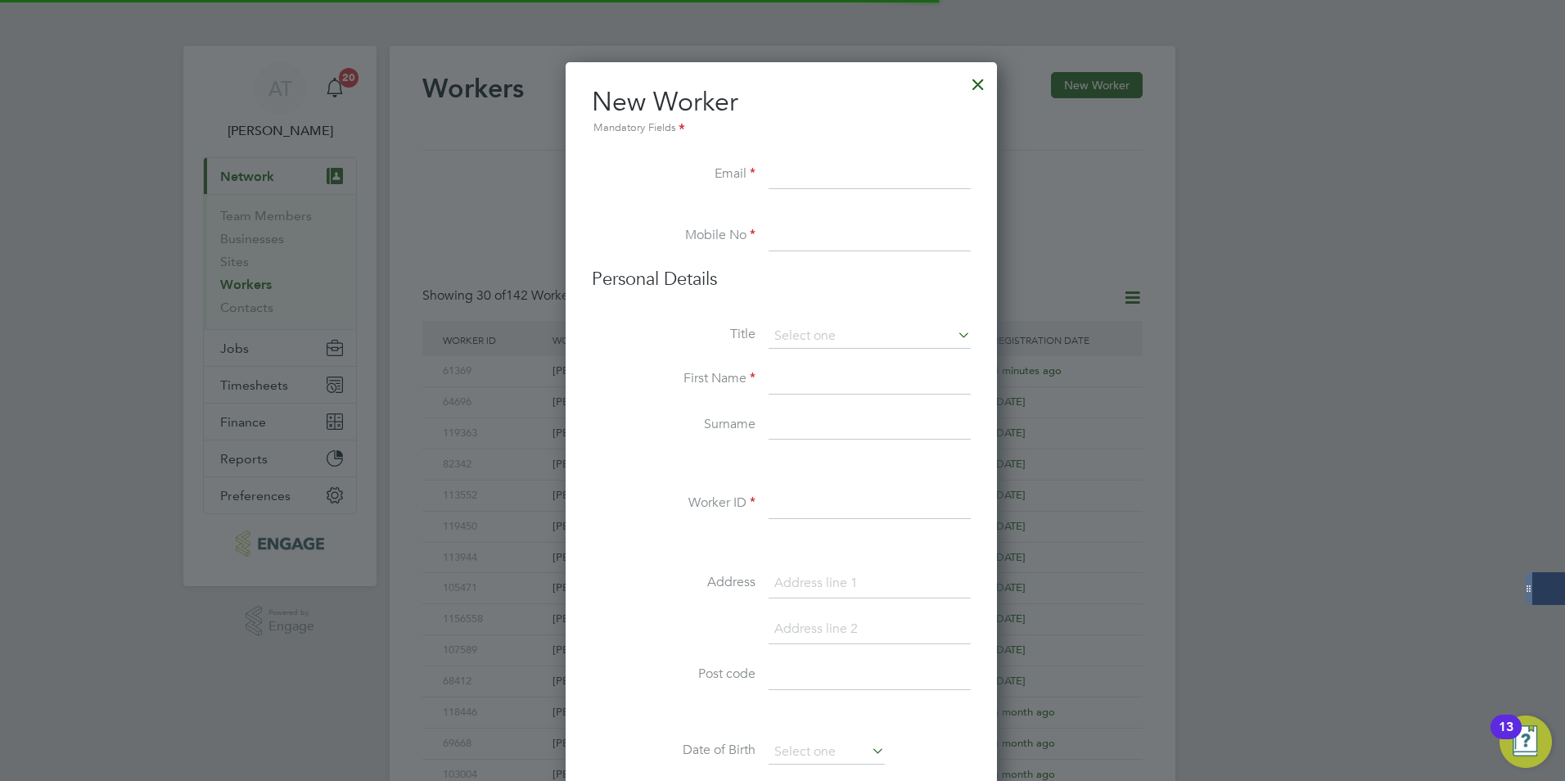
scroll to position [1393, 434]
click at [810, 176] on input at bounding box center [870, 174] width 202 height 29
paste input "[EMAIL_ADDRESS][DOMAIN_NAME]"
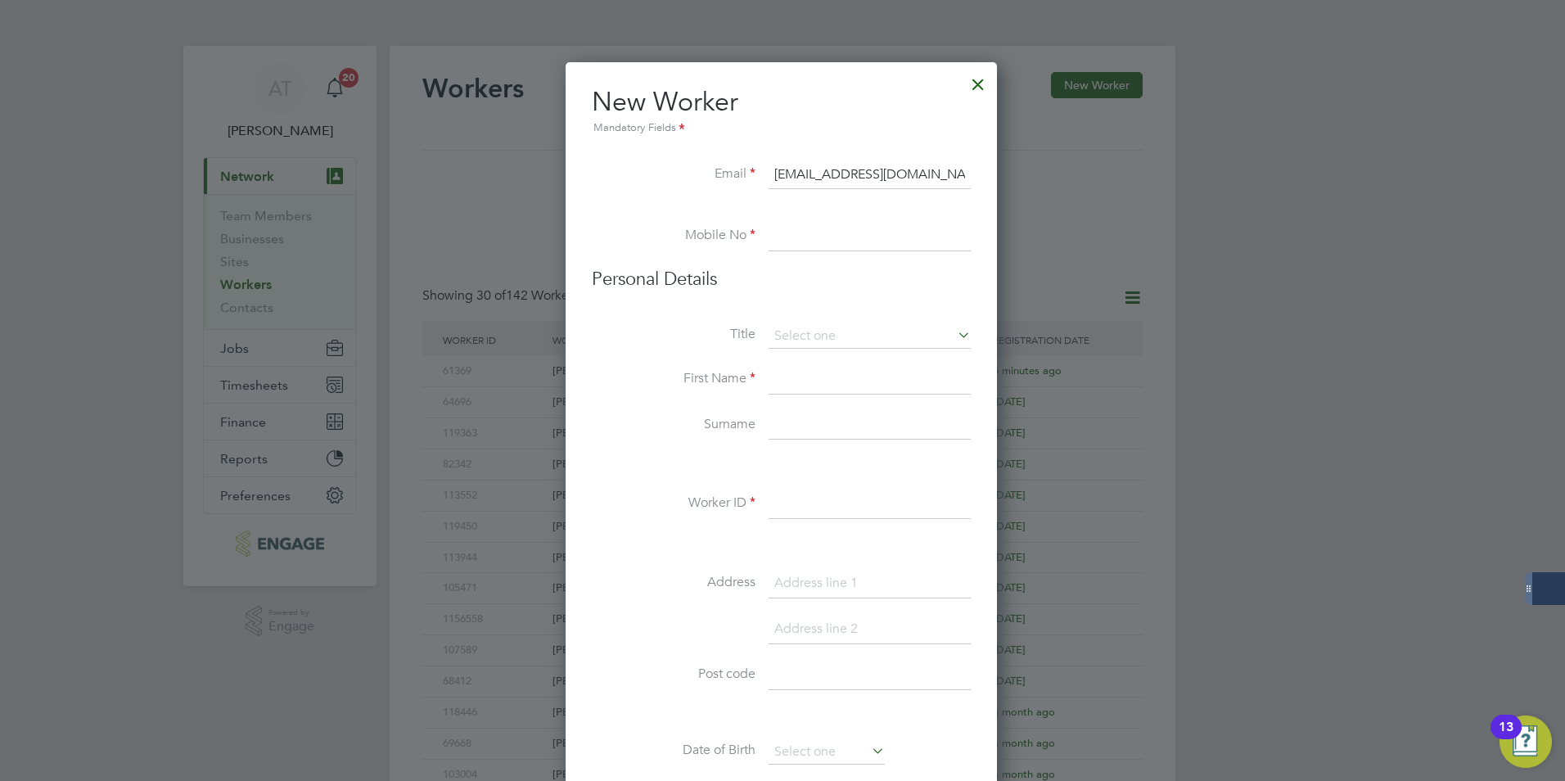
type input "[EMAIL_ADDRESS][DOMAIN_NAME]"
click at [797, 246] on input at bounding box center [870, 236] width 202 height 29
type input "07708831747"
click at [797, 324] on input at bounding box center [870, 336] width 202 height 25
click at [789, 352] on li "Mr" at bounding box center [870, 359] width 204 height 21
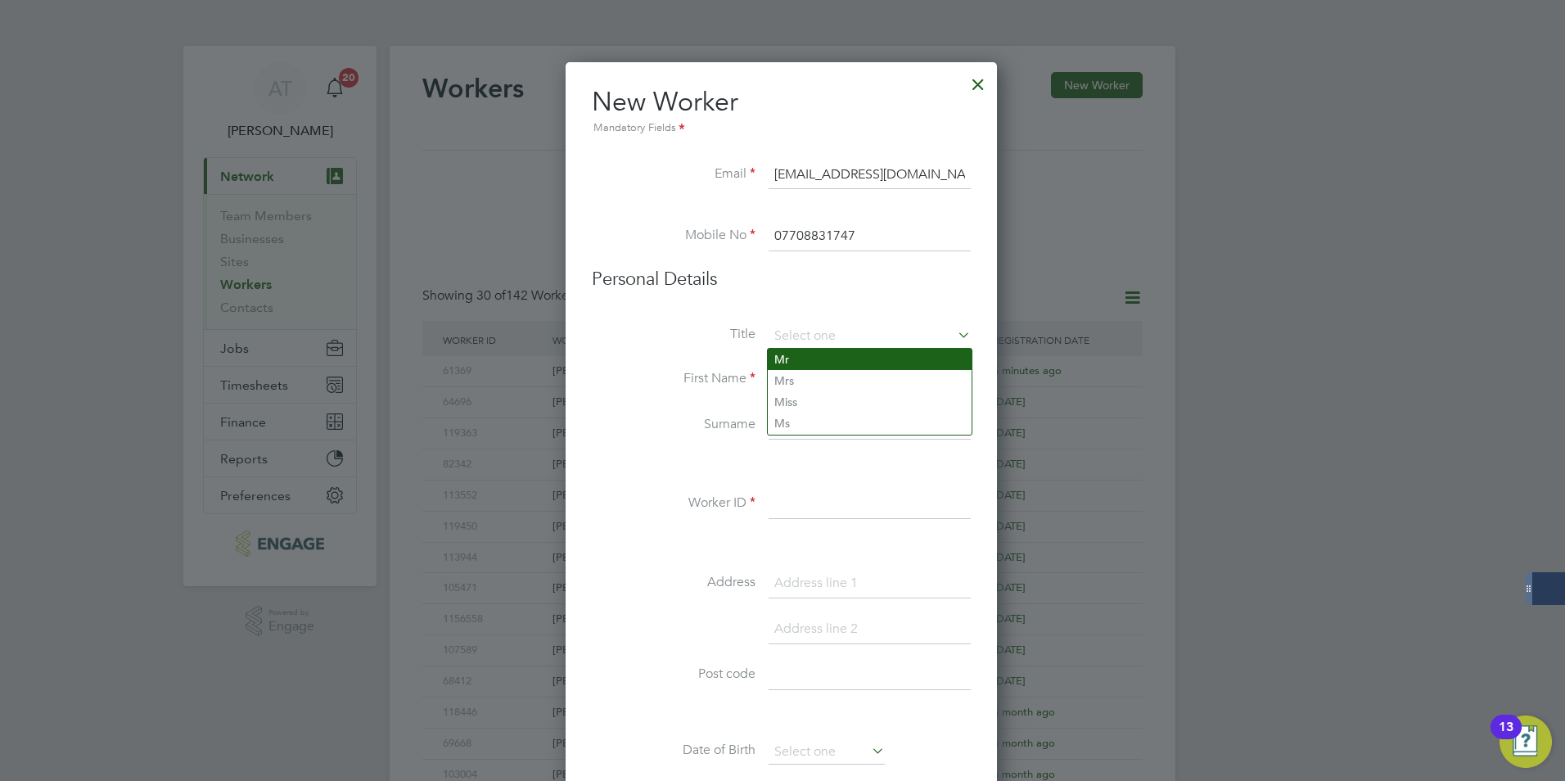
type input "Mr"
click at [672, 353] on li "Title Mr" at bounding box center [781, 344] width 379 height 41
click at [819, 395] on li "First Name" at bounding box center [781, 388] width 379 height 46
click at [820, 390] on input at bounding box center [870, 379] width 202 height 29
type input "d"
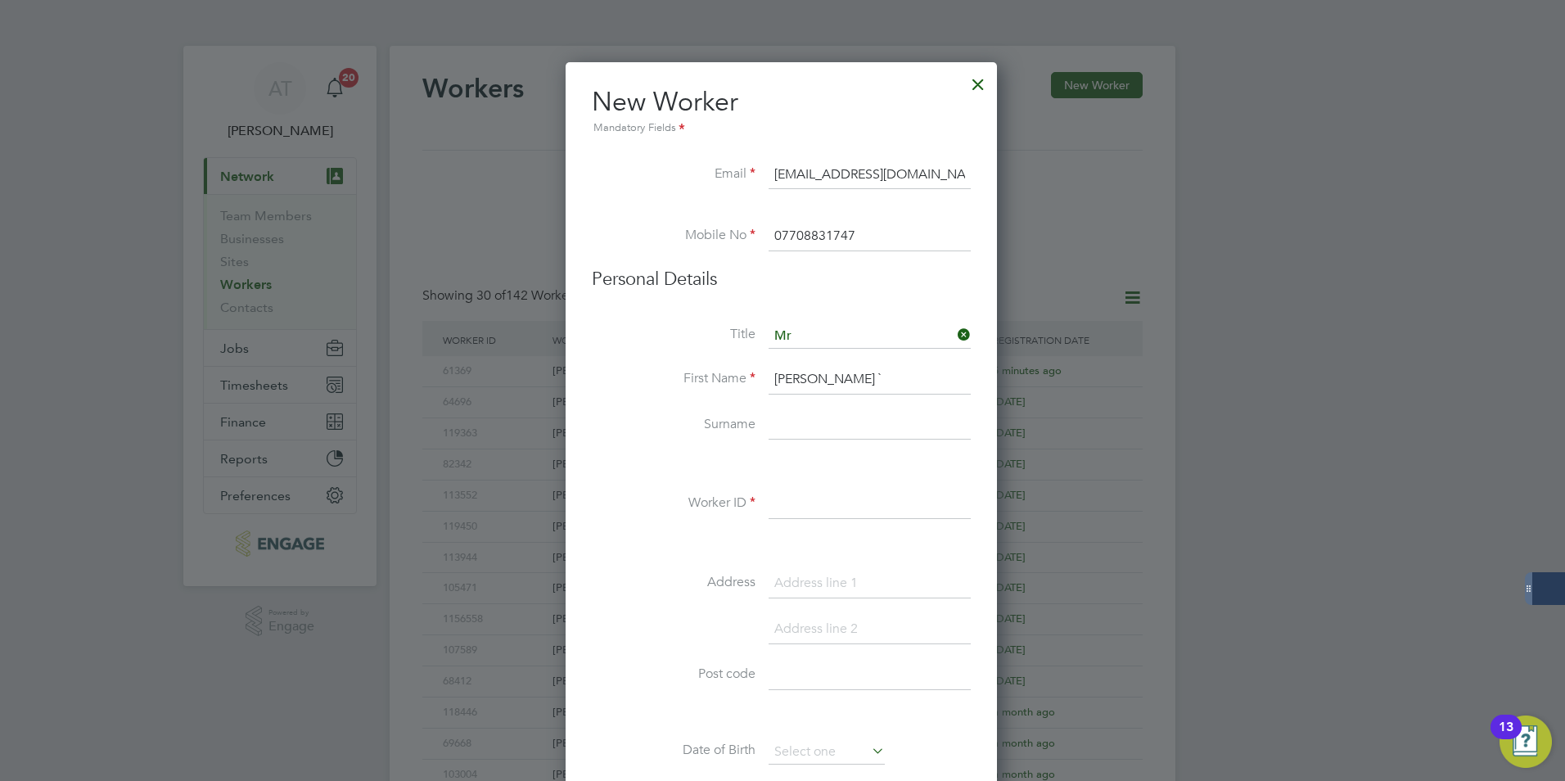
drag, startPoint x: 838, startPoint y: 365, endPoint x: 838, endPoint y: 379, distance: 13.9
click at [838, 378] on input "Dustyn `" at bounding box center [870, 379] width 202 height 29
click at [838, 379] on input "Dustyn `" at bounding box center [870, 379] width 202 height 29
type input "Dustyn"
type input "Mason"
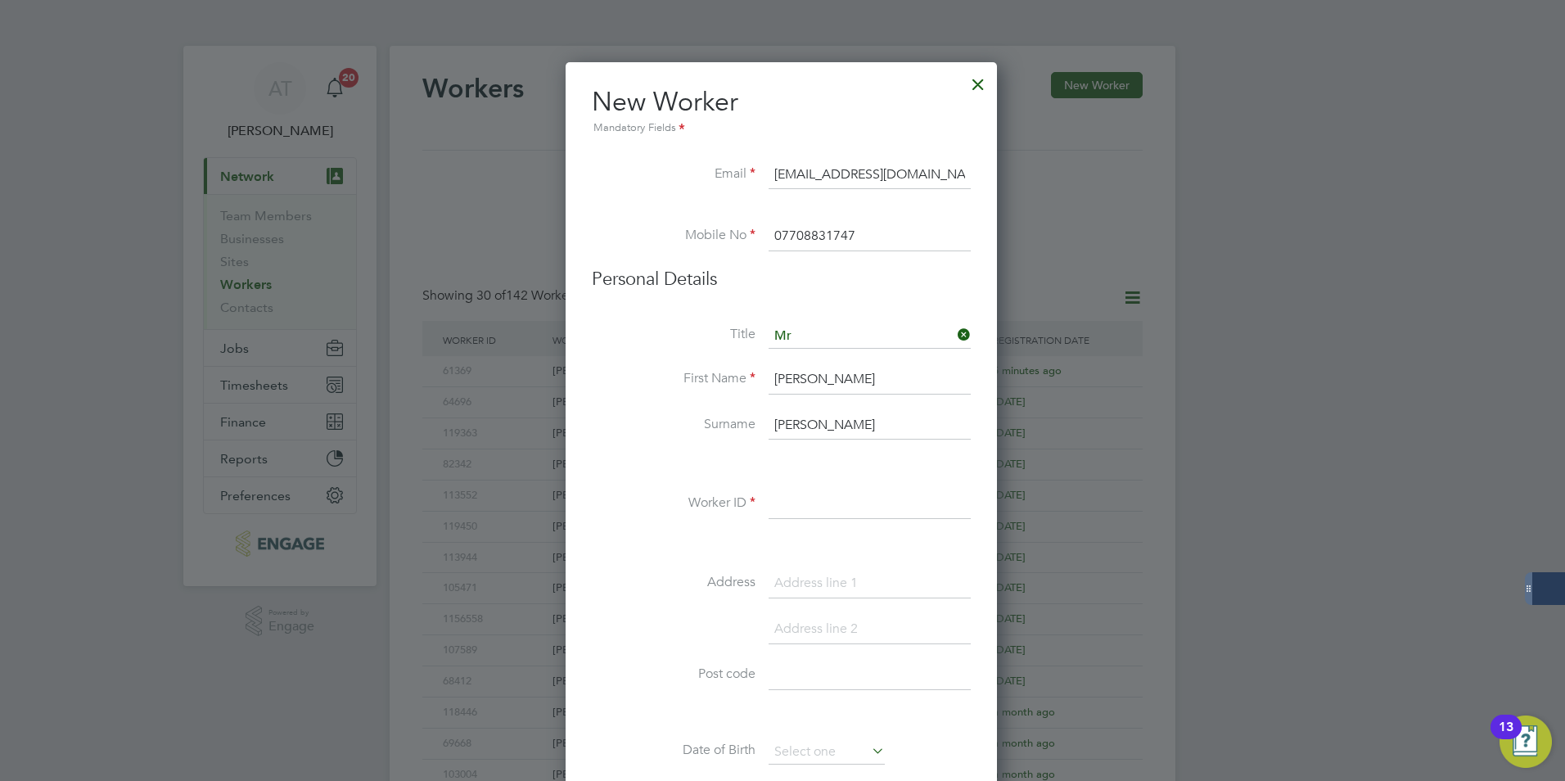
click at [809, 500] on input at bounding box center [870, 504] width 202 height 29
type input "119604"
click at [692, 527] on li "Worker ID 119604" at bounding box center [781, 513] width 379 height 46
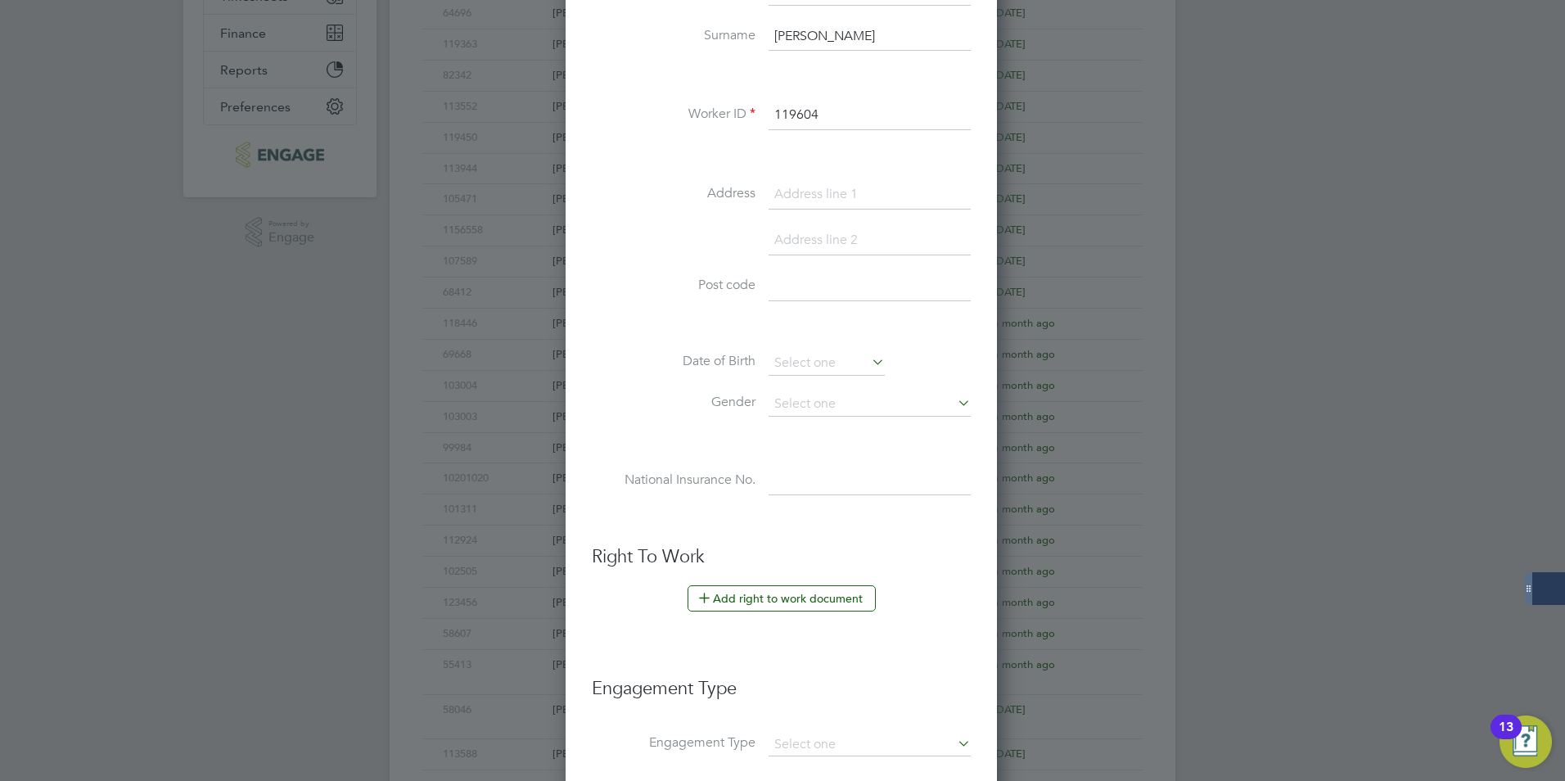
scroll to position [491, 0]
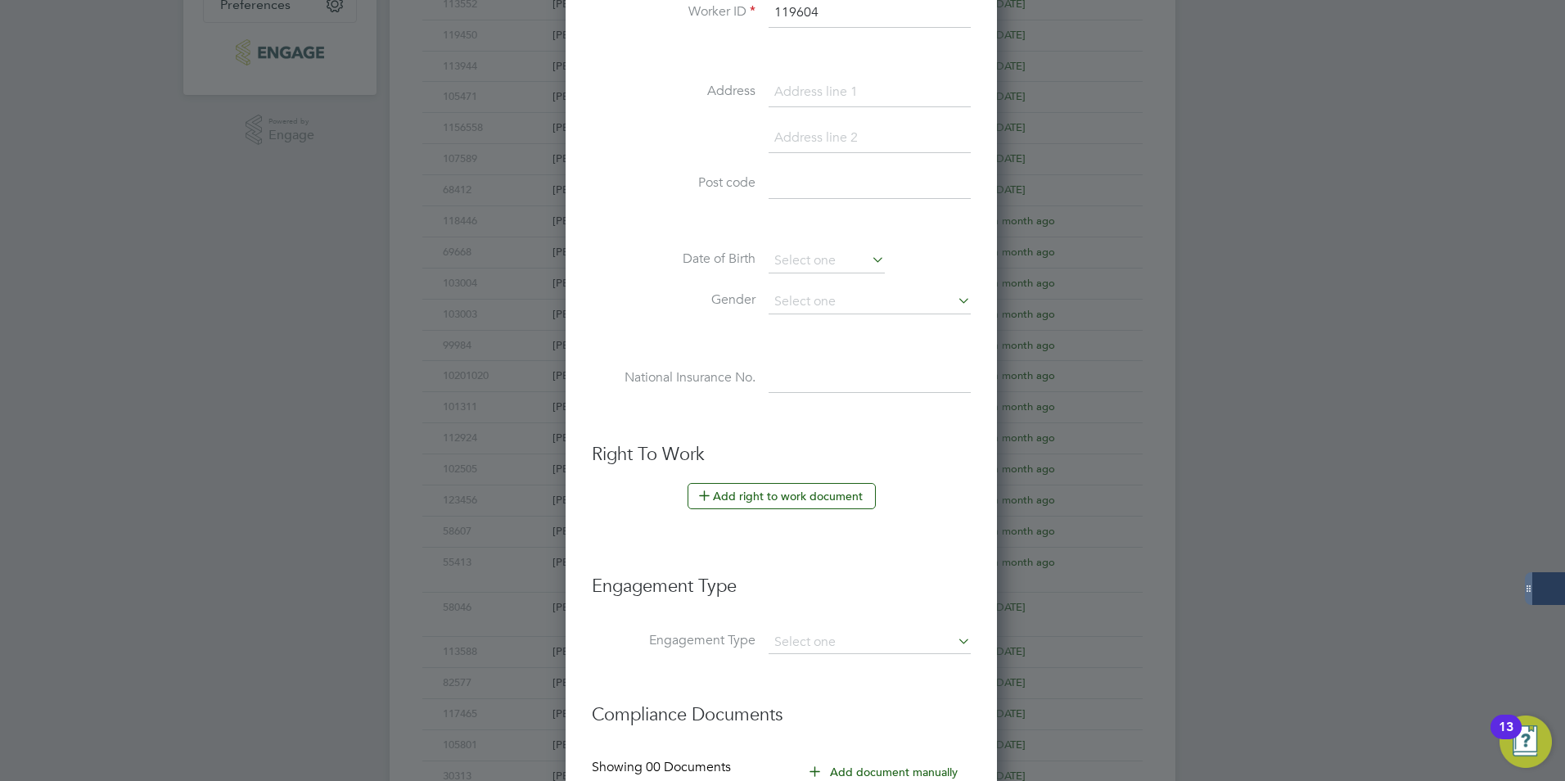
click at [764, 485] on button "Add right to work document" at bounding box center [782, 496] width 188 height 26
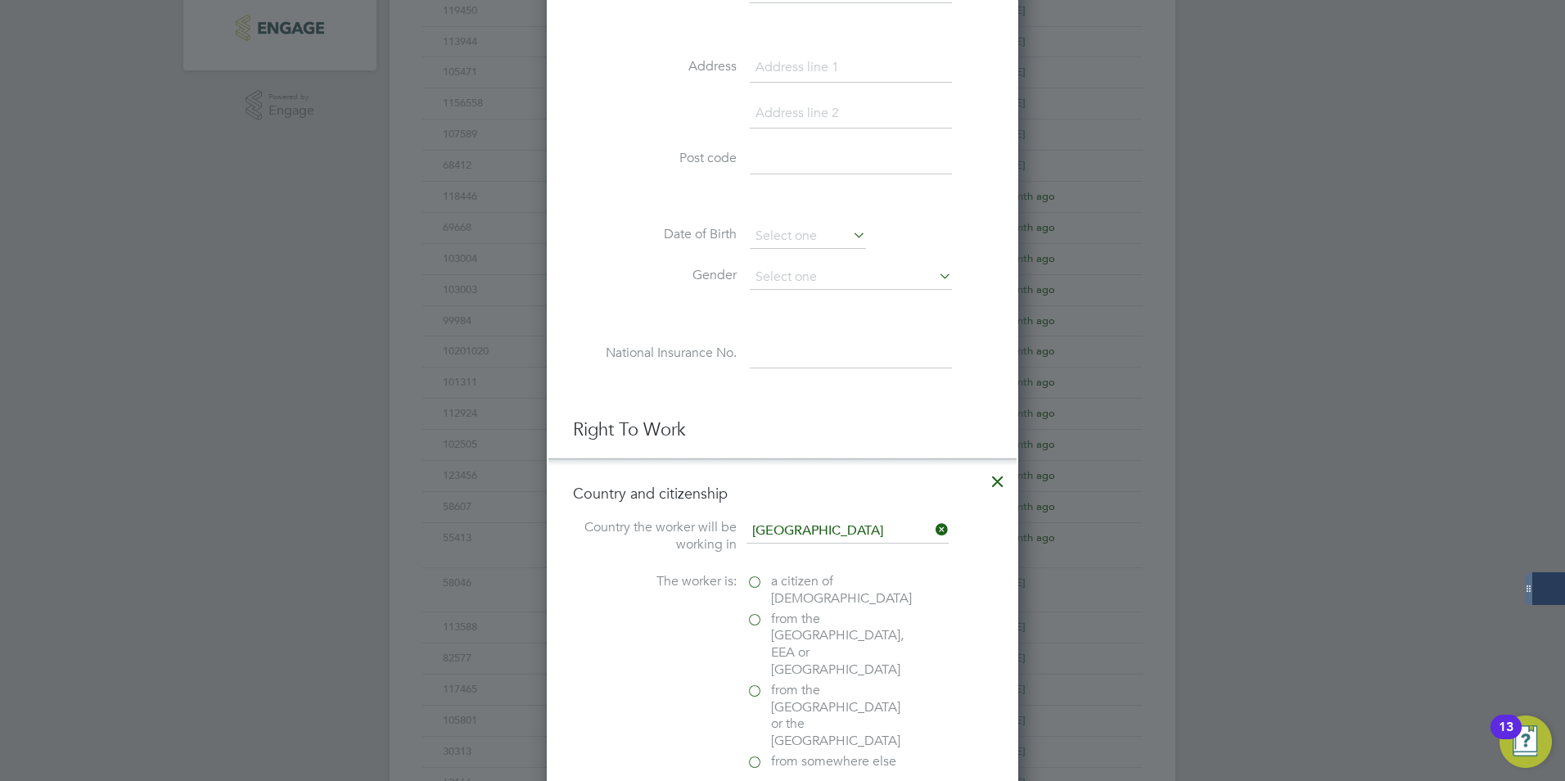
scroll to position [573, 0]
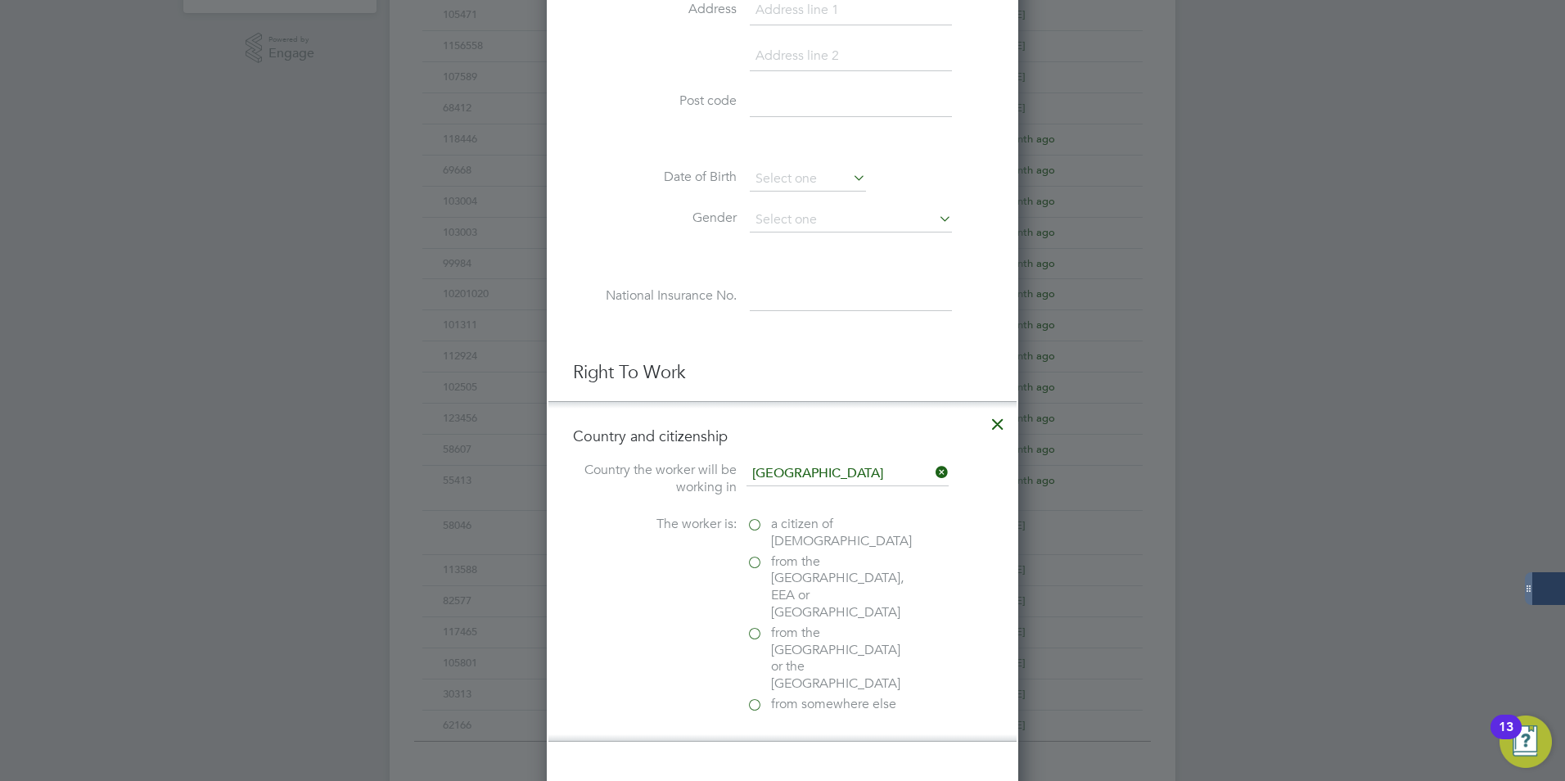
click at [801, 696] on span "from somewhere else" at bounding box center [833, 704] width 125 height 17
click at [0, 0] on input "from somewhere else" at bounding box center [0, 0] width 0 height 0
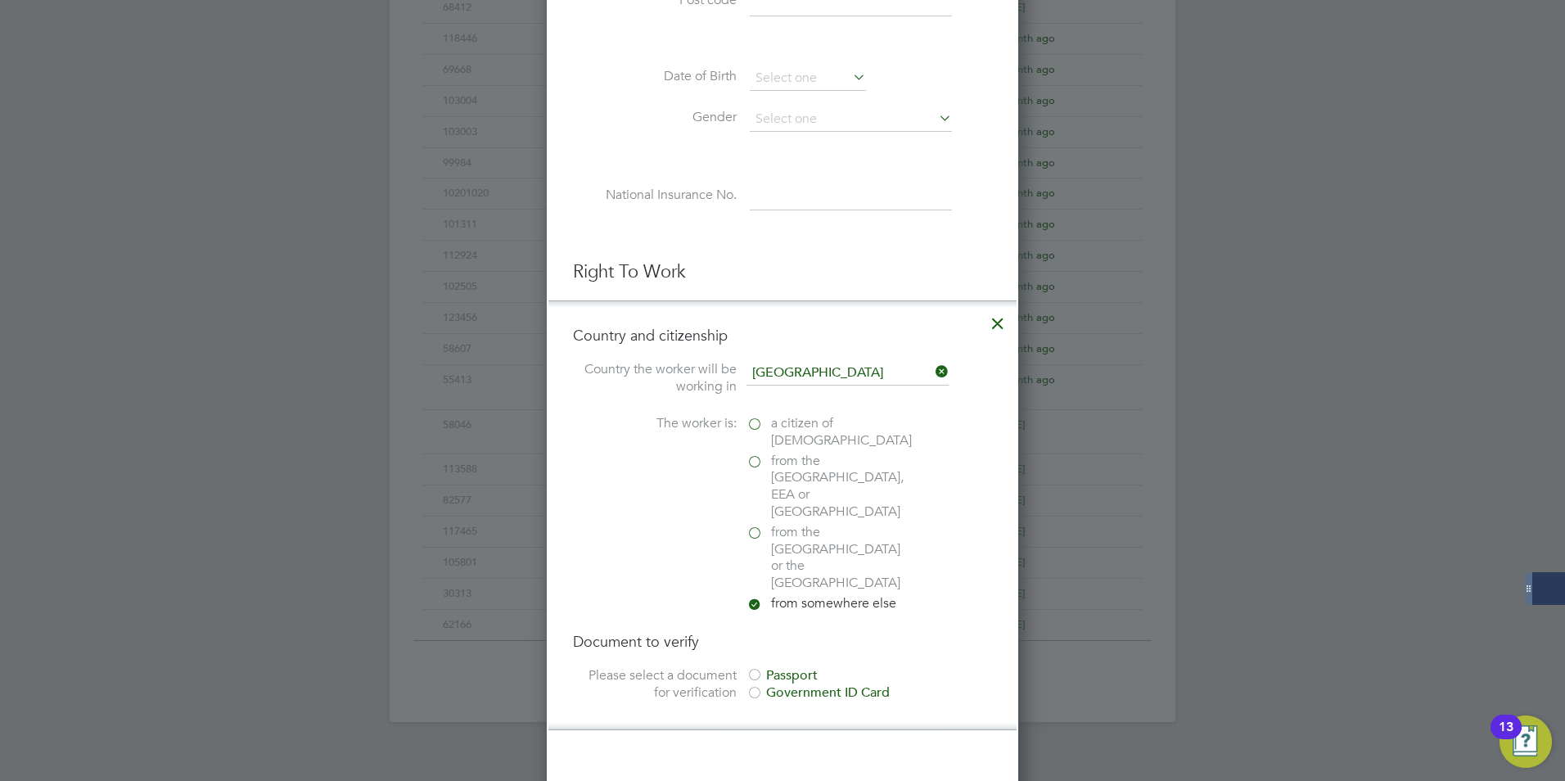
scroll to position [819, 0]
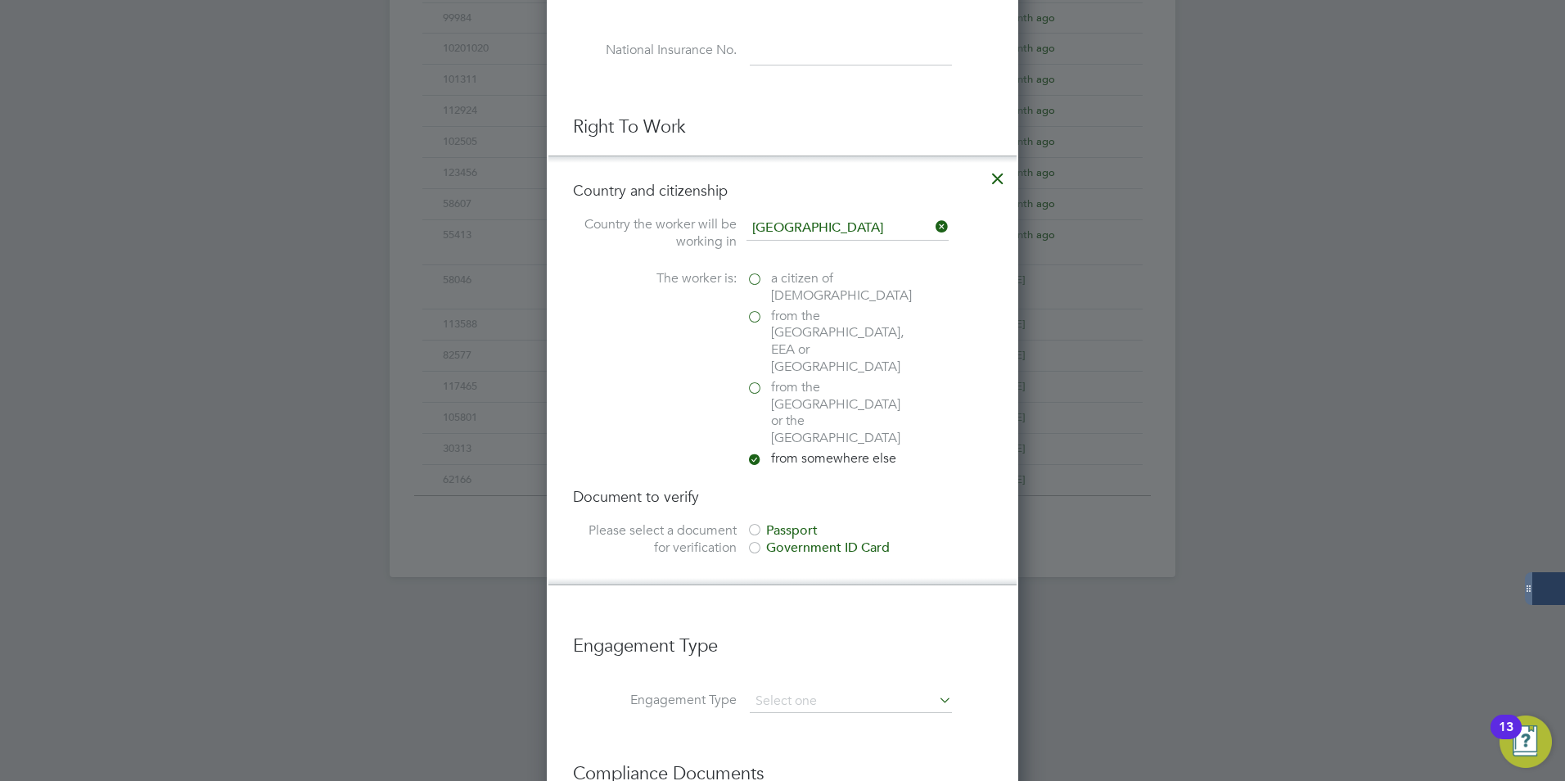
click at [799, 522] on div "Passport" at bounding box center [870, 530] width 246 height 17
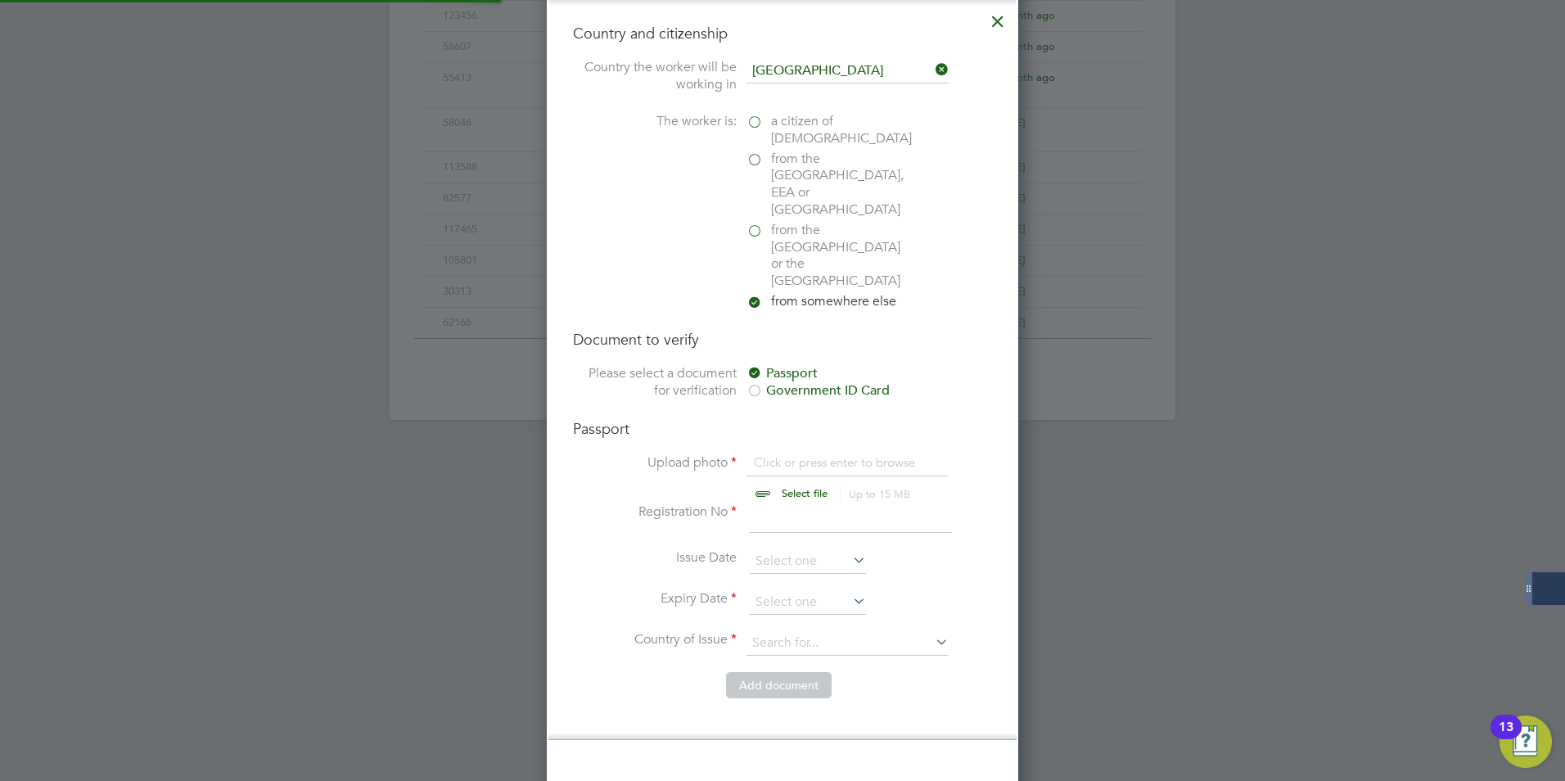
scroll to position [982, 0]
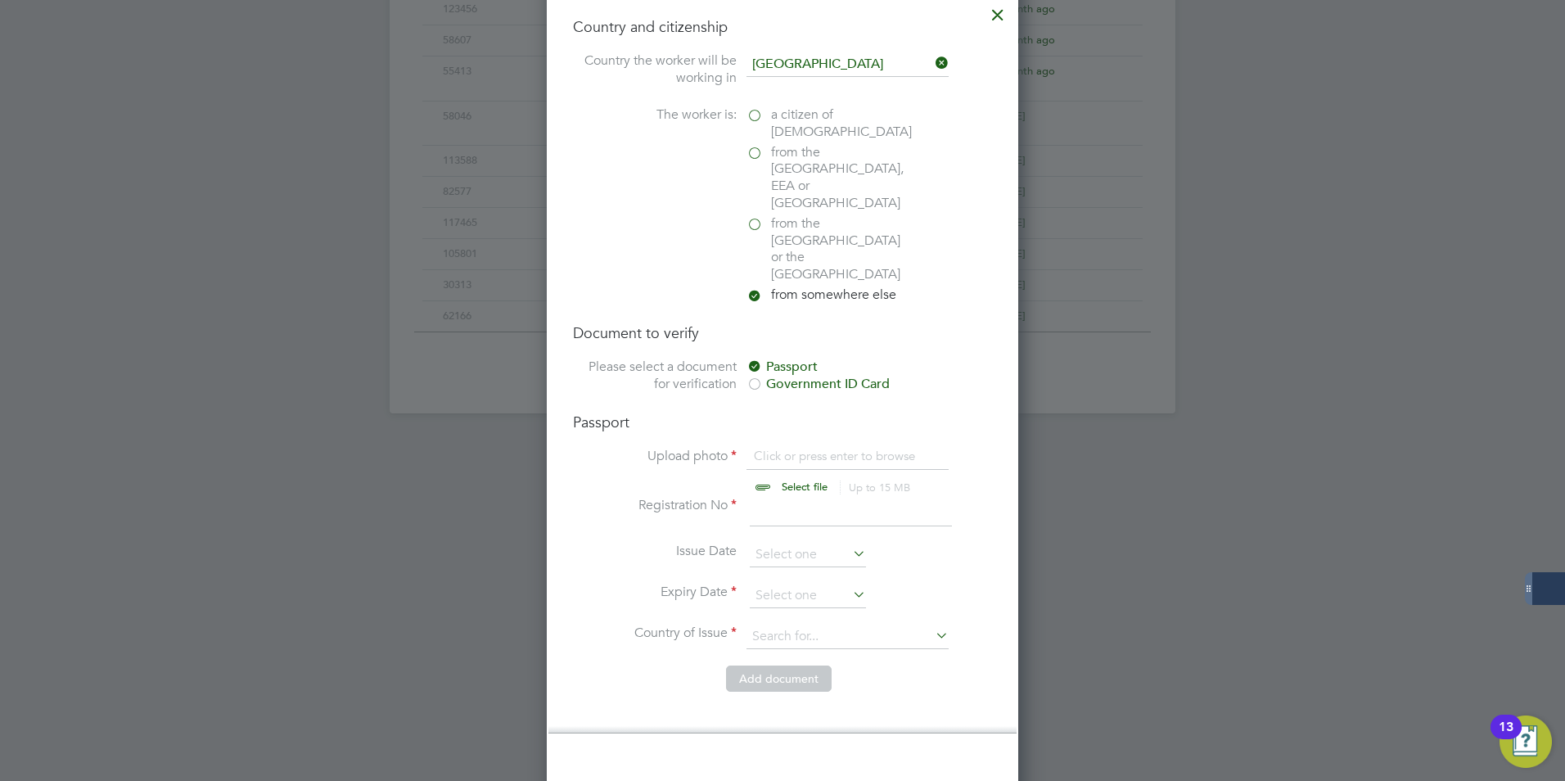
click at [809, 448] on input "file" at bounding box center [820, 472] width 257 height 49
click at [767, 448] on input "file" at bounding box center [820, 472] width 257 height 49
type input "C:\fakepath\dustyn passport .jpg"
click at [846, 497] on input at bounding box center [851, 511] width 202 height 29
click at [826, 497] on input at bounding box center [851, 511] width 202 height 29
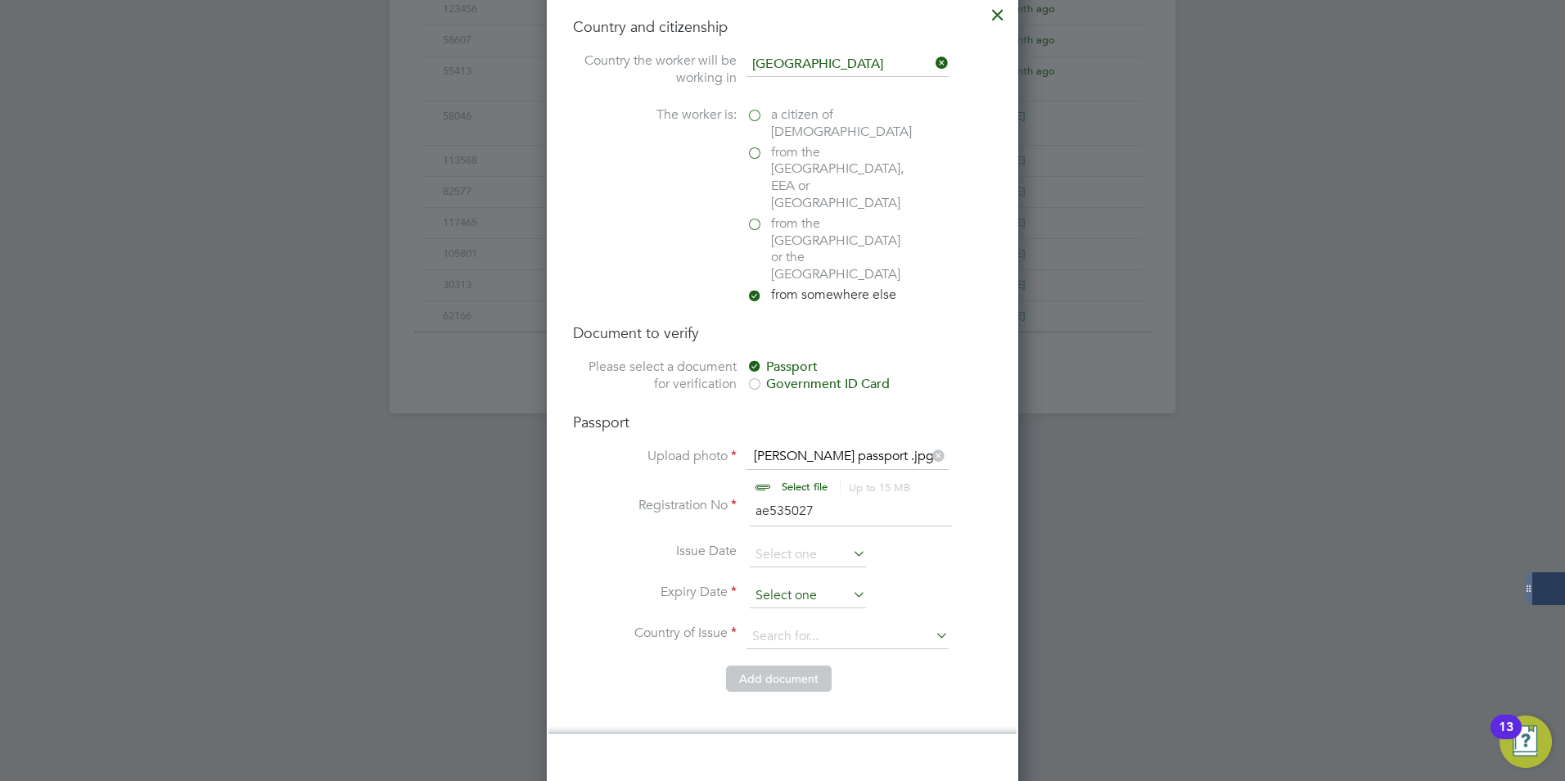
type input "ae535027"
click at [845, 584] on input at bounding box center [808, 596] width 116 height 25
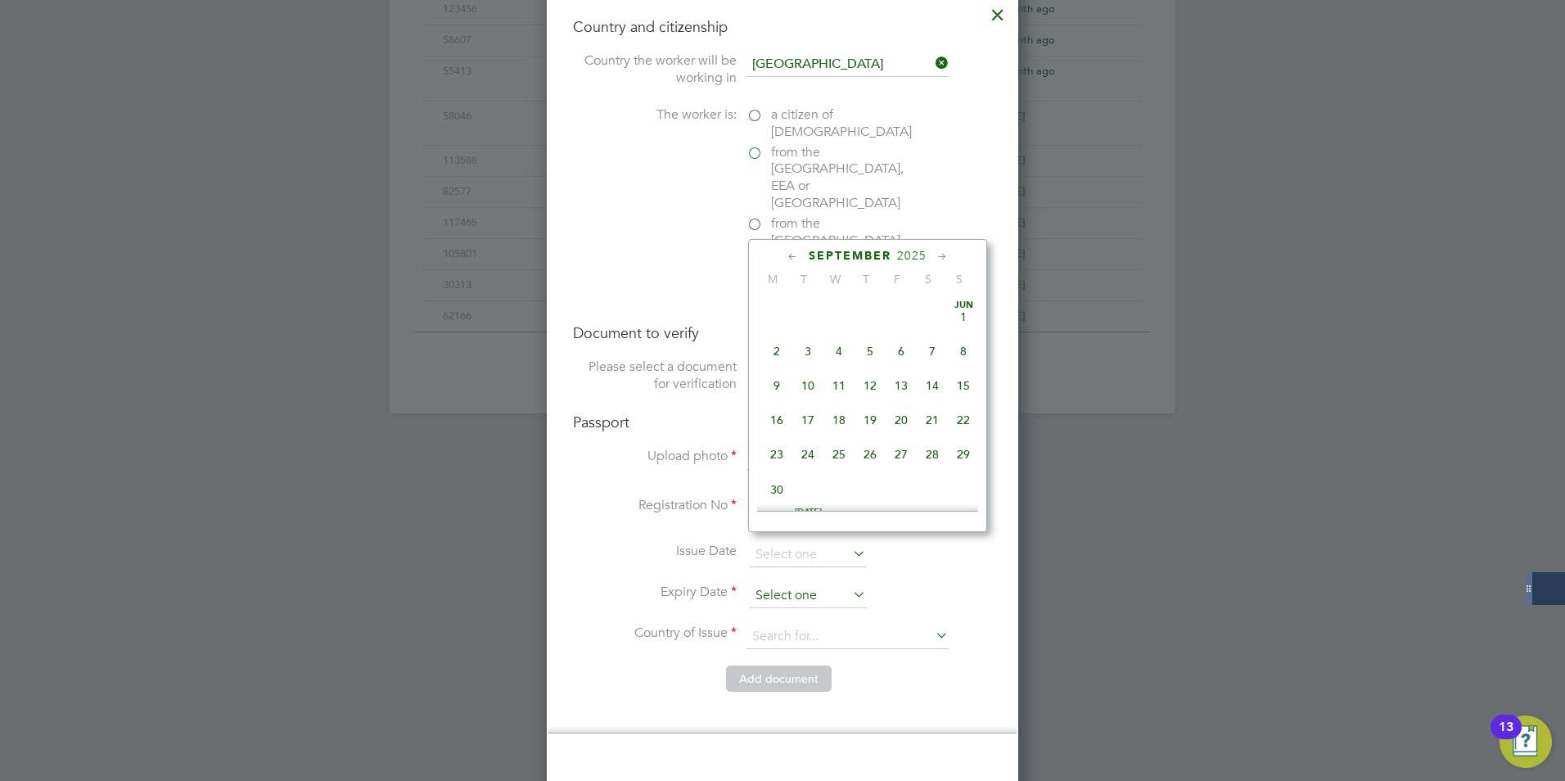
scroll to position [496, 0]
click at [920, 251] on span "2025" at bounding box center [911, 256] width 29 height 14
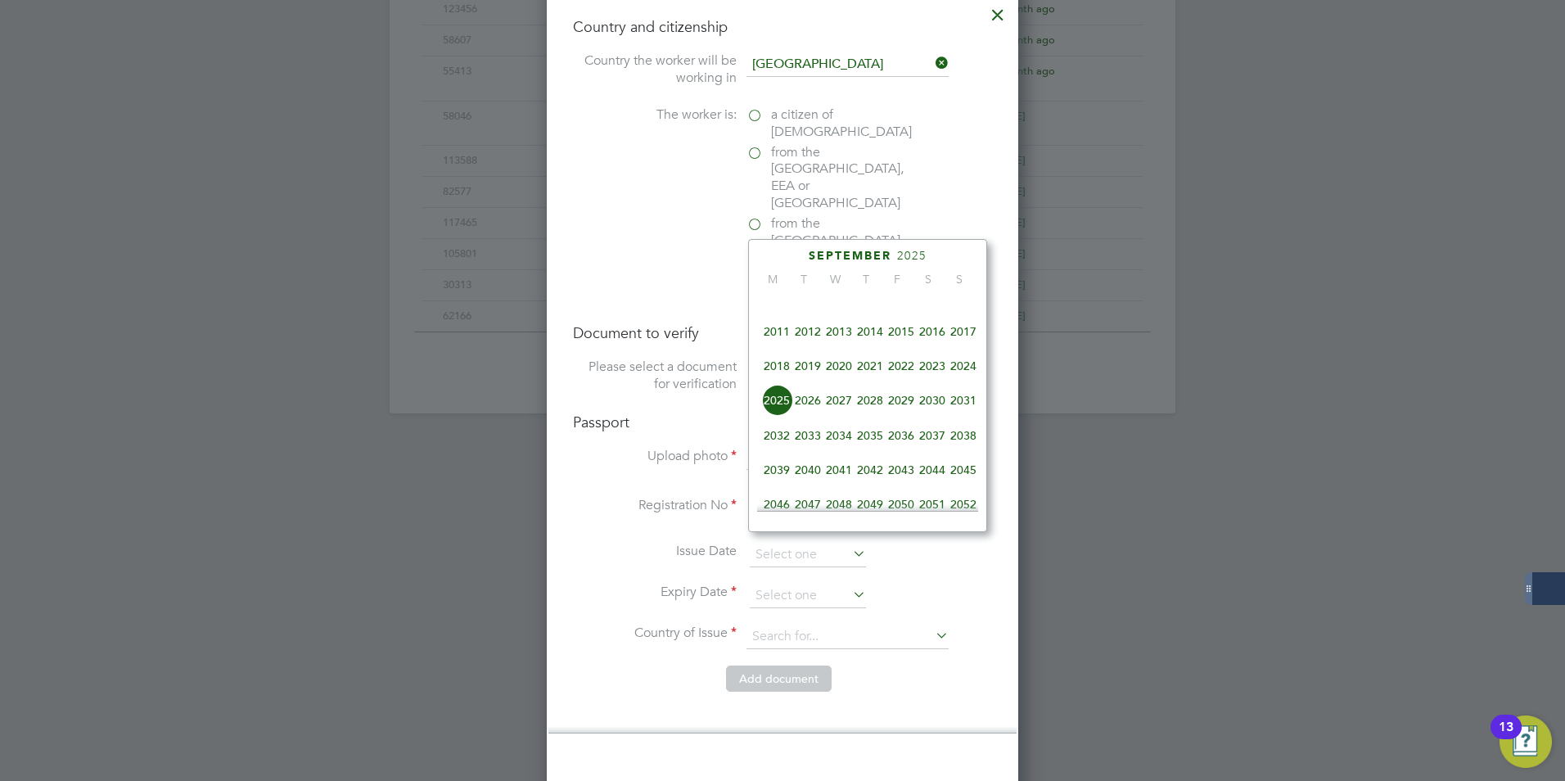
click at [811, 451] on span "2033" at bounding box center [807, 435] width 31 height 31
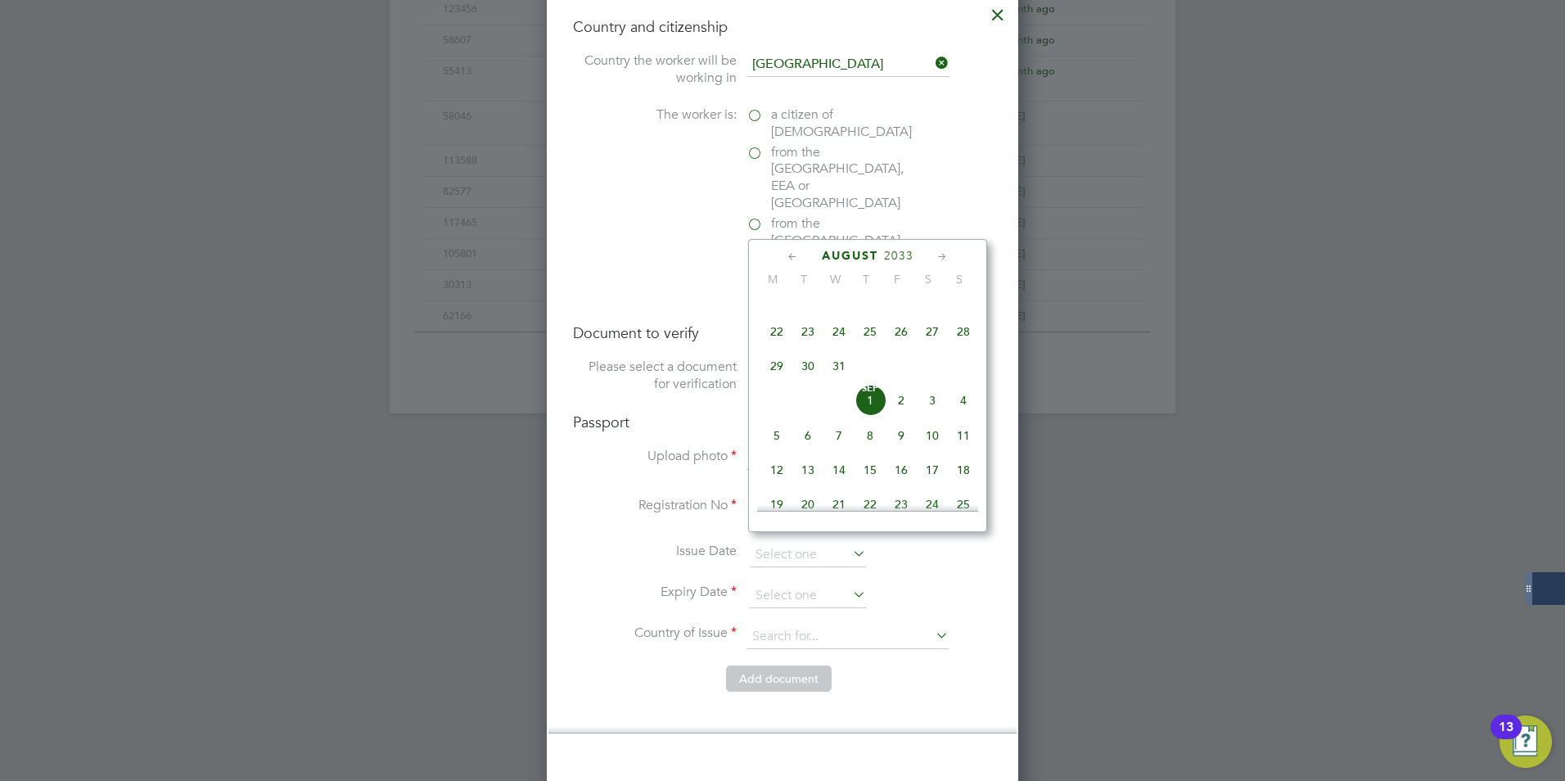
click at [788, 261] on icon at bounding box center [793, 257] width 16 height 18
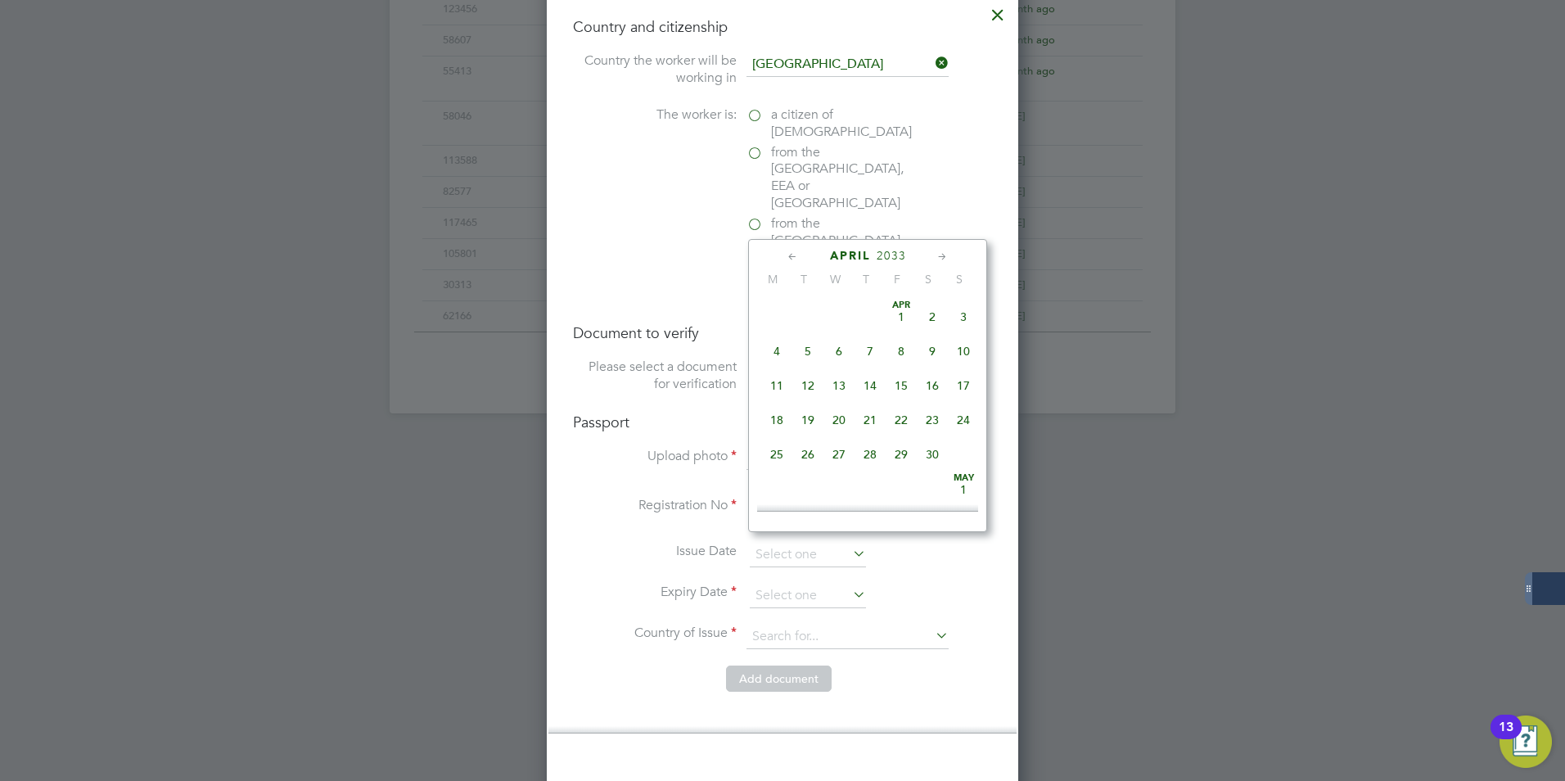
click at [837, 384] on span "13" at bounding box center [839, 385] width 31 height 31
type input "[DATE]"
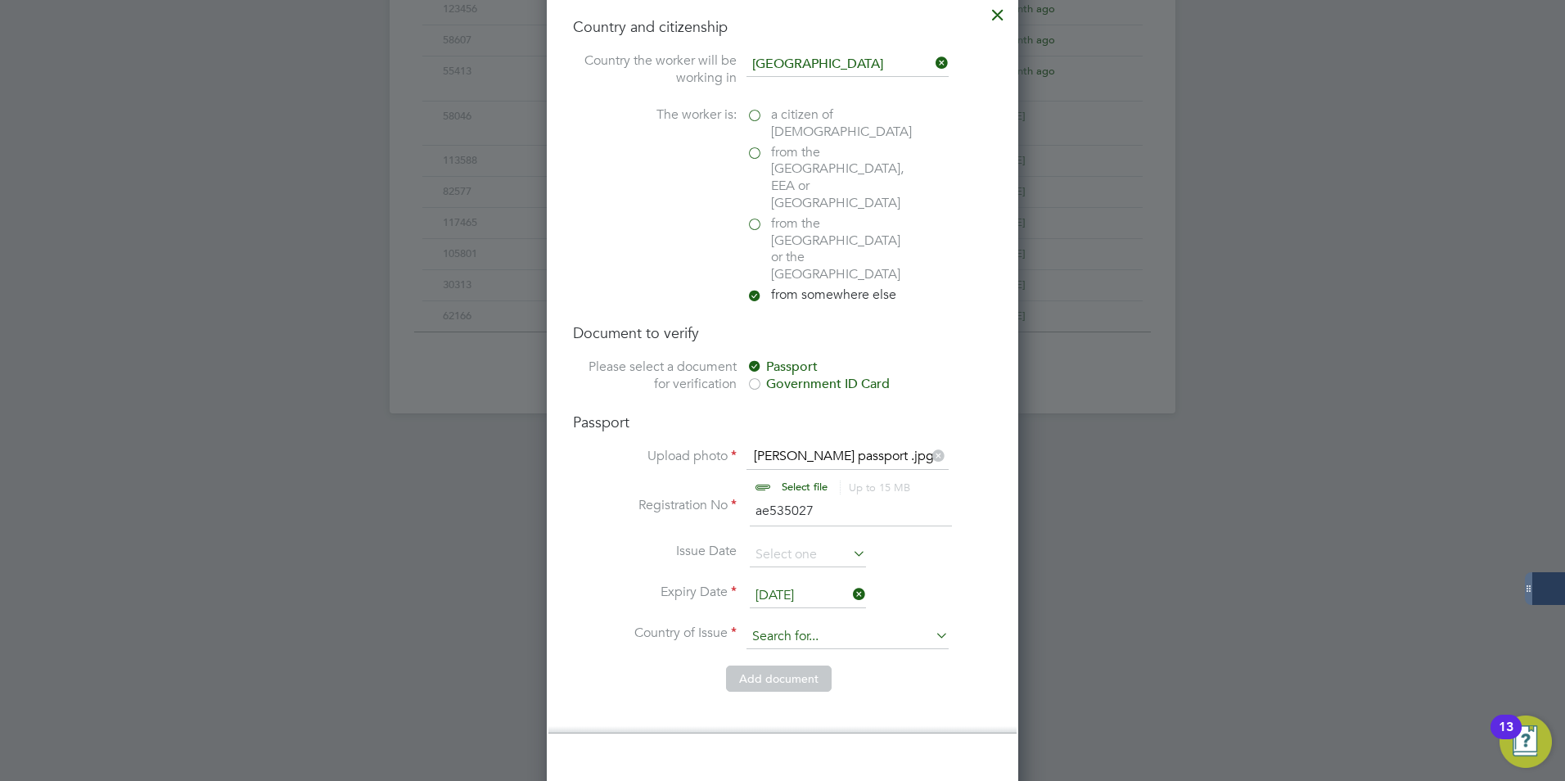
click at [780, 625] on input at bounding box center [848, 637] width 202 height 25
click at [781, 611] on li "Zim babwe" at bounding box center [848, 609] width 204 height 22
type input "Zimbabwe"
click at [773, 666] on button "Add document" at bounding box center [779, 679] width 106 height 26
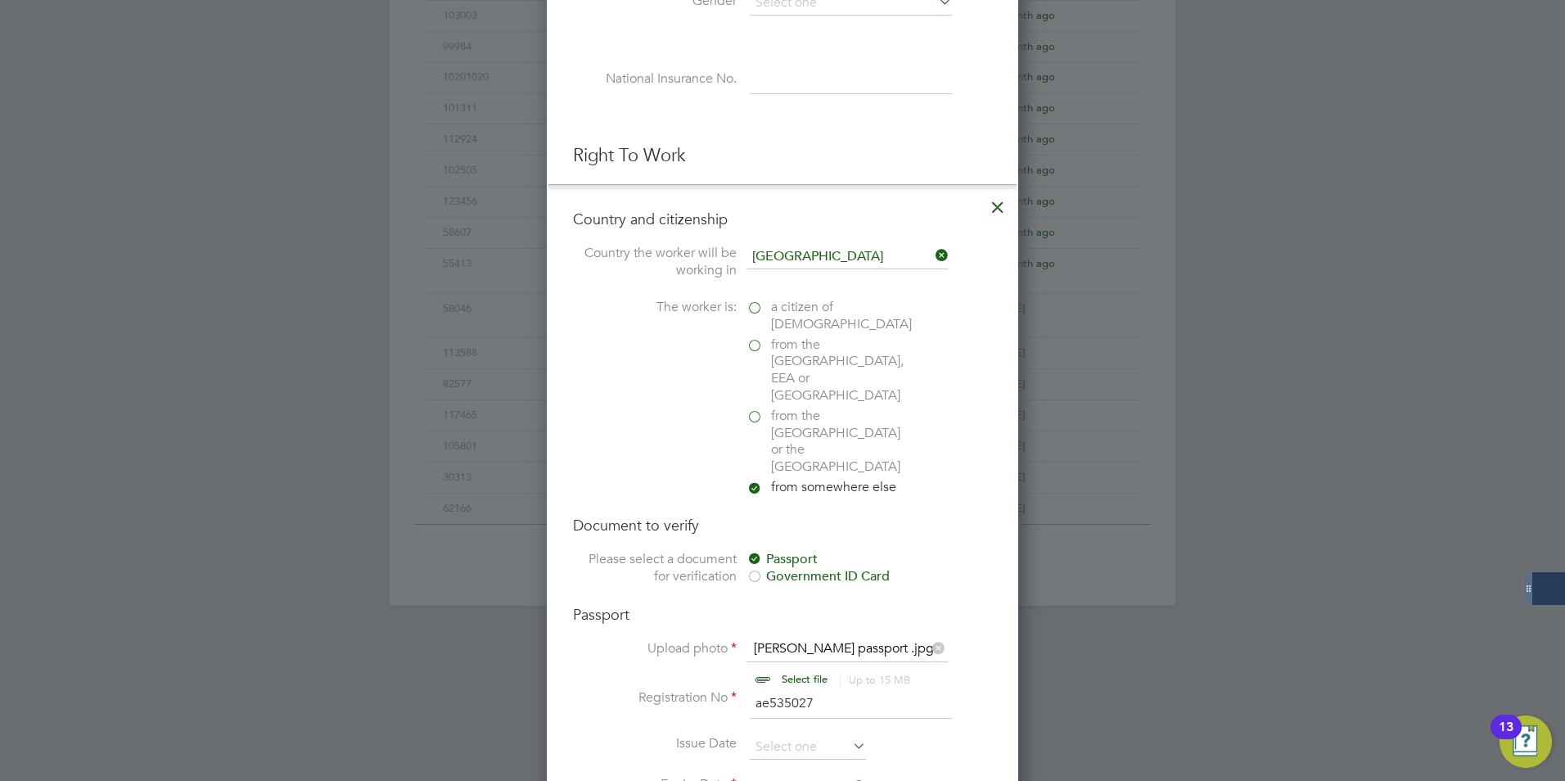
scroll to position [1509, 434]
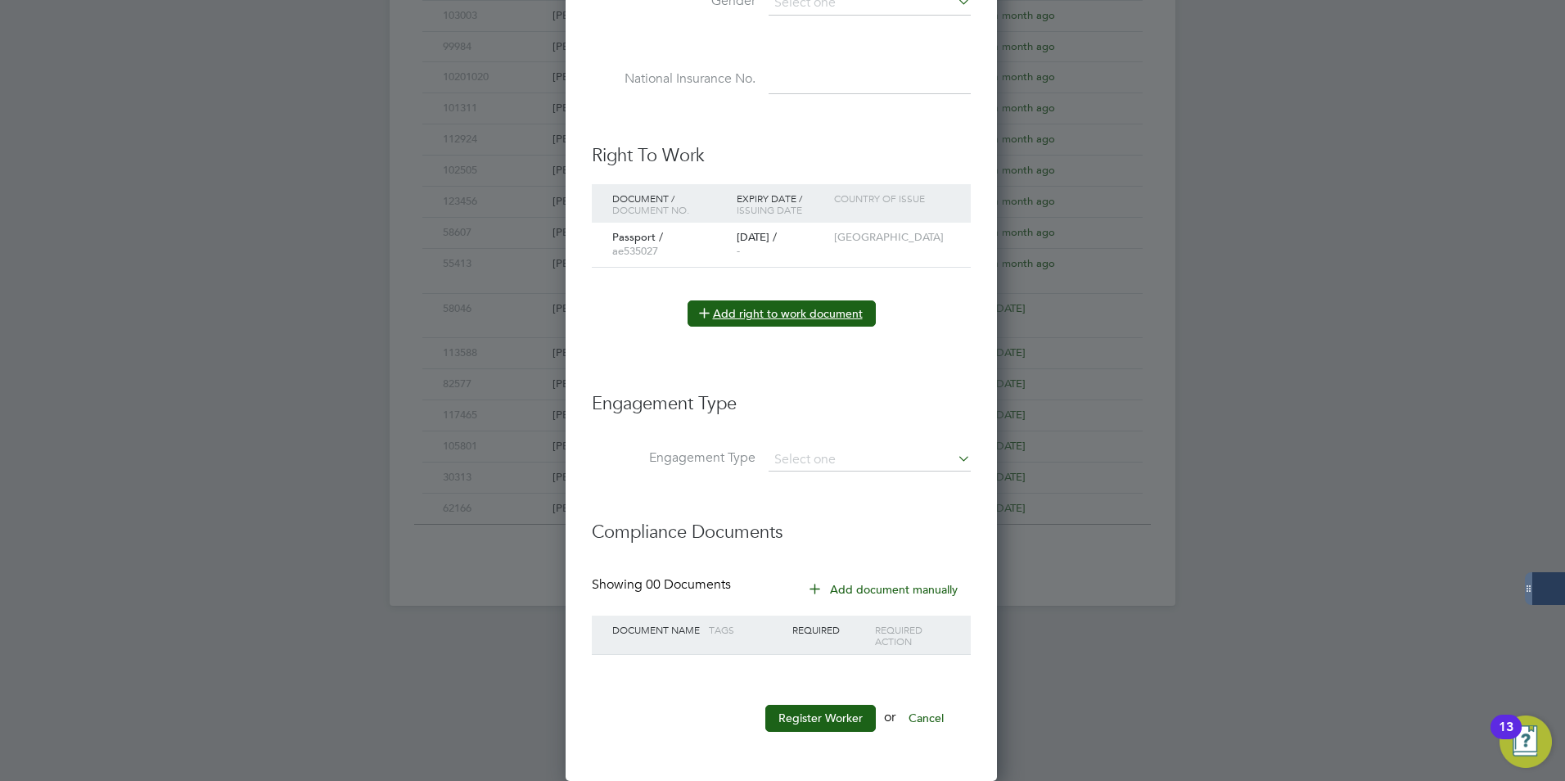
click at [782, 311] on button "Add right to work document" at bounding box center [782, 313] width 188 height 26
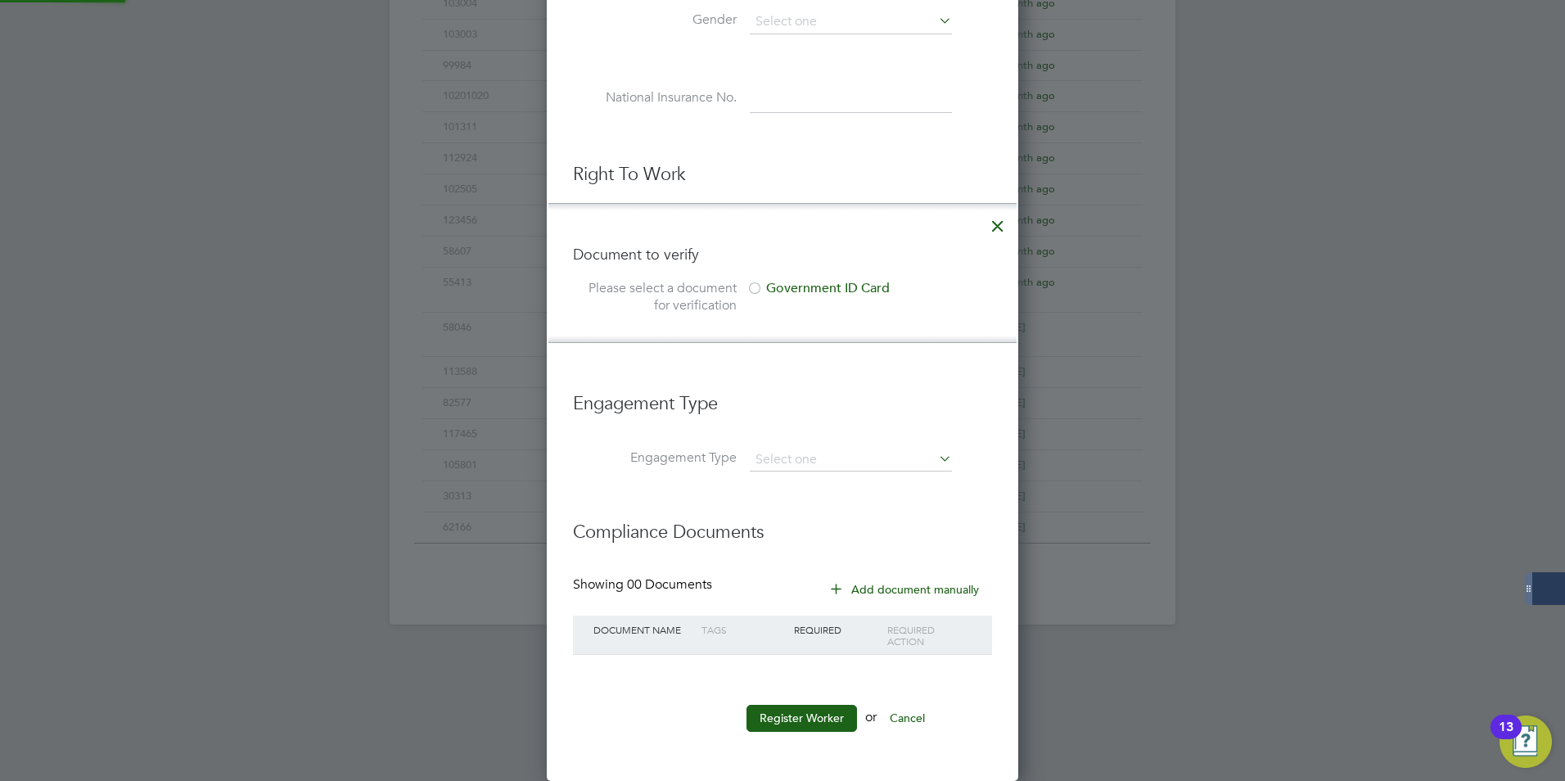
scroll to position [8, 8]
click at [795, 286] on div "Government ID Card" at bounding box center [870, 288] width 246 height 17
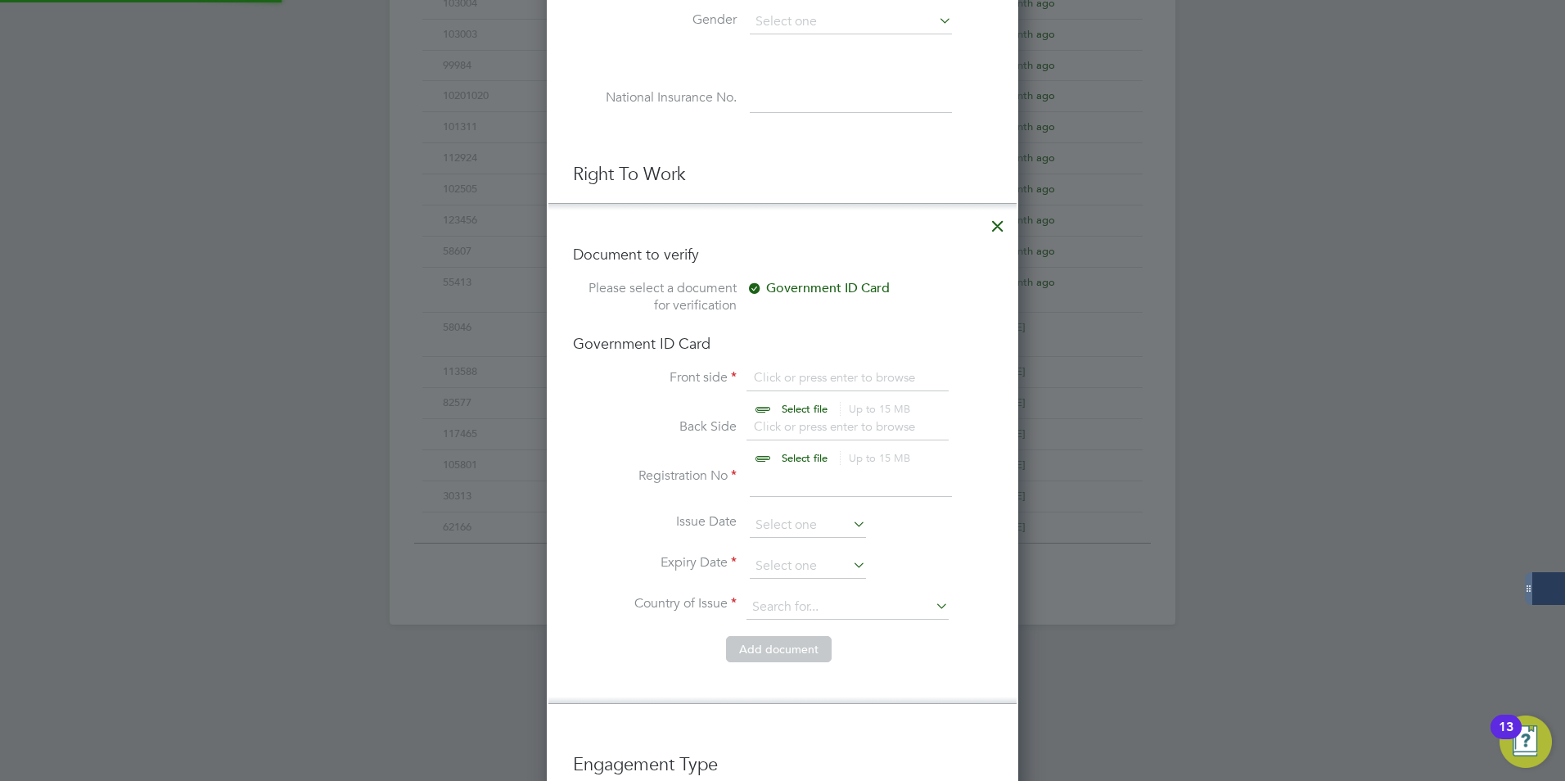
scroll to position [22, 203]
click at [761, 377] on input "file" at bounding box center [820, 393] width 257 height 49
click at [992, 223] on icon at bounding box center [997, 221] width 29 height 29
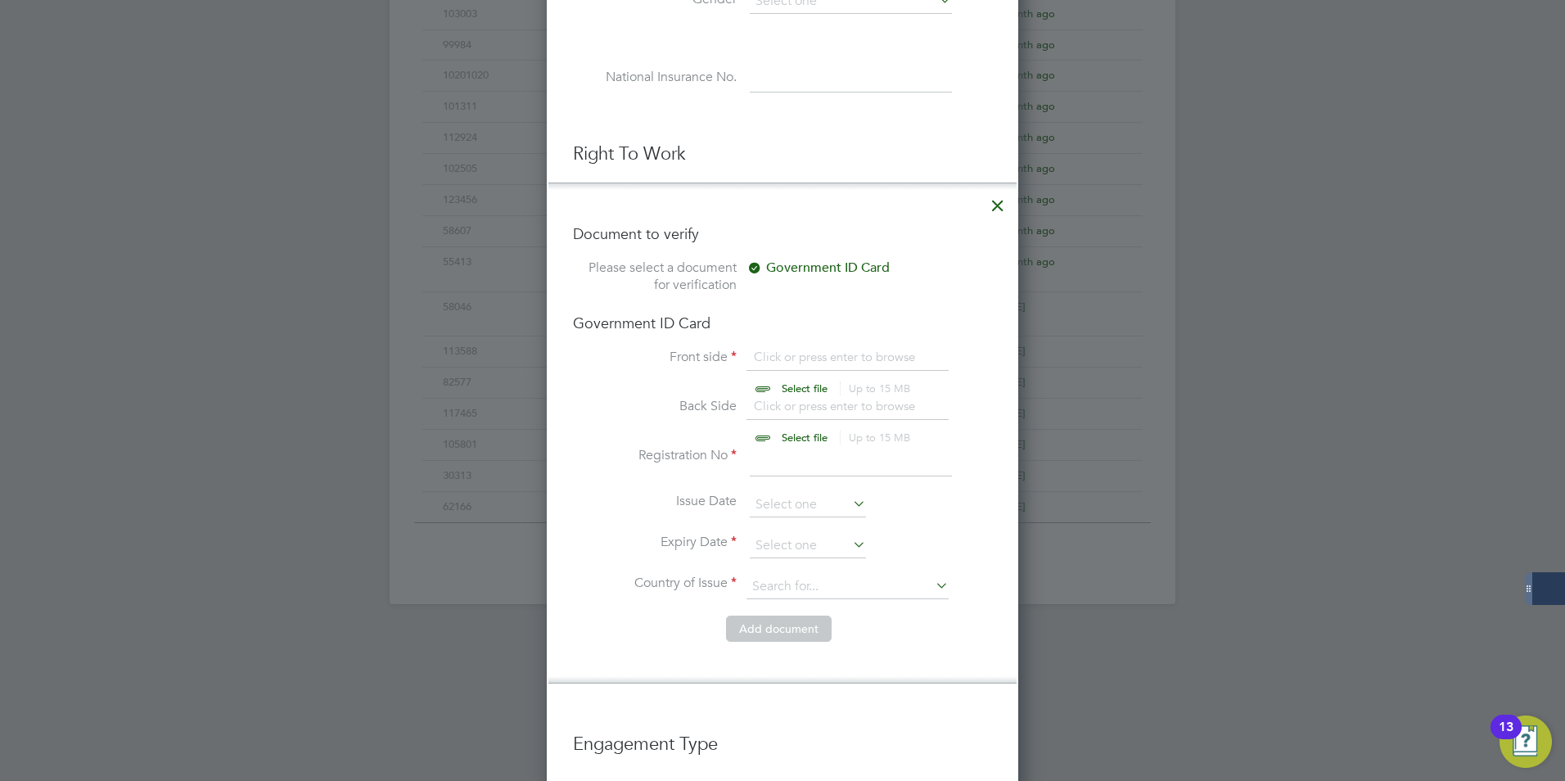
scroll to position [1509, 434]
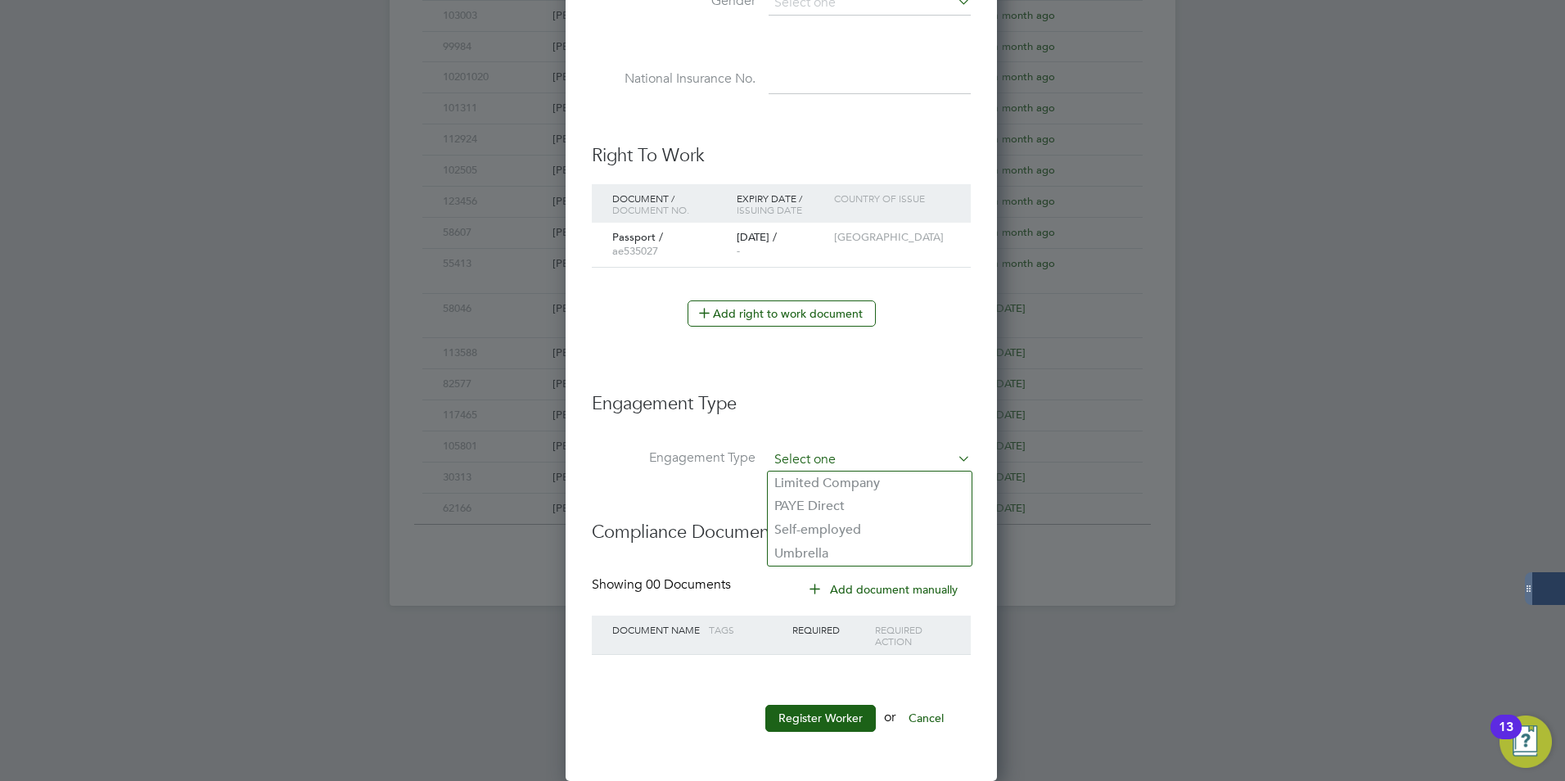
click at [792, 449] on input at bounding box center [870, 460] width 202 height 23
click at [806, 546] on li "Umbrella" at bounding box center [870, 554] width 204 height 24
type input "Umbrella"
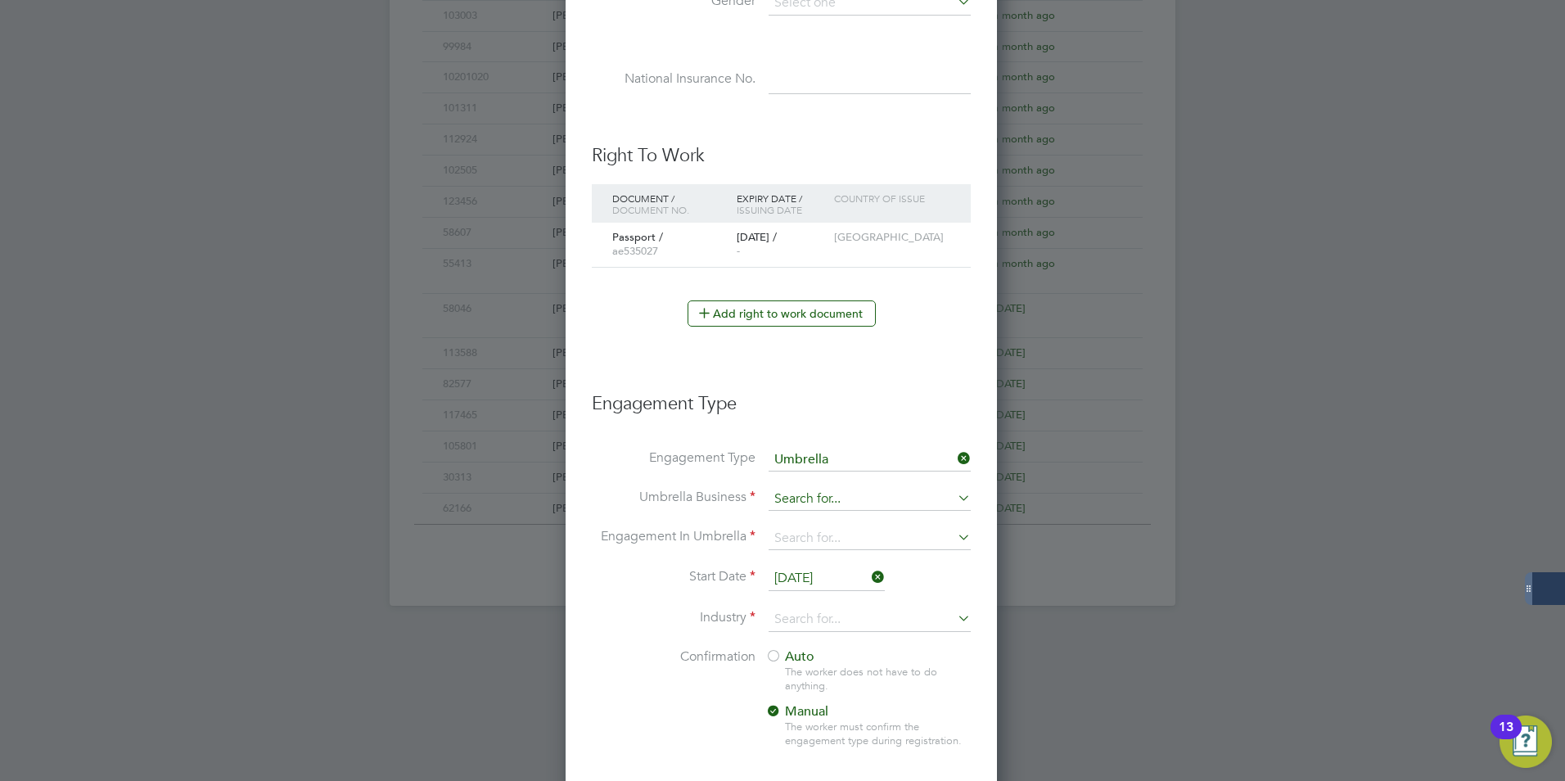
click at [822, 498] on input at bounding box center [870, 499] width 202 height 23
type input "Clipper Contracting Group Ltd"
type input "PAYE Umbrella"
type input "construct"
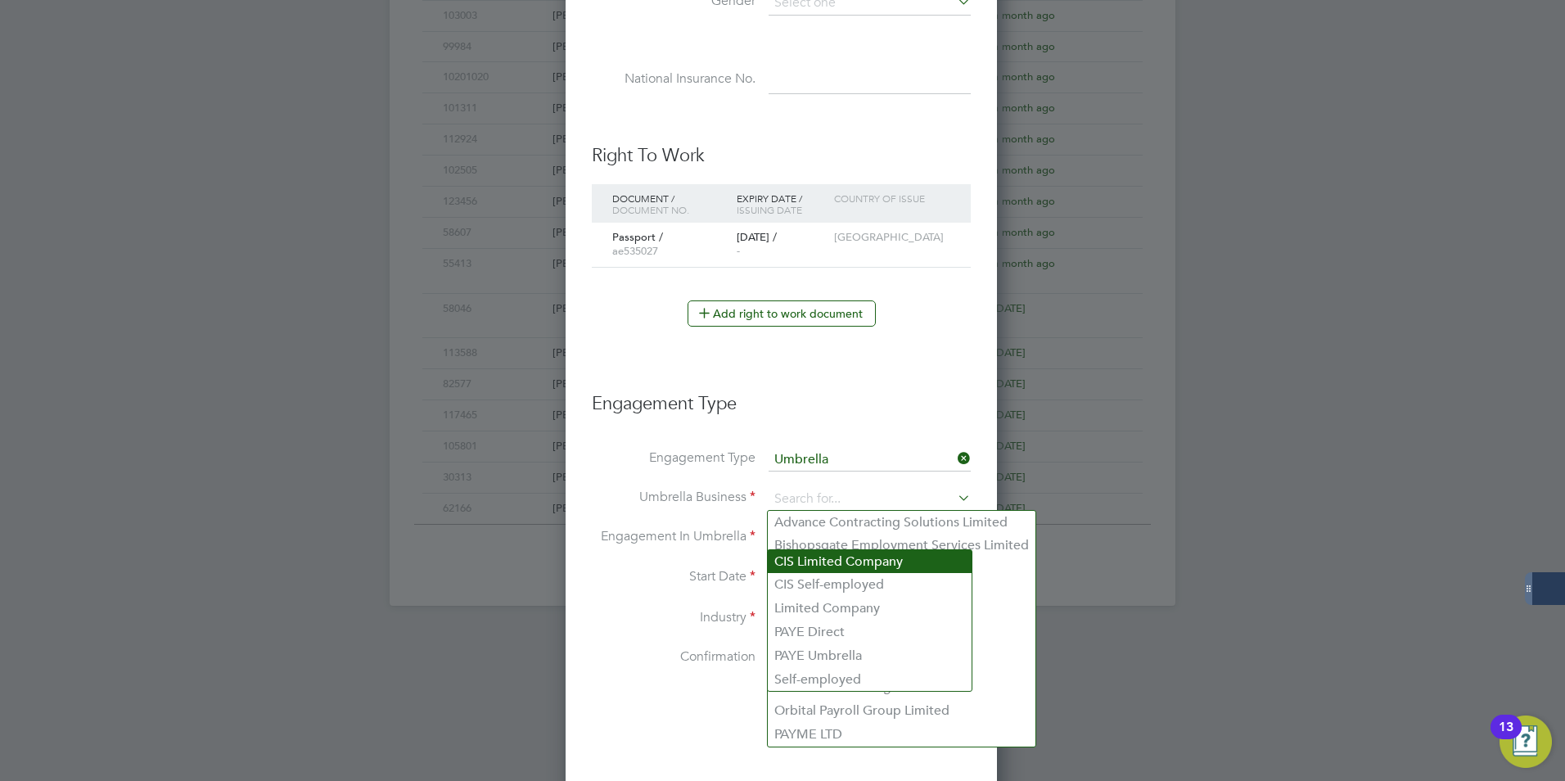
type input "Clipper Contracting Group Ltd"
click at [802, 489] on input at bounding box center [870, 499] width 202 height 23
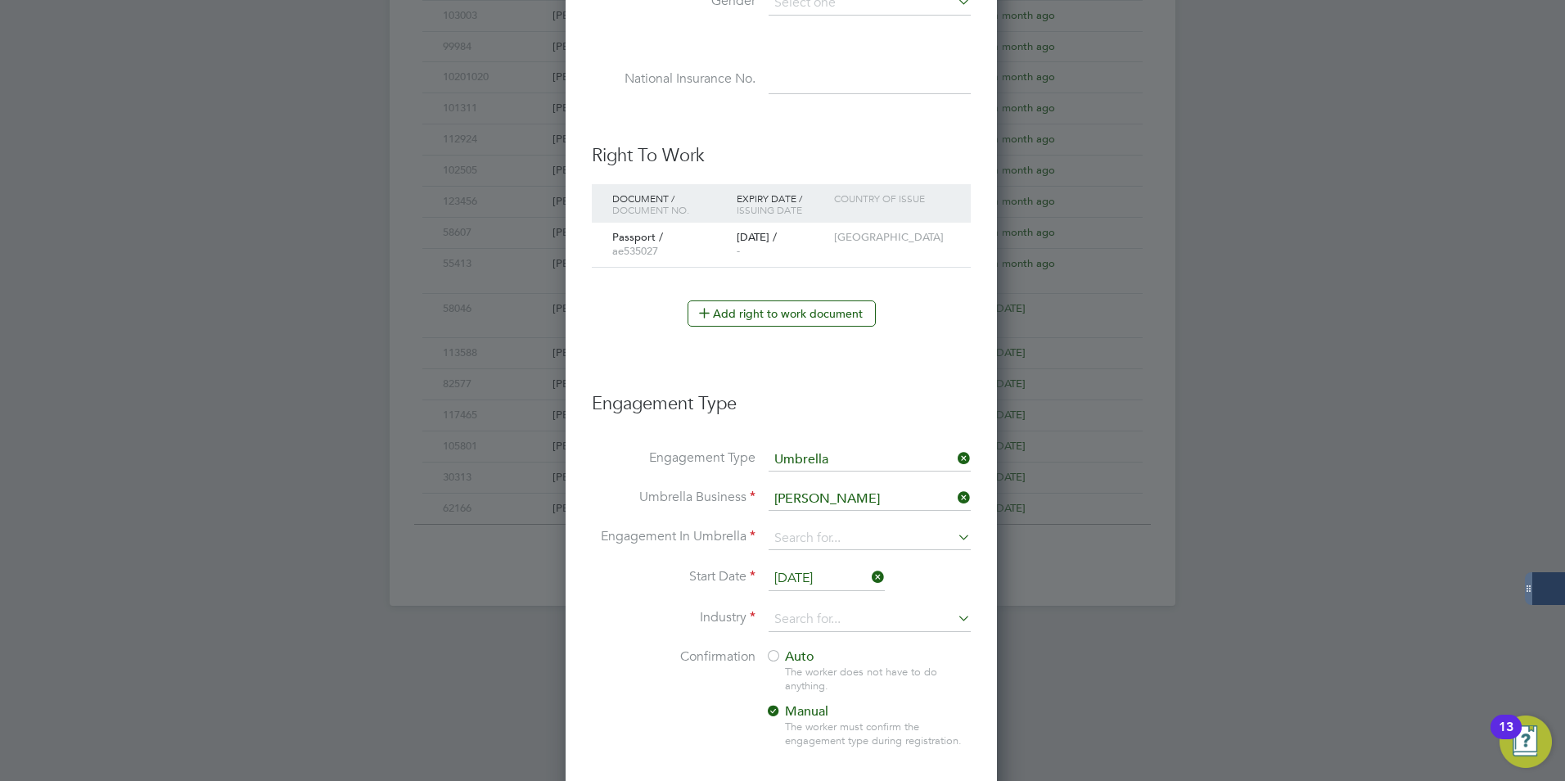
click at [788, 517] on b "Clipp" at bounding box center [827, 522] width 107 height 16
type input "Clipper Contracting Group Ltd"
click at [736, 517] on li "Umbrella Business Clipper Contracting Group Ltd" at bounding box center [781, 507] width 379 height 39
click at [792, 544] on input at bounding box center [870, 538] width 202 height 23
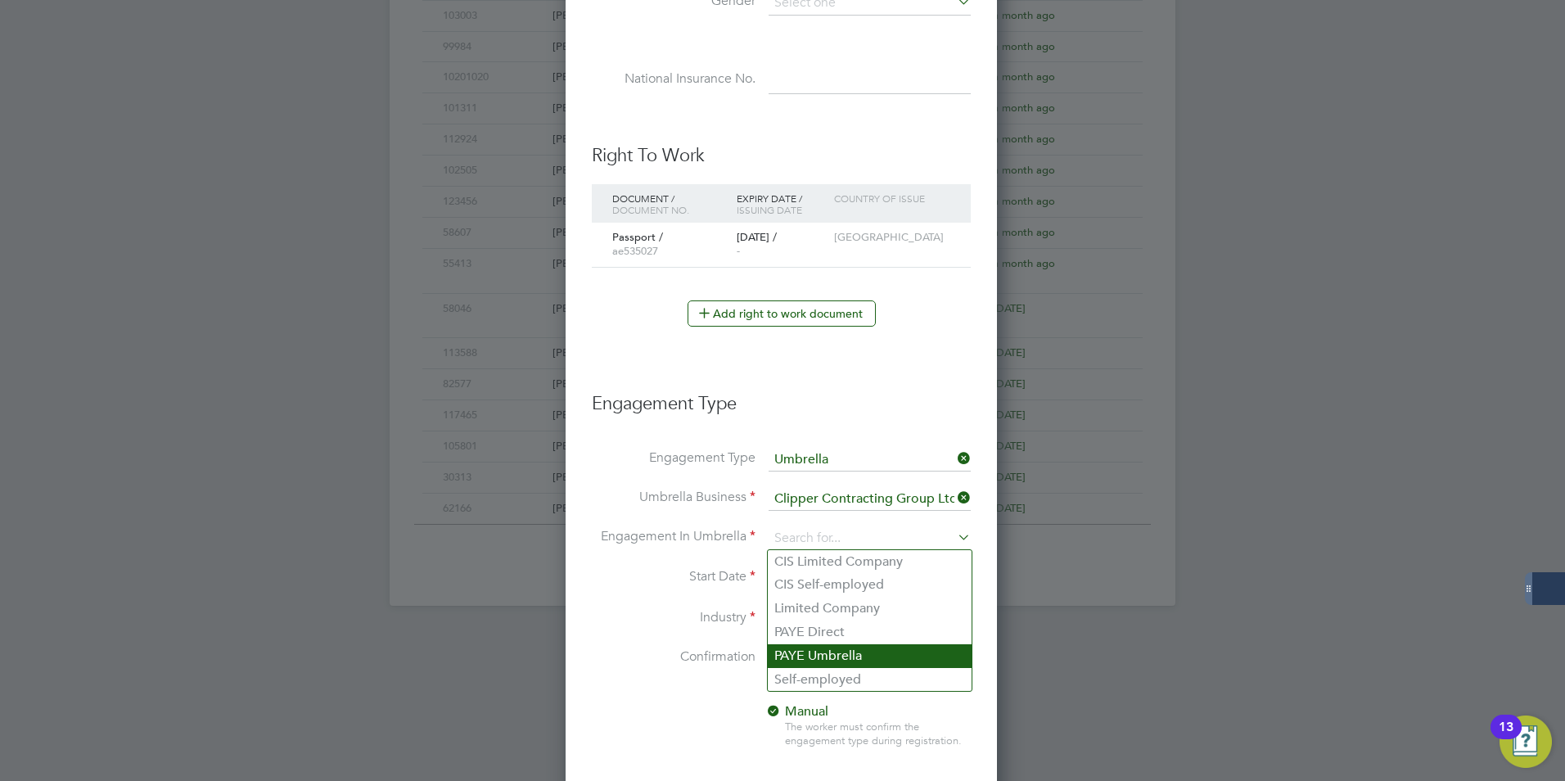
click at [850, 657] on li "PAYE Umbrella" at bounding box center [870, 656] width 204 height 24
type input "PAYE Umbrella"
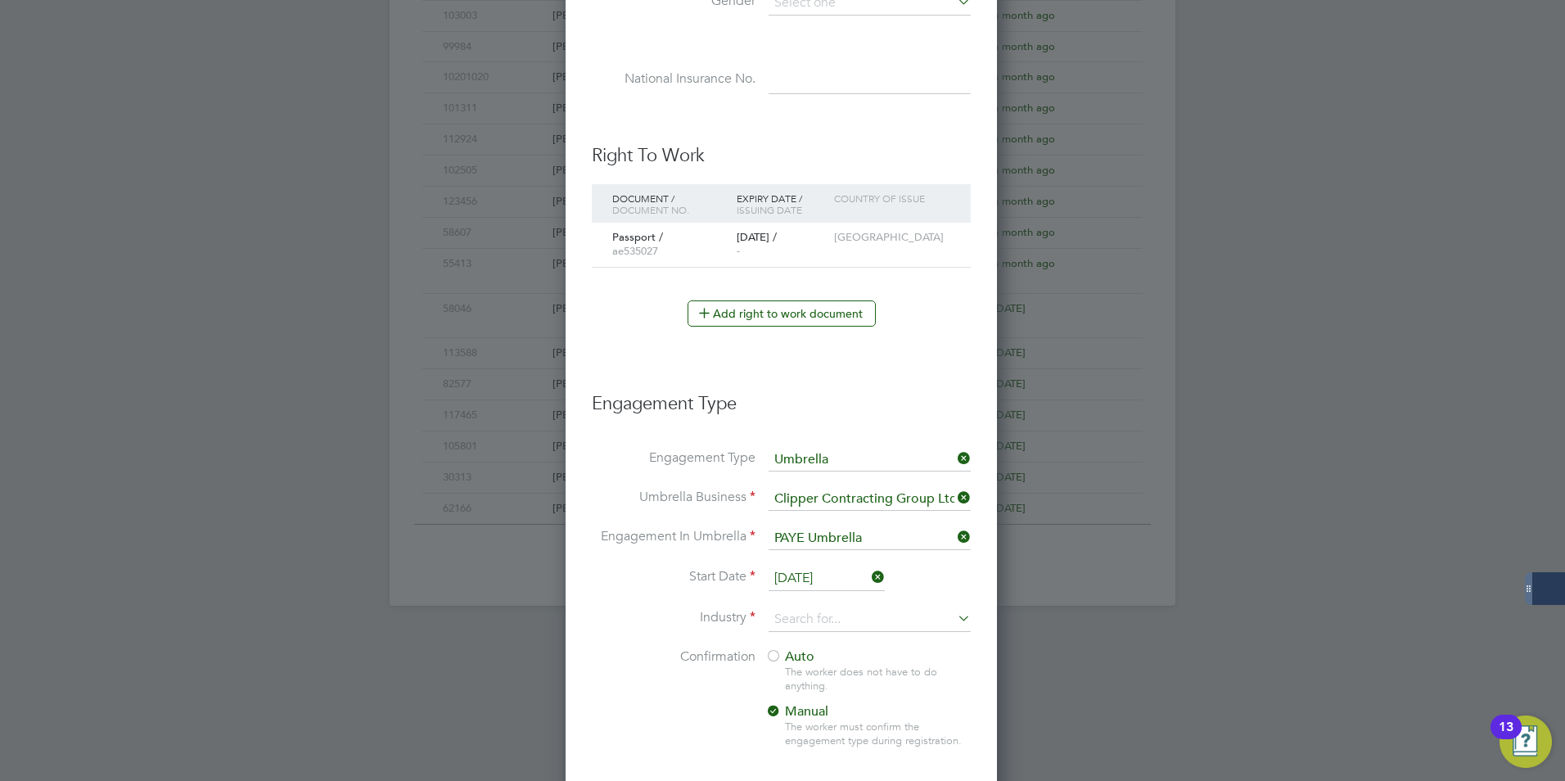
click at [817, 580] on input "01 Sep 2025" at bounding box center [827, 578] width 116 height 25
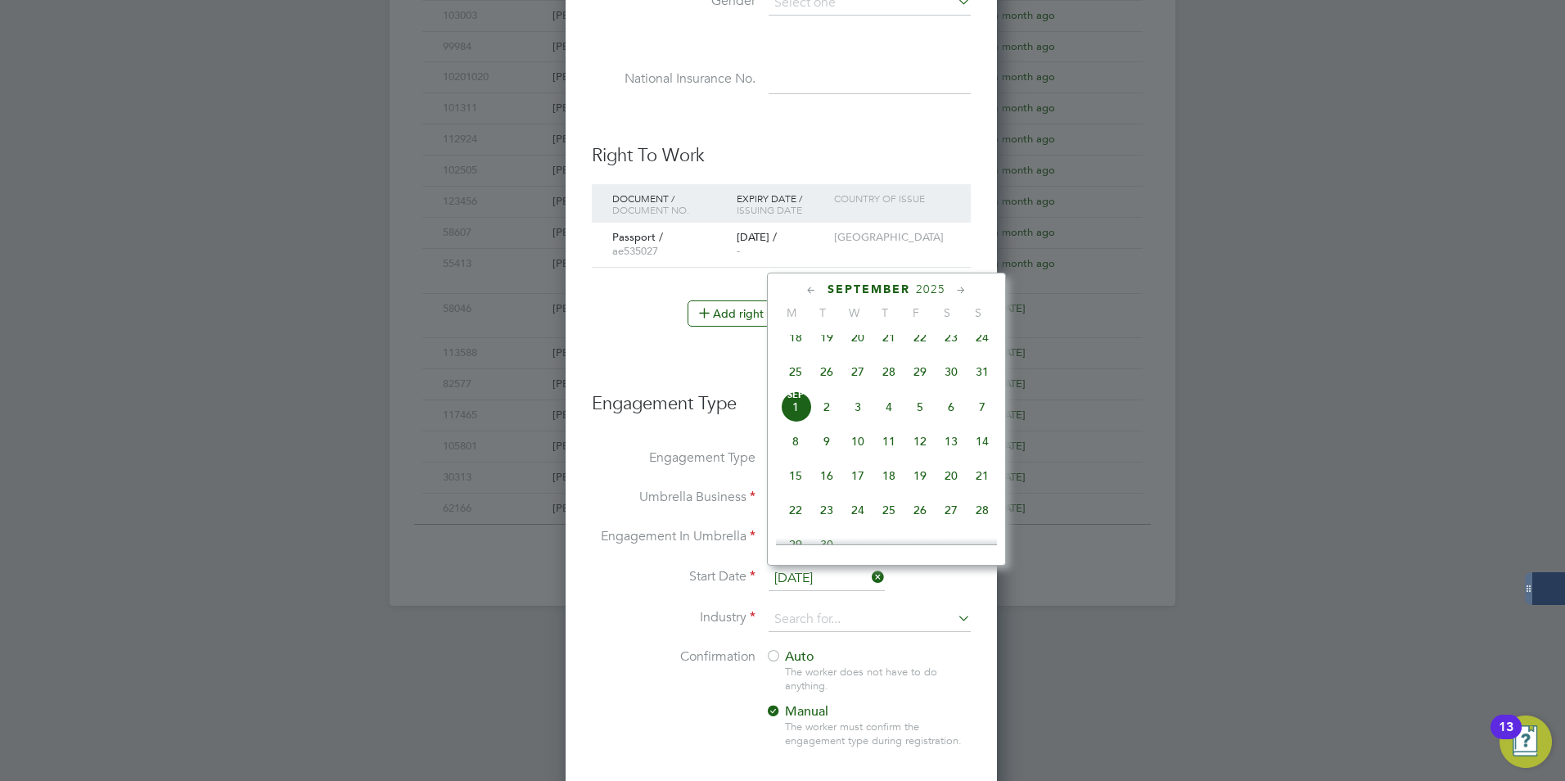
click at [891, 382] on span "28" at bounding box center [888, 371] width 31 height 31
type input "[DATE]"
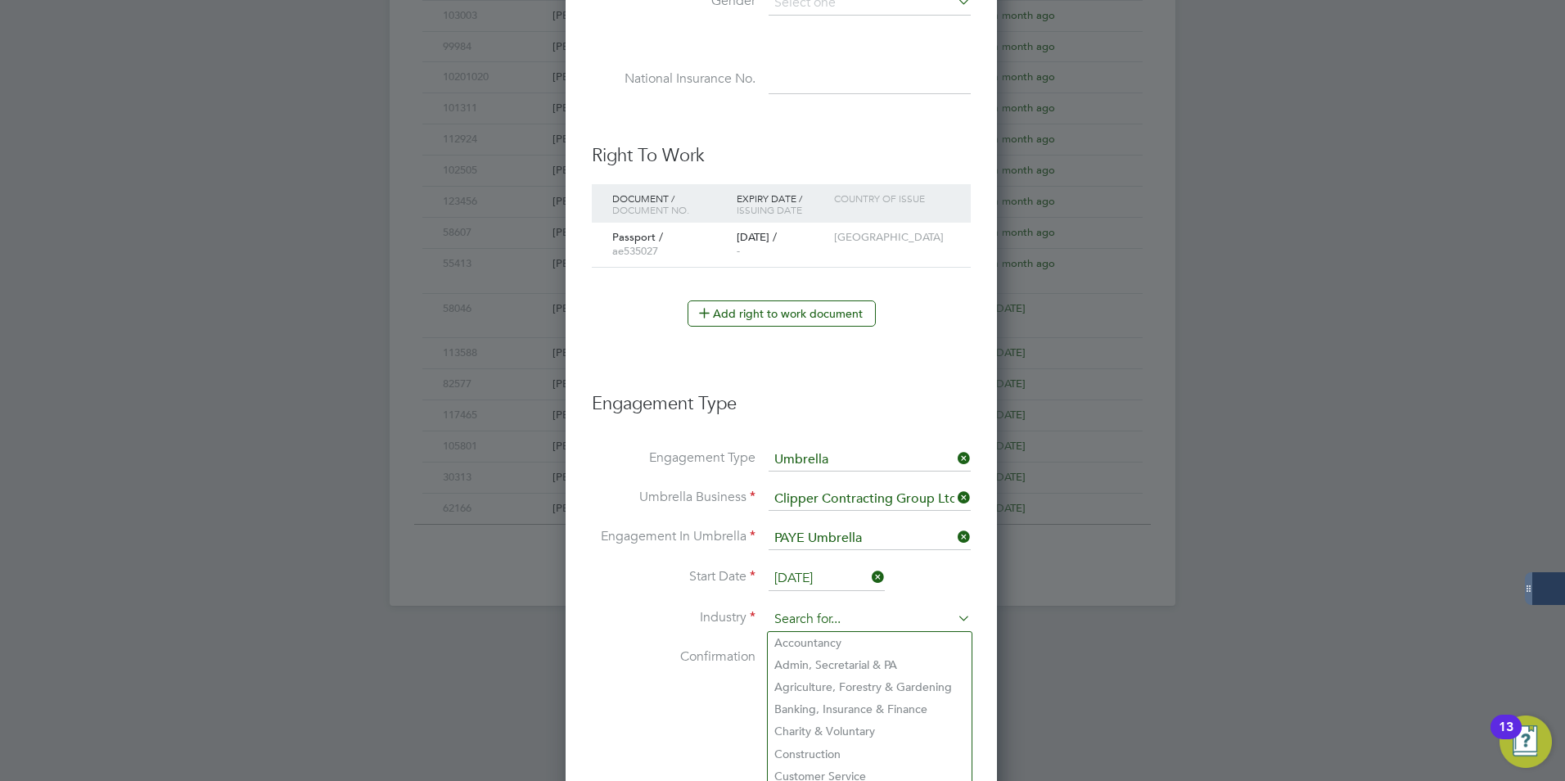
click at [813, 618] on input at bounding box center [870, 619] width 202 height 25
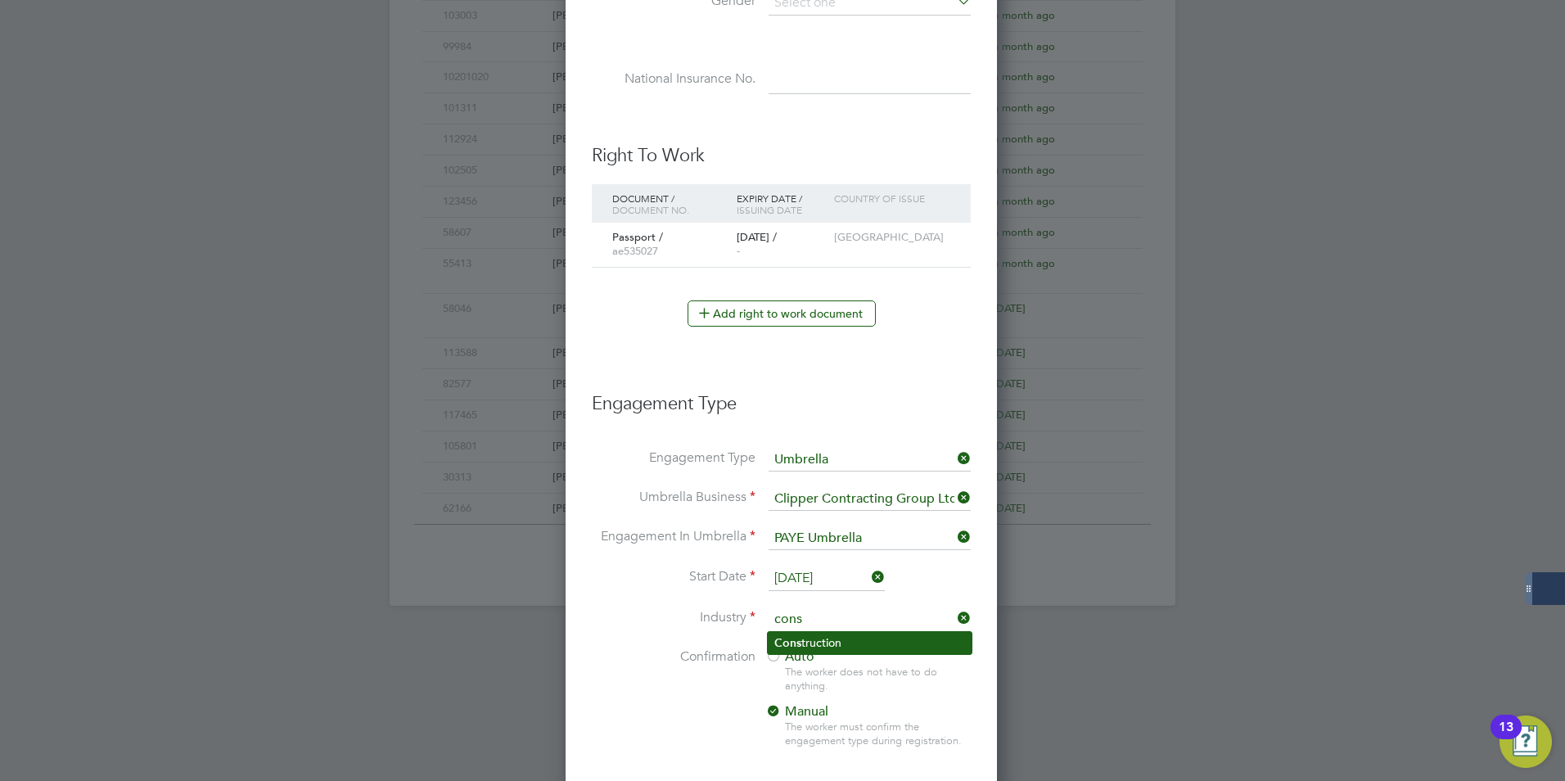
click at [801, 633] on li "Cons truction" at bounding box center [870, 643] width 204 height 22
type input "Construction"
click at [654, 627] on li "Industry Construction" at bounding box center [781, 627] width 379 height 41
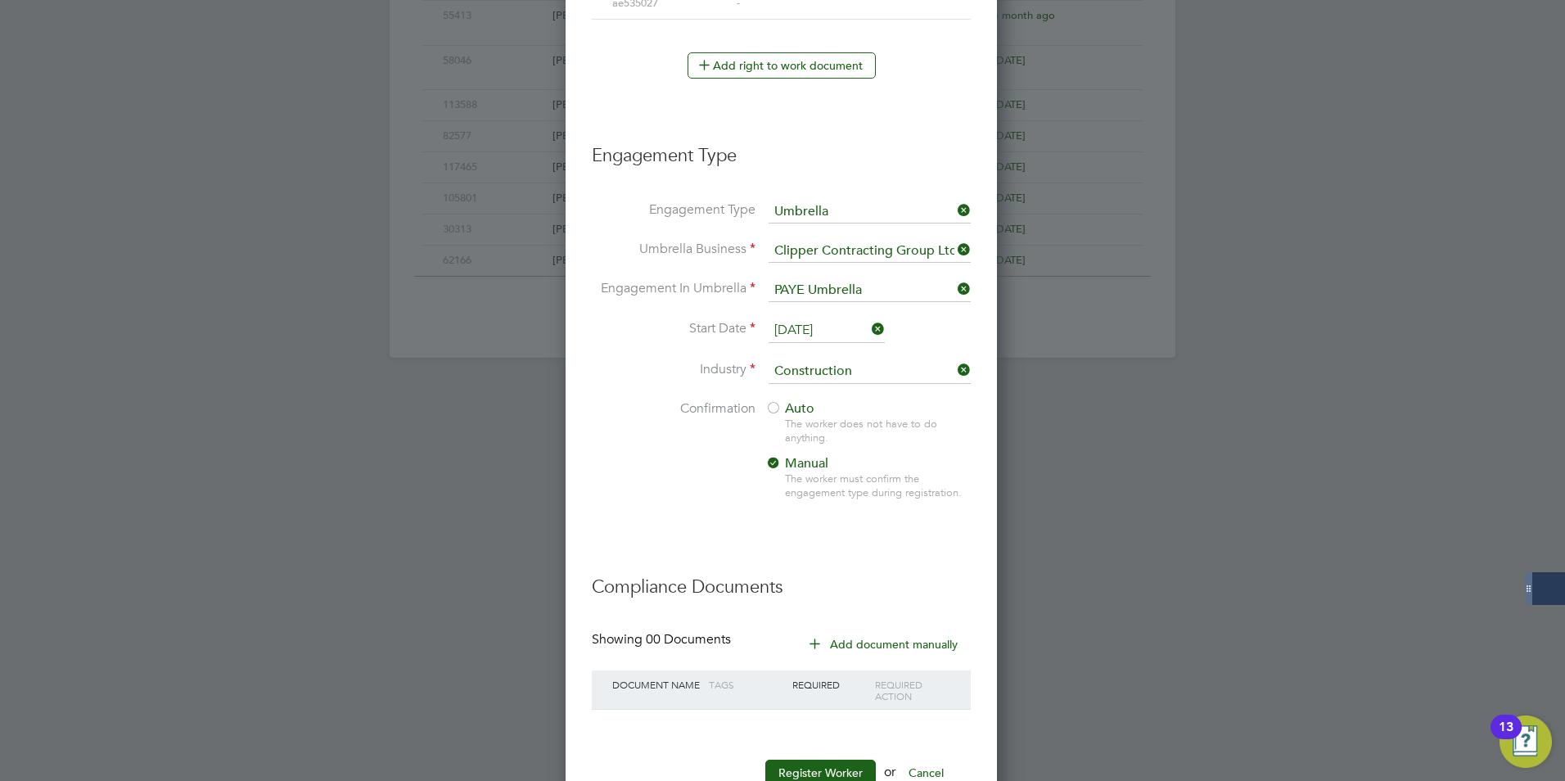
scroll to position [1093, 0]
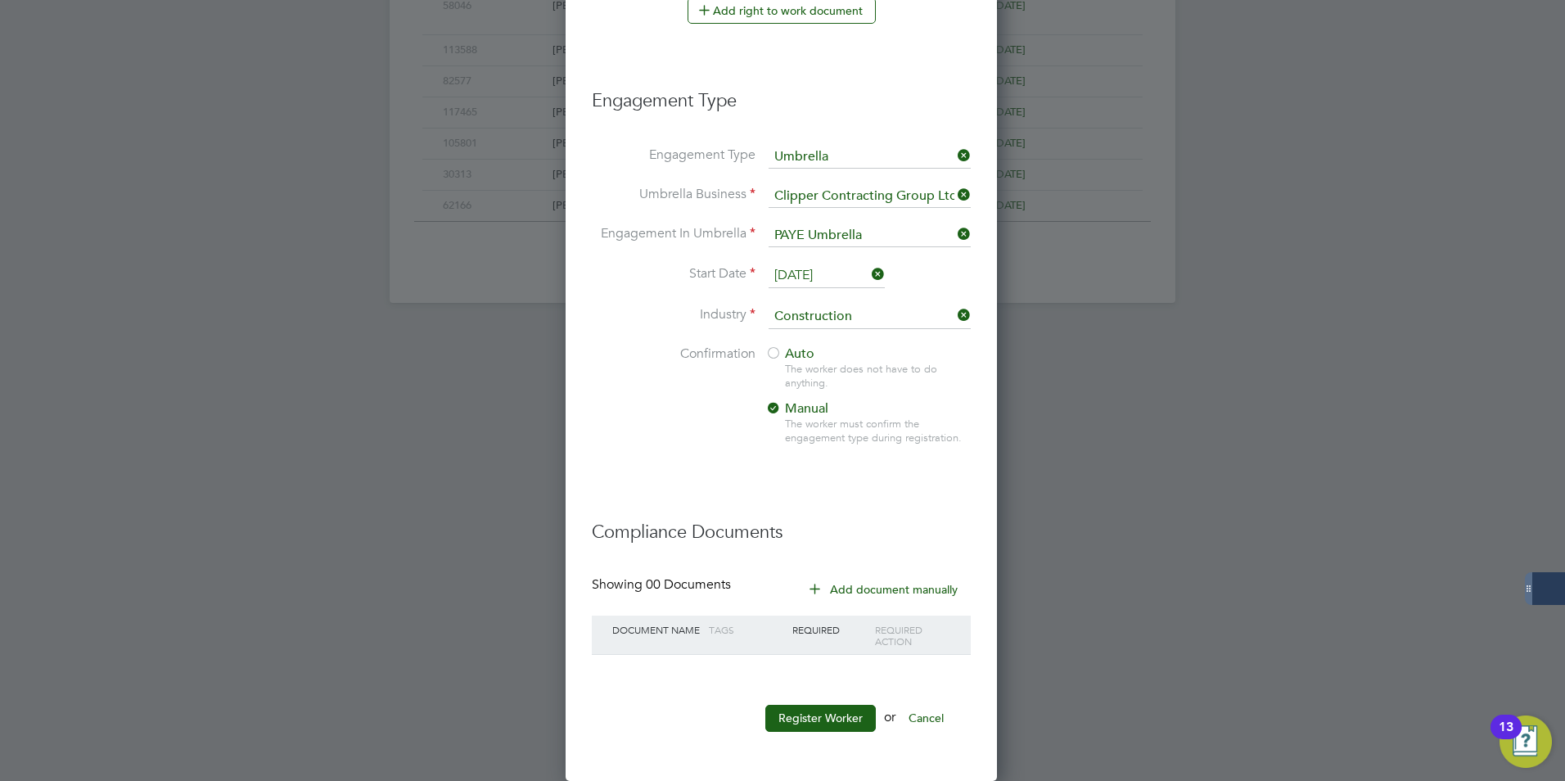
click at [788, 350] on span "Auto" at bounding box center [789, 353] width 49 height 16
click at [841, 580] on button "Add document manually" at bounding box center [884, 589] width 173 height 26
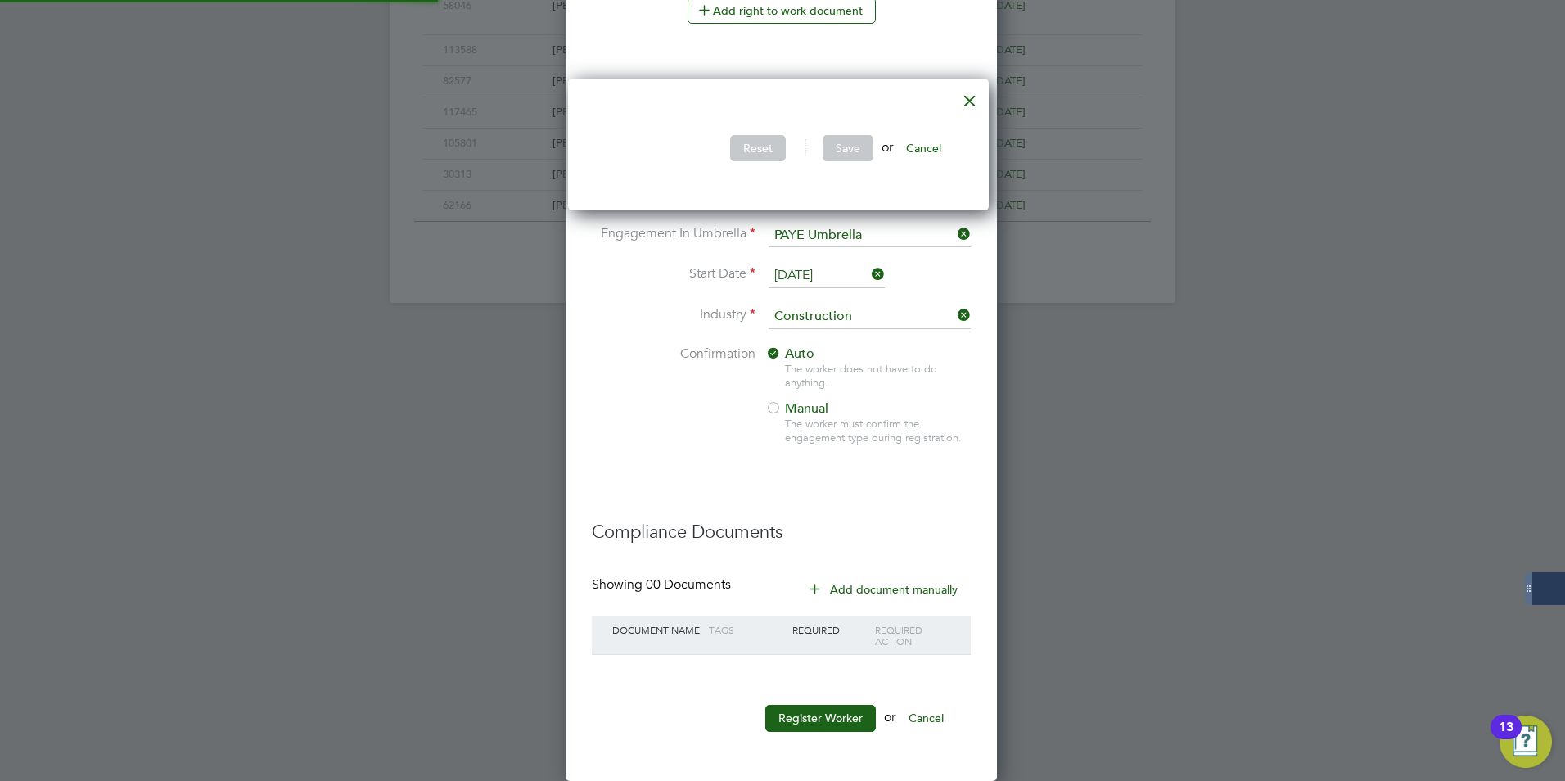
scroll to position [133, 430]
click at [968, 99] on div at bounding box center [969, 96] width 29 height 29
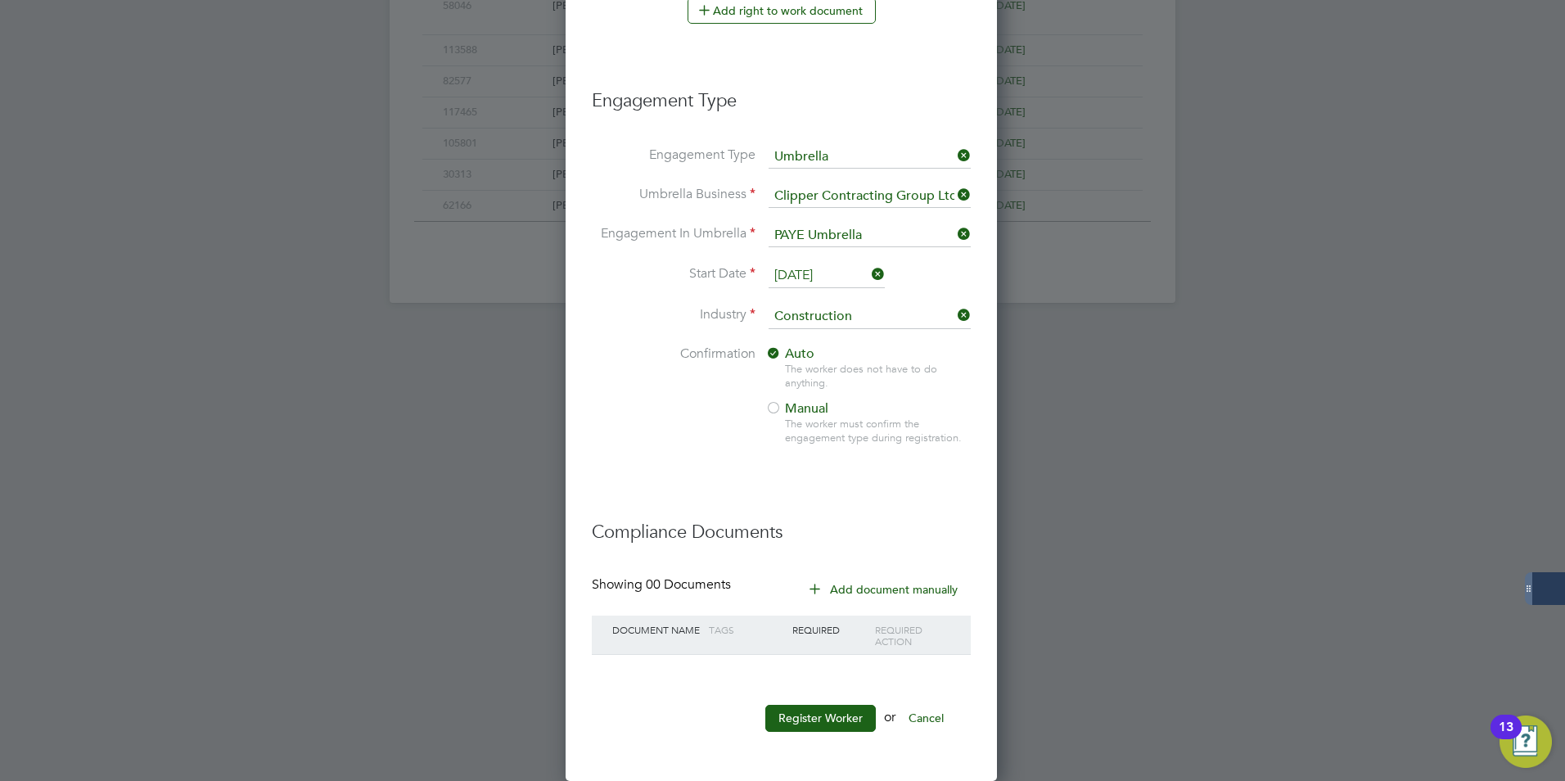
click at [810, 732] on li "Register Worker or Cancel" at bounding box center [781, 726] width 379 height 43
click at [810, 723] on button "Register Worker" at bounding box center [820, 718] width 111 height 26
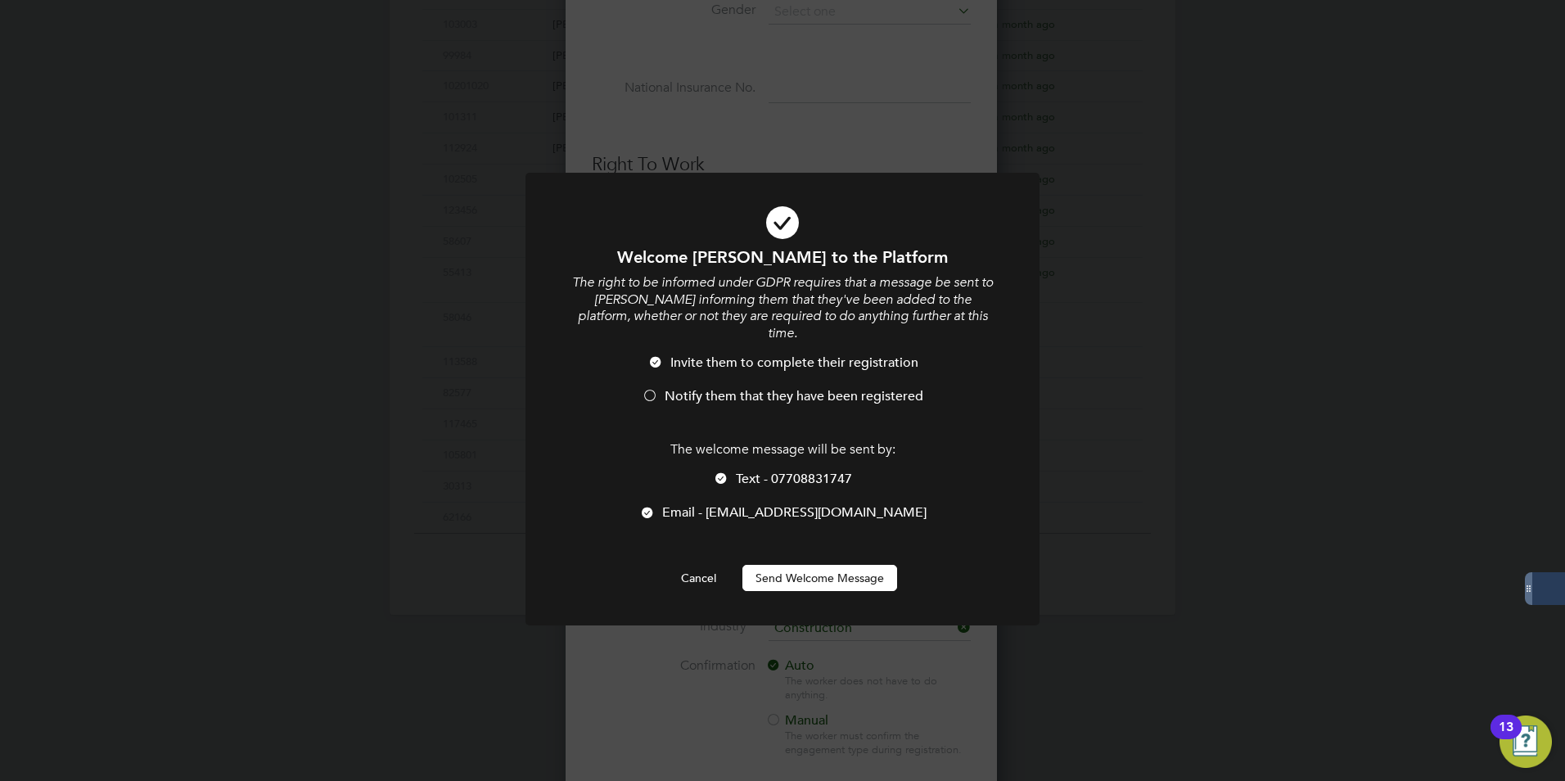
scroll to position [1812, 434]
click at [708, 504] on span "Email - dustyandisi@gmail.com" at bounding box center [794, 512] width 264 height 16
click at [683, 354] on span "Invite them to complete their registration" at bounding box center [794, 362] width 248 height 16
click at [681, 388] on span "Notify them that they have been registered" at bounding box center [794, 396] width 259 height 16
click at [774, 566] on button "Send Welcome Message" at bounding box center [819, 578] width 155 height 26
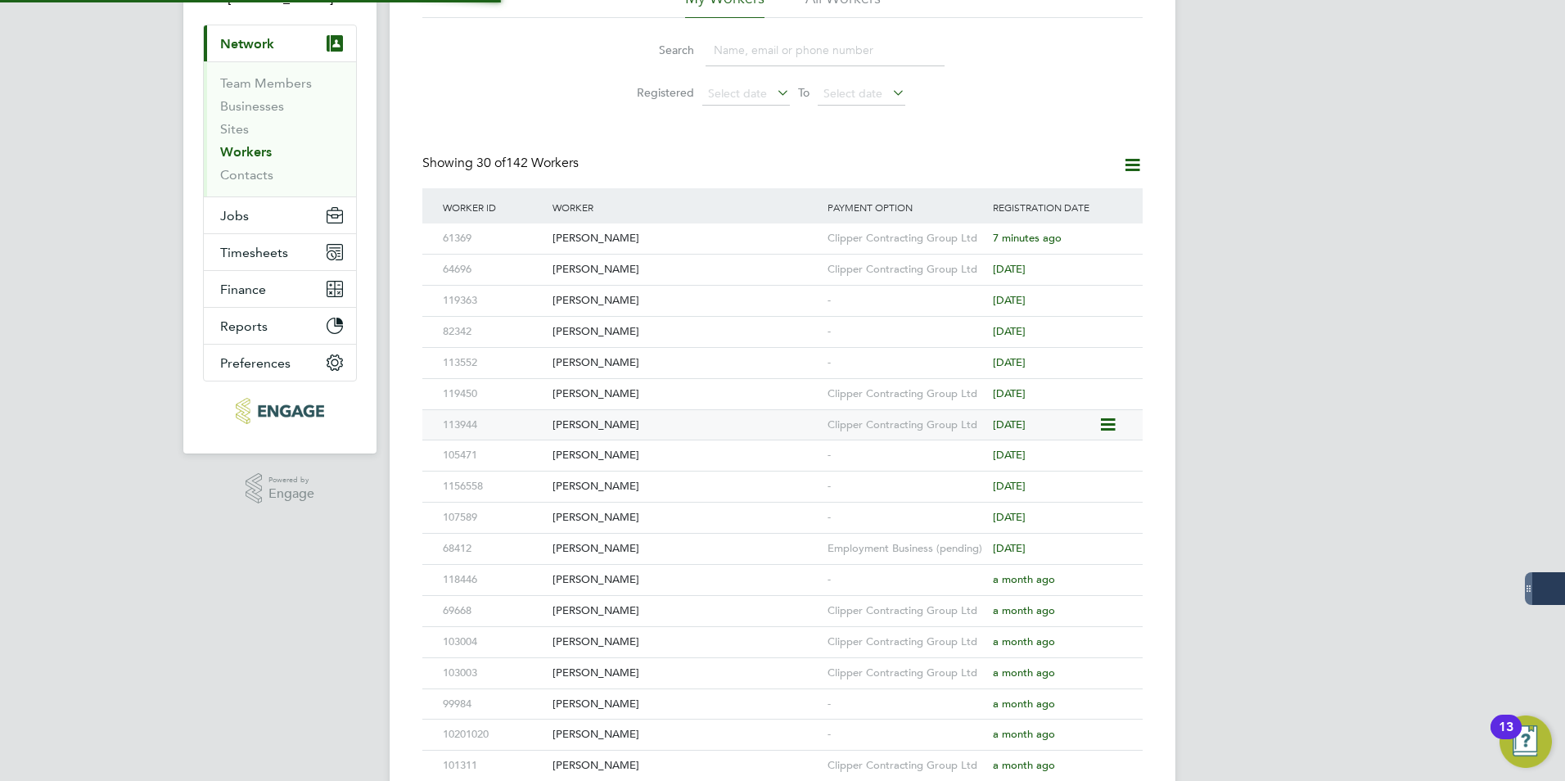
scroll to position [0, 0]
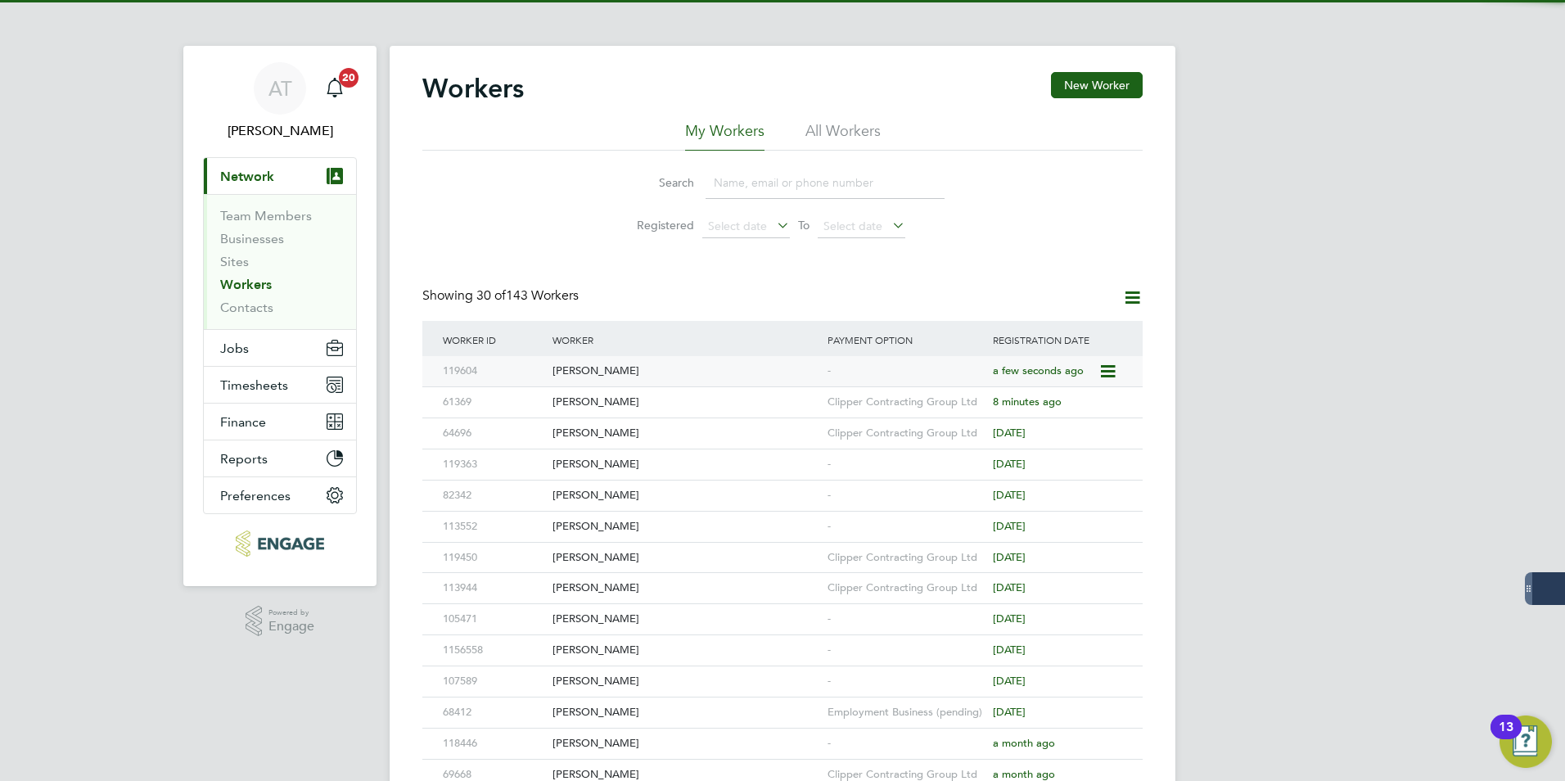
click at [667, 372] on div "Dustyn Mason" at bounding box center [685, 371] width 275 height 30
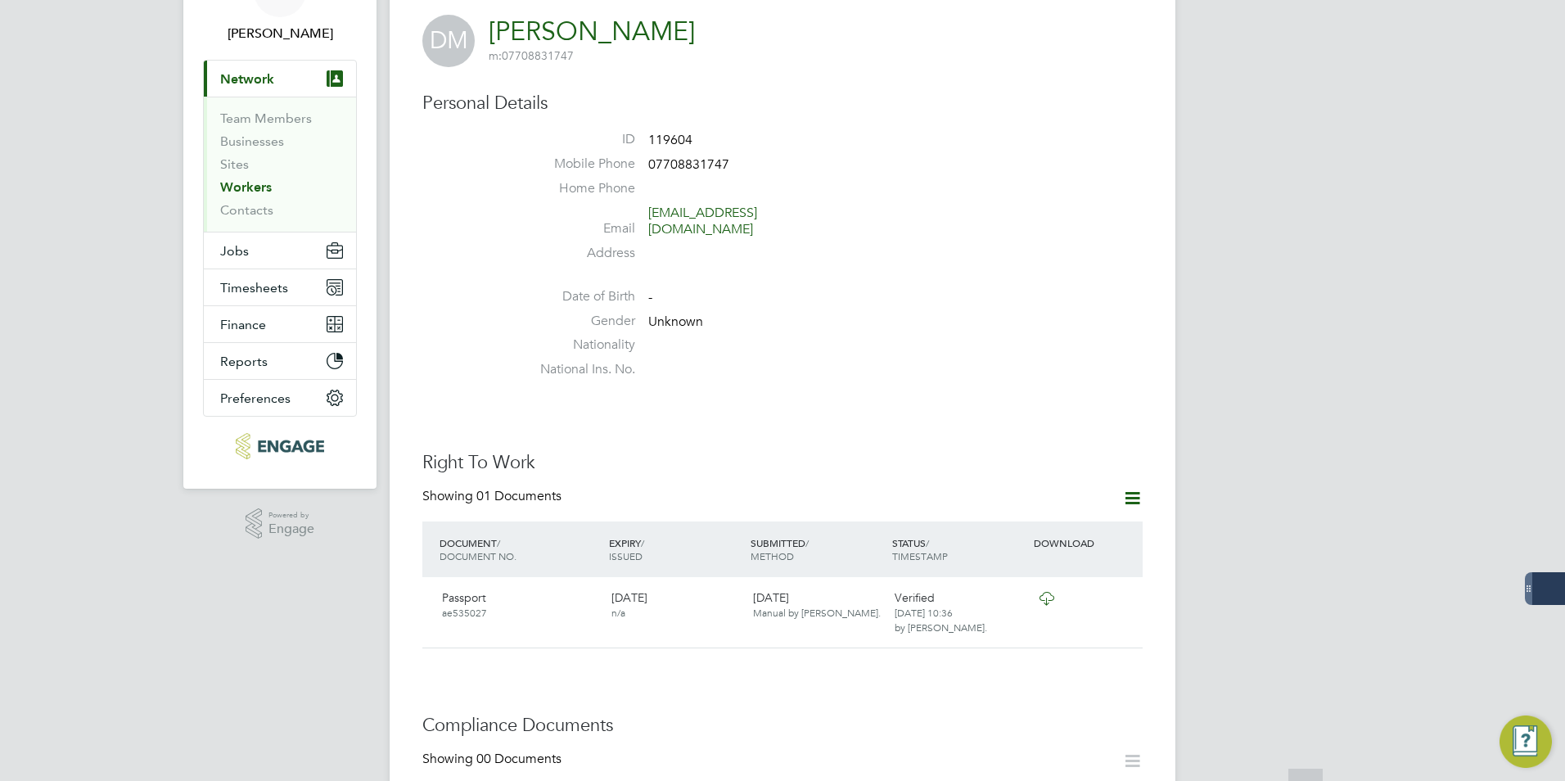
scroll to position [327, 0]
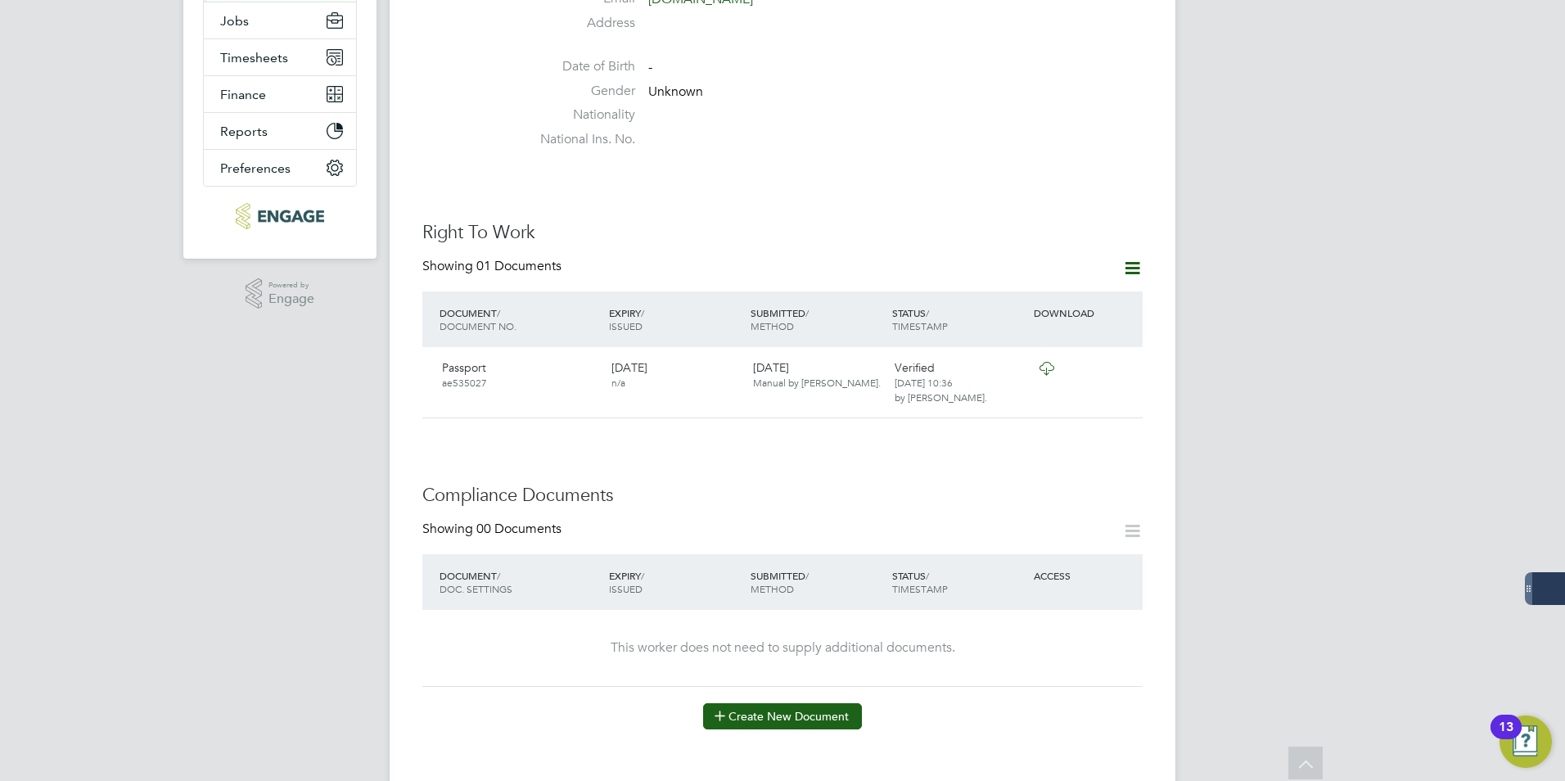
click at [783, 703] on button "Create New Document" at bounding box center [782, 716] width 159 height 26
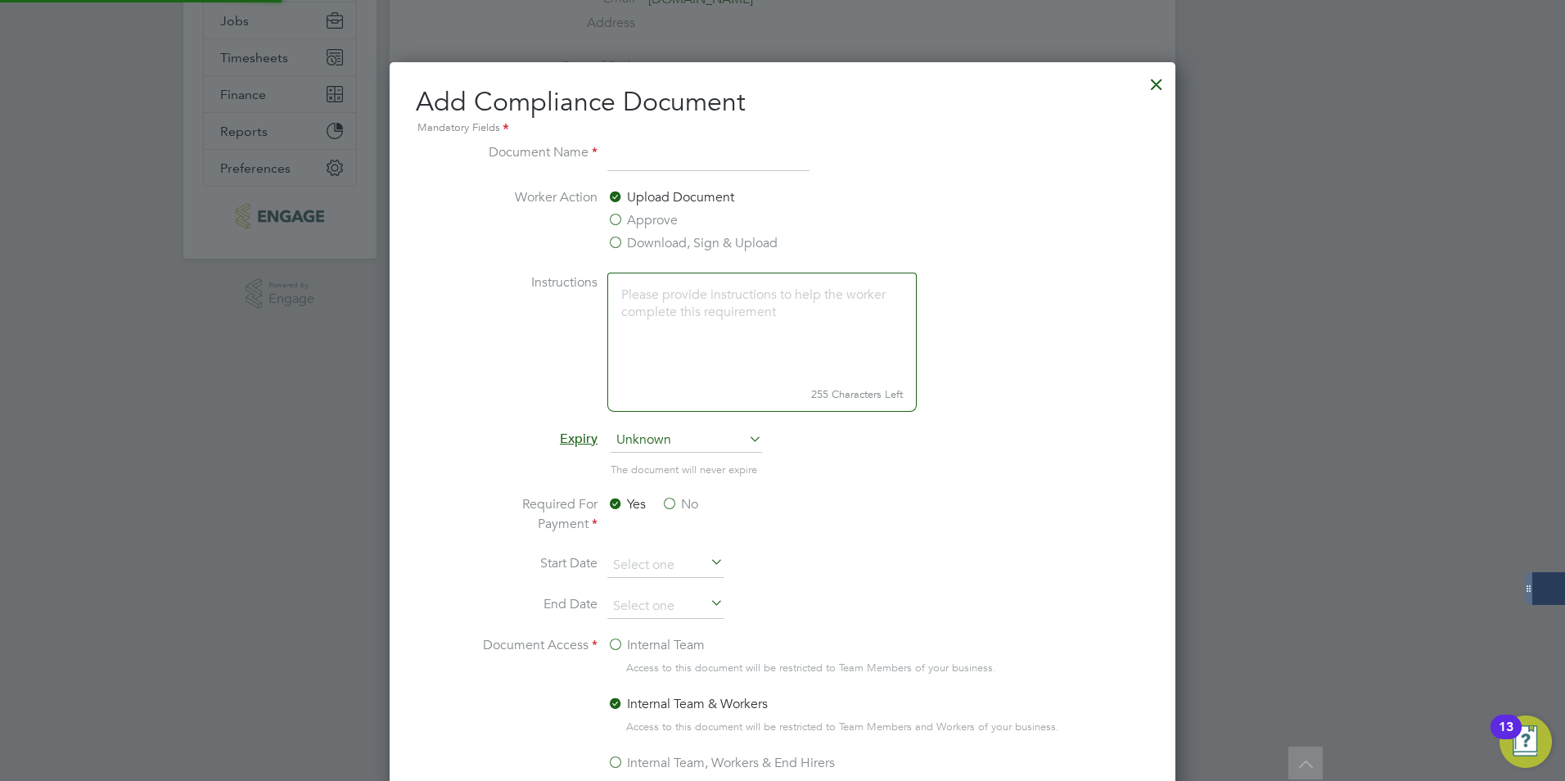
scroll to position [860, 787]
click at [692, 160] on input at bounding box center [708, 156] width 202 height 29
type input "cscs card"
click at [931, 201] on li "Worker Action Upload Document Approve Download, Sign & Upload" at bounding box center [783, 229] width 616 height 85
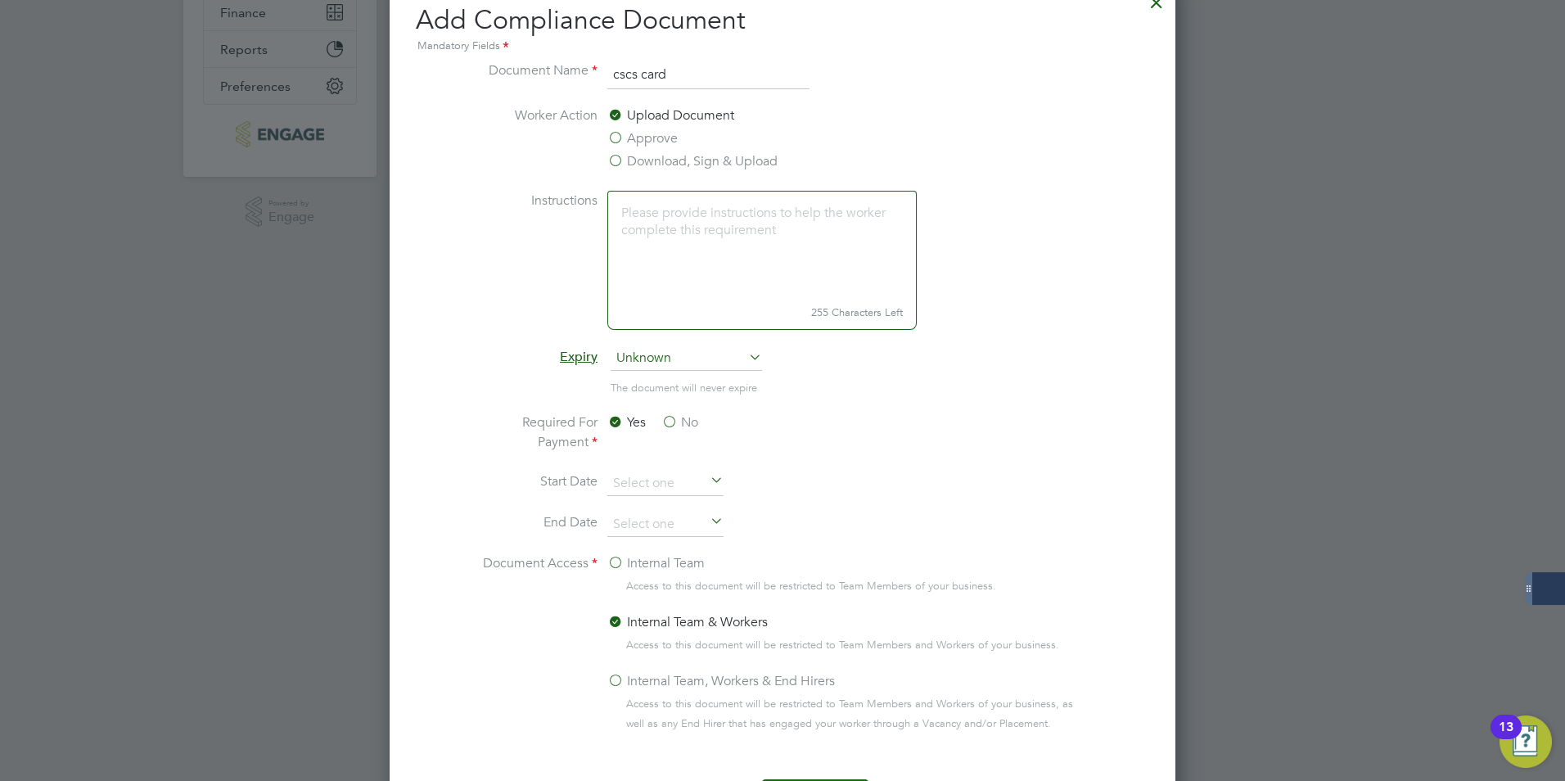
click at [657, 139] on label "Approve" at bounding box center [642, 139] width 70 height 20
click at [0, 0] on input "Approve" at bounding box center [0, 0] width 0 height 0
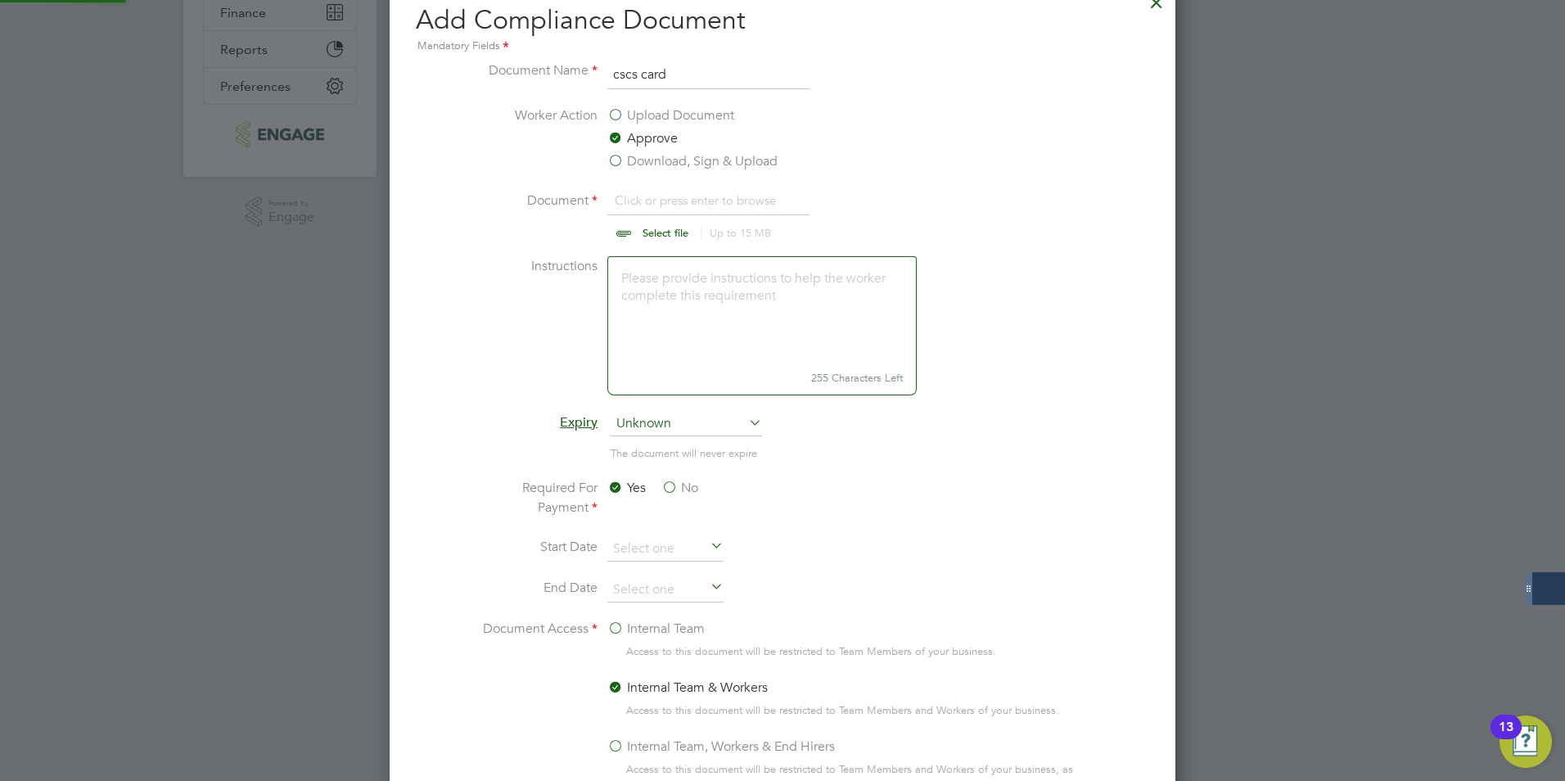
scroll to position [25, 203]
click at [746, 198] on input "file" at bounding box center [681, 215] width 257 height 49
drag, startPoint x: 756, startPoint y: 81, endPoint x: 592, endPoint y: 56, distance: 166.5
click at [592, 56] on div "Add Compliance Document Mandatory Fields Document Name cscs card Worker Action …" at bounding box center [782, 437] width 733 height 868
click at [663, 74] on input at bounding box center [708, 75] width 202 height 29
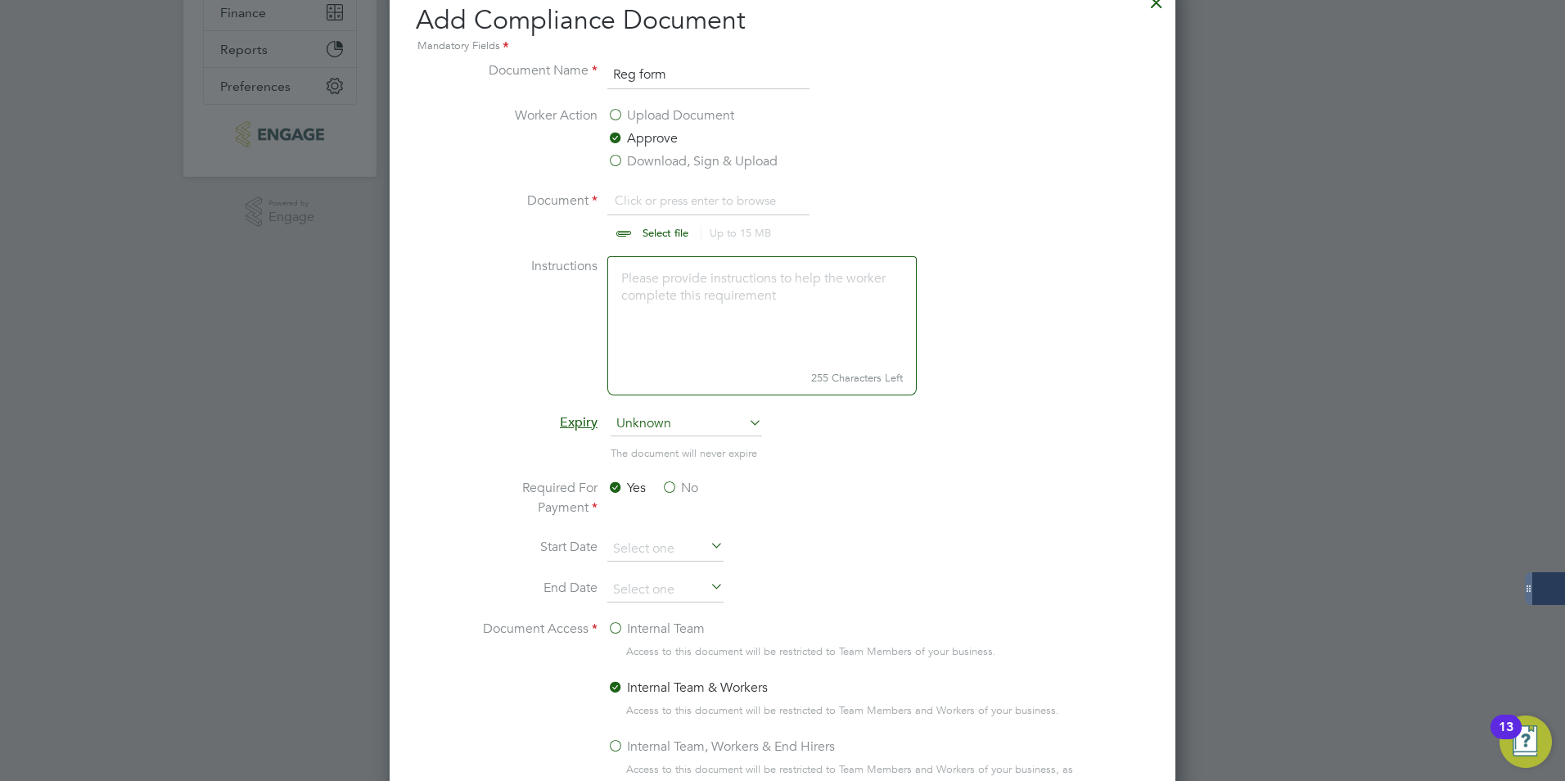
type input "Reg form"
click at [1007, 195] on li "Document Click or press enter to browse Select file Up to 15 MB Drop your file …" at bounding box center [783, 223] width 616 height 65
click at [647, 228] on input "file" at bounding box center [681, 215] width 257 height 49
type input "C:\fakepath\[PERSON_NAME] cscs.jpg"
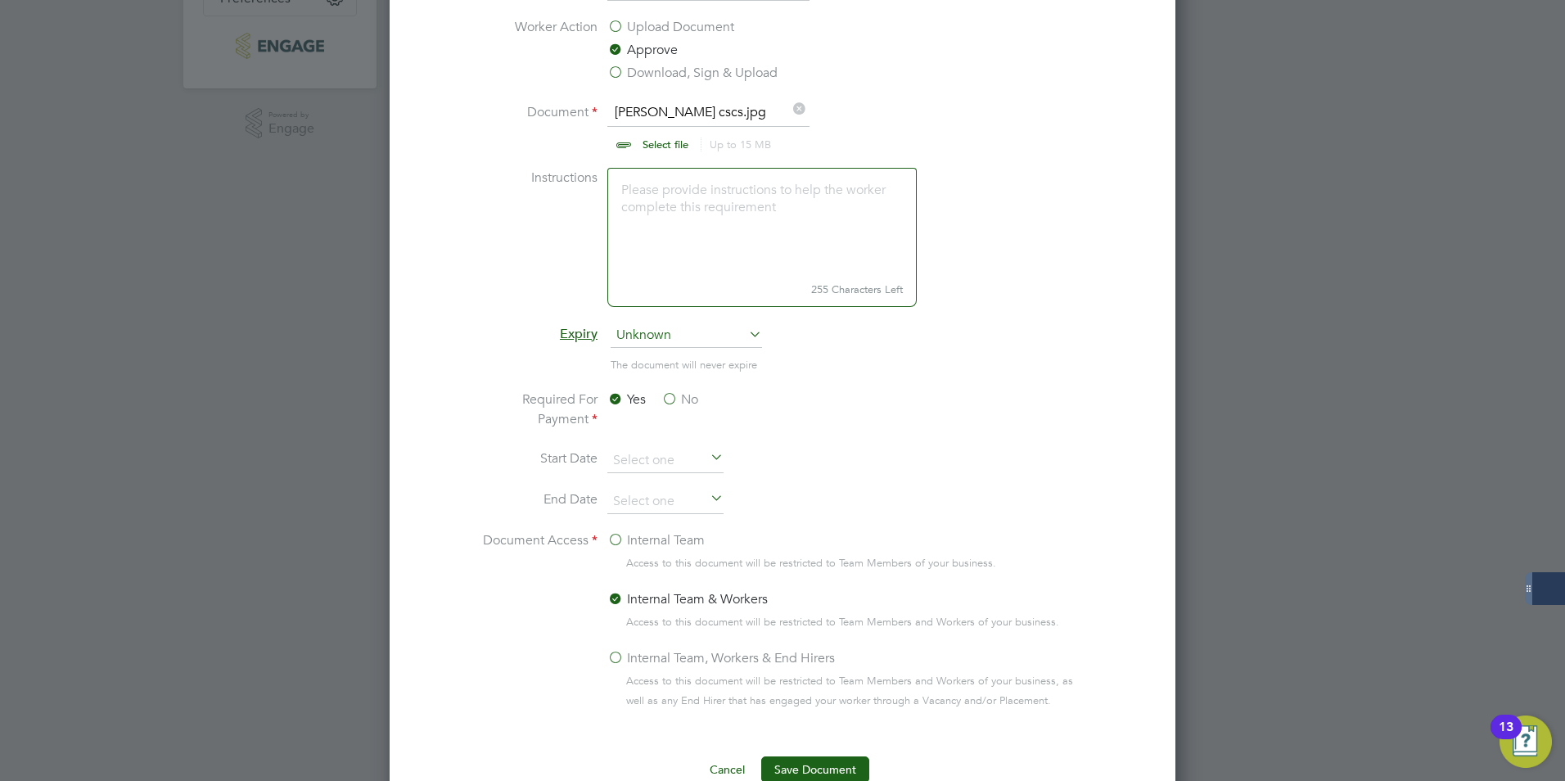
scroll to position [819, 0]
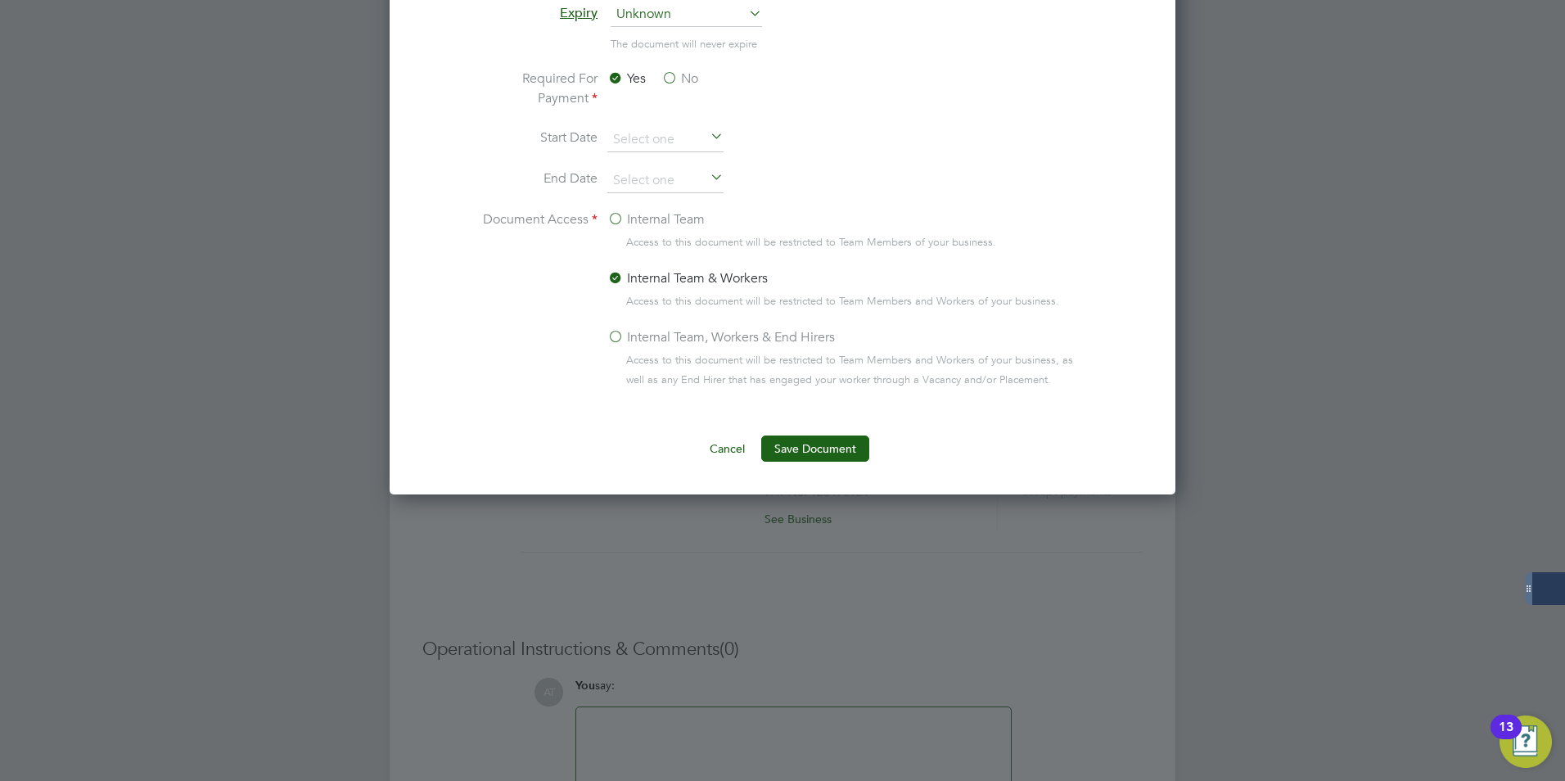
click at [679, 359] on span "Access to this document will be restricted to Team Members and Workers of your …" at bounding box center [858, 369] width 464 height 39
click at [679, 348] on div "Internal Team, Workers & End Hirers" at bounding box center [848, 338] width 483 height 23
click at [677, 341] on label "Internal Team, Workers & End Hirers" at bounding box center [721, 337] width 228 height 20
click at [0, 0] on input "Internal Team, Workers & End Hirers" at bounding box center [0, 0] width 0 height 0
click at [802, 453] on button "Save Document" at bounding box center [815, 449] width 108 height 26
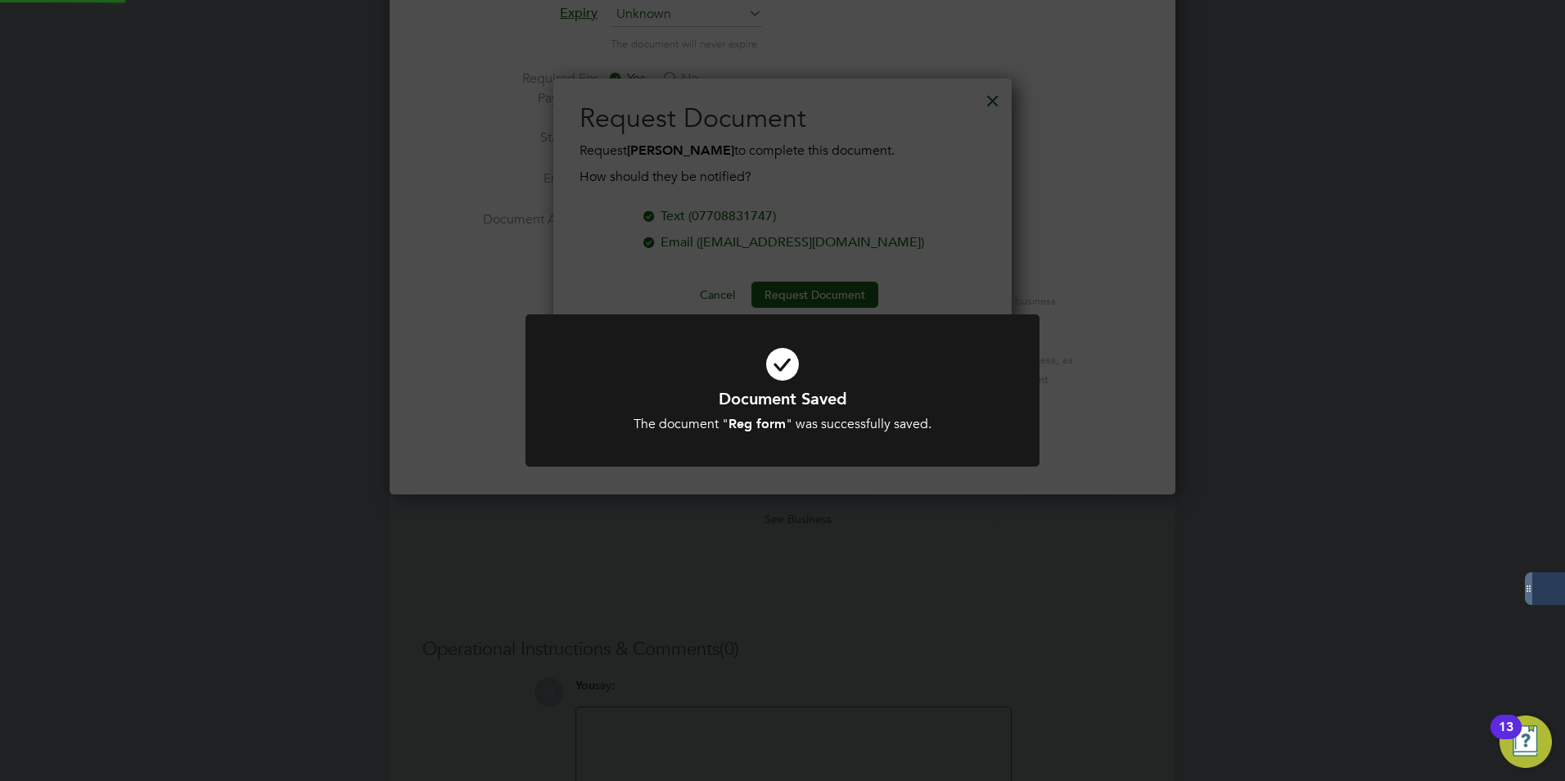
scroll to position [263, 459]
click at [820, 243] on div "Document Saved The document " Reg form " was successfully saved. Cancel Okay" at bounding box center [782, 390] width 1565 height 781
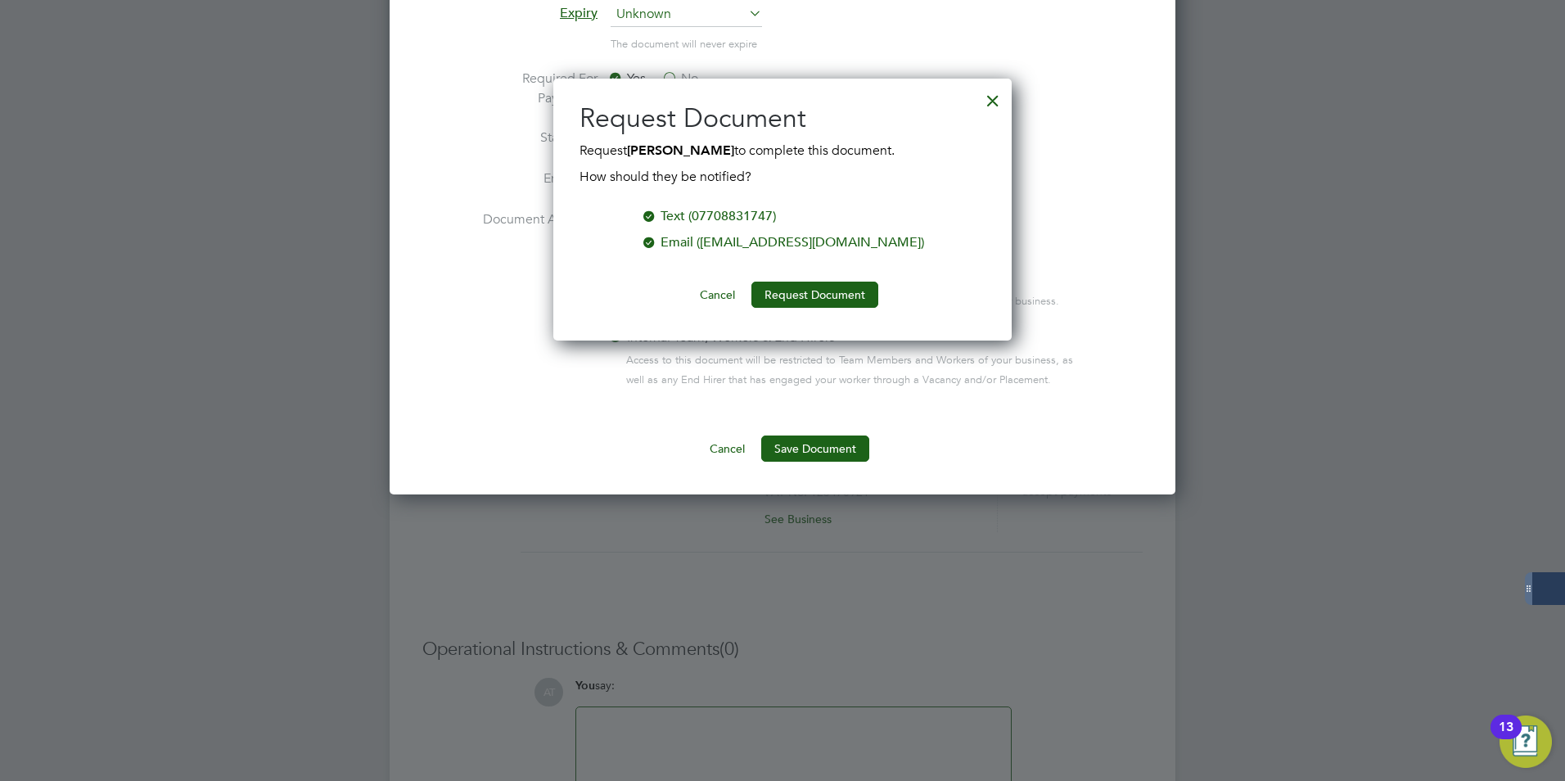
click at [819, 237] on div "Email ([EMAIL_ADDRESS][DOMAIN_NAME])" at bounding box center [793, 242] width 264 height 20
click at [805, 305] on button "Request Document" at bounding box center [815, 295] width 127 height 26
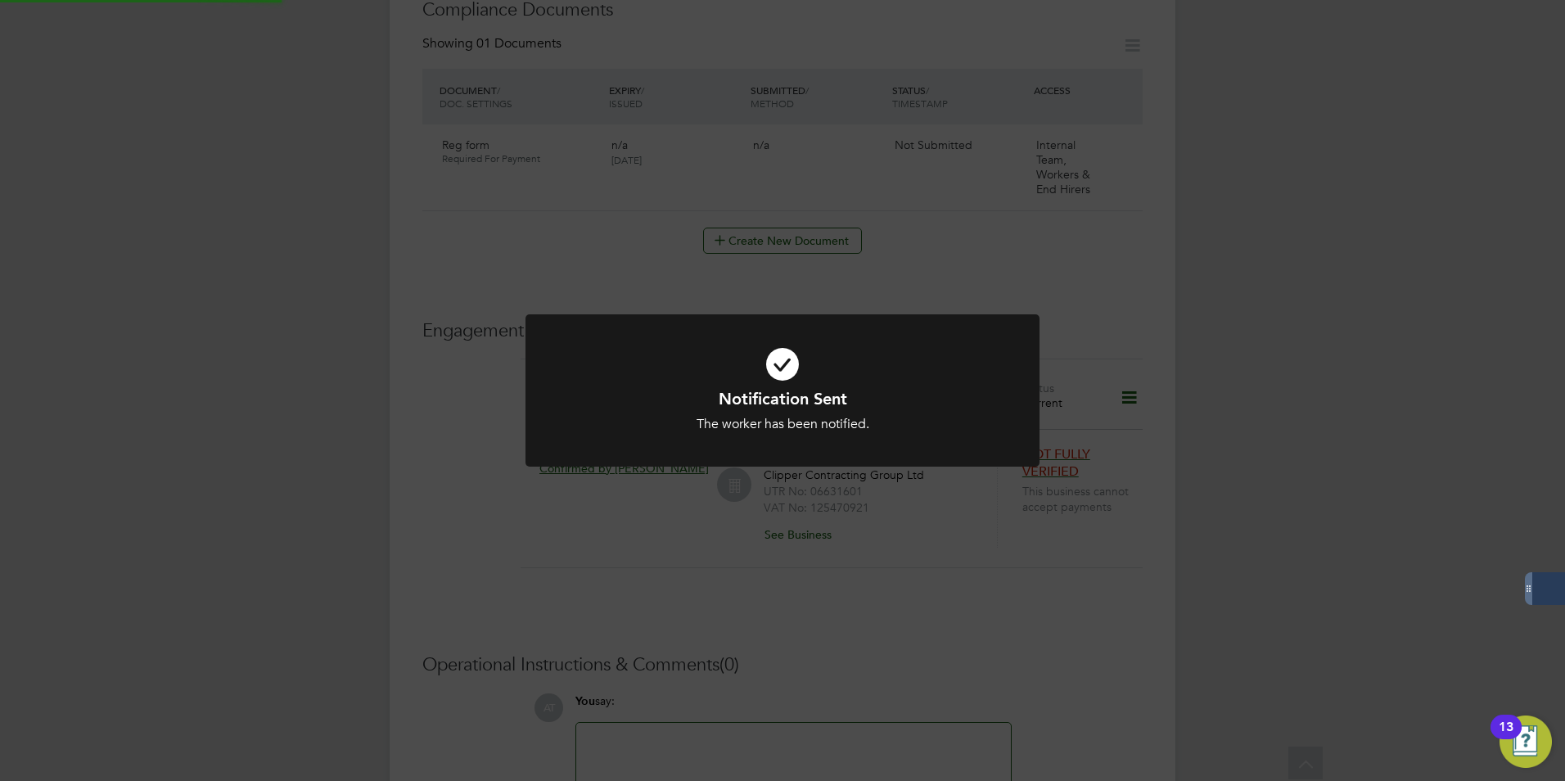
scroll to position [819, 0]
click at [770, 219] on div "Notification Sent The worker has been notified. Cancel Okay" at bounding box center [782, 390] width 1565 height 781
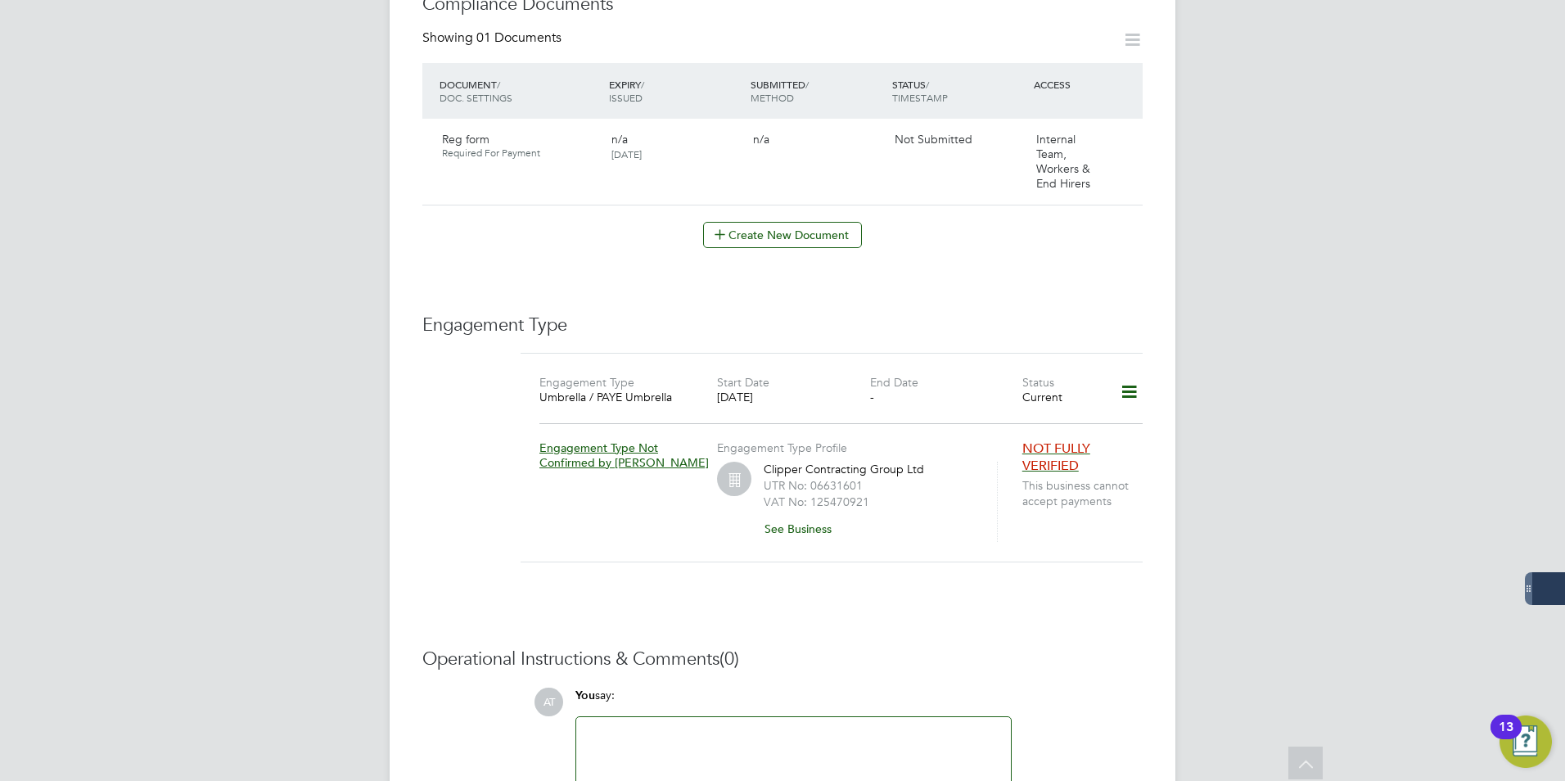
click at [770, 222] on button "Create New Document" at bounding box center [782, 235] width 159 height 26
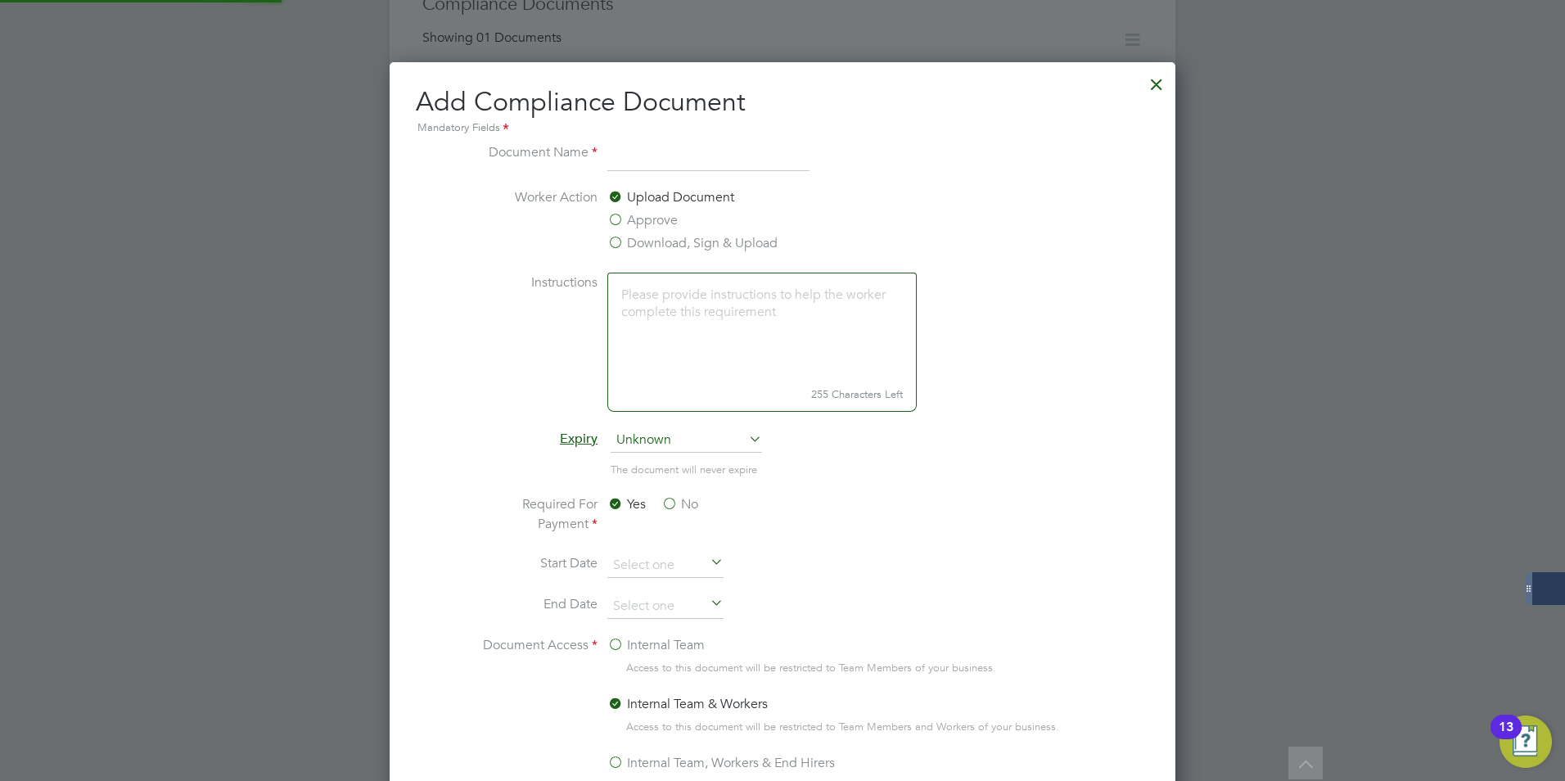
scroll to position [860, 787]
click at [684, 163] on input at bounding box center [708, 156] width 202 height 29
click at [731, 144] on input at bounding box center [708, 156] width 202 height 29
type input "rtw check"
click at [644, 223] on label "Approve" at bounding box center [642, 220] width 70 height 20
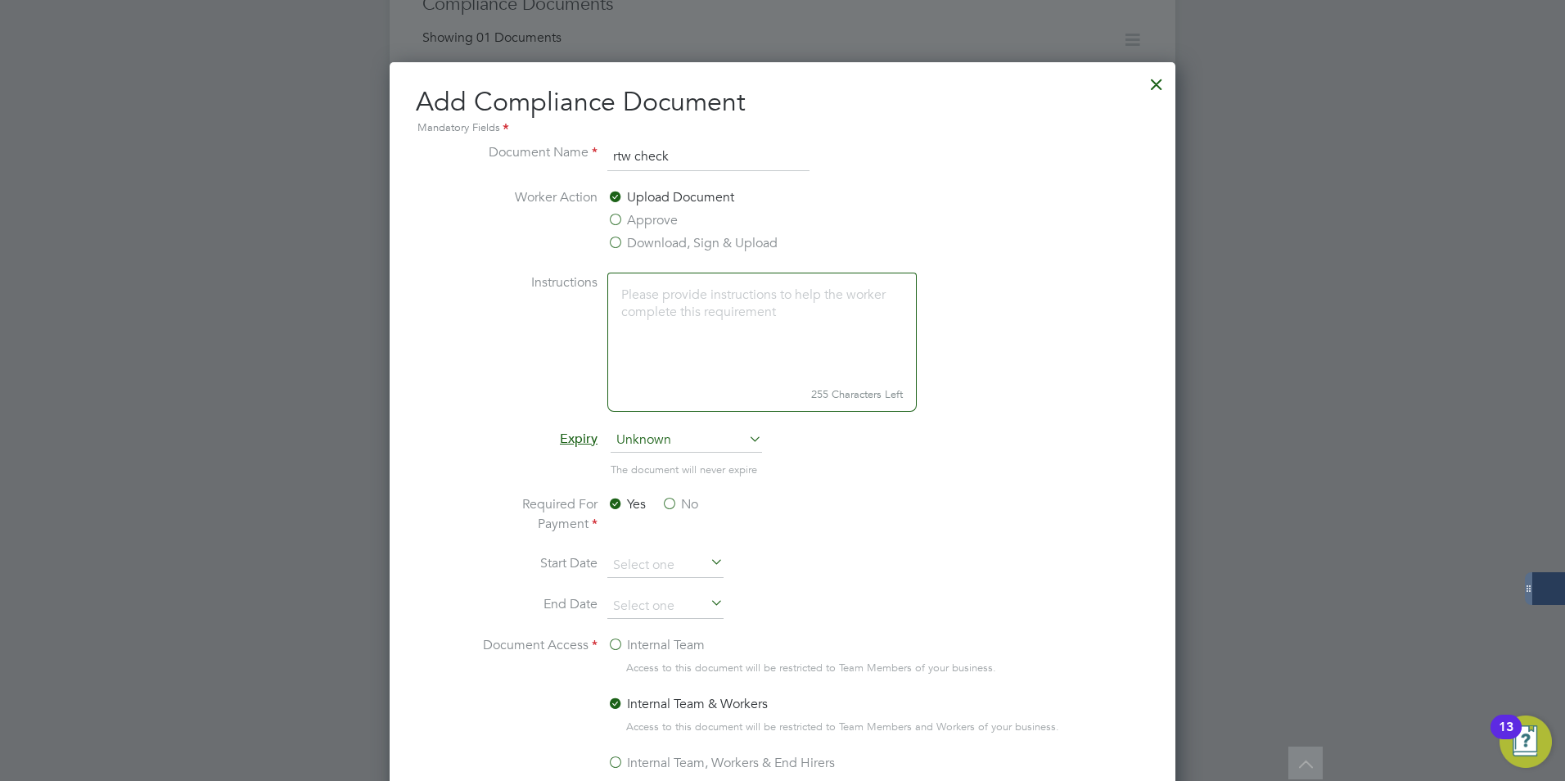
click at [0, 0] on input "Approve" at bounding box center [0, 0] width 0 height 0
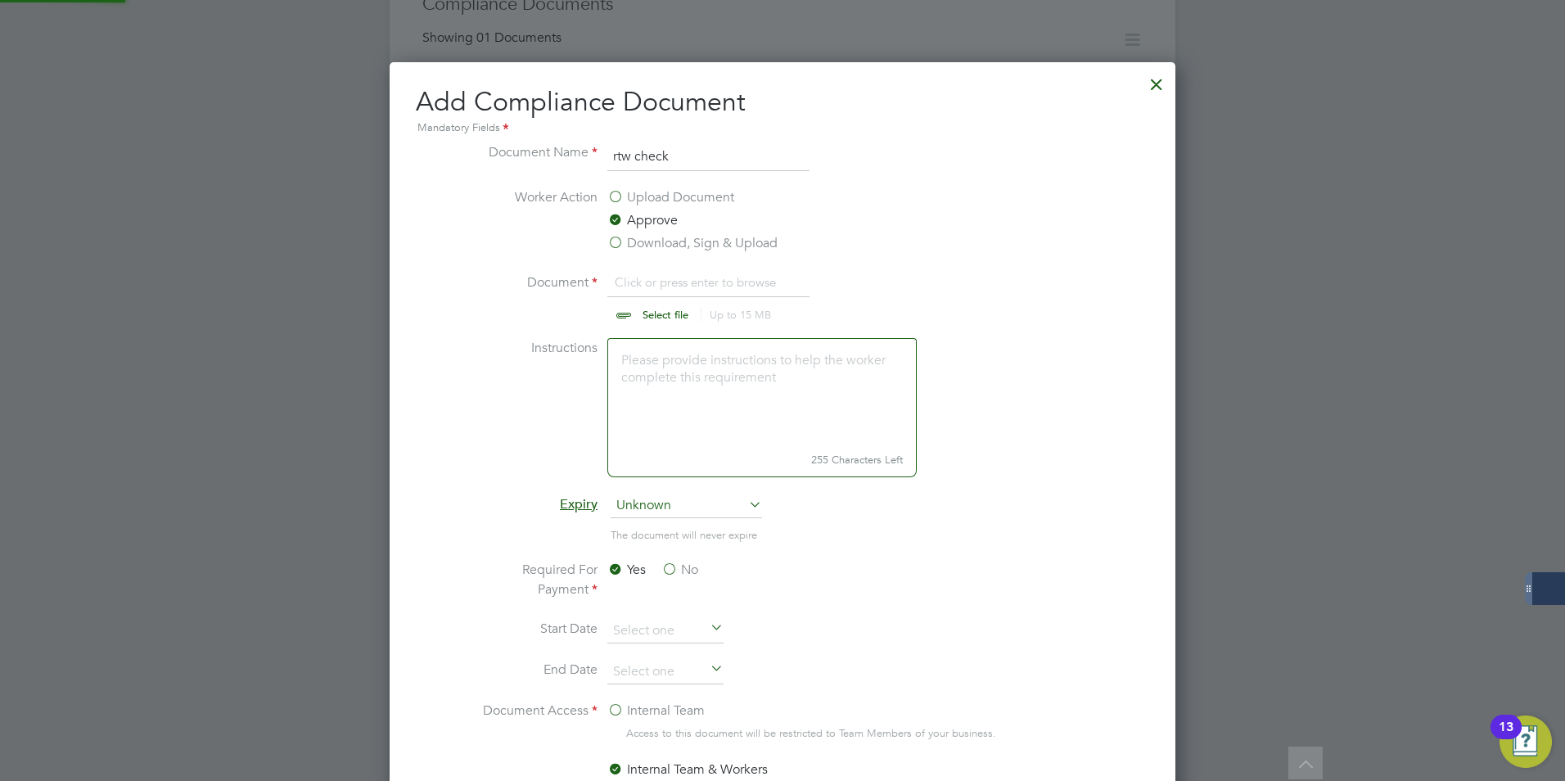
scroll to position [925, 787]
click at [641, 316] on input "file" at bounding box center [681, 297] width 257 height 49
type input "C:\fakepath\rtw check dysutyn.pdf"
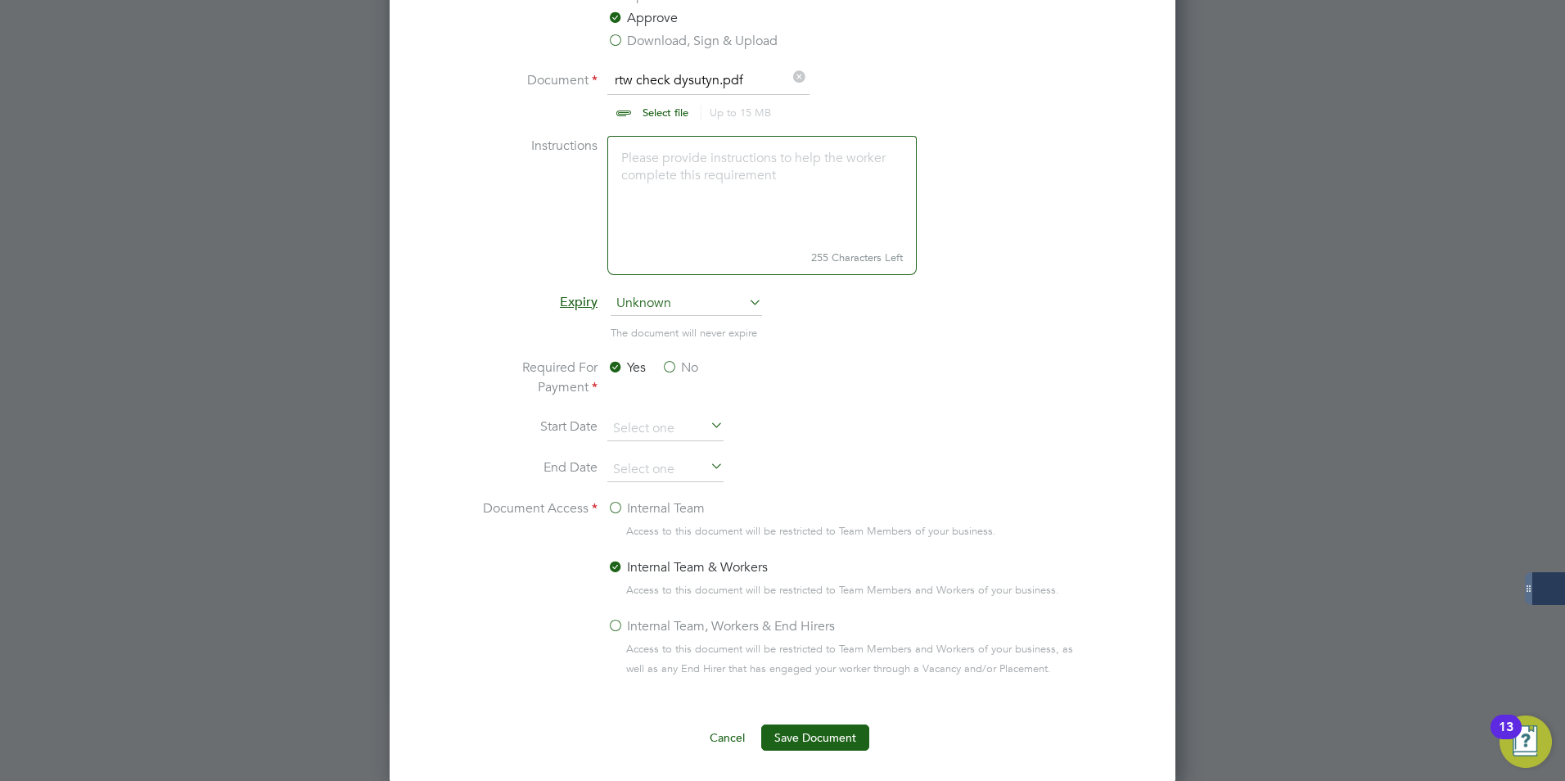
scroll to position [1023, 0]
click at [726, 646] on span "Access to this document will be restricted to Team Members and Workers of your …" at bounding box center [858, 656] width 464 height 39
click at [714, 629] on label "Internal Team, Workers & End Hirers" at bounding box center [721, 624] width 228 height 20
click at [0, 0] on input "Internal Team, Workers & End Hirers" at bounding box center [0, 0] width 0 height 0
click at [833, 744] on button "Save Document" at bounding box center [815, 735] width 108 height 26
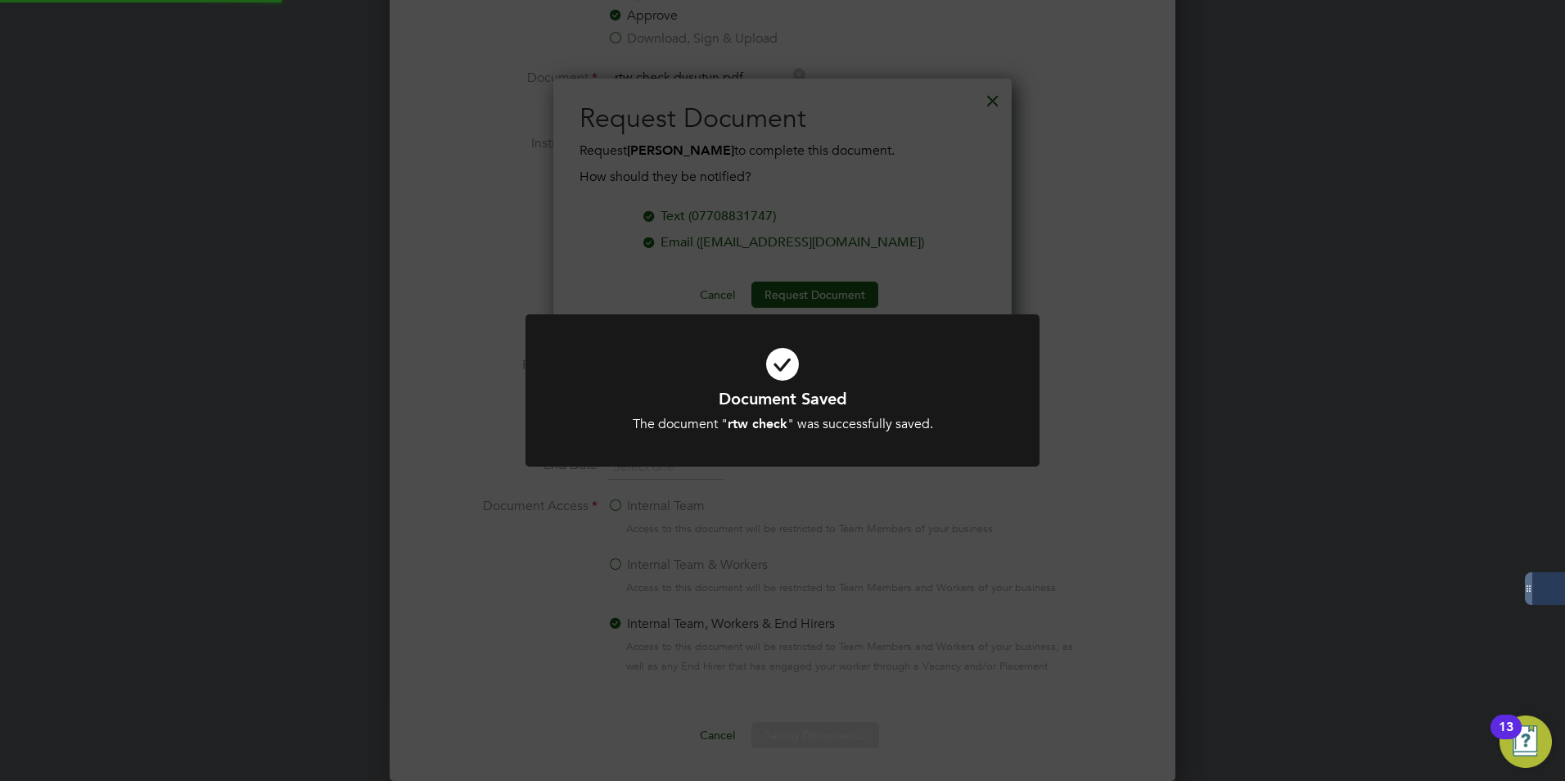
scroll to position [263, 459]
click at [1033, 309] on div "Document Saved The document " rtw check " was successfully saved. Cancel Okay" at bounding box center [782, 390] width 1565 height 781
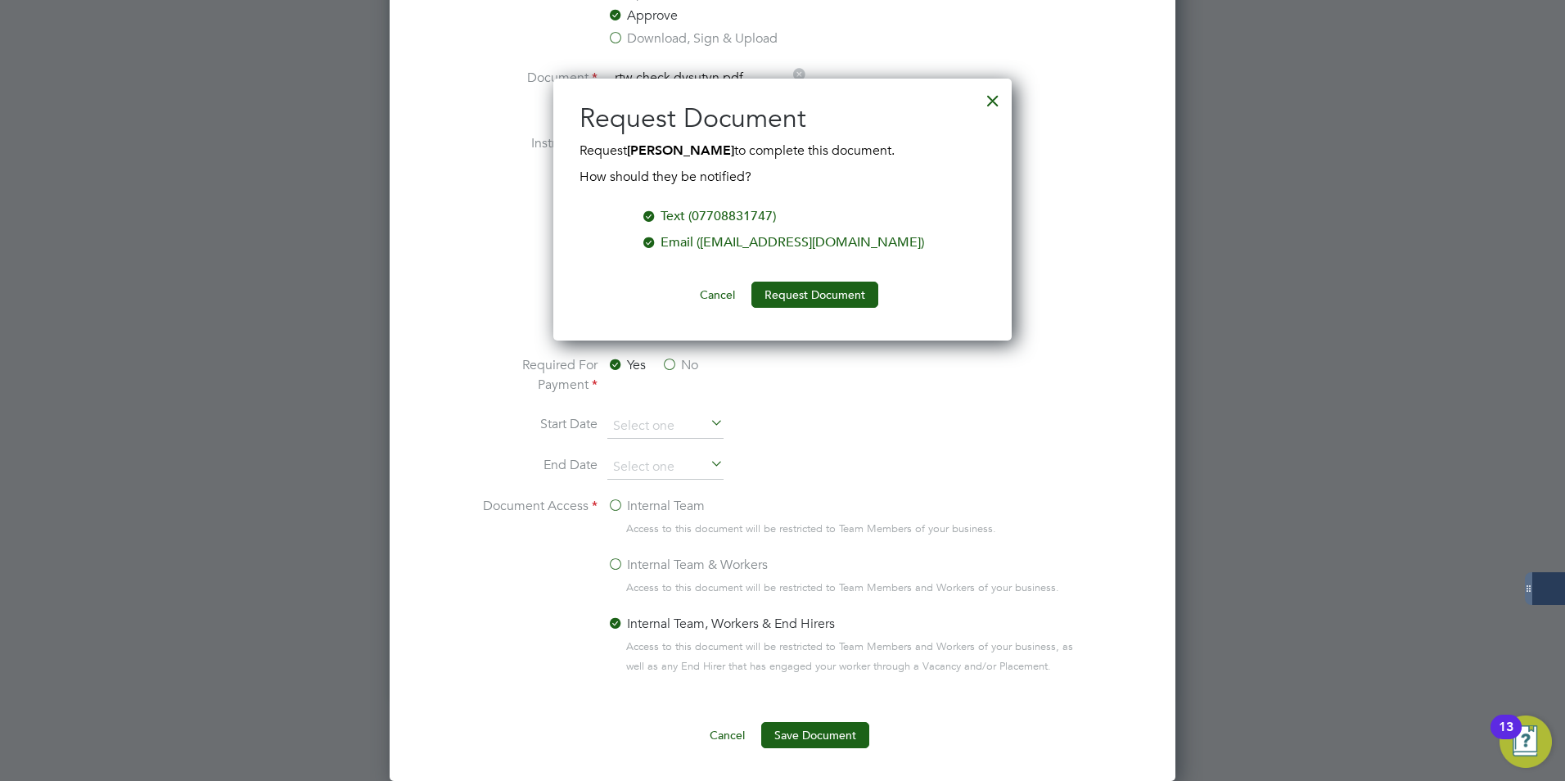
click at [763, 241] on div "Email ([EMAIL_ADDRESS][DOMAIN_NAME])" at bounding box center [793, 242] width 264 height 20
click at [835, 305] on button "Request Document" at bounding box center [815, 295] width 127 height 26
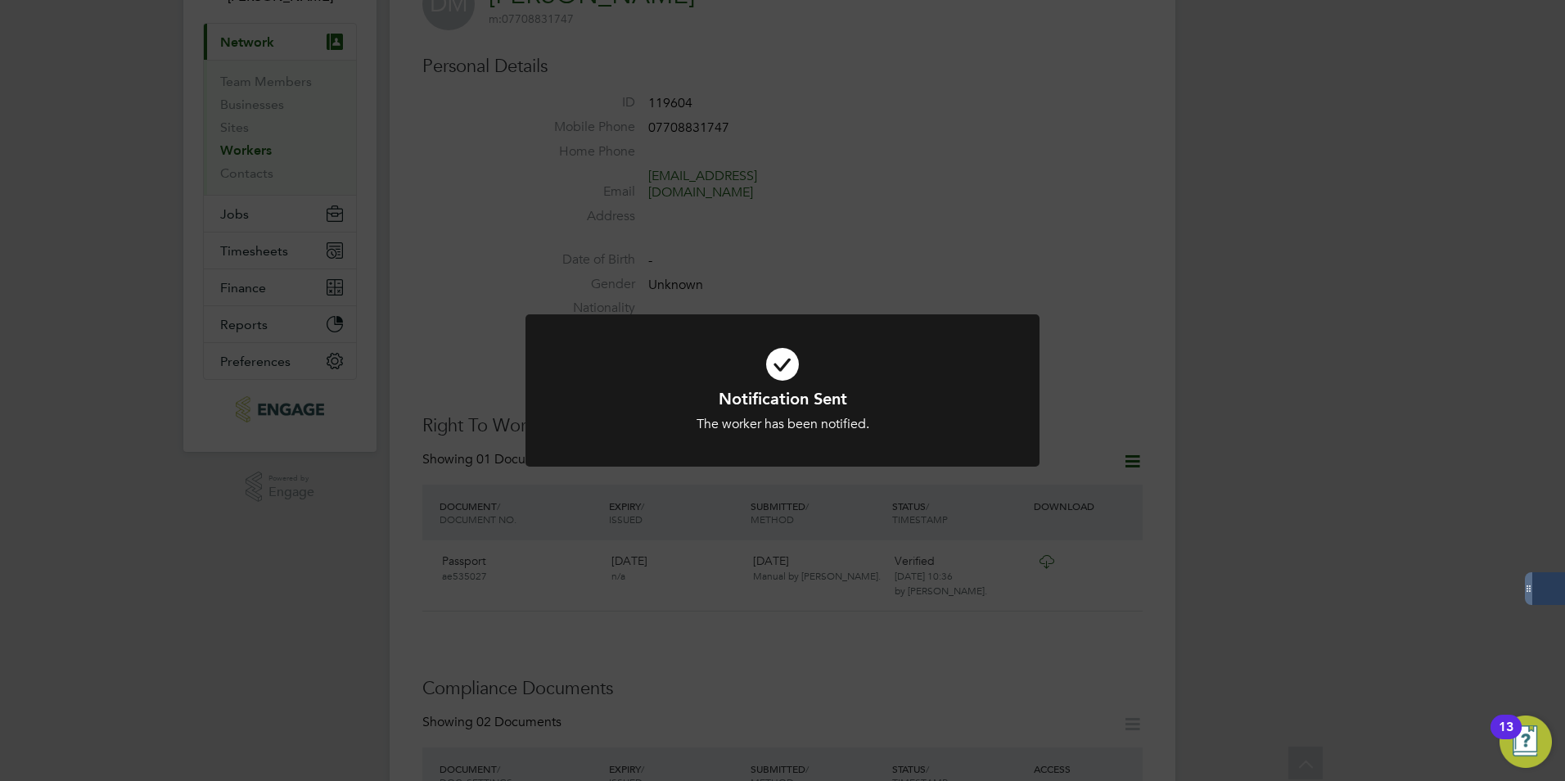
click at [1371, 324] on div "Notification Sent The worker has been notified. Cancel Okay" at bounding box center [782, 390] width 1565 height 781
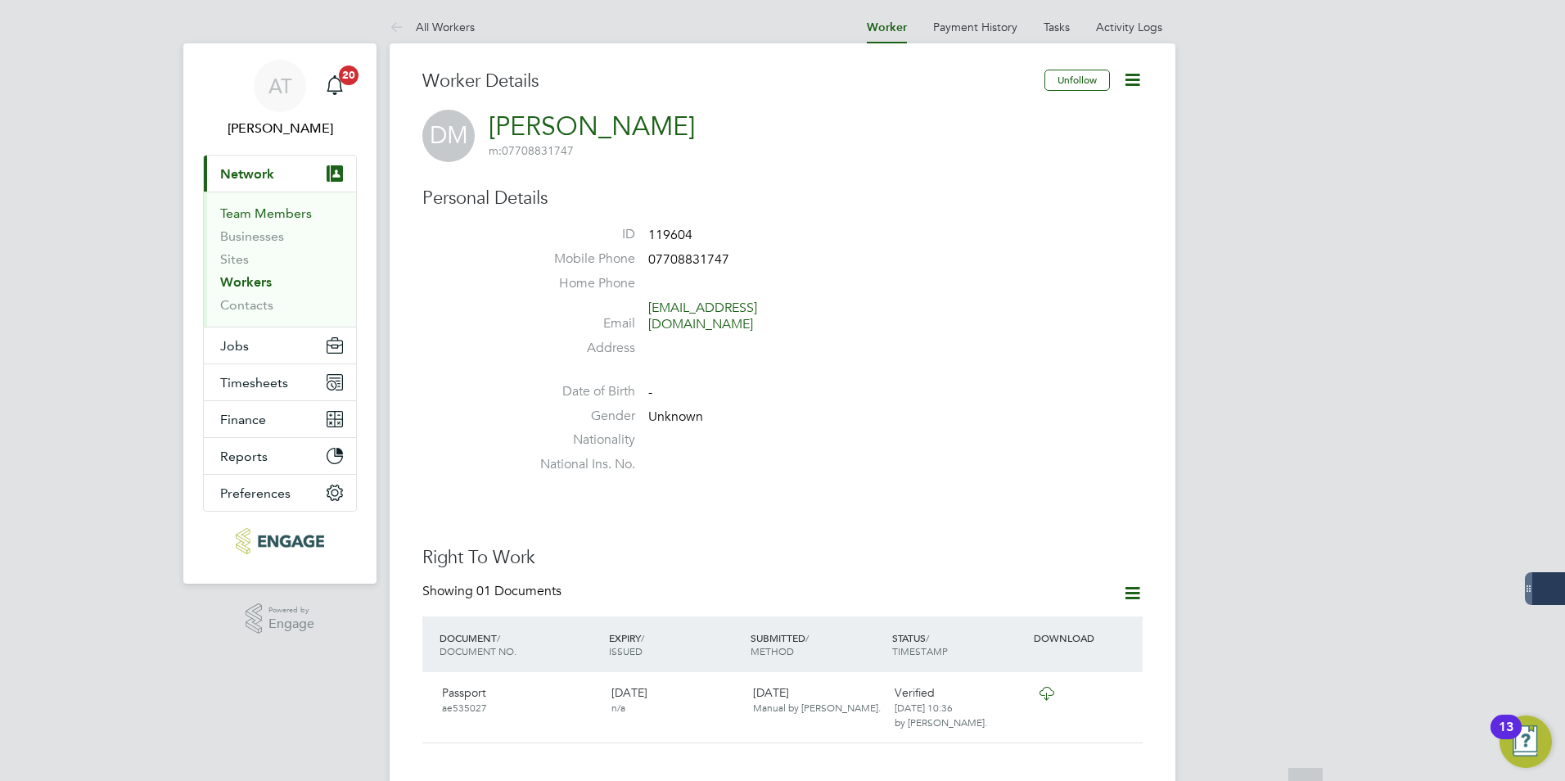
scroll to position [0, 0]
click at [287, 350] on button "Jobs" at bounding box center [280, 348] width 152 height 36
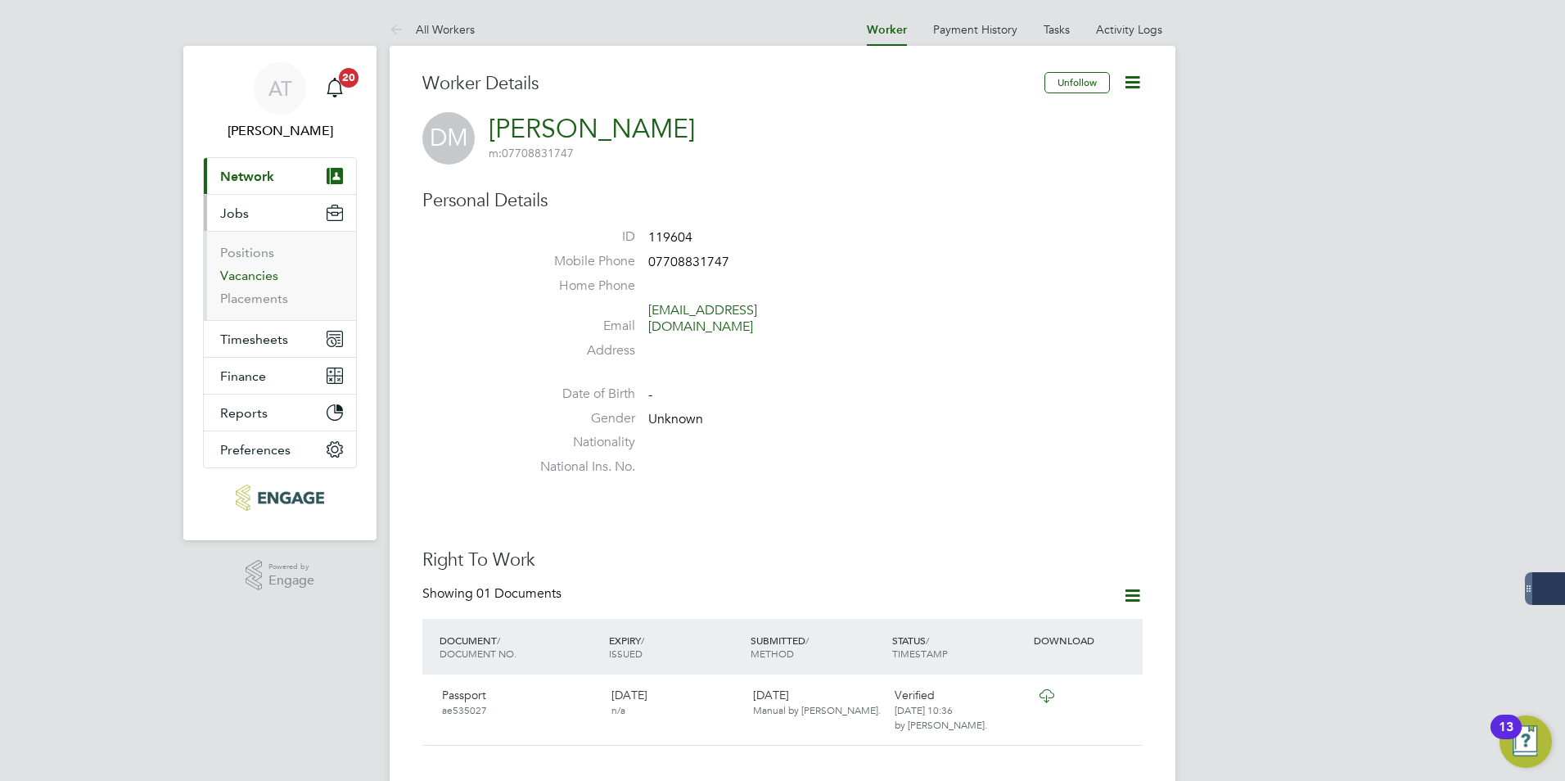
click at [245, 274] on link "Vacancies" at bounding box center [249, 276] width 58 height 16
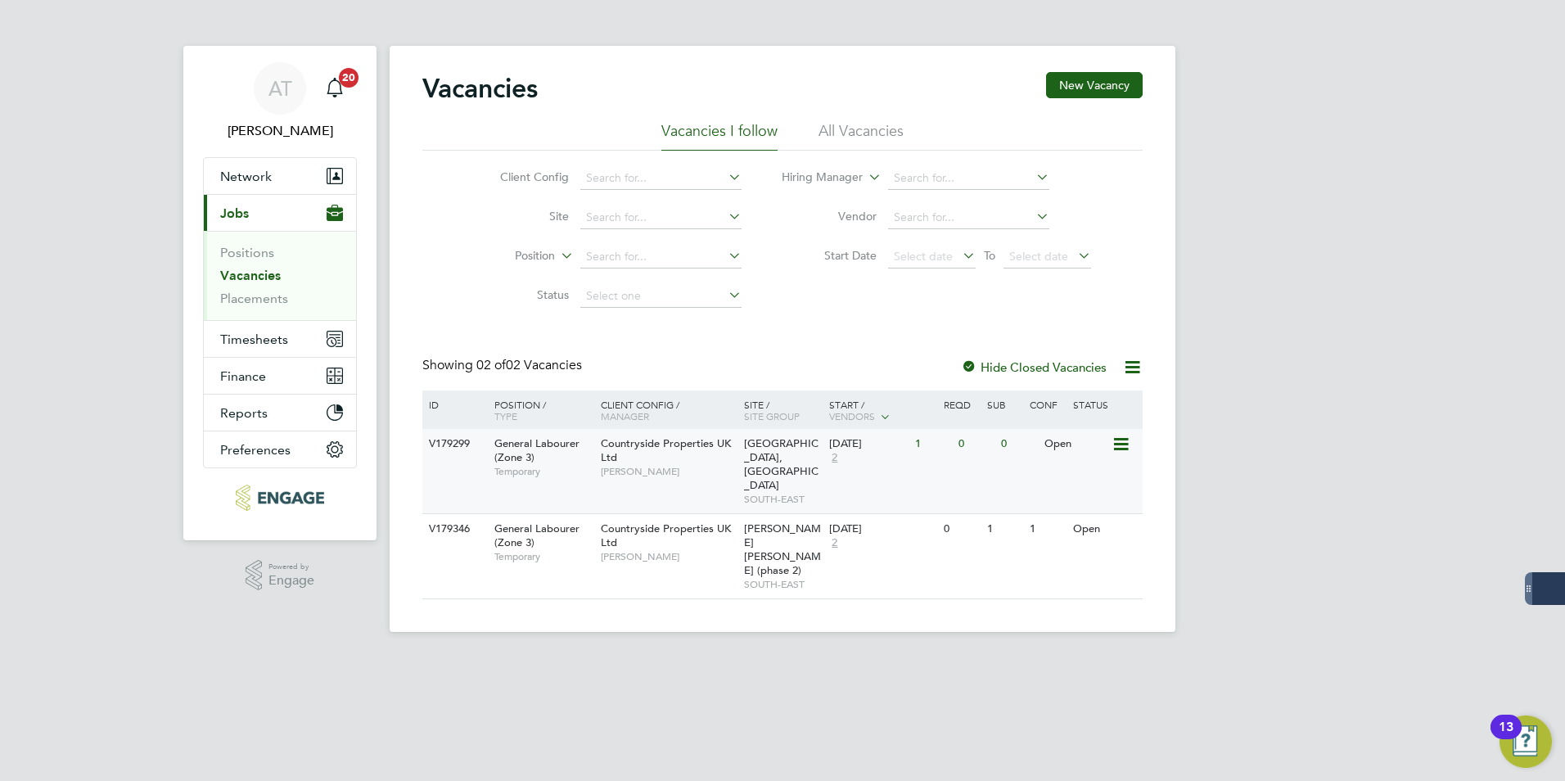
click at [597, 450] on div "Countryside Properties UK Ltd [PERSON_NAME]" at bounding box center [668, 457] width 143 height 56
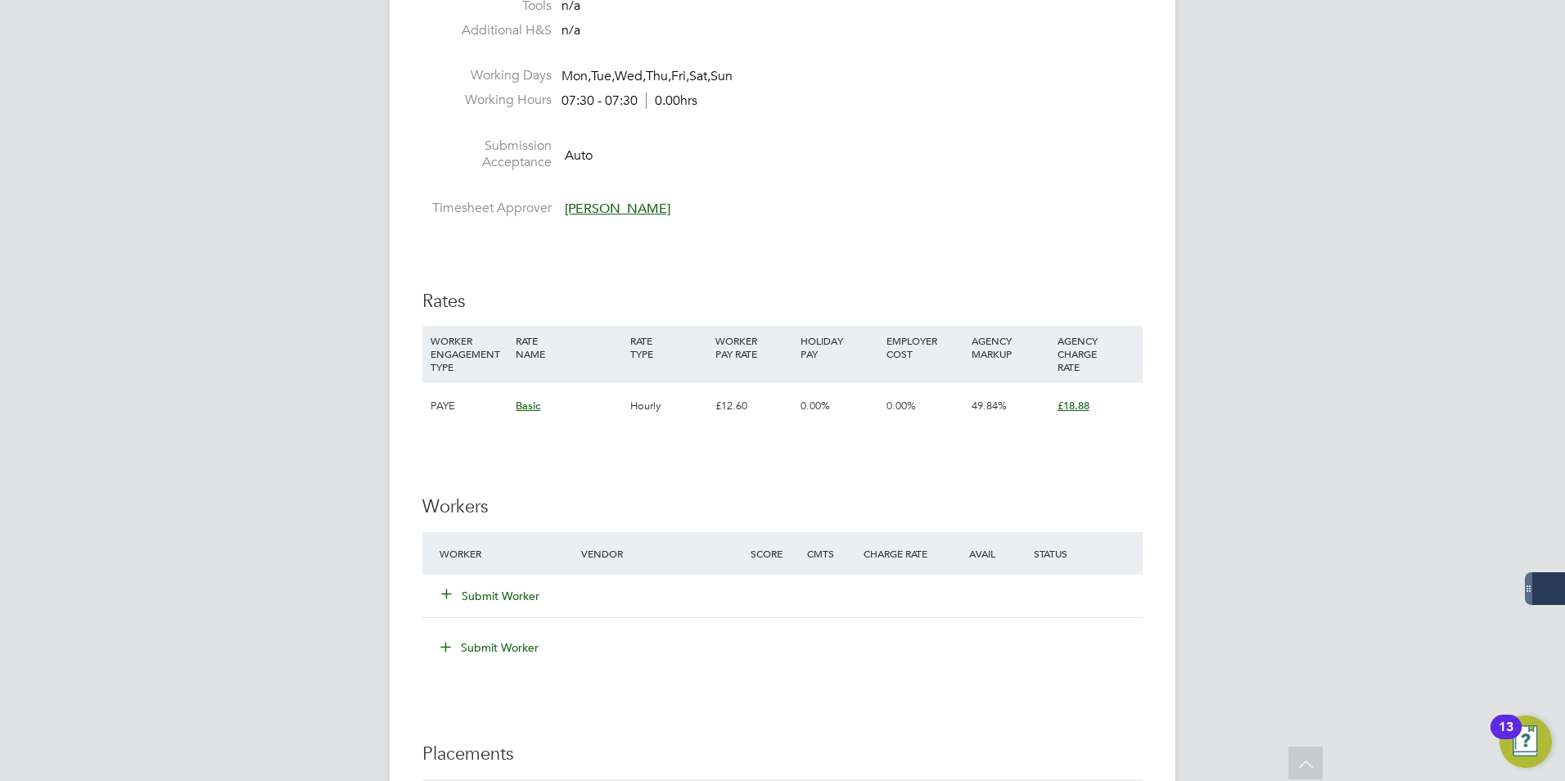
scroll to position [819, 0]
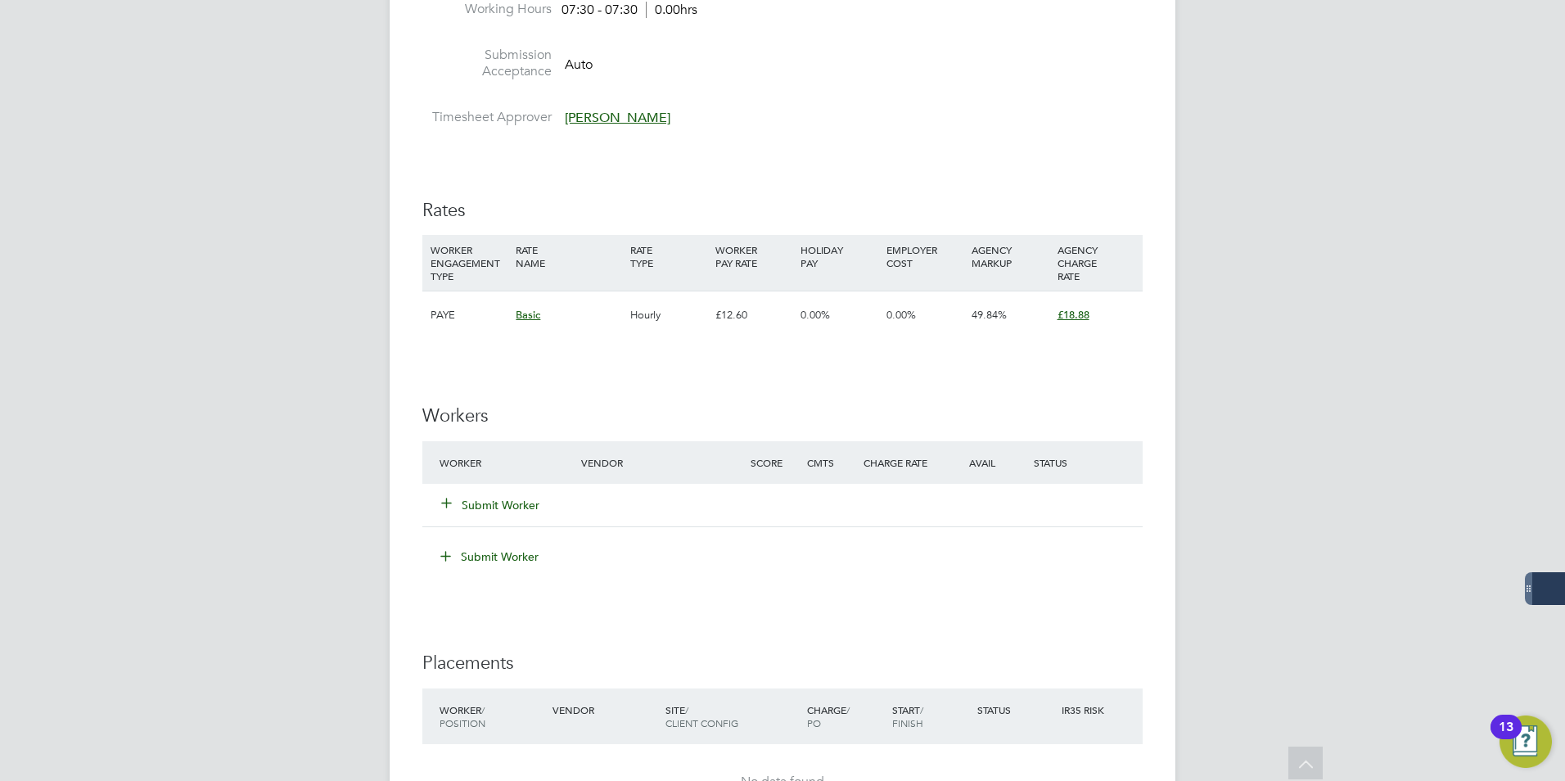
click at [538, 503] on button "Submit Worker" at bounding box center [491, 505] width 98 height 16
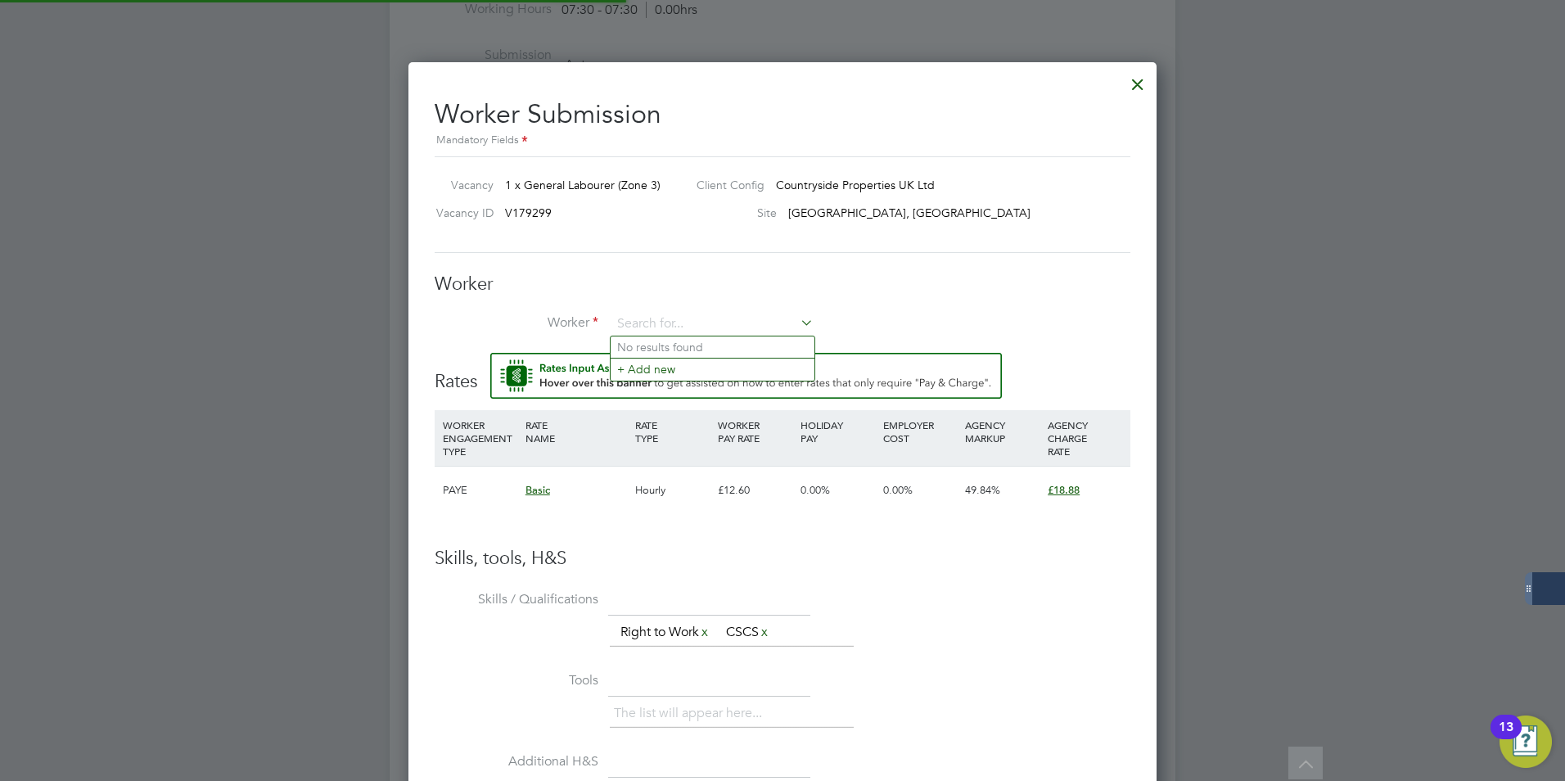
scroll to position [0, 0]
click at [684, 322] on input at bounding box center [713, 324] width 202 height 25
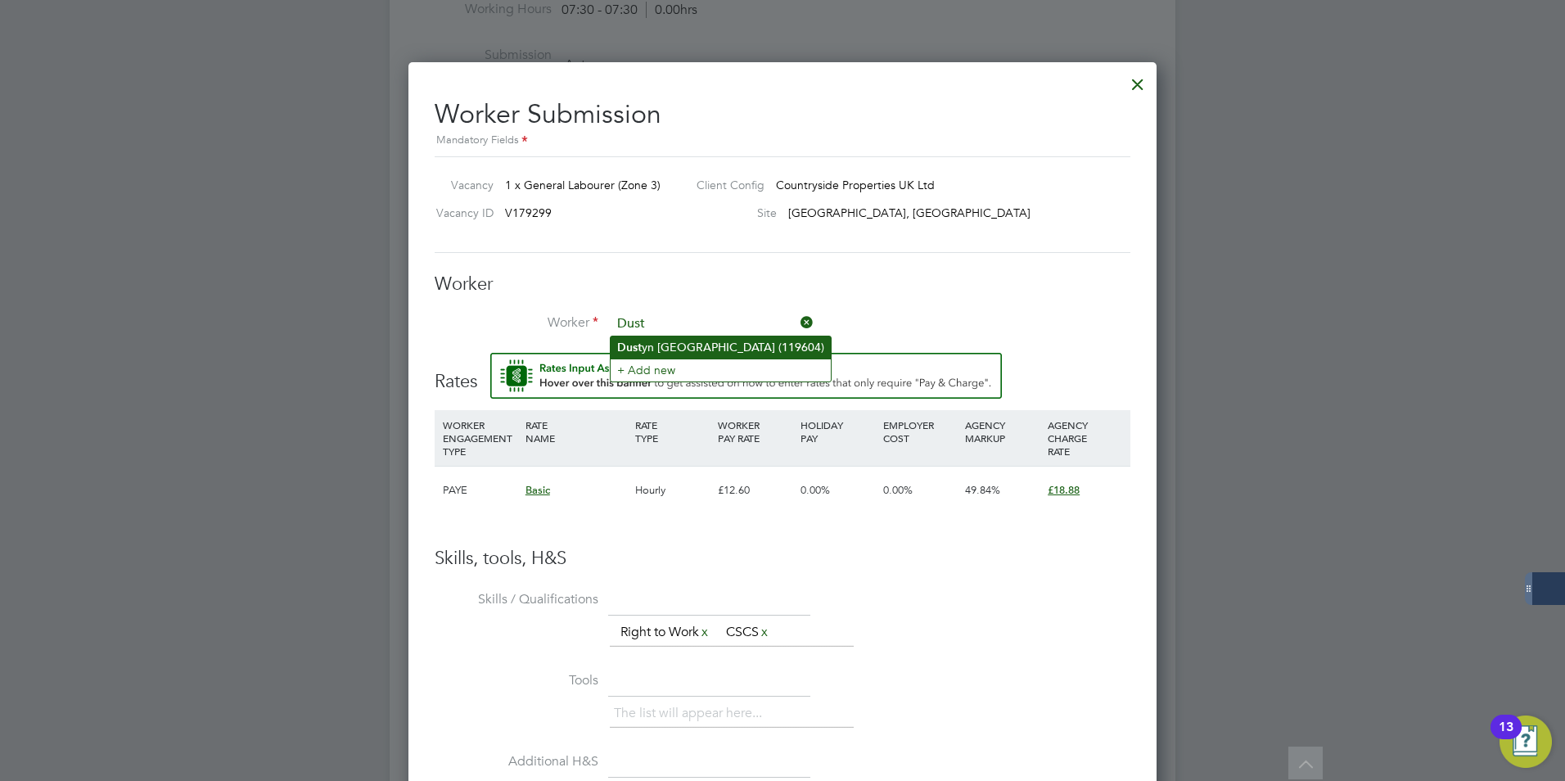
click at [697, 337] on li "Dust yn [GEOGRAPHIC_DATA] (119604)" at bounding box center [721, 347] width 220 height 22
type input "[PERSON_NAME] (119604)"
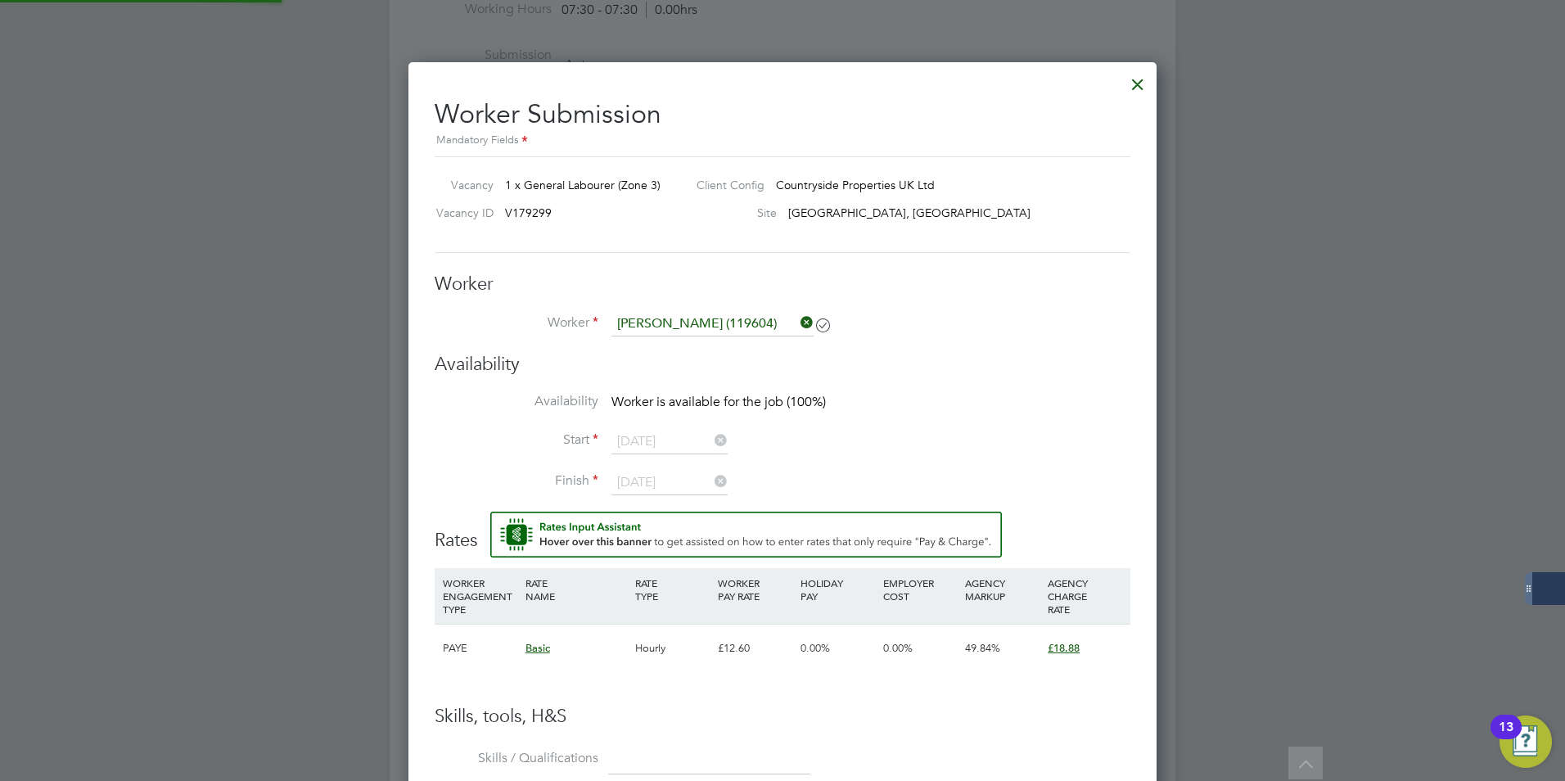
scroll to position [1170, 749]
click at [941, 336] on li "Worker [PERSON_NAME] (119604)" at bounding box center [783, 332] width 696 height 41
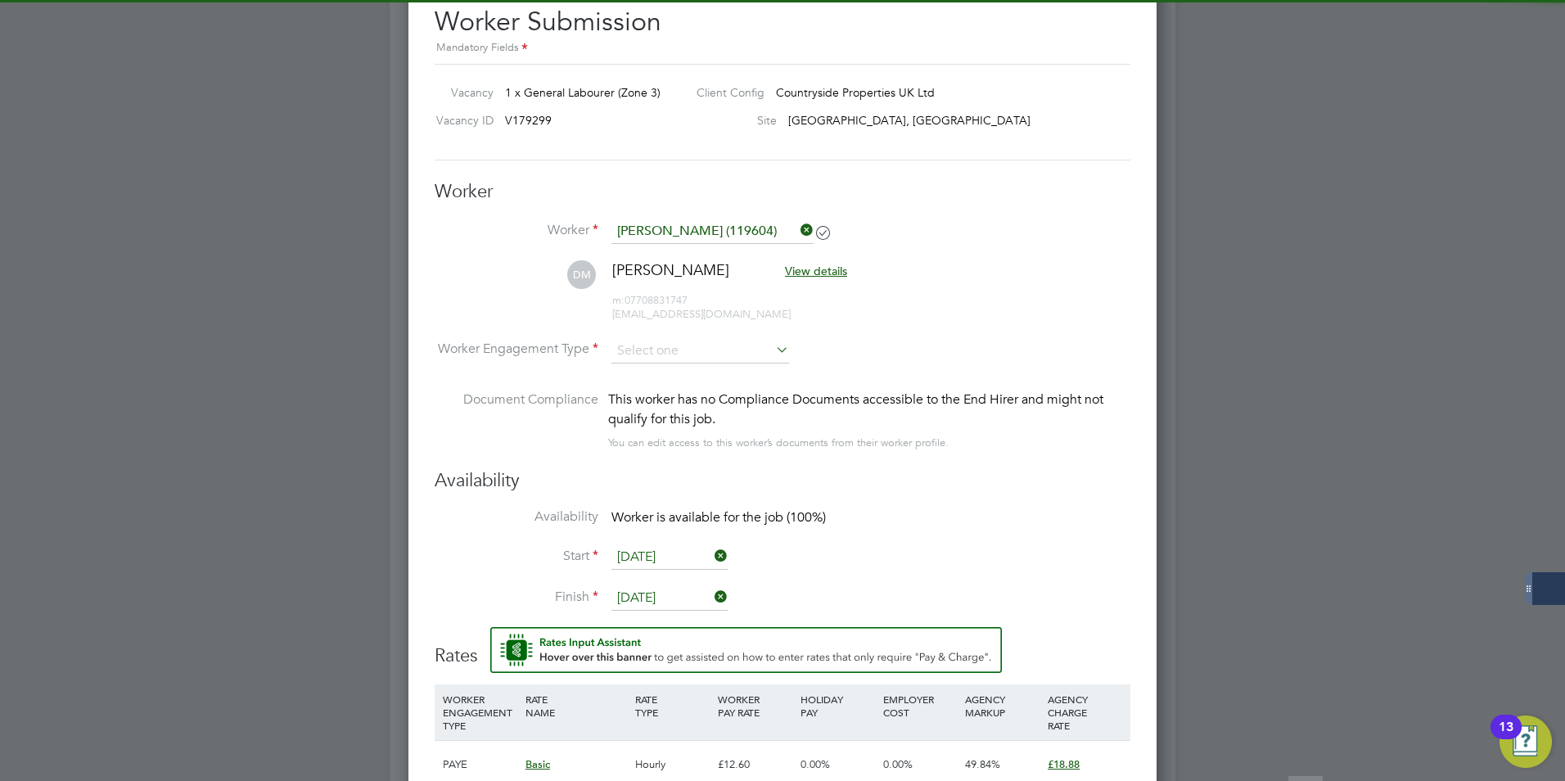
scroll to position [982, 0]
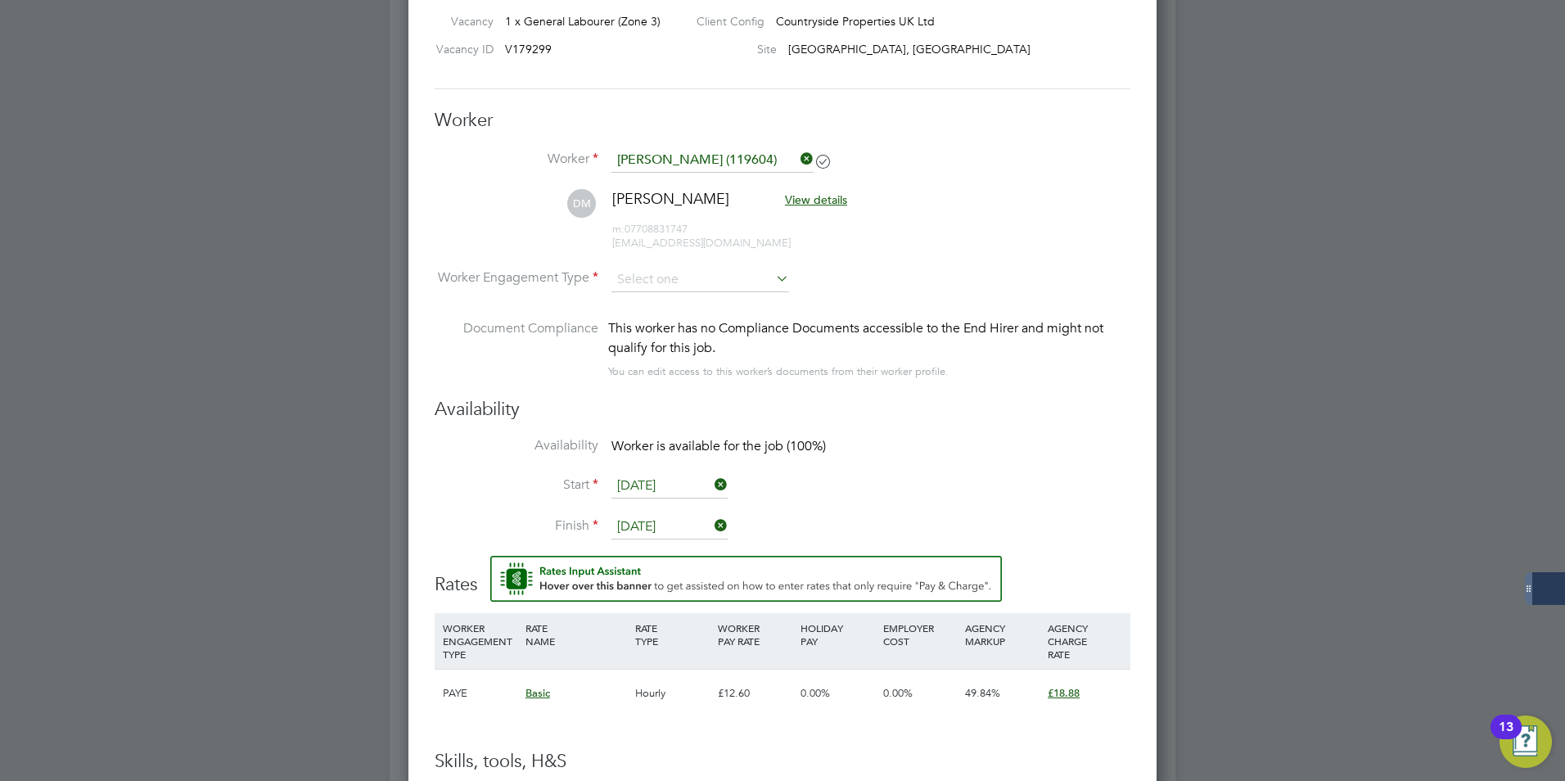
click at [705, 298] on li "Worker Engagement Type" at bounding box center [783, 293] width 696 height 51
click at [706, 285] on input at bounding box center [701, 280] width 178 height 25
click at [697, 301] on li "Contract" at bounding box center [700, 301] width 179 height 21
type input "Contract"
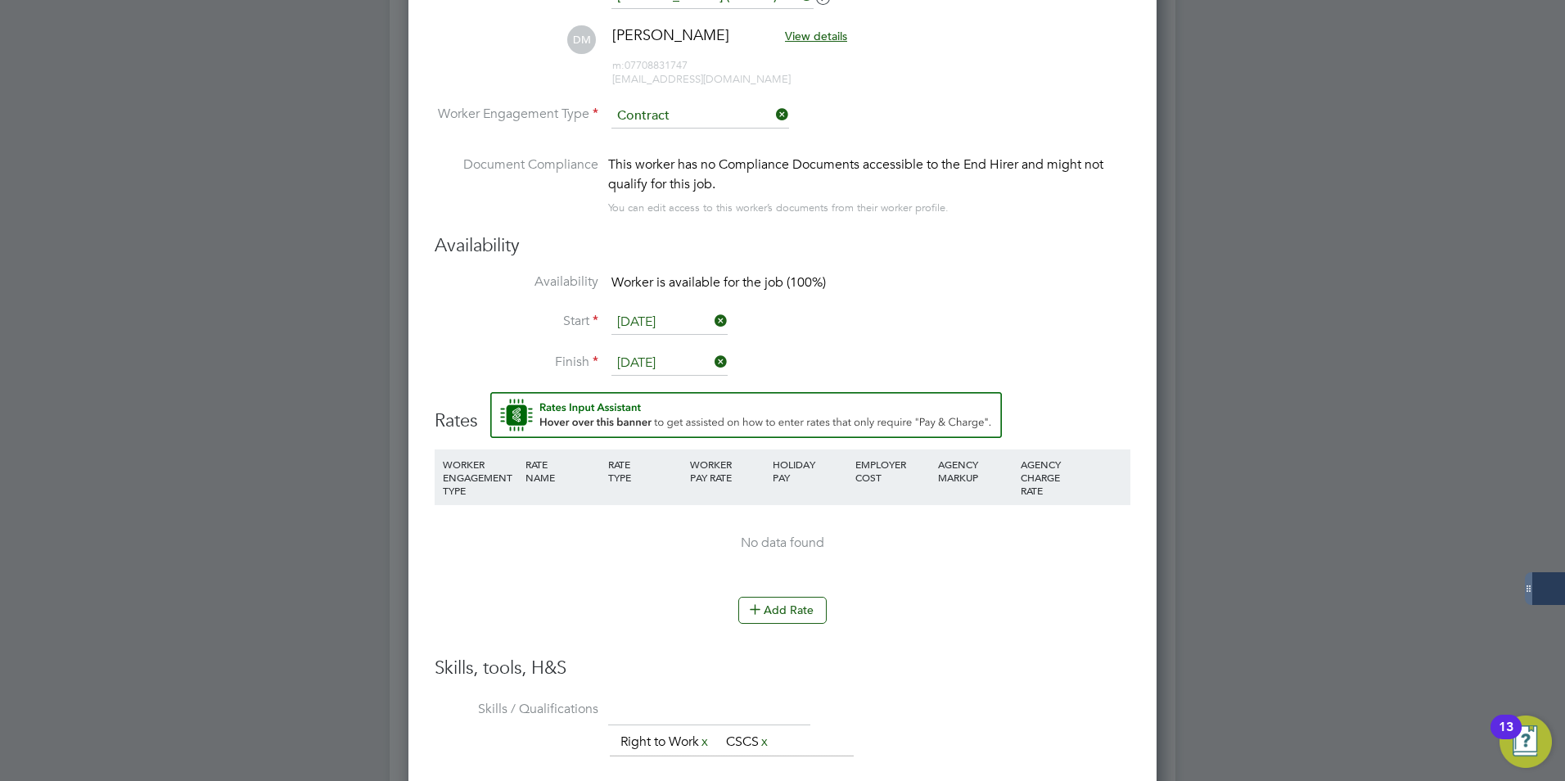
click at [673, 359] on input "[DATE]" at bounding box center [670, 363] width 116 height 25
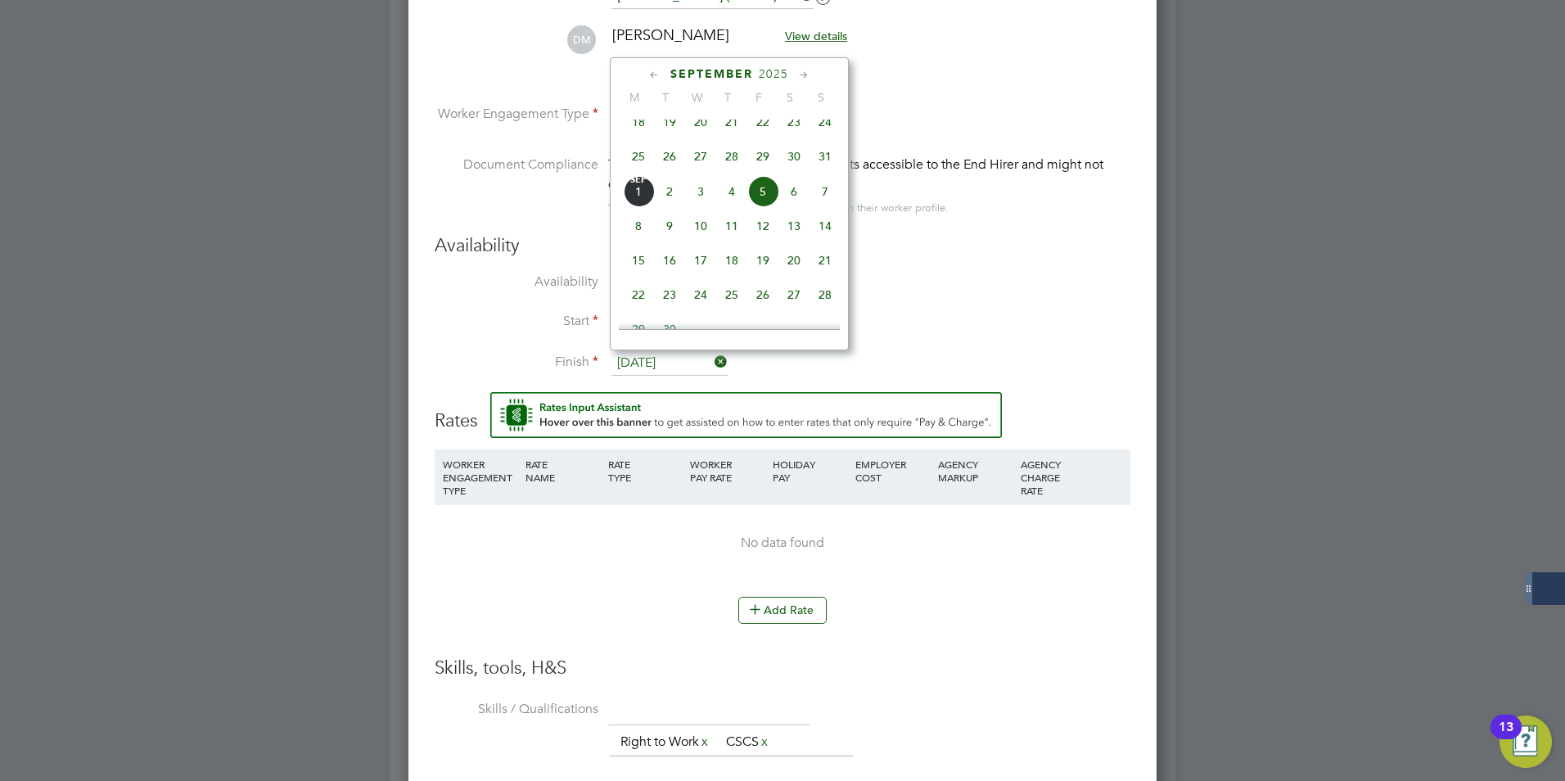
click at [1049, 264] on div "Availability Availability Worker is available for the job (100%) Start [DATE] F…" at bounding box center [783, 313] width 696 height 158
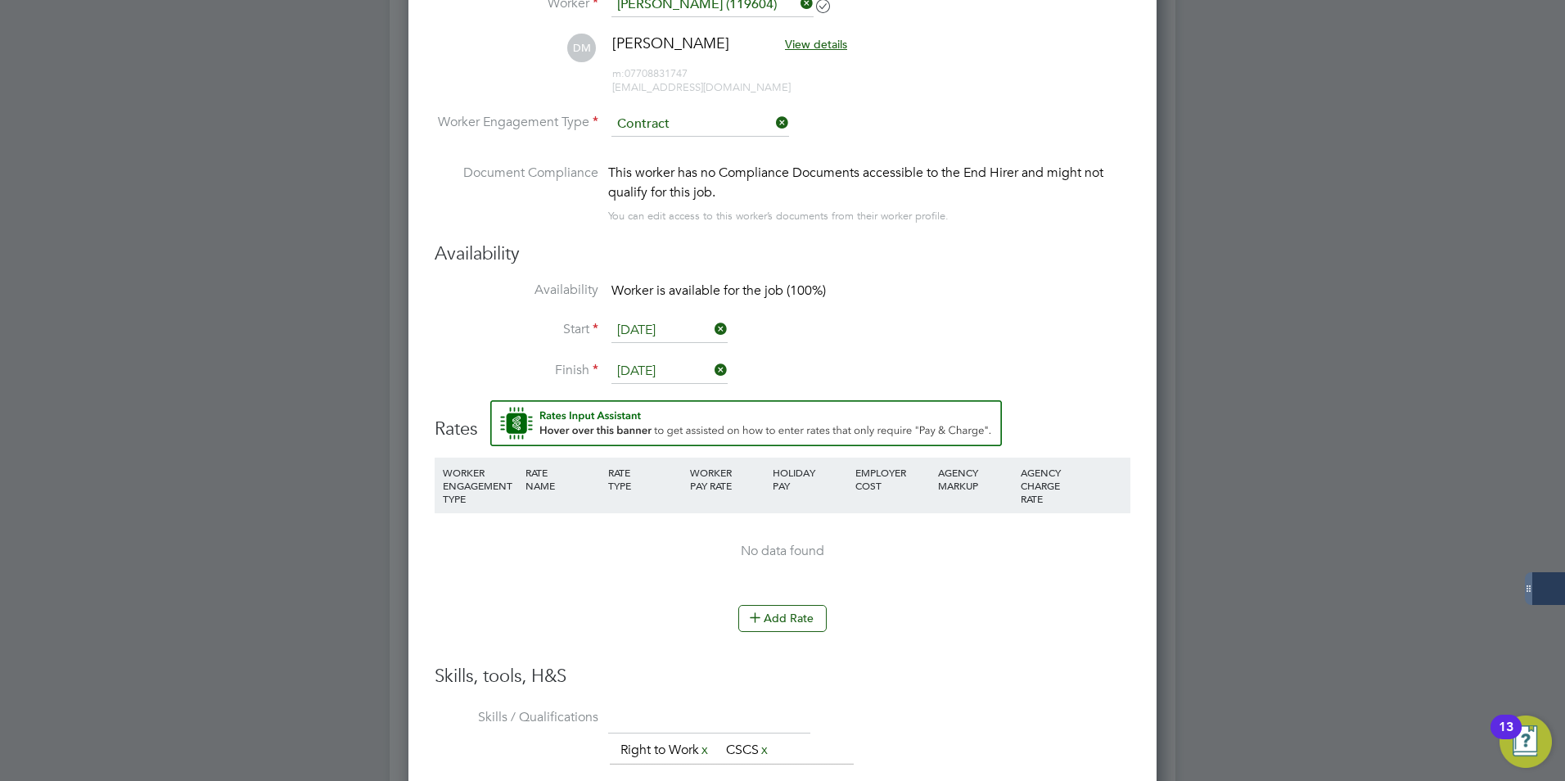
click at [771, 604] on li "WORKER ENGAGEMENT TYPE RATE NAME RATE TYPE WORKER PAY RATE HOLIDAY PAY EMPLOYER…" at bounding box center [783, 532] width 696 height 148
click at [772, 610] on button "Add Rate" at bounding box center [782, 618] width 88 height 26
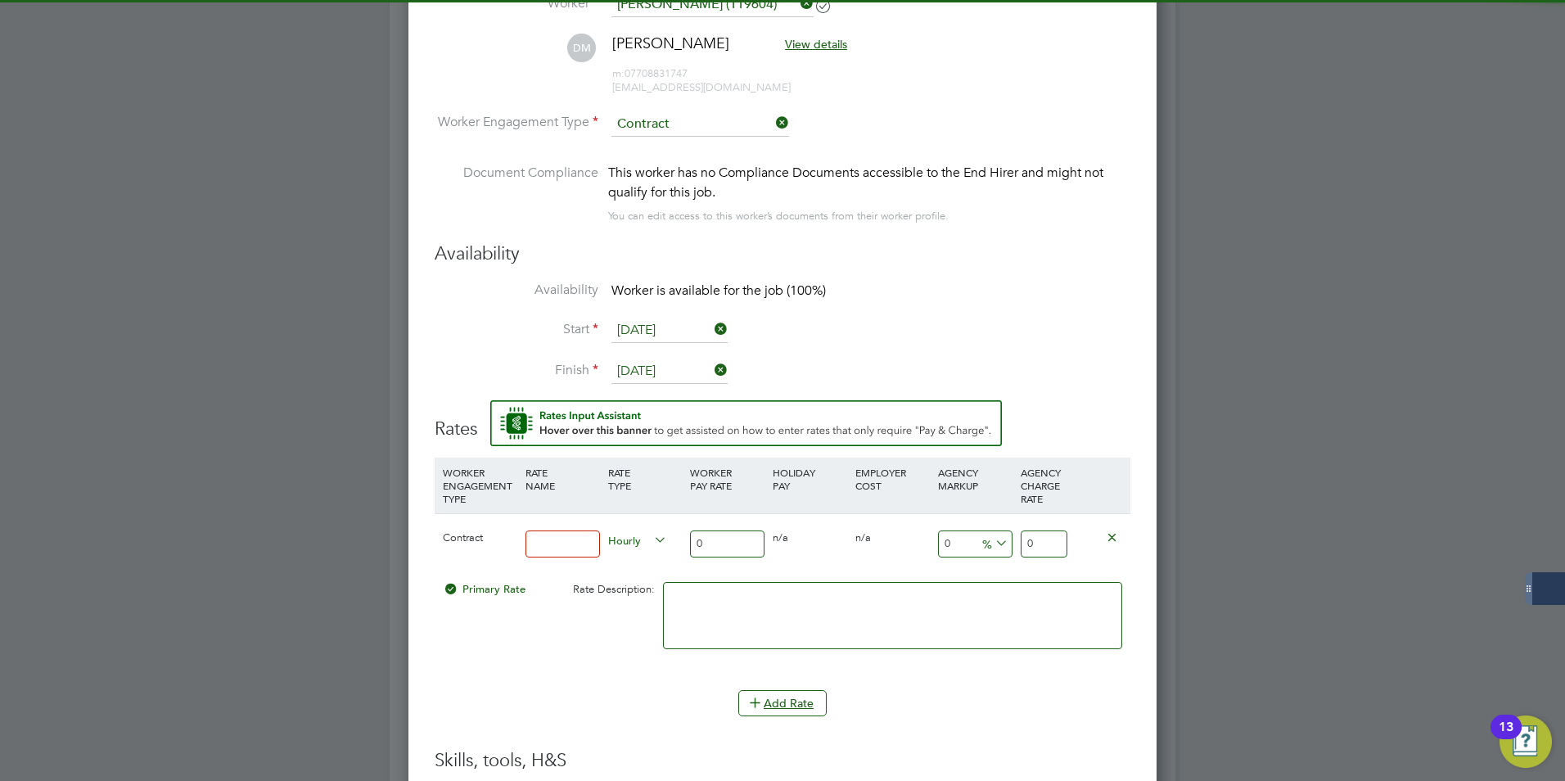
click at [535, 535] on input at bounding box center [563, 543] width 74 height 27
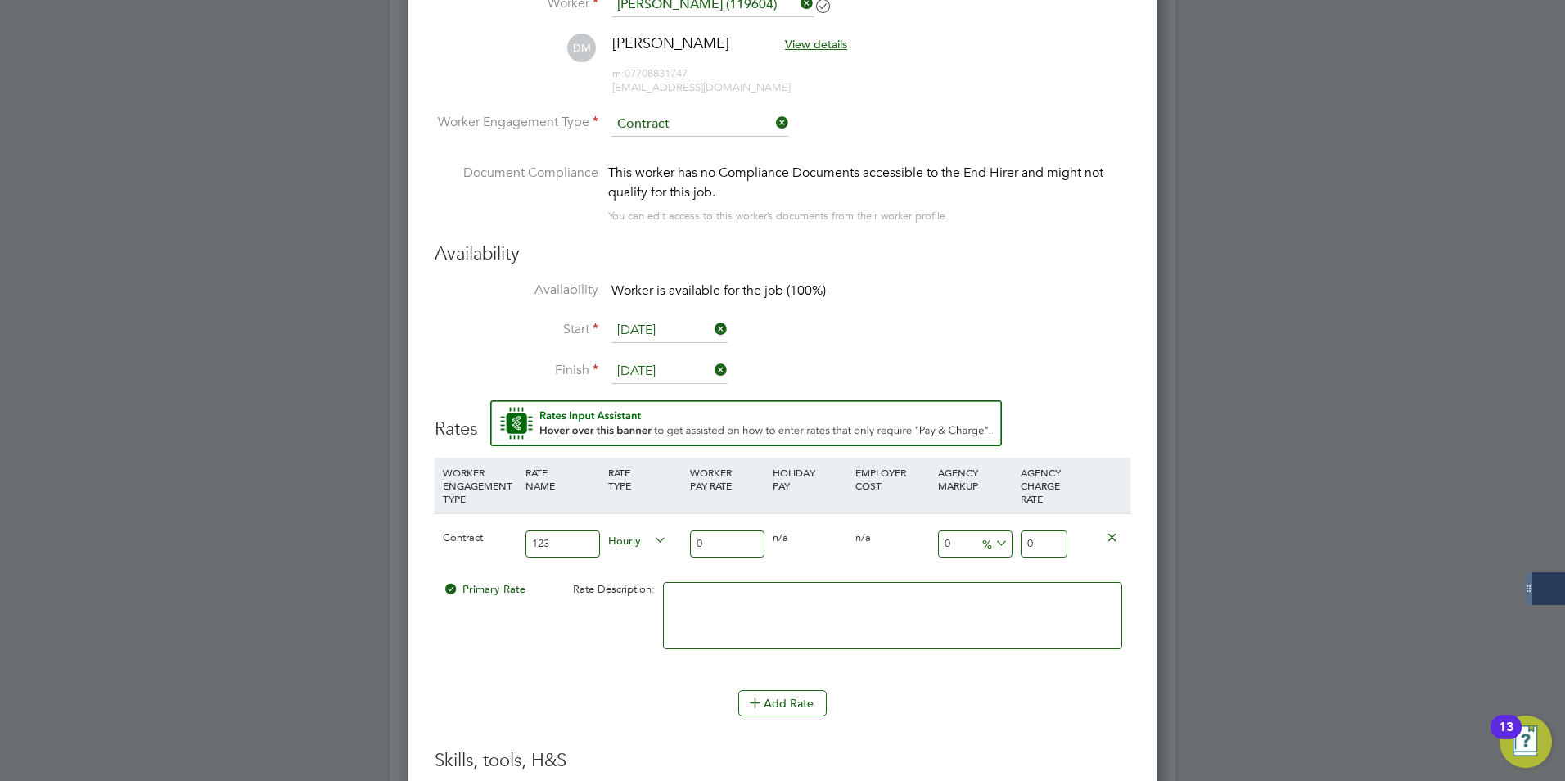
type input "123"
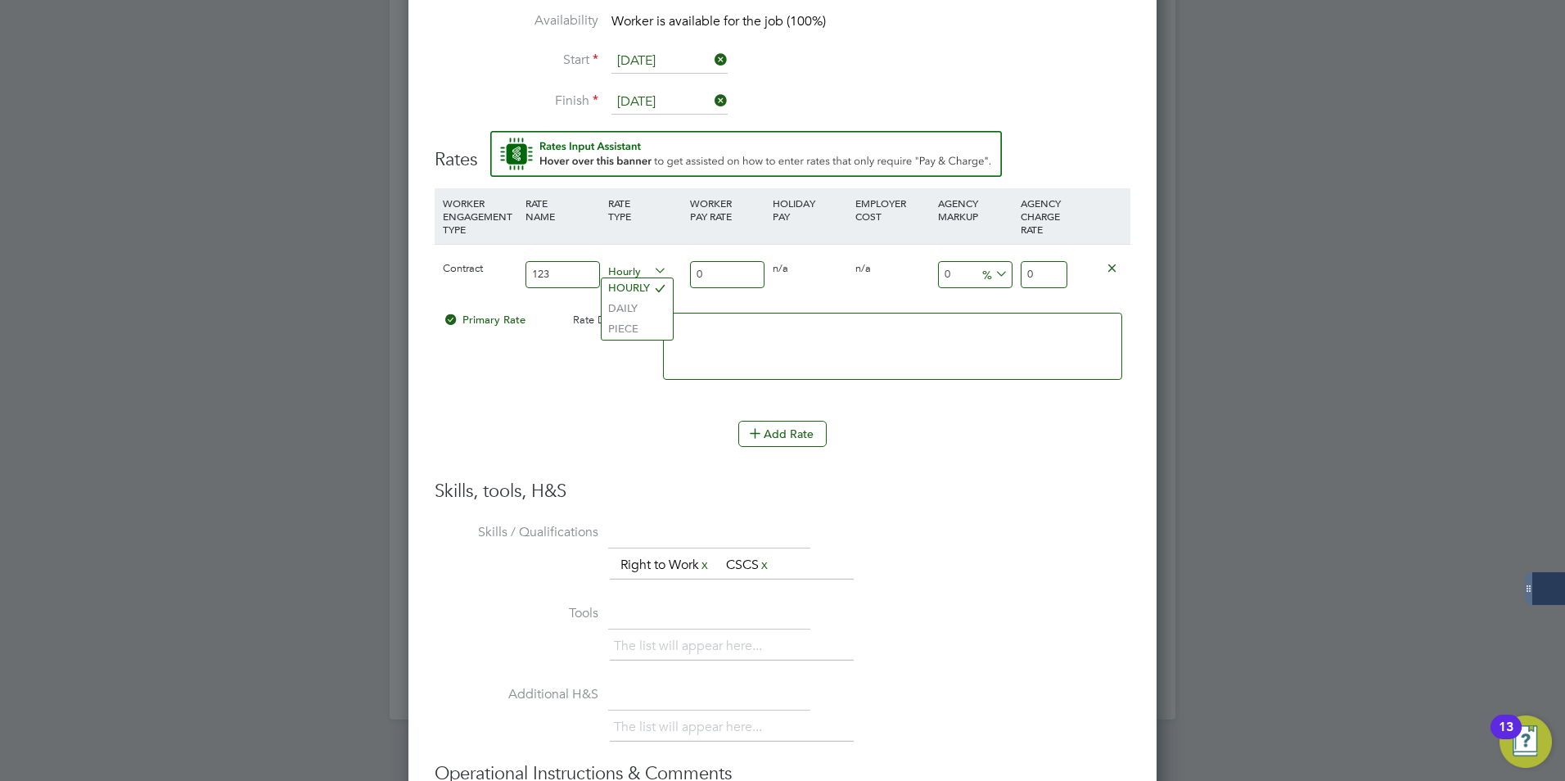
click at [750, 268] on input "0" at bounding box center [727, 274] width 74 height 27
type input "1"
type input "15"
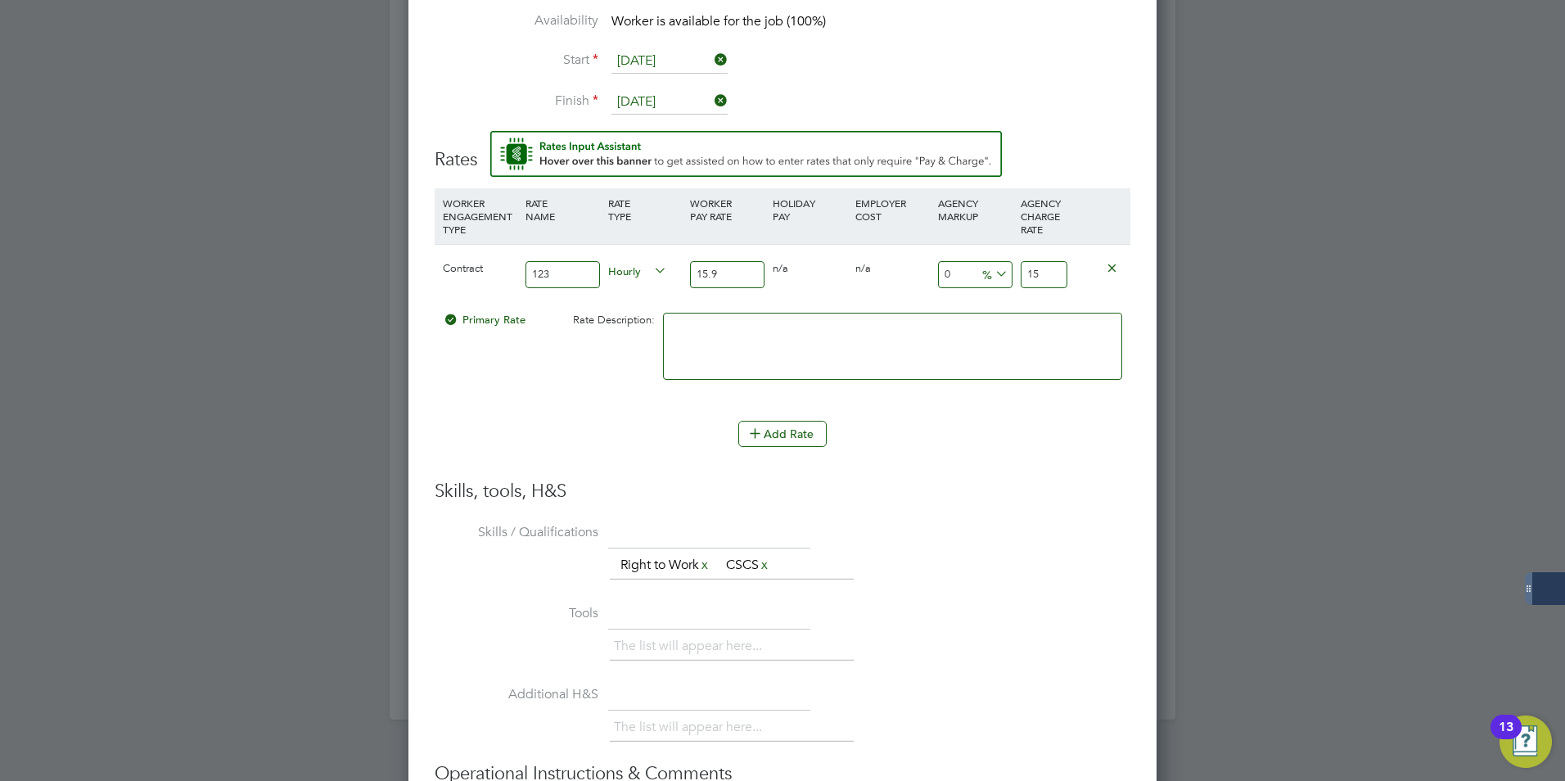
type input "15.96"
type input "15.9"
type input "15.90"
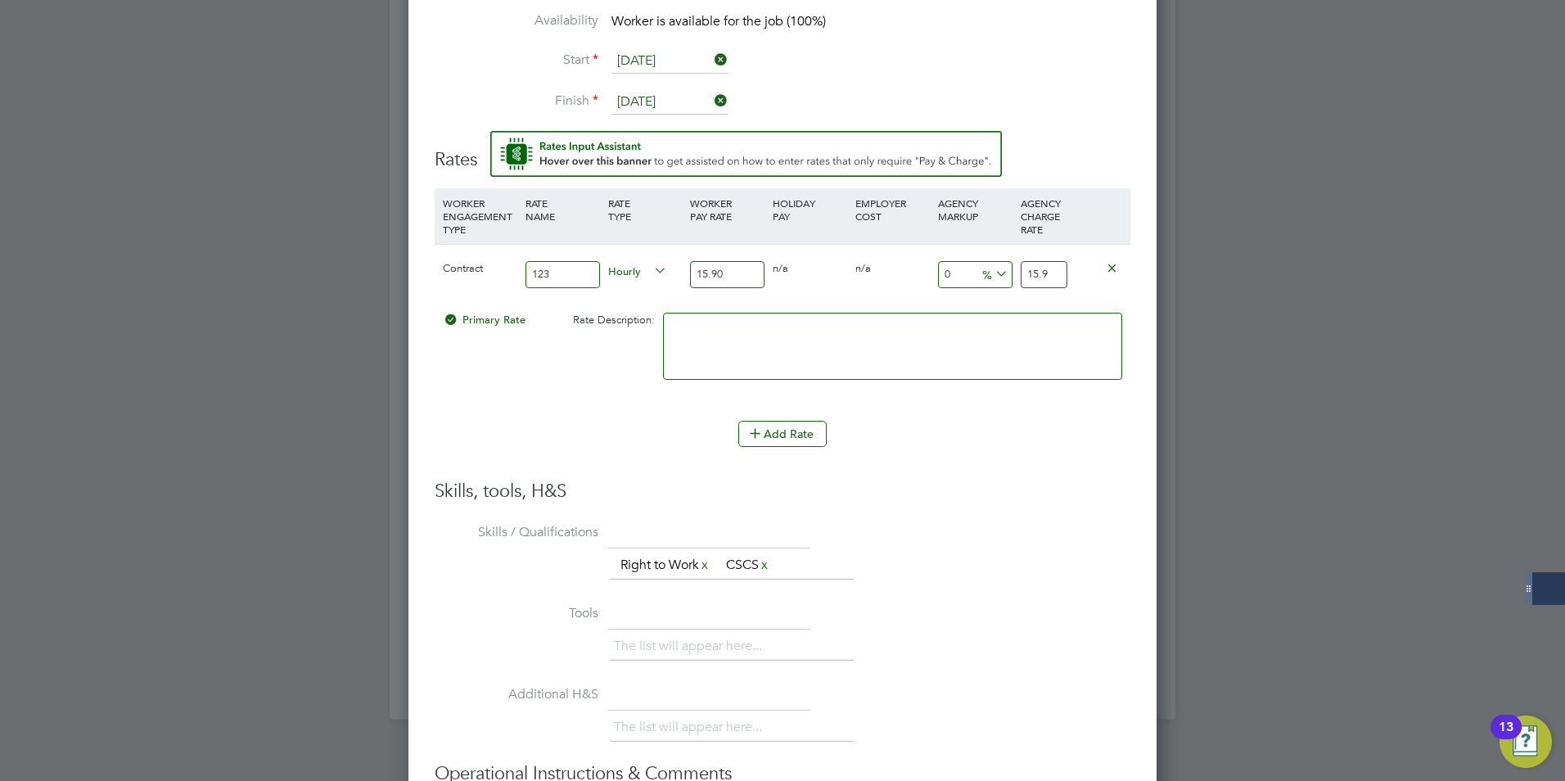
drag, startPoint x: 1053, startPoint y: 267, endPoint x: 862, endPoint y: 263, distance: 190.8
click at [950, 267] on div "Contract 123 Hourly 15.90 0 n/a 0 n/a 0 0 % 15.9" at bounding box center [783, 274] width 696 height 61
type input "1"
type input "13.20754716981132"
type input "18.8"
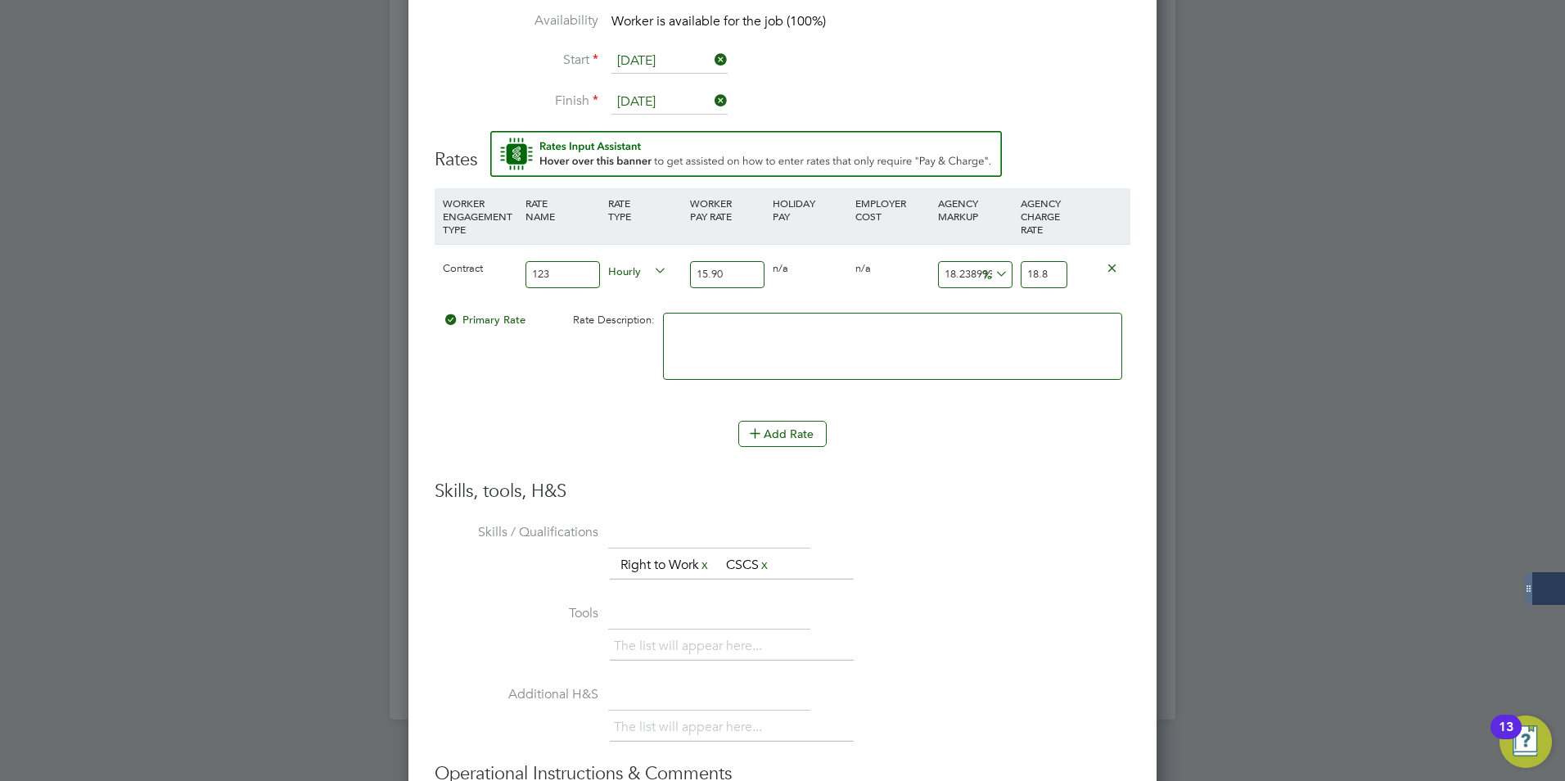
type input "18.742138364779873"
type input "18.88"
click at [960, 485] on h3 "Skills, tools, H&S" at bounding box center [783, 492] width 696 height 24
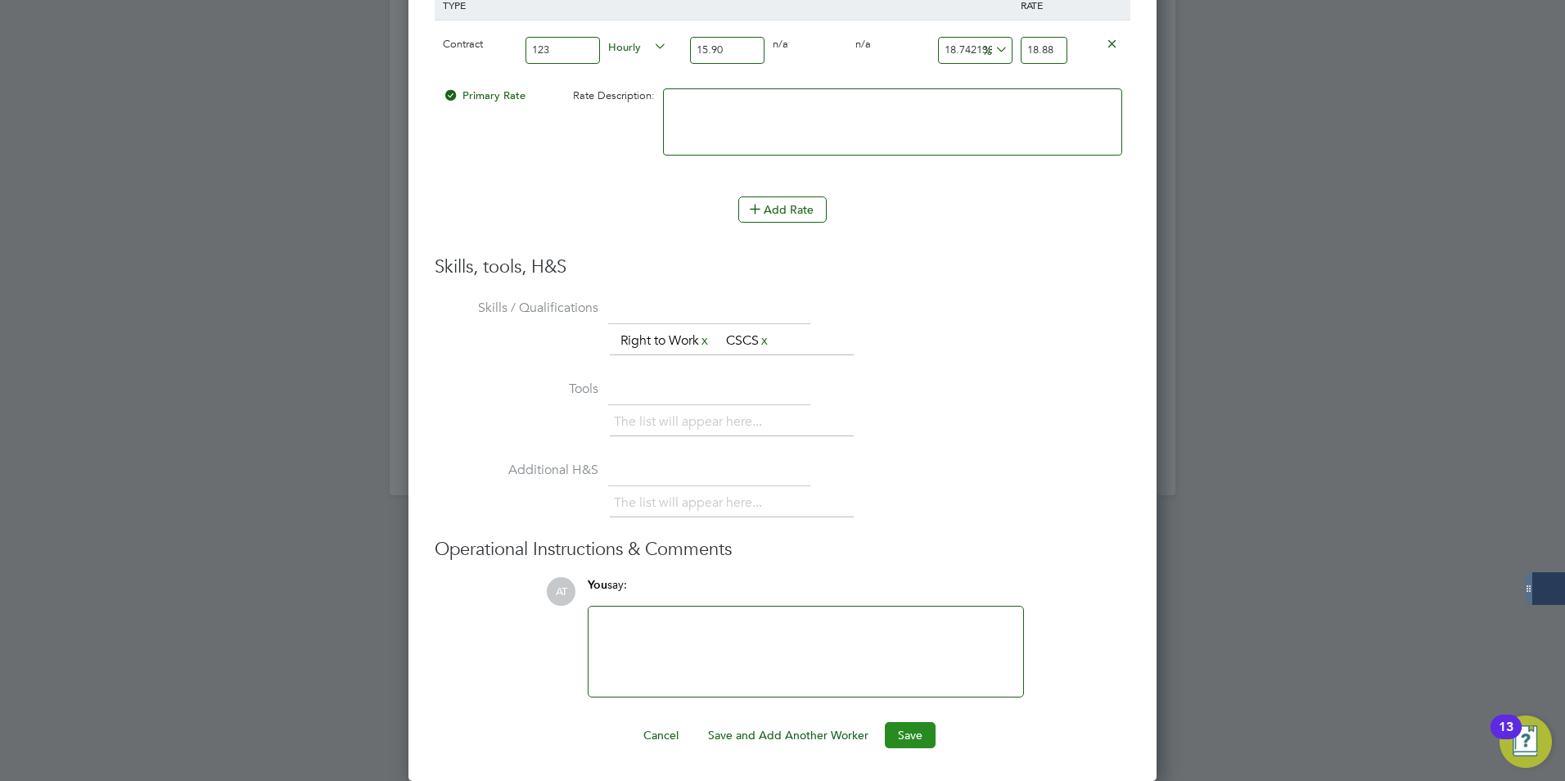
click at [908, 736] on button "Save" at bounding box center [910, 735] width 51 height 26
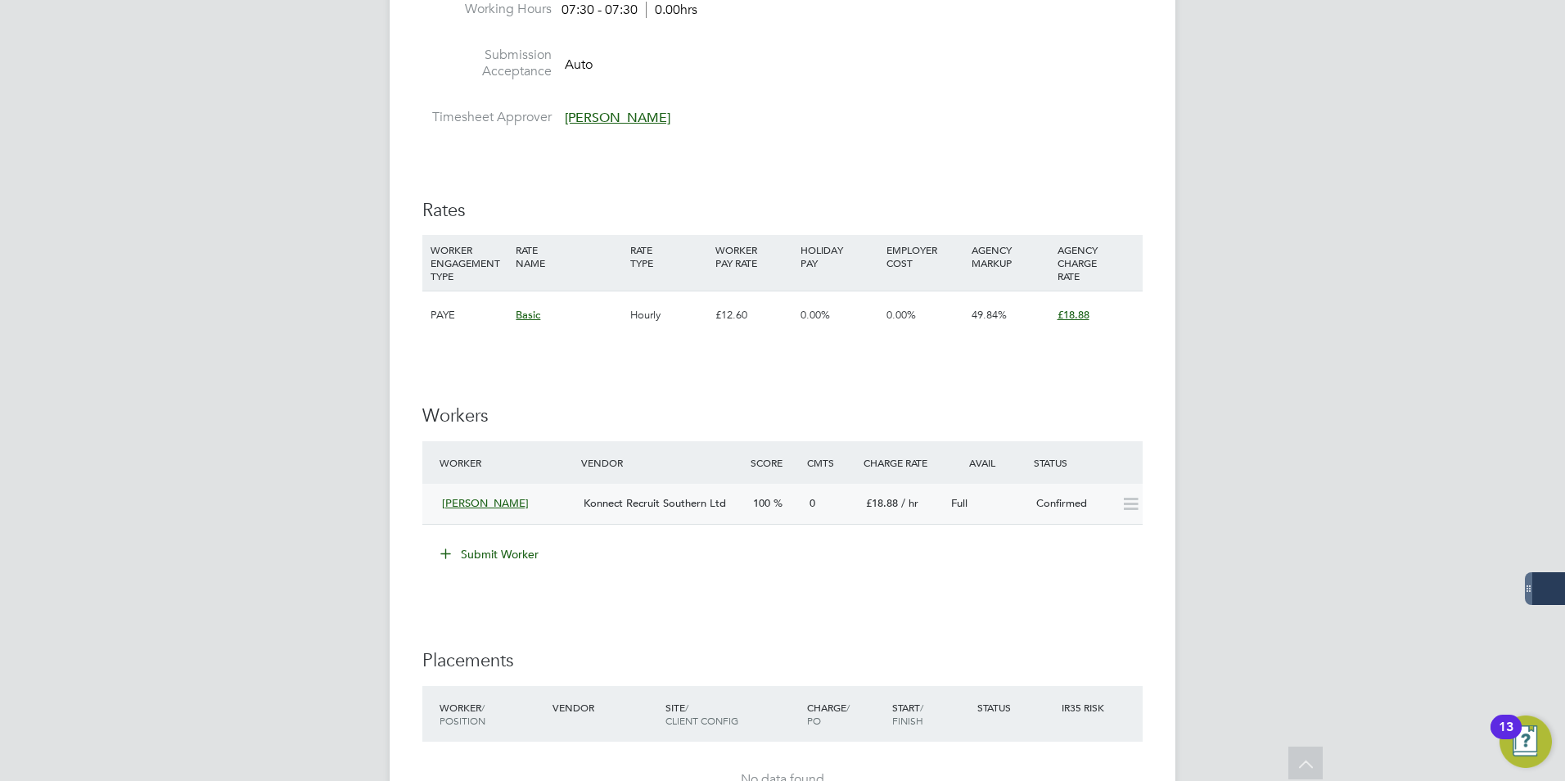
click at [882, 504] on span "£18.88" at bounding box center [882, 503] width 32 height 14
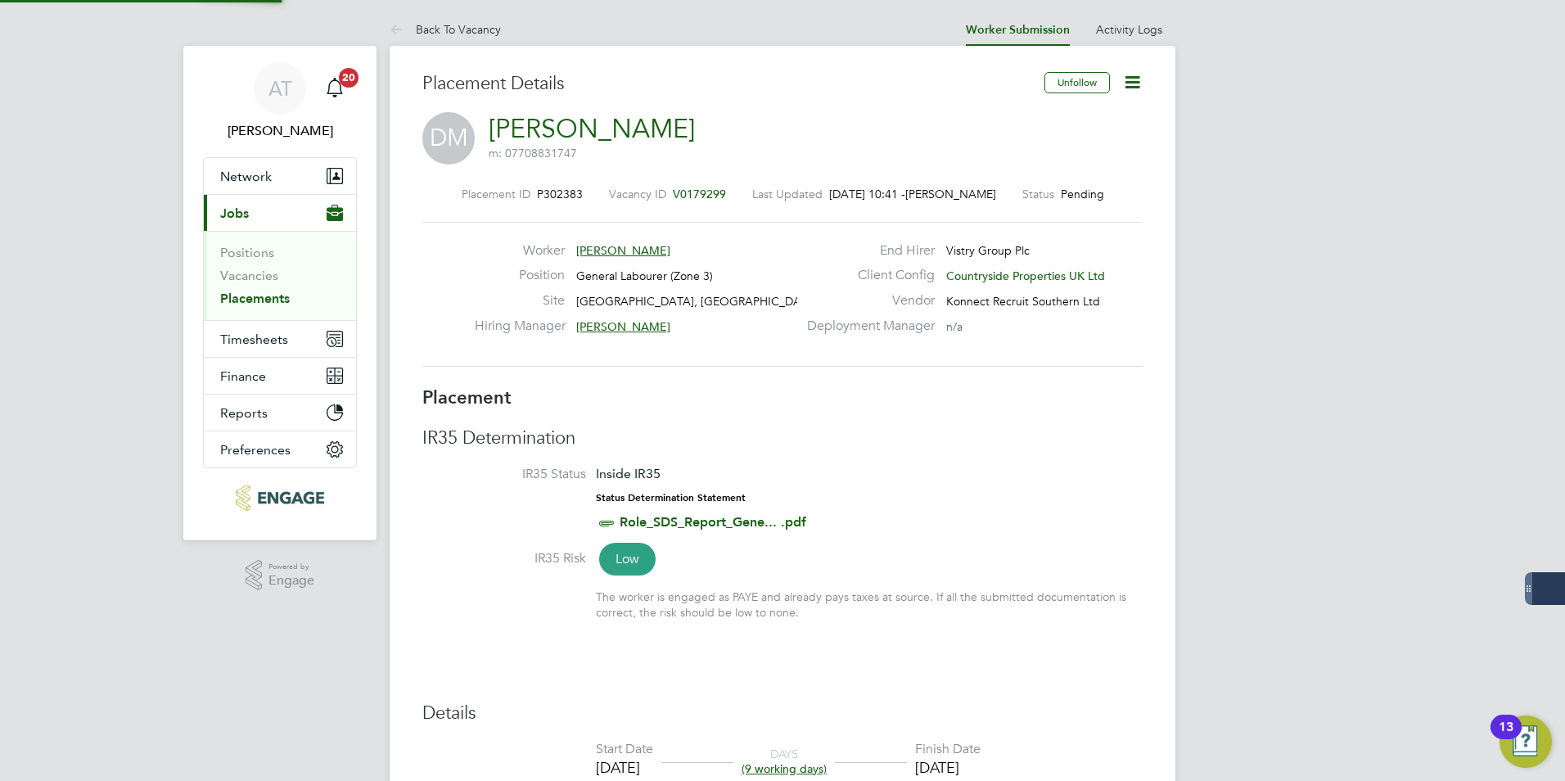
click at [1141, 76] on icon at bounding box center [1132, 82] width 20 height 20
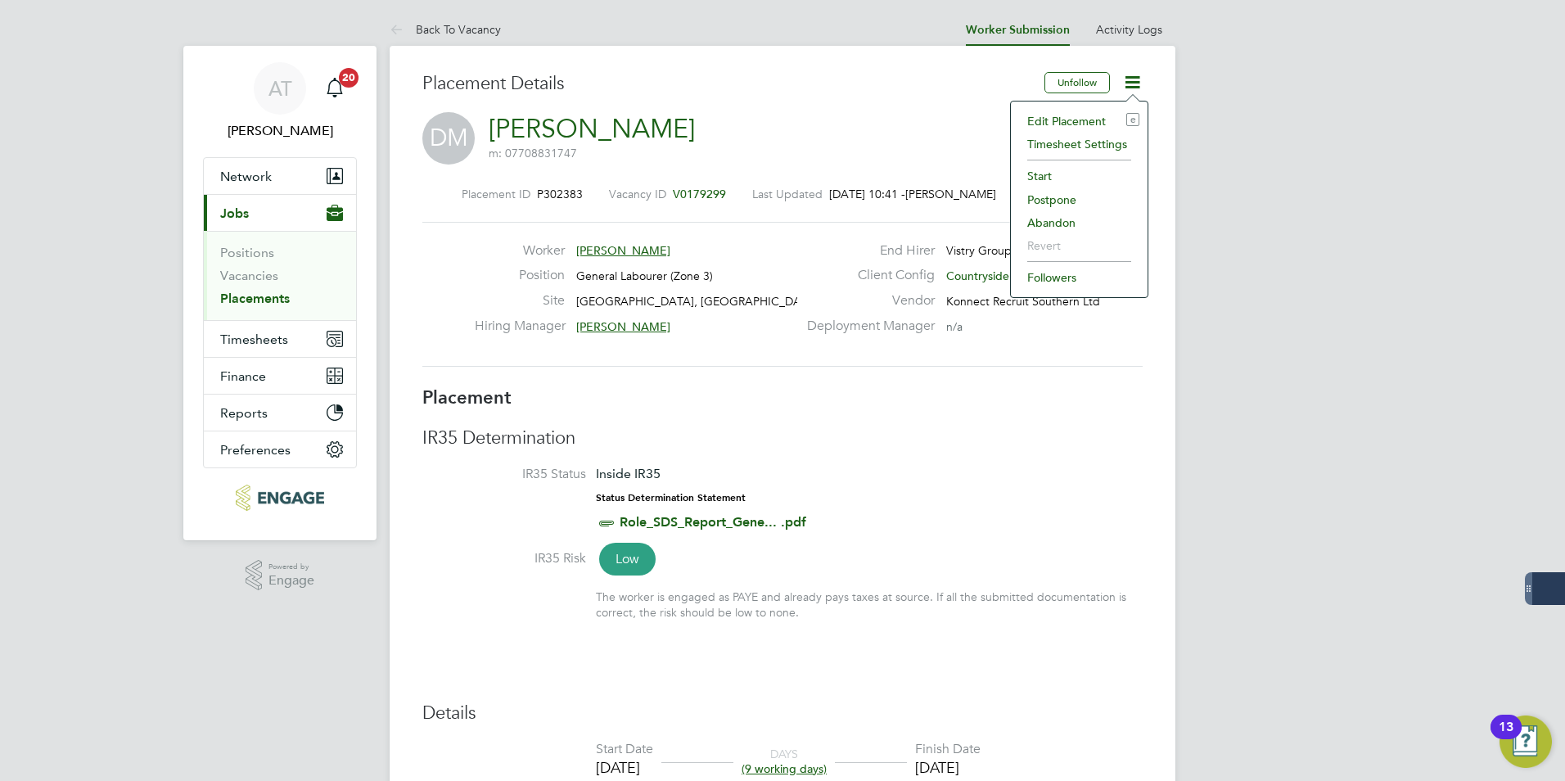
click at [1032, 171] on li "Start" at bounding box center [1079, 176] width 120 height 23
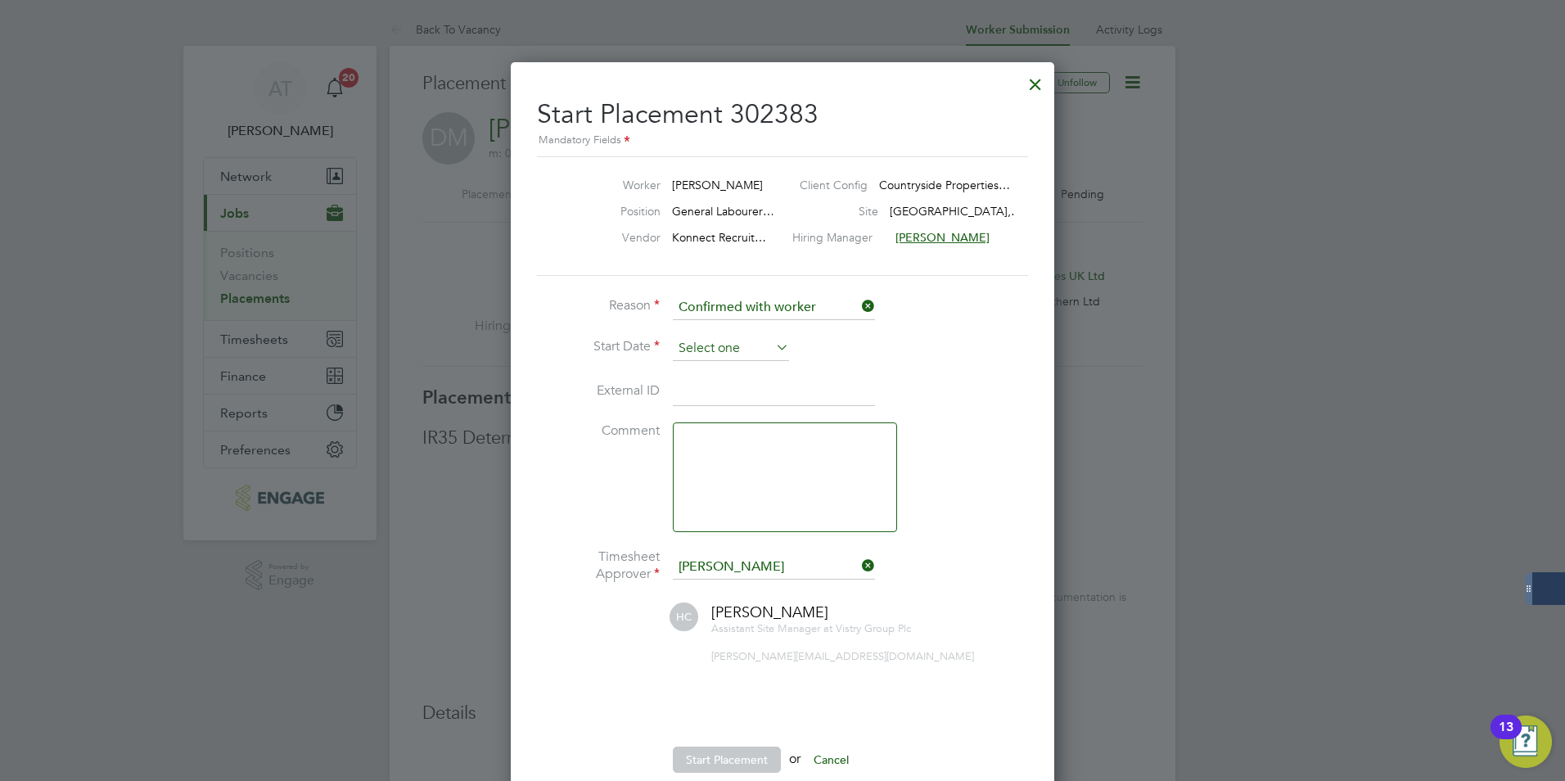
click at [739, 354] on input at bounding box center [731, 348] width 116 height 25
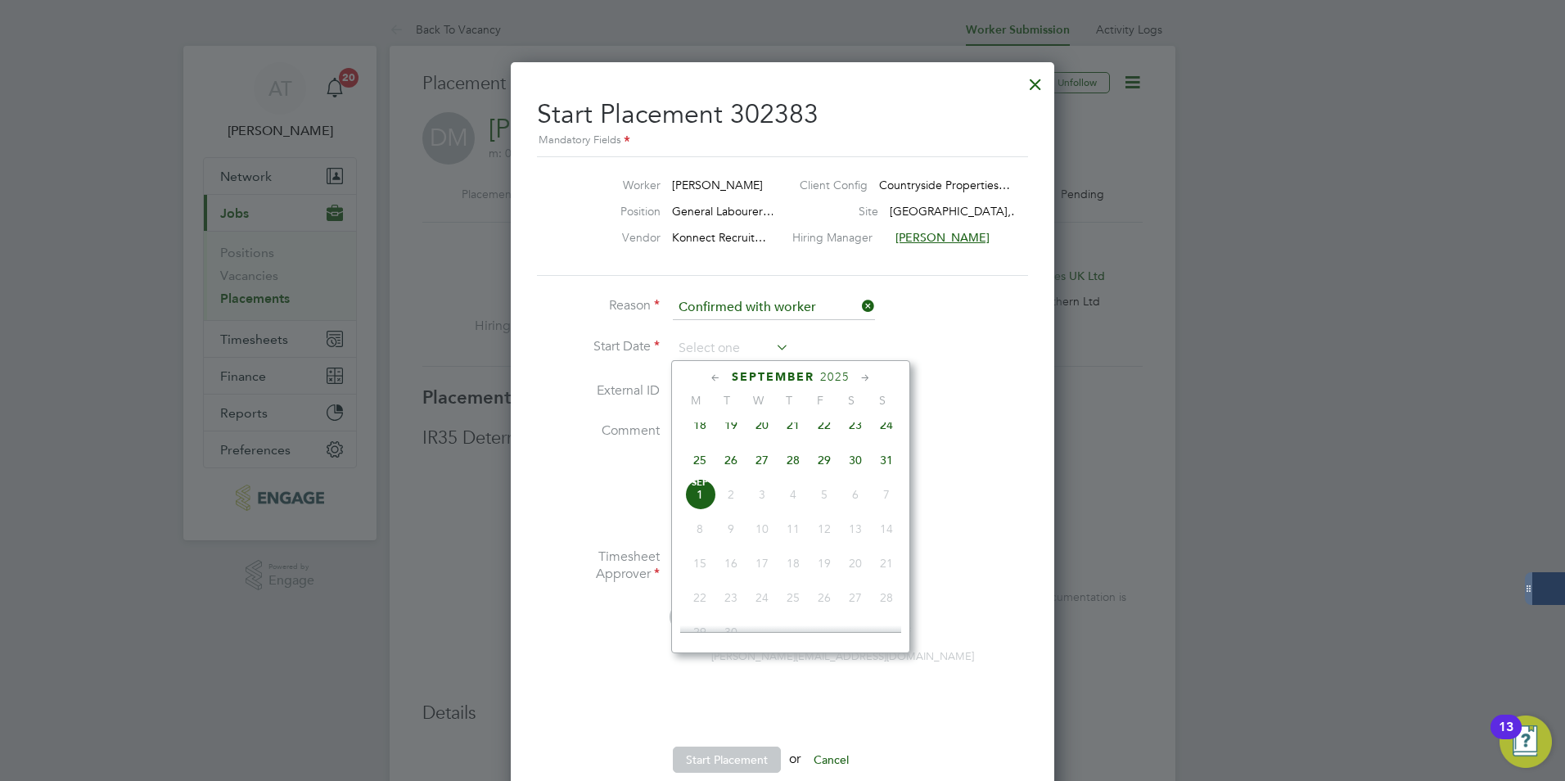
click at [786, 469] on span "28" at bounding box center [793, 460] width 31 height 31
type input "[DATE]"
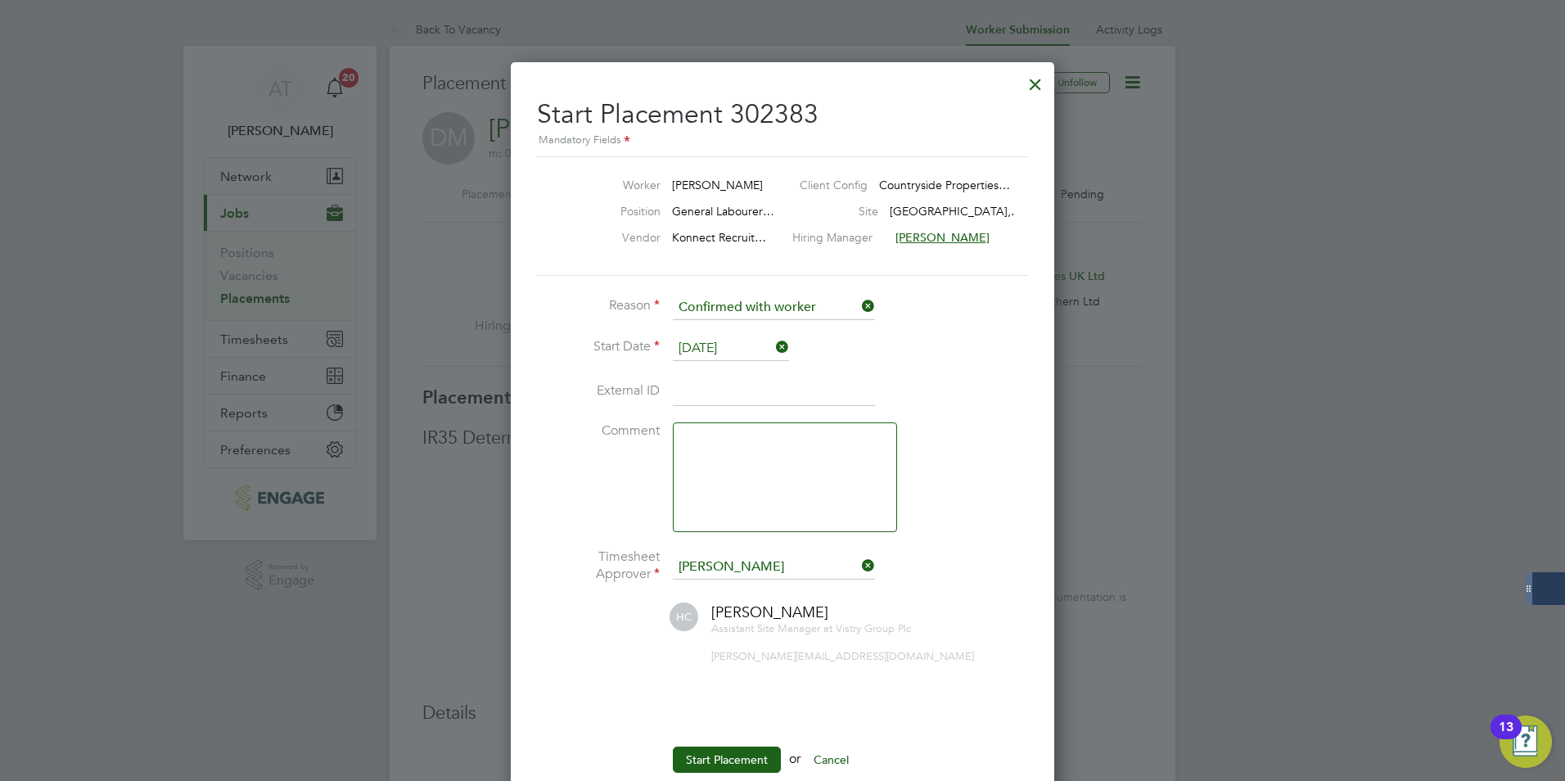
click at [713, 387] on input at bounding box center [774, 391] width 202 height 29
click at [794, 372] on li "Start Date 28 Aug 2025" at bounding box center [782, 356] width 491 height 41
click at [792, 381] on input at bounding box center [774, 391] width 202 height 29
type input "119604"
click at [928, 405] on li "External ID 119604" at bounding box center [782, 400] width 491 height 46
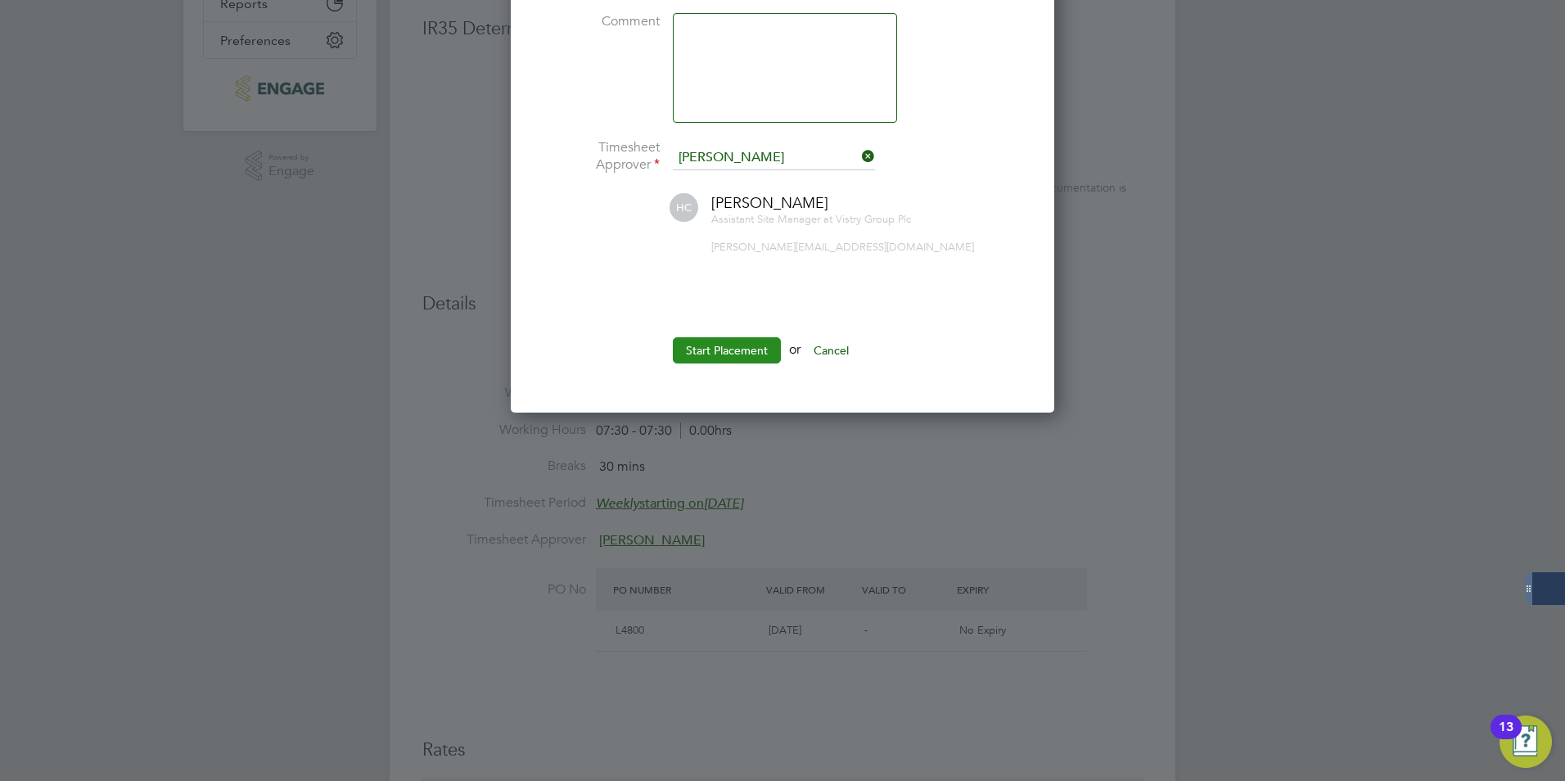
click at [700, 339] on button "Start Placement" at bounding box center [727, 350] width 108 height 26
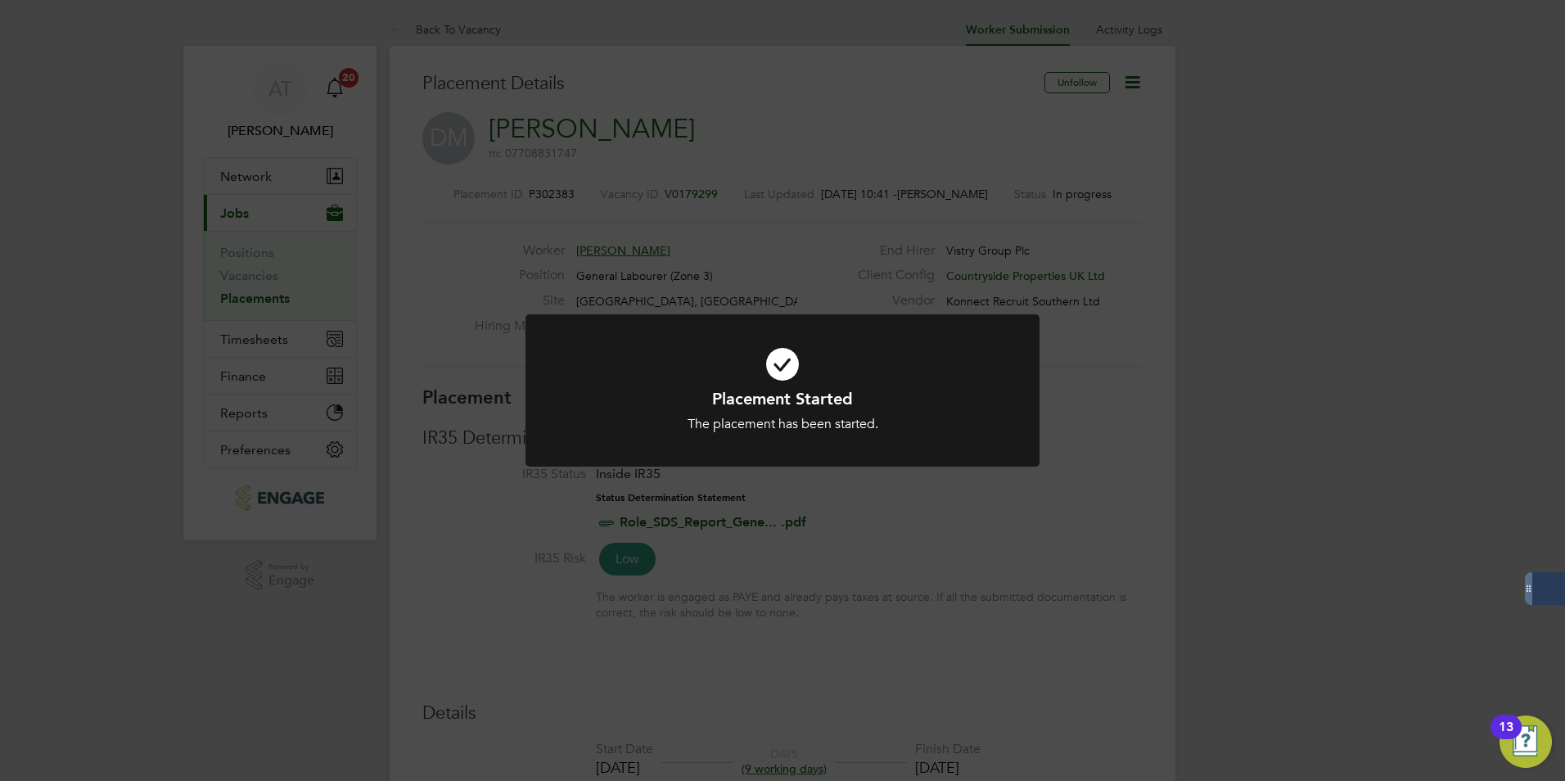
drag, startPoint x: 580, startPoint y: 192, endPoint x: 553, endPoint y: 193, distance: 27.9
click at [553, 193] on div "Placement Started The placement has been started. Cancel Okay" at bounding box center [782, 390] width 1565 height 781
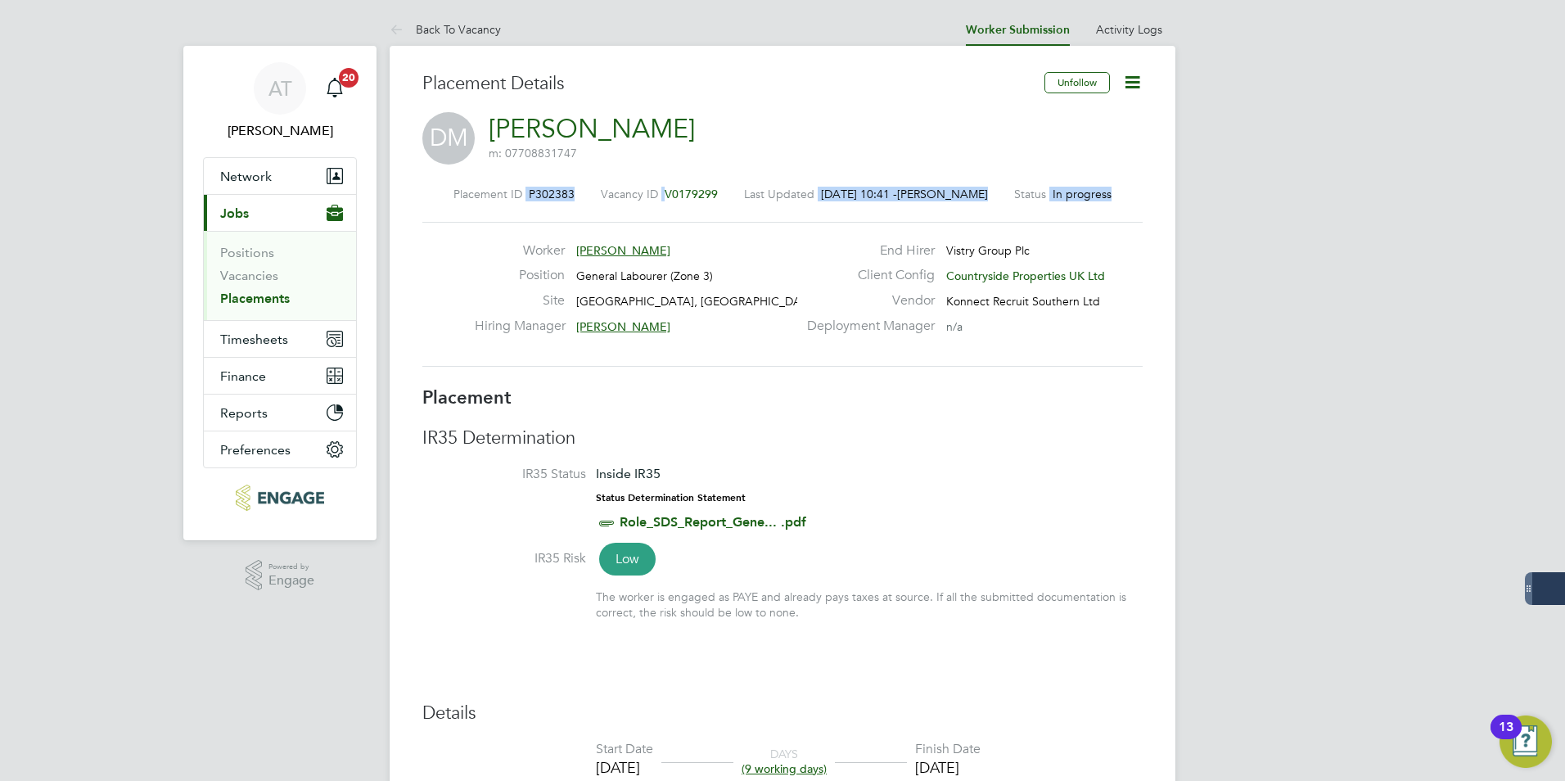
drag, startPoint x: 580, startPoint y: 203, endPoint x: 521, endPoint y: 198, distance: 59.1
click at [521, 198] on div "Placement ID P302383 Vacancy ID V0179299 Last Updated 01 Sep 2025, 10:41 - Amel…" at bounding box center [782, 276] width 720 height 219
drag, startPoint x: 521, startPoint y: 198, endPoint x: 624, endPoint y: 233, distance: 108.2
click at [624, 233] on div "Worker Dustyn Mason Position General Labourer (Zone 3) Site Summerhill Gardens,…" at bounding box center [782, 294] width 720 height 145
drag, startPoint x: 571, startPoint y: 192, endPoint x: 526, endPoint y: 189, distance: 45.1
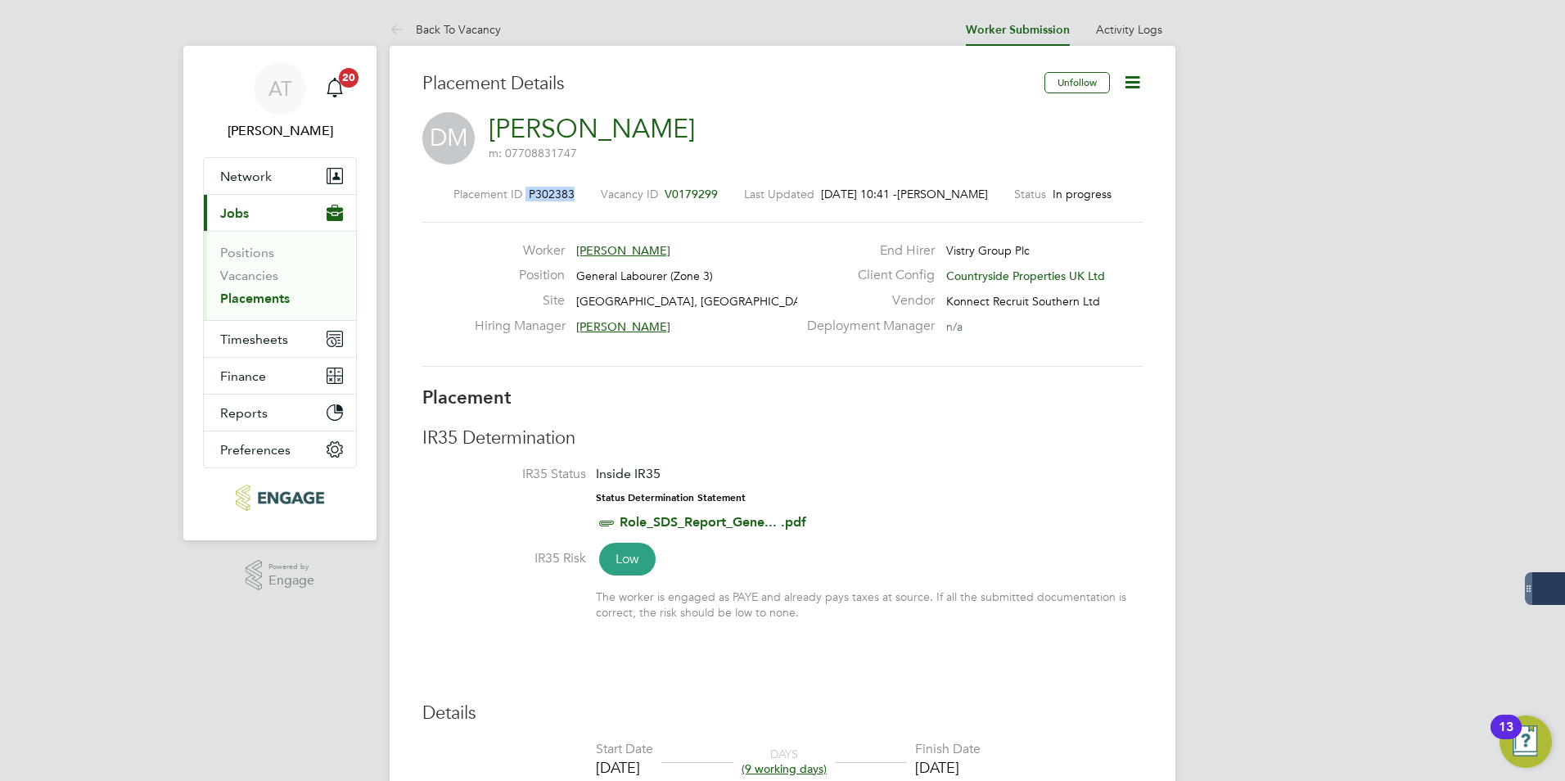
click at [526, 189] on div "Placement ID P302383" at bounding box center [514, 194] width 121 height 15
copy div "P302383"
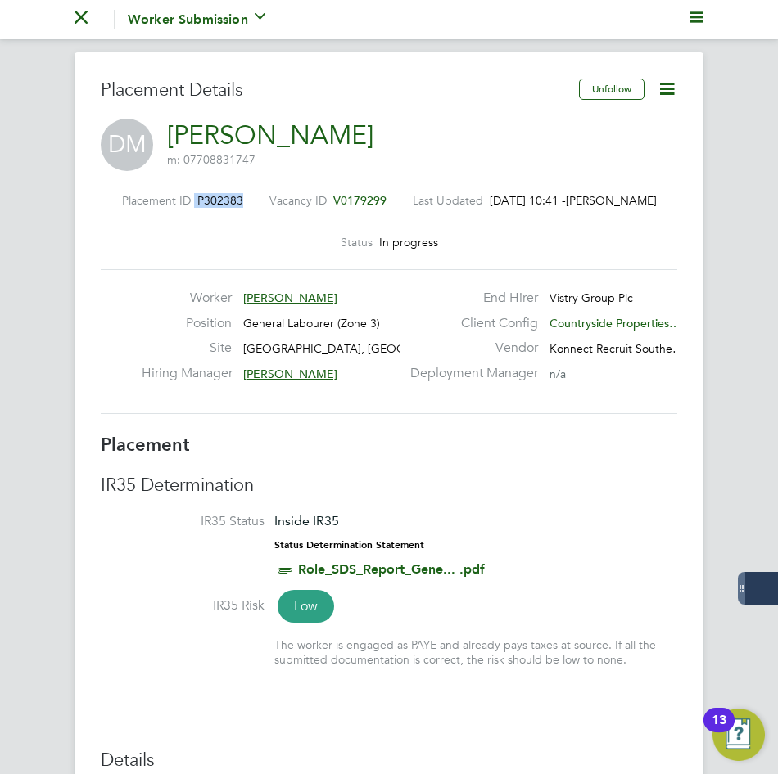
drag, startPoint x: 246, startPoint y: 216, endPoint x: 243, endPoint y: 166, distance: 50.0
click at [246, 216] on div "Placement ID P302383 Vacancy ID V0179299 Last Updated 01 Sep 2025, 10:41 - Amel…" at bounding box center [389, 221] width 576 height 56
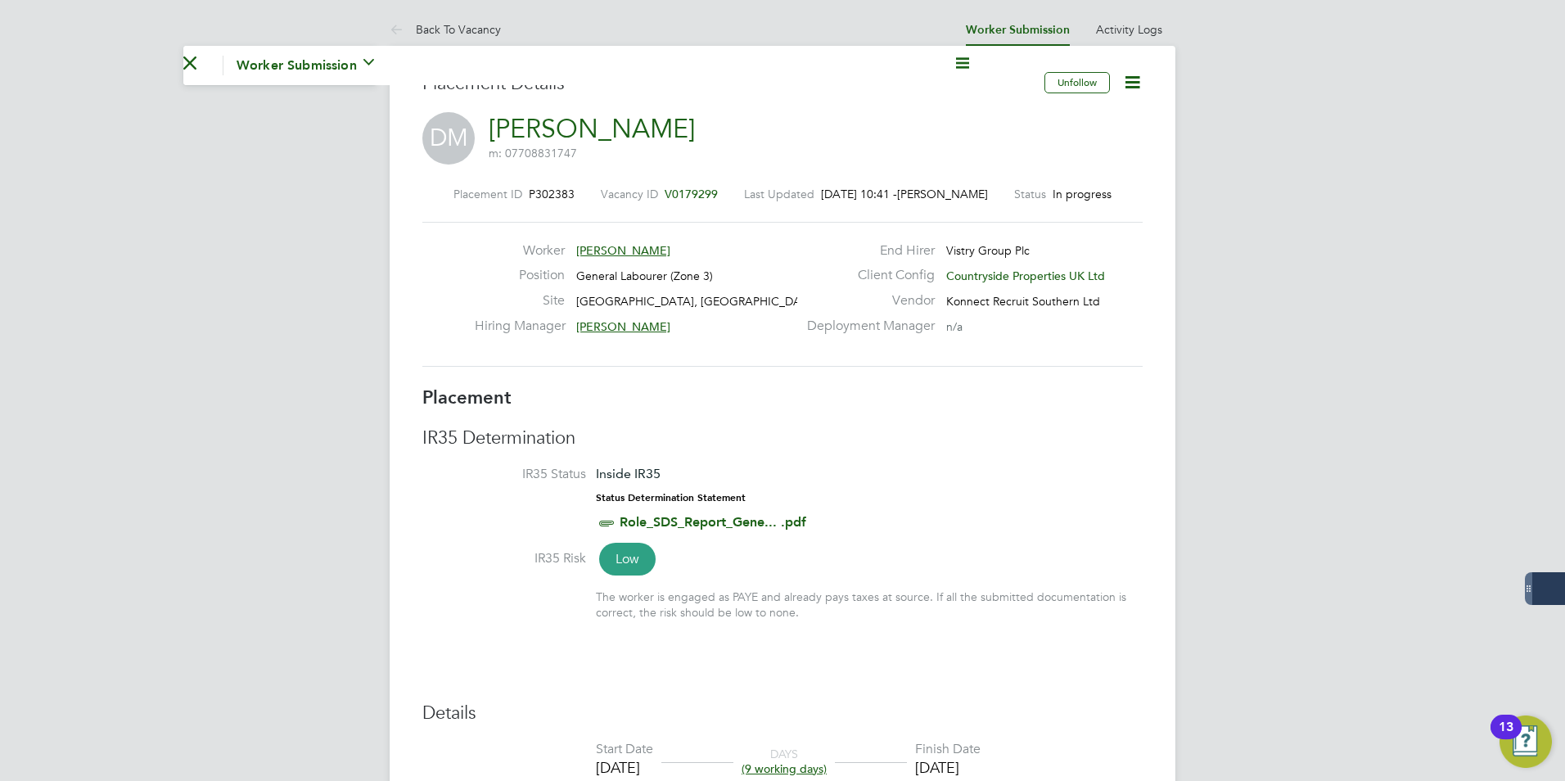
scroll to position [8, 8]
